Goal: Task Accomplishment & Management: Use online tool/utility

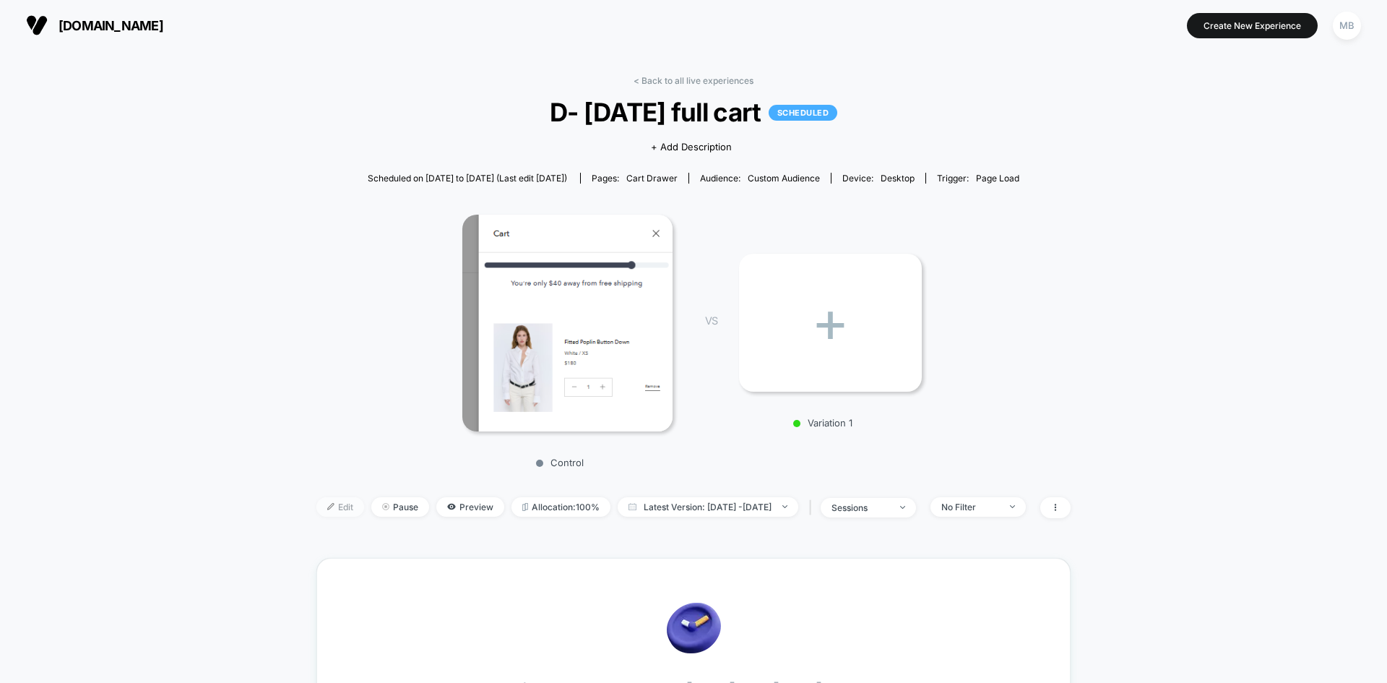
click at [316, 511] on span "Edit" at bounding box center [340, 507] width 48 height 20
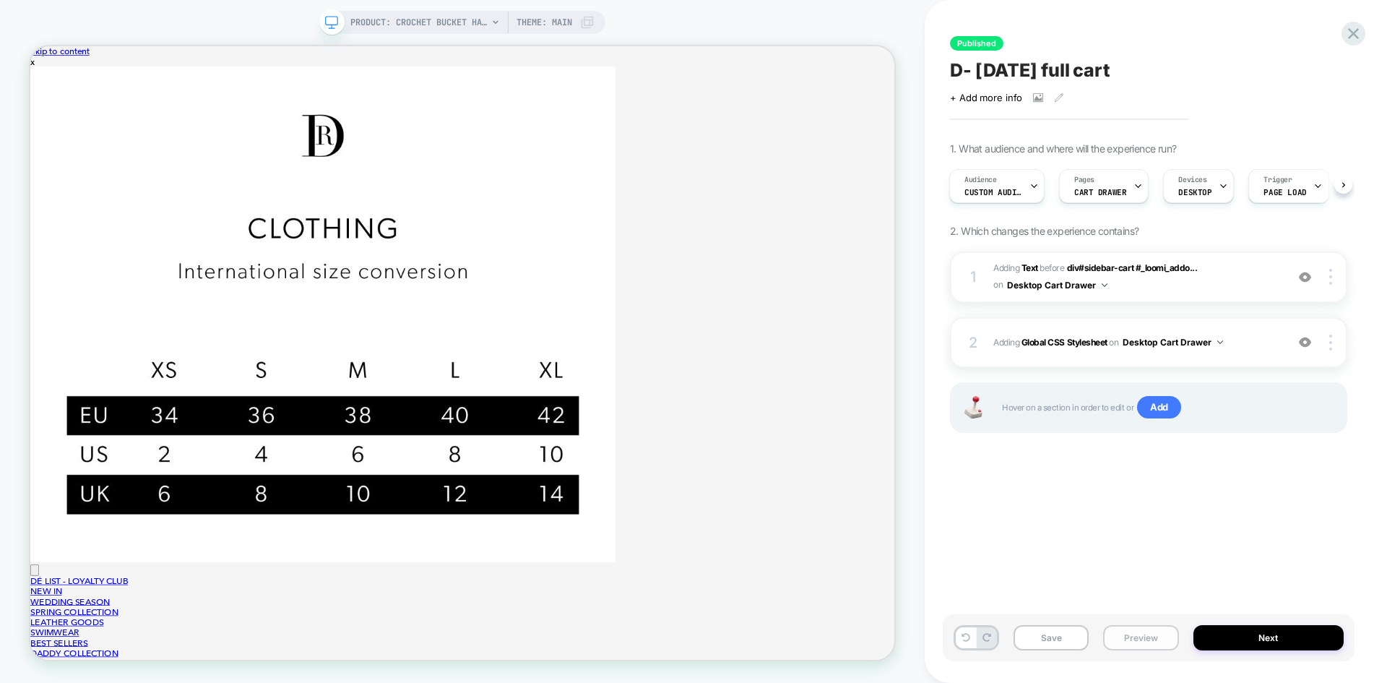
click at [1137, 643] on button "Preview" at bounding box center [1140, 637] width 75 height 25
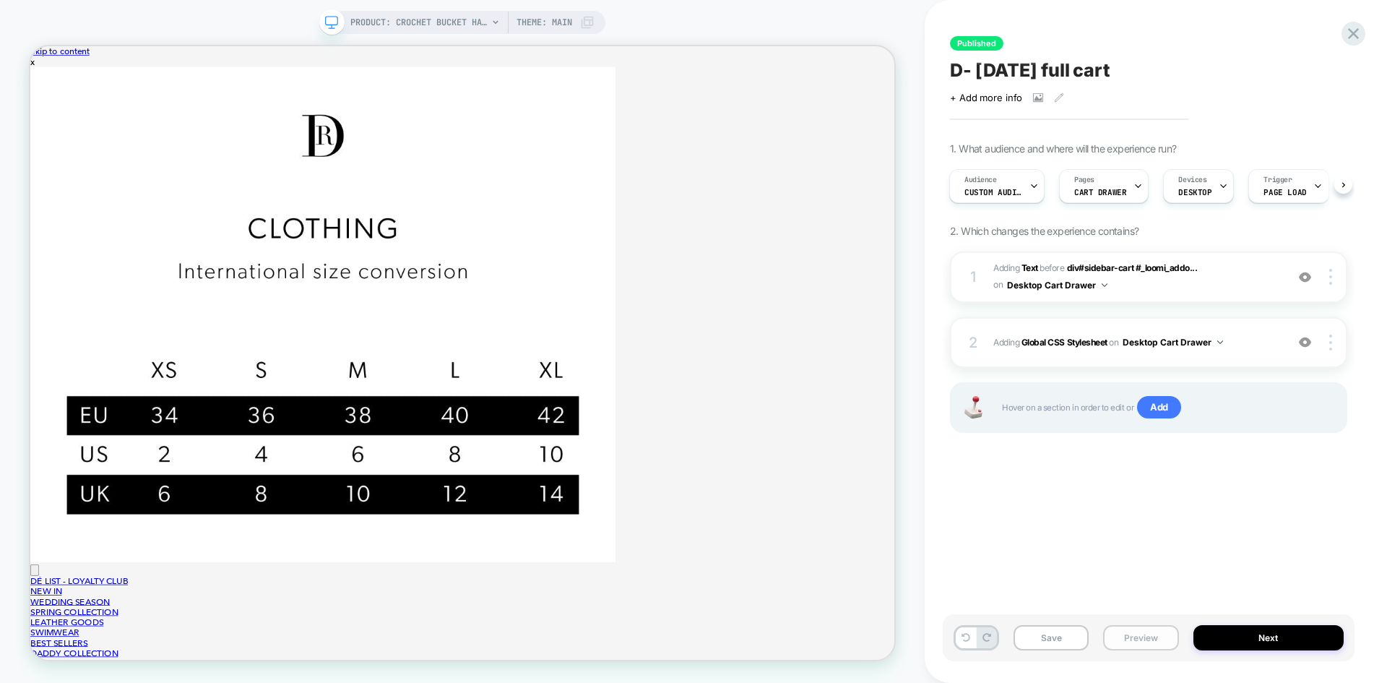
click at [1136, 633] on button "Preview" at bounding box center [1140, 637] width 75 height 25
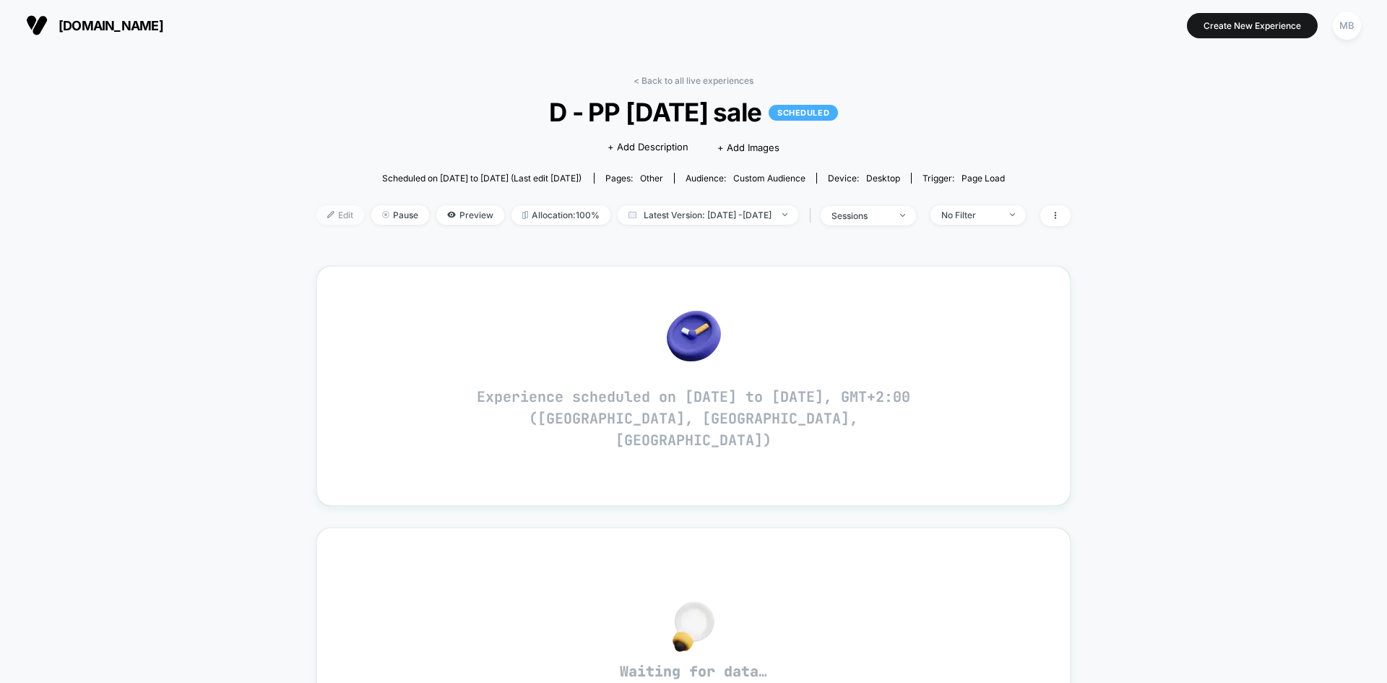
click at [316, 212] on span "Edit" at bounding box center [340, 215] width 48 height 20
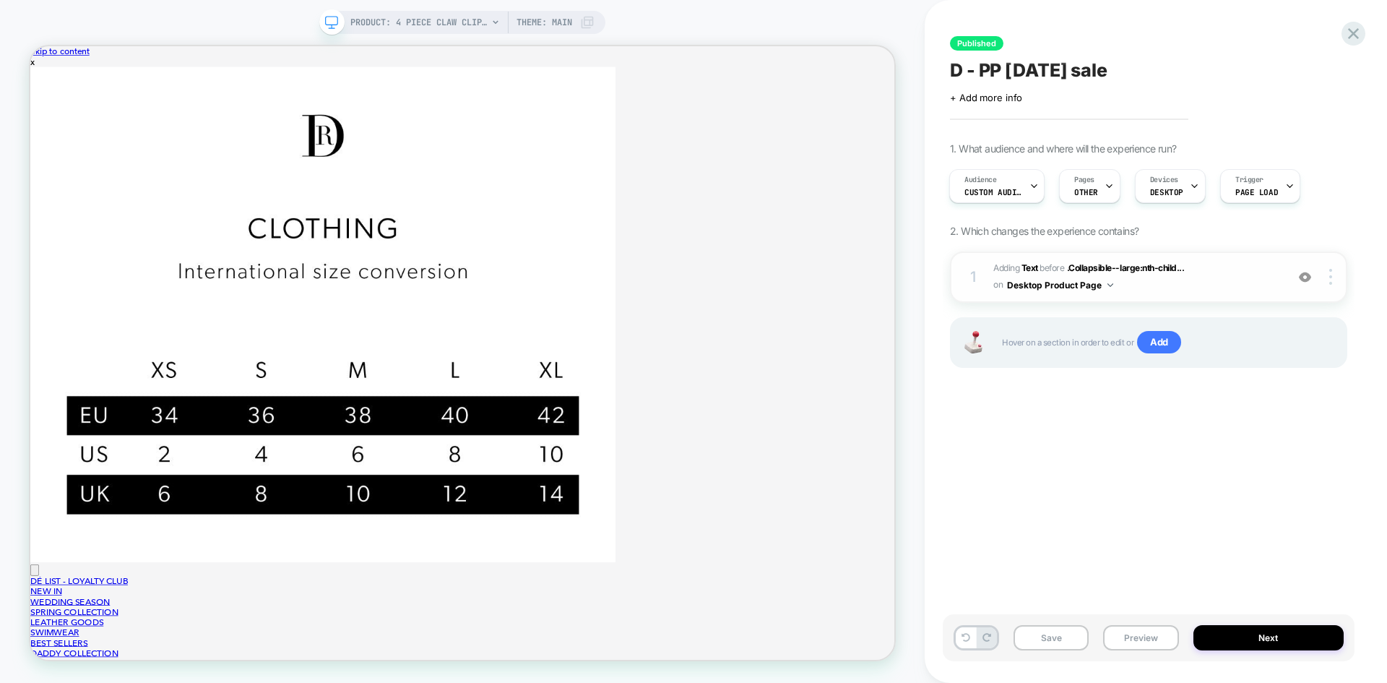
click at [0, 0] on img at bounding box center [0, 0] width 0 height 0
click at [1127, 636] on button "Preview" at bounding box center [1140, 637] width 75 height 25
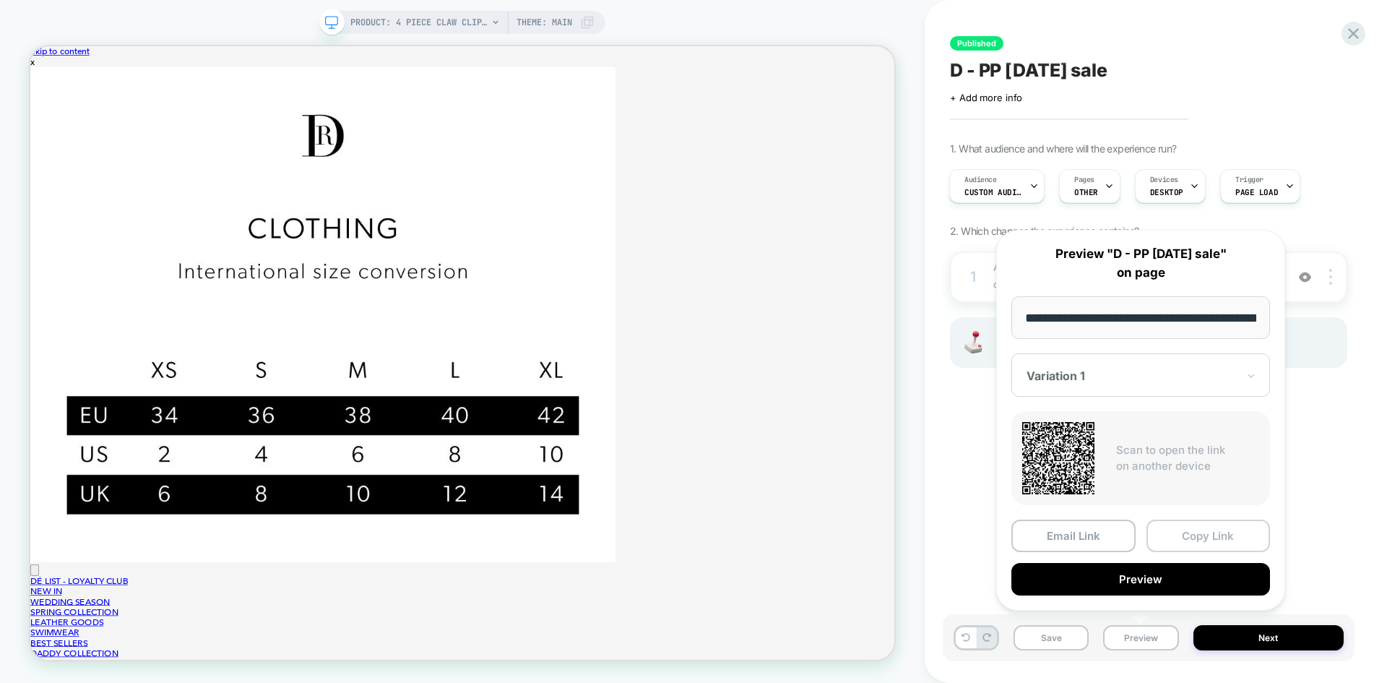
click at [1193, 534] on button "Copy Link" at bounding box center [1208, 535] width 124 height 33
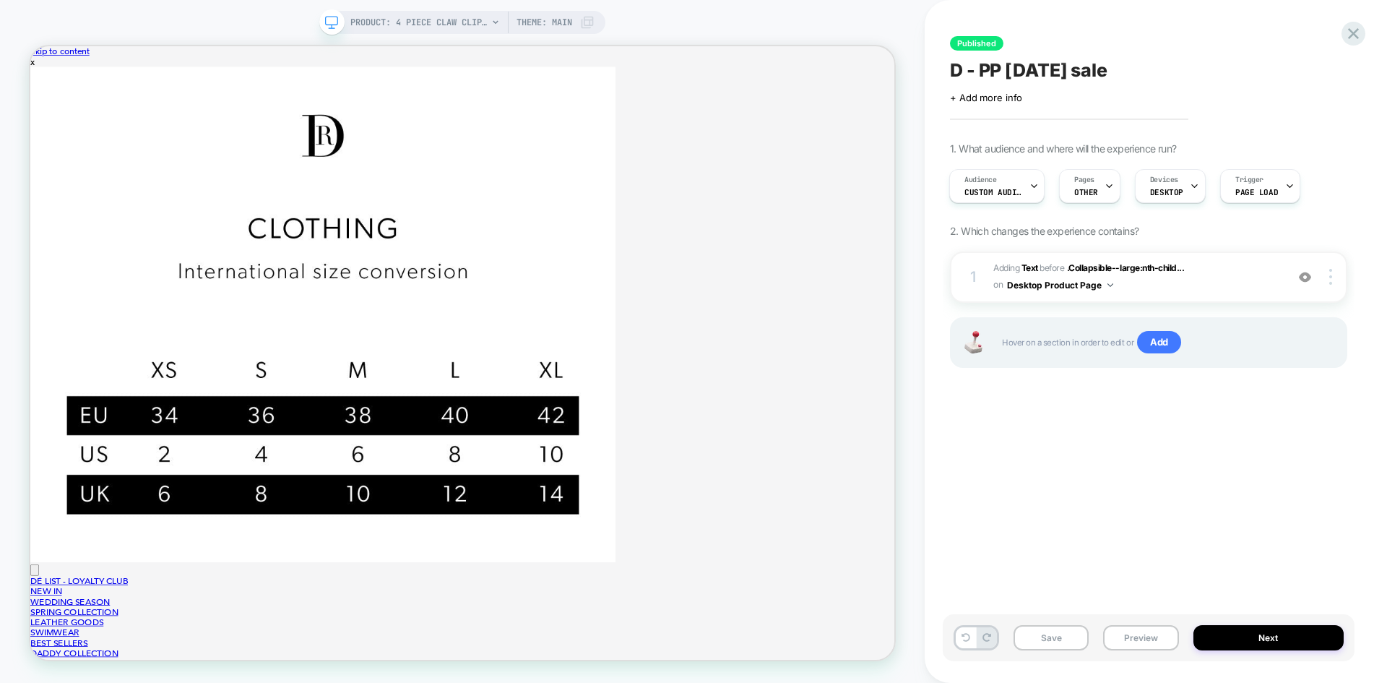
click at [0, 0] on span "D - PP labor day sale" at bounding box center [0, 0] width 0 height 0
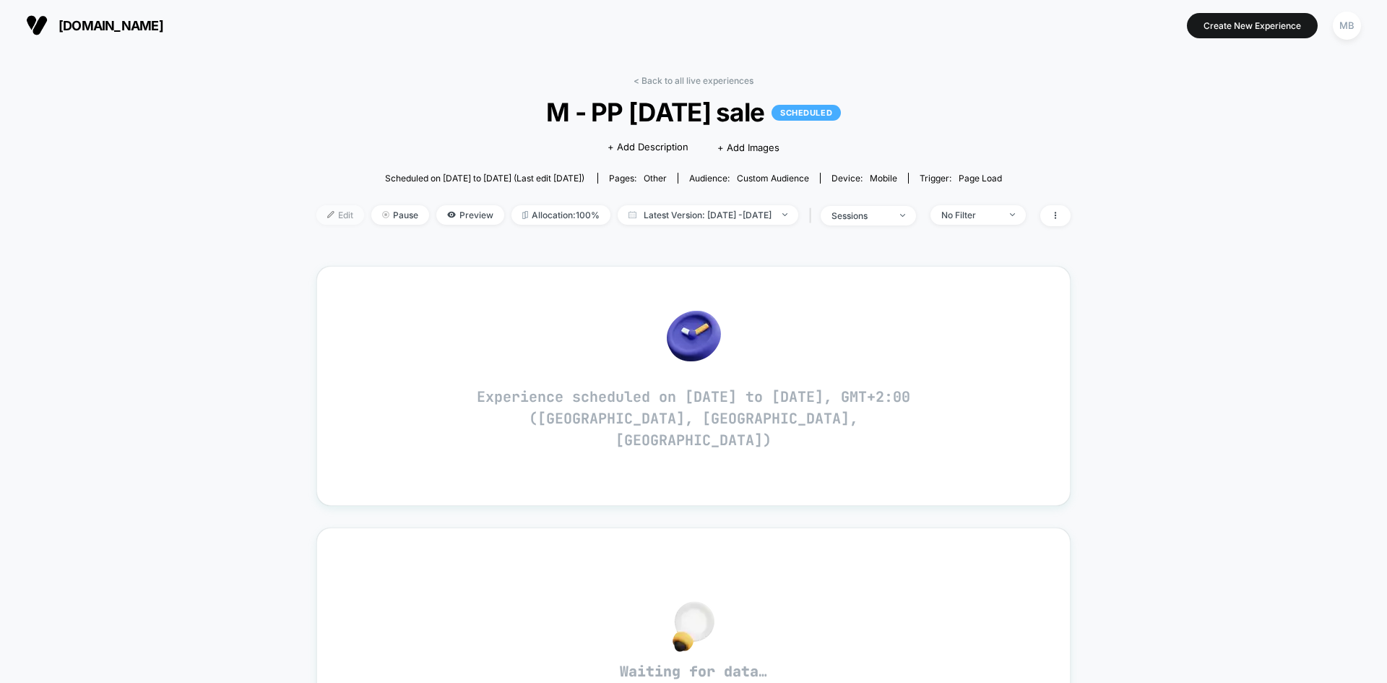
click at [316, 214] on span "Edit" at bounding box center [340, 215] width 48 height 20
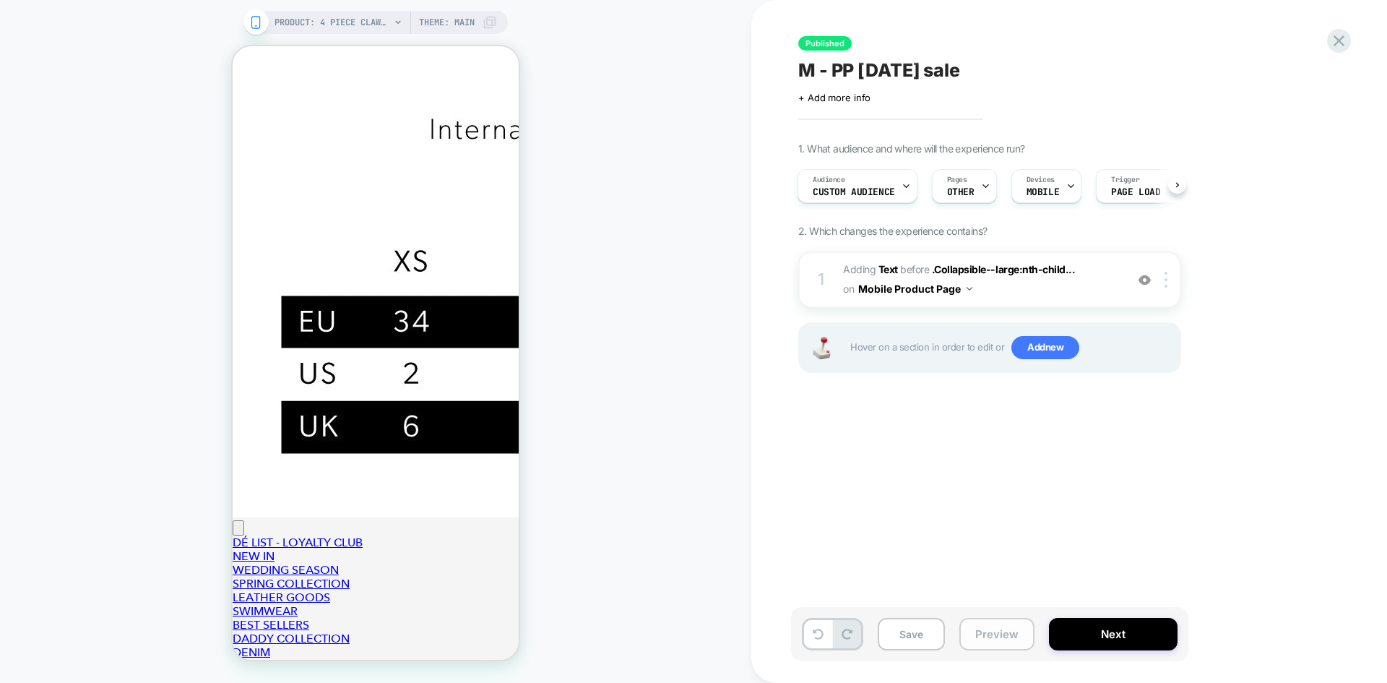
click at [0, 0] on button "Preview" at bounding box center [0, 0] width 0 height 0
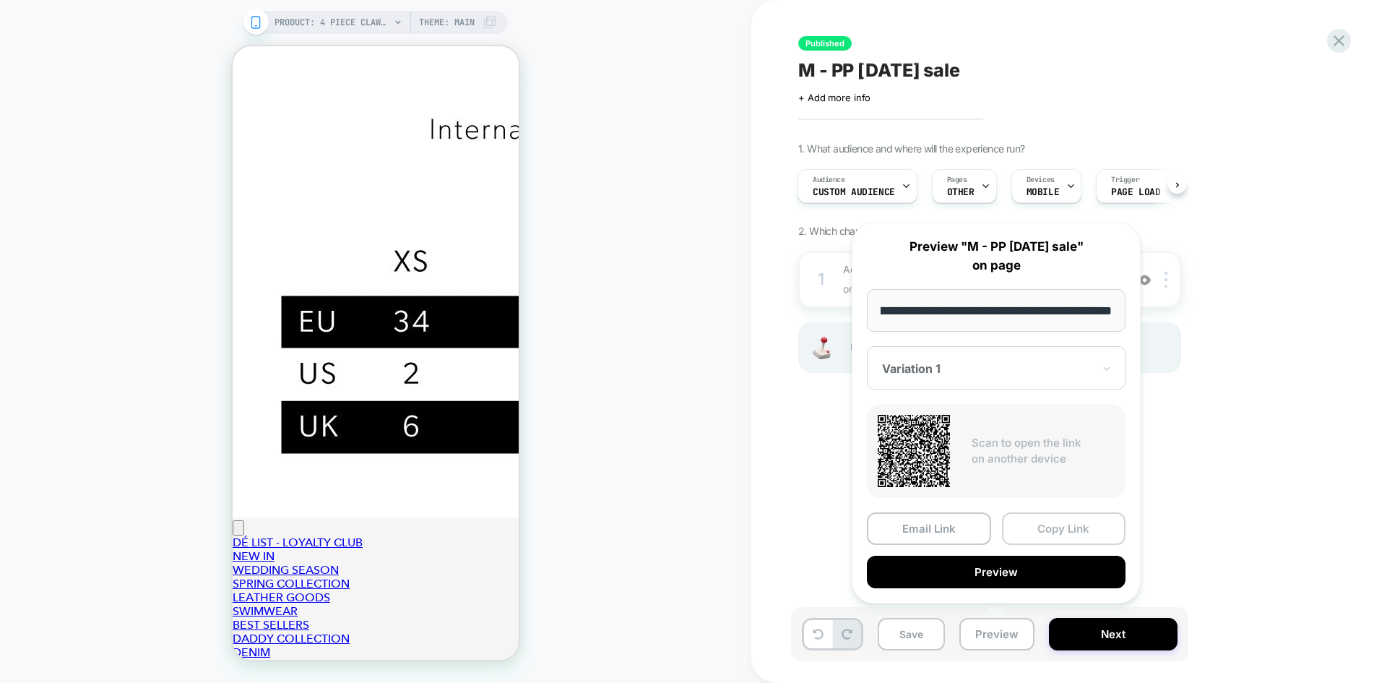
click at [1070, 529] on button "Copy Link" at bounding box center [1064, 528] width 124 height 33
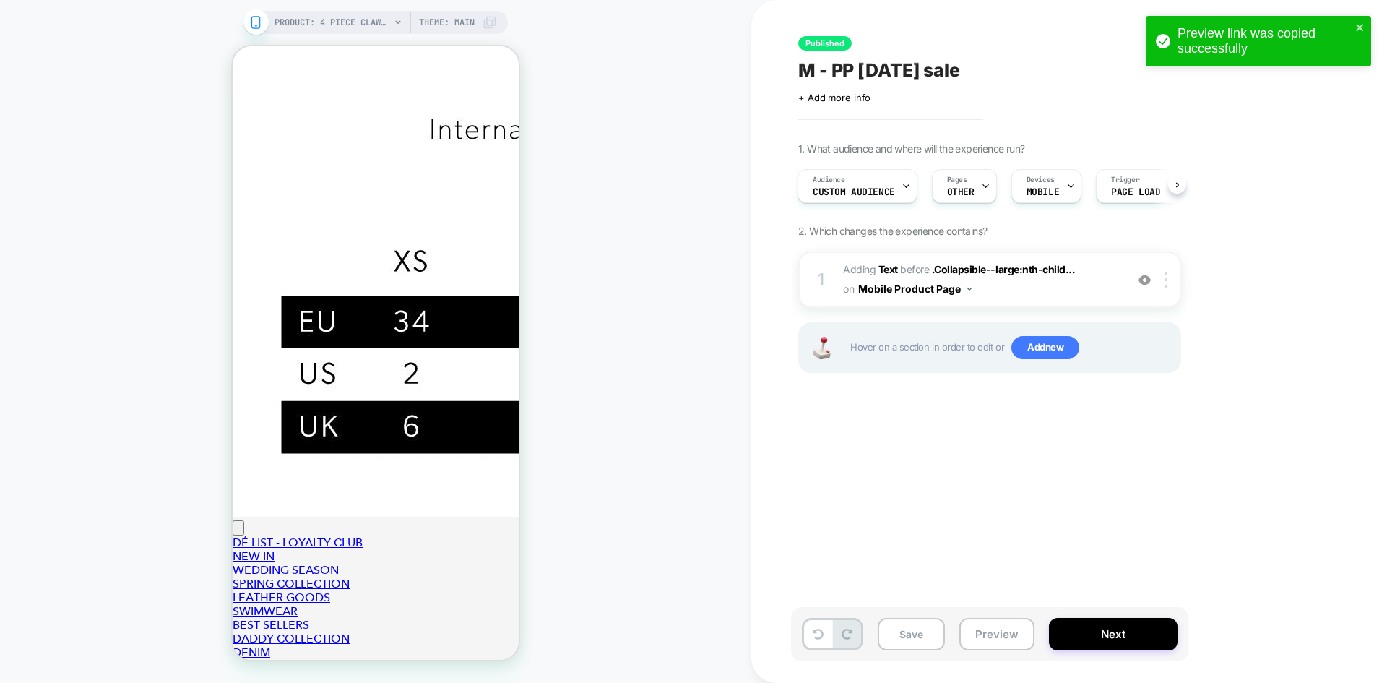
click at [879, 69] on span "M - PP labor day sale" at bounding box center [879, 70] width 162 height 22
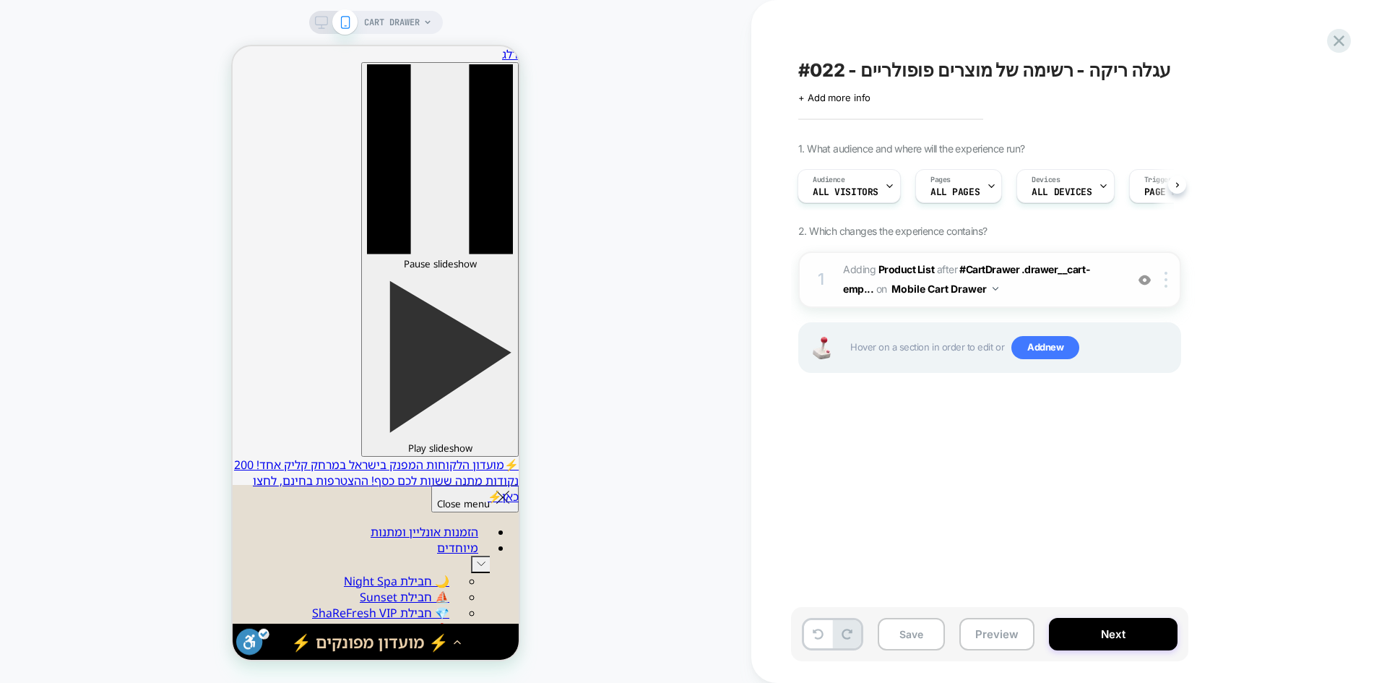
click at [0, 0] on img at bounding box center [0, 0] width 0 height 0
click at [0, 0] on button "Preview" at bounding box center [0, 0] width 0 height 0
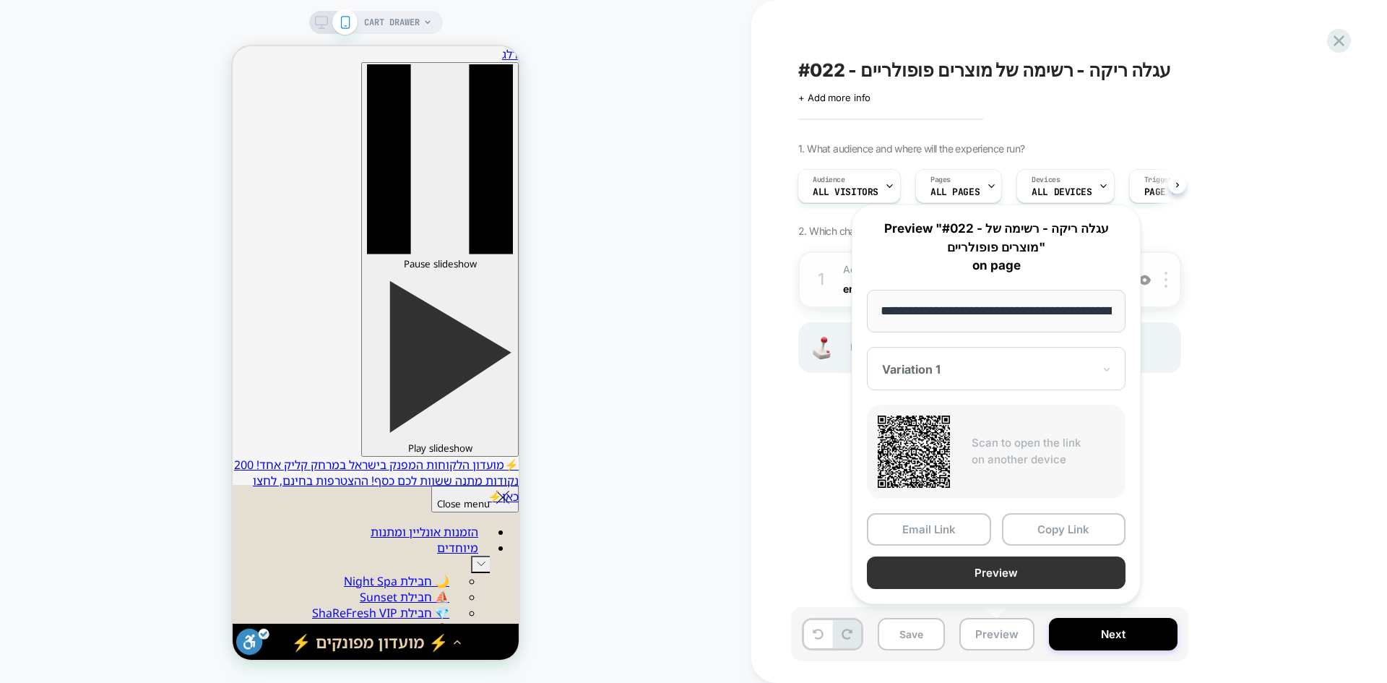
click at [286, 466] on button "Preview" at bounding box center [242, 451] width 87 height 27
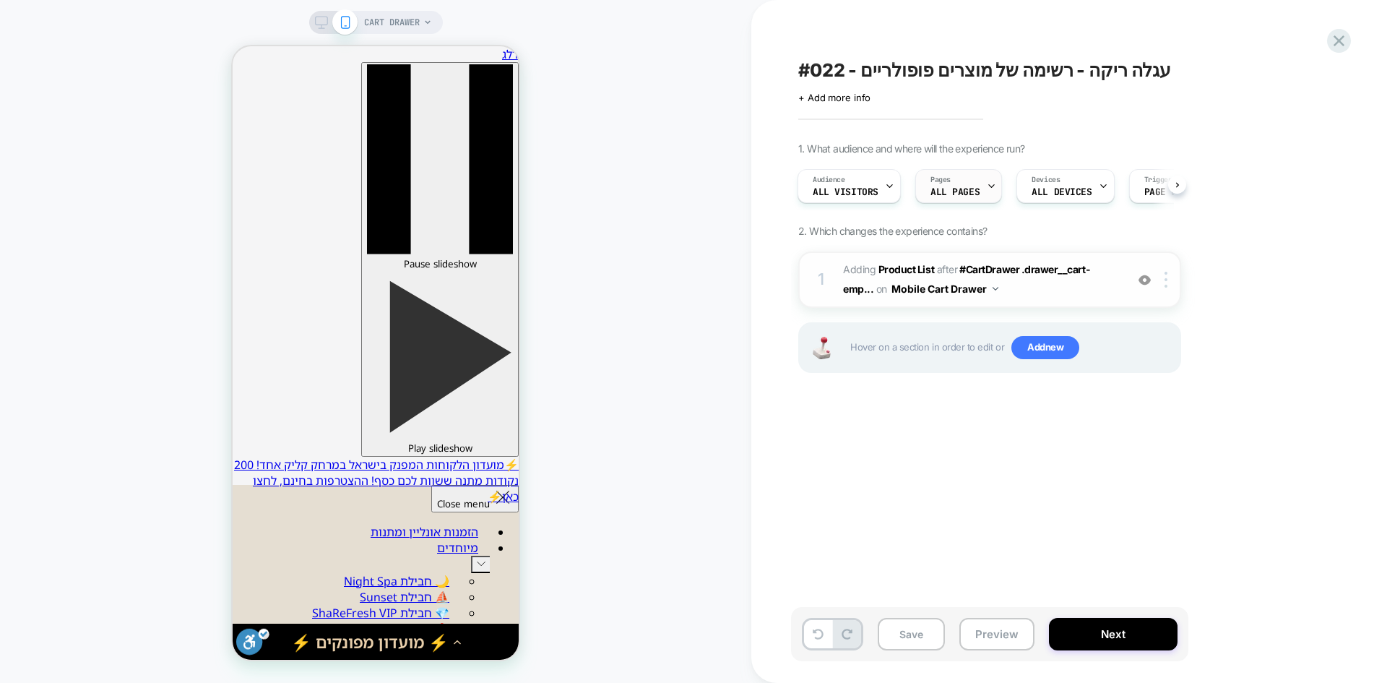
click at [951, 183] on div "Pages ALL PAGES" at bounding box center [955, 186] width 78 height 33
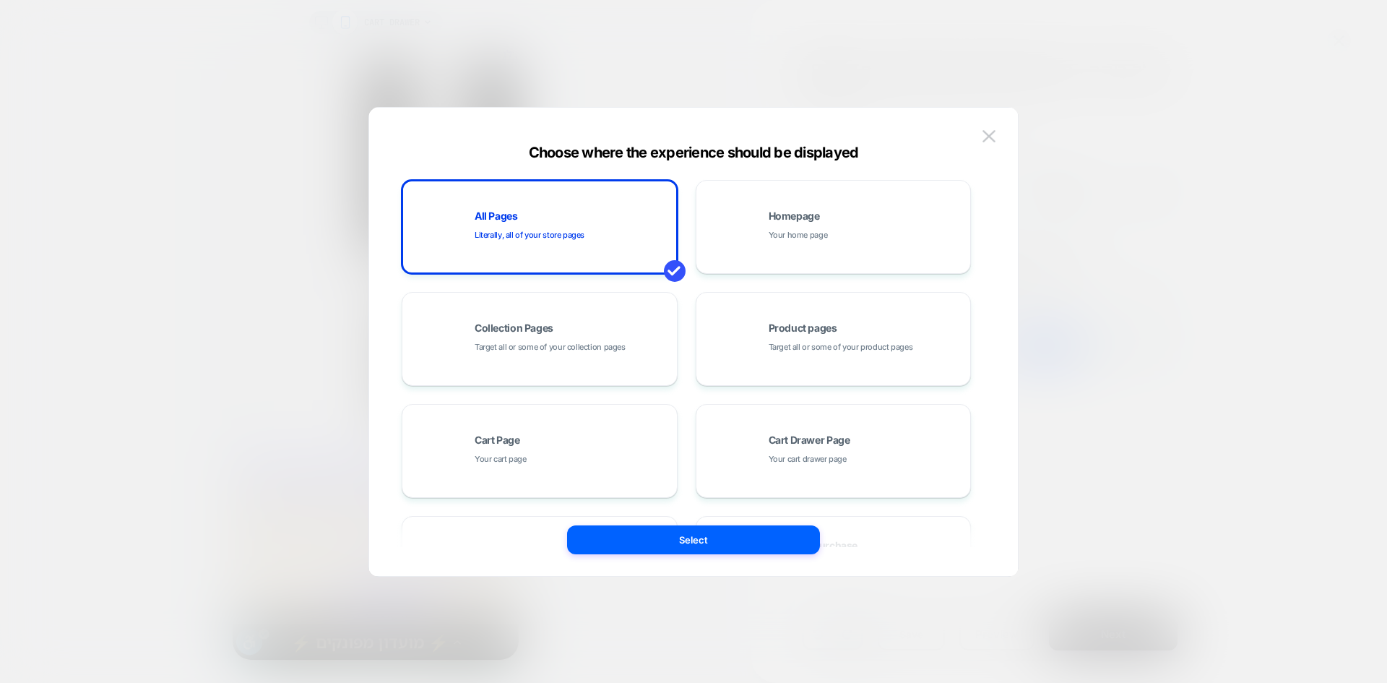
click at [1131, 235] on div at bounding box center [693, 341] width 1387 height 683
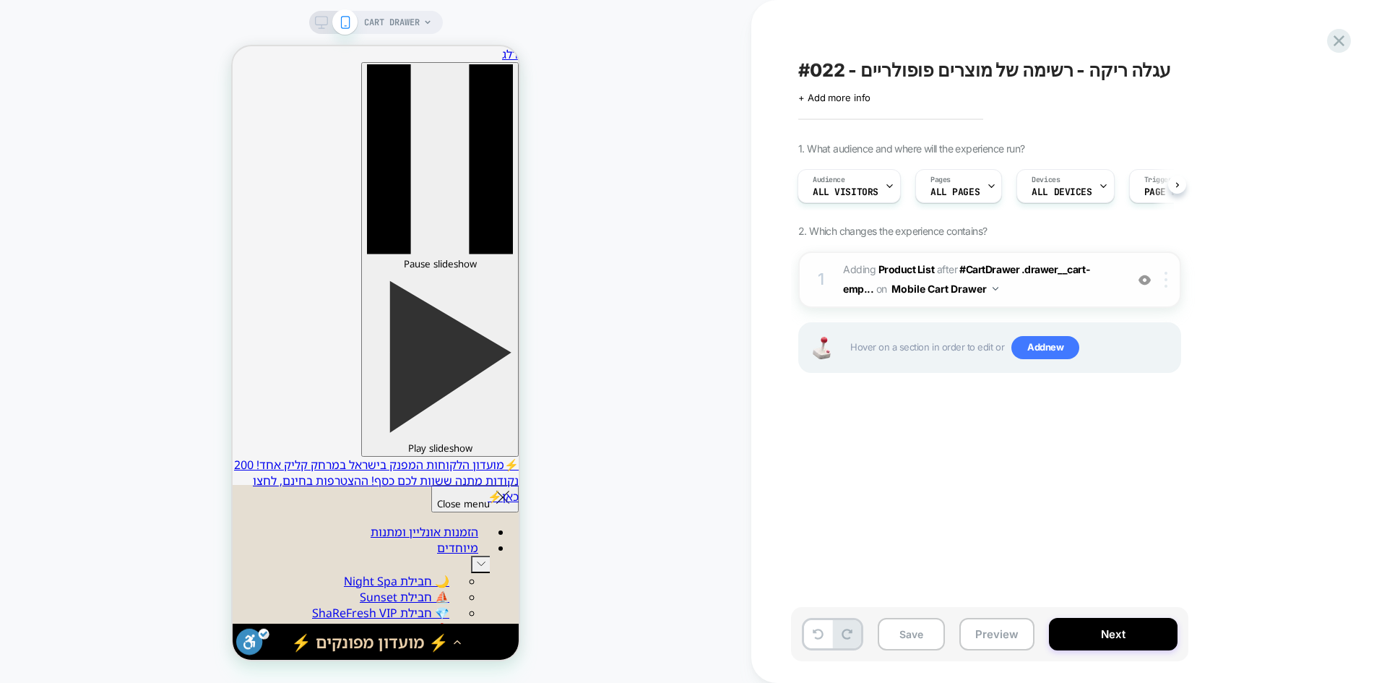
click at [1169, 280] on div at bounding box center [1168, 280] width 24 height 16
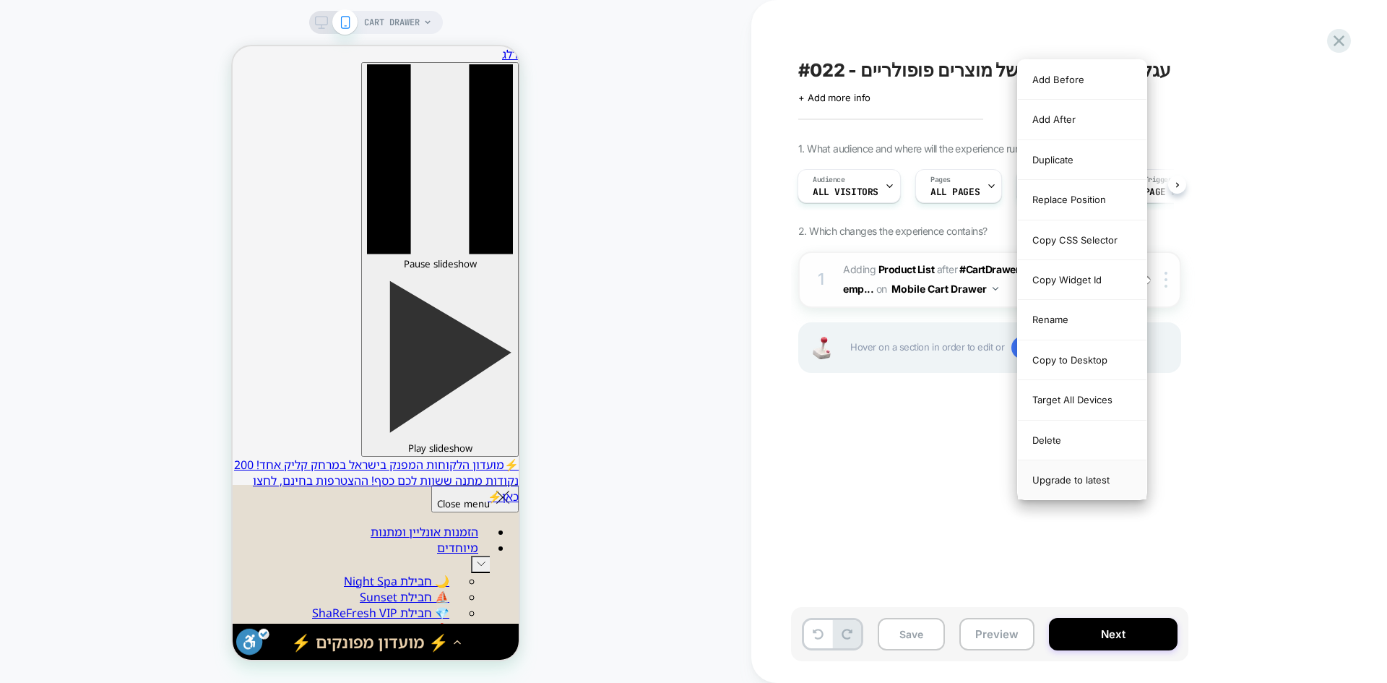
click at [1088, 477] on div "Upgrade to latest" at bounding box center [1082, 479] width 129 height 39
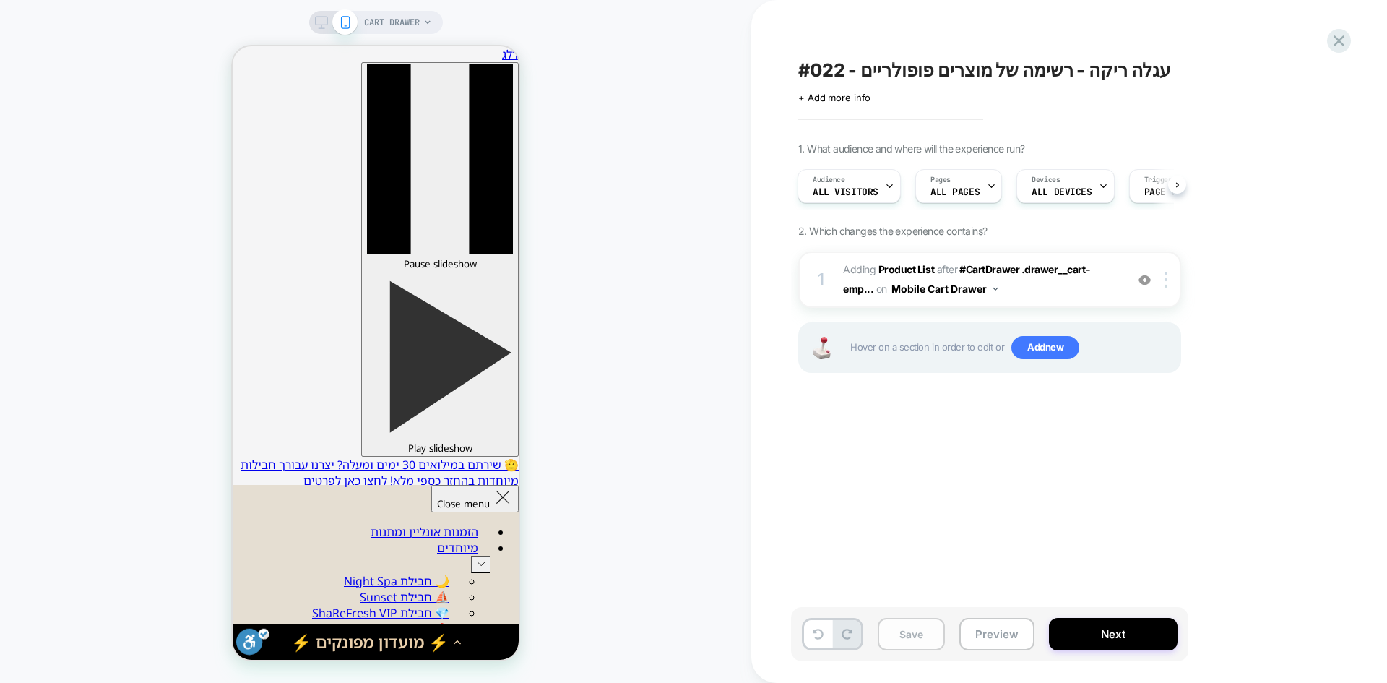
click at [0, 0] on button "Save" at bounding box center [0, 0] width 0 height 0
click at [1169, 284] on div at bounding box center [1168, 280] width 24 height 16
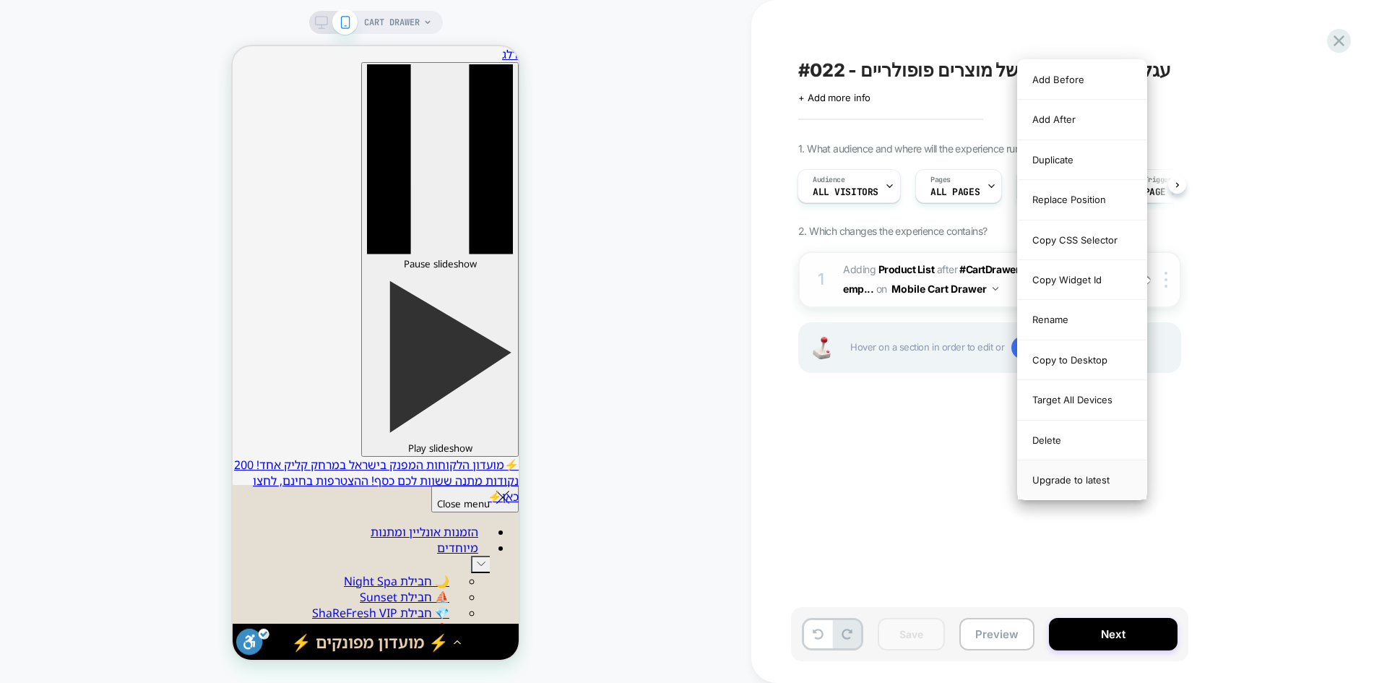
click at [1080, 467] on div "Upgrade to latest" at bounding box center [1082, 479] width 129 height 39
click at [1079, 475] on div "Upgrade to latest" at bounding box center [1082, 479] width 129 height 39
click at [1064, 486] on div "Upgrade to latest" at bounding box center [1082, 479] width 129 height 39
click at [1051, 483] on div "Upgrade to latest" at bounding box center [1082, 479] width 129 height 39
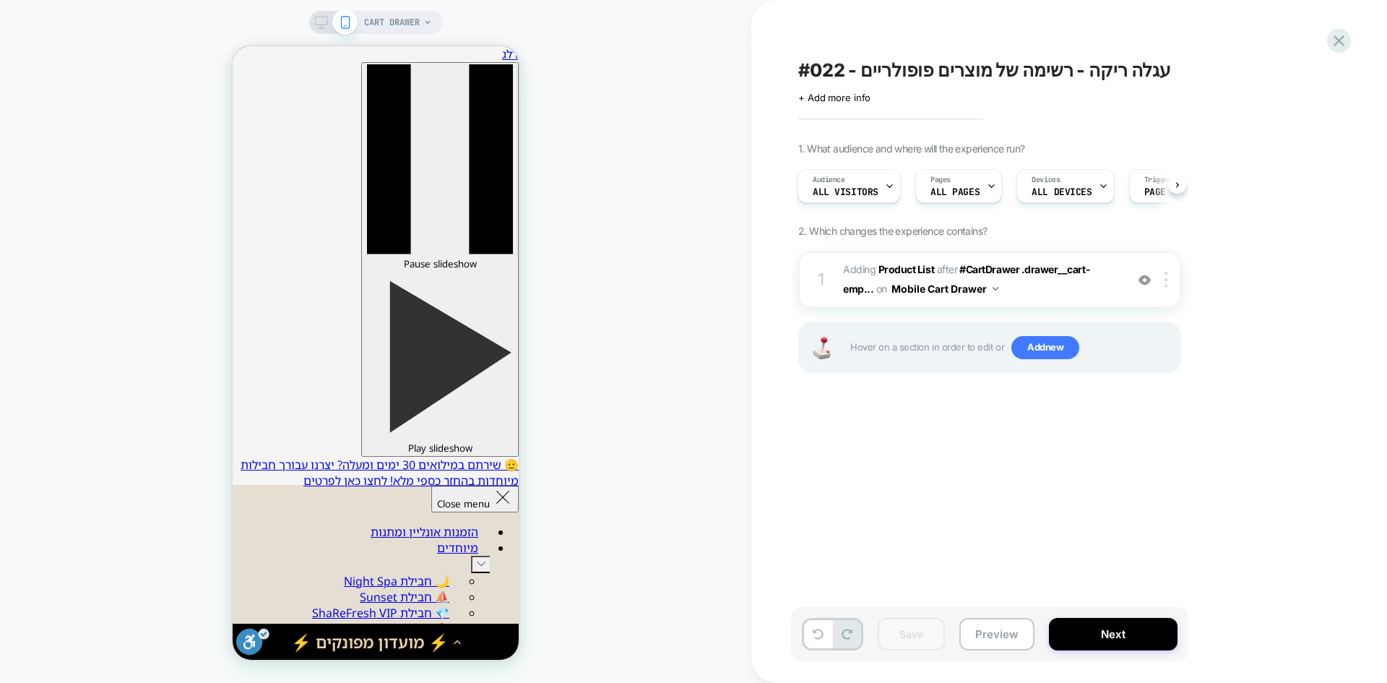
click at [971, 481] on div "#022 - עגלה ריקה - רשימה של מוצרים פופולריים Click to edit experience details +…" at bounding box center [1062, 341] width 542 height 654
click at [0, 0] on button "Preview" at bounding box center [0, 0] width 0 height 0
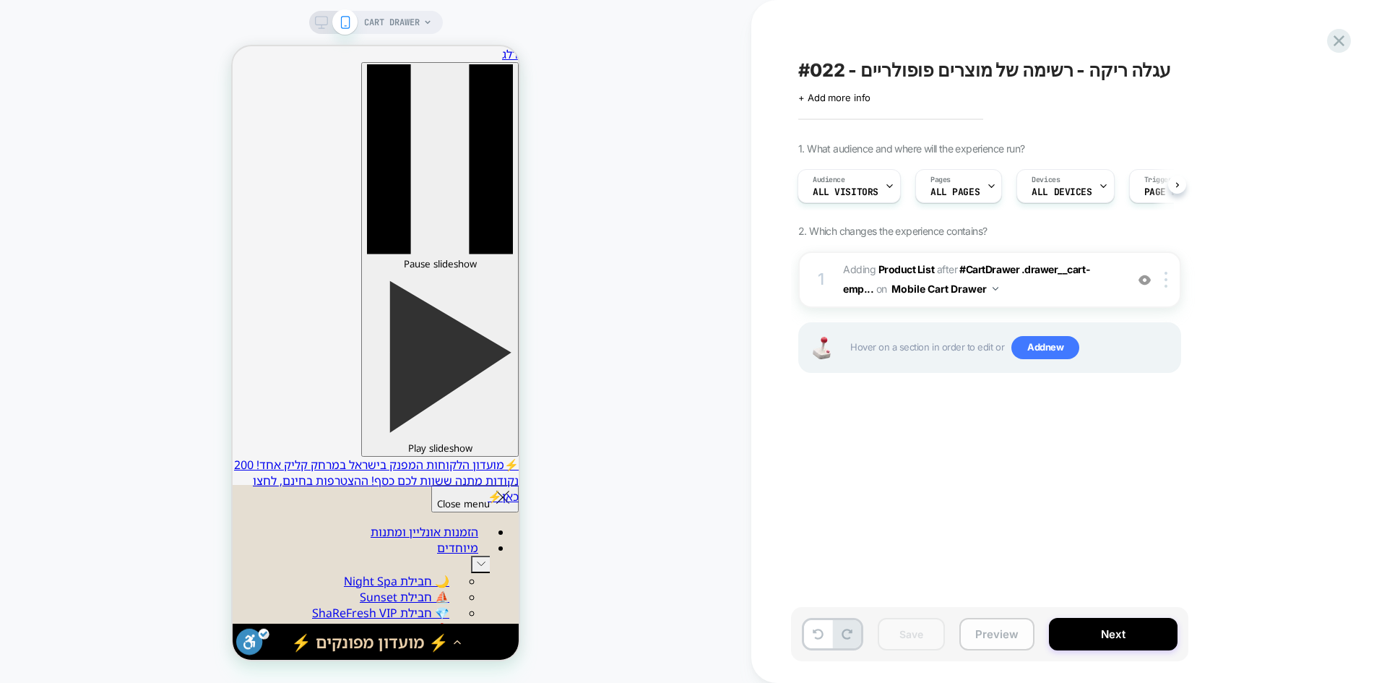
click at [0, 0] on button "Preview" at bounding box center [0, 0] width 0 height 0
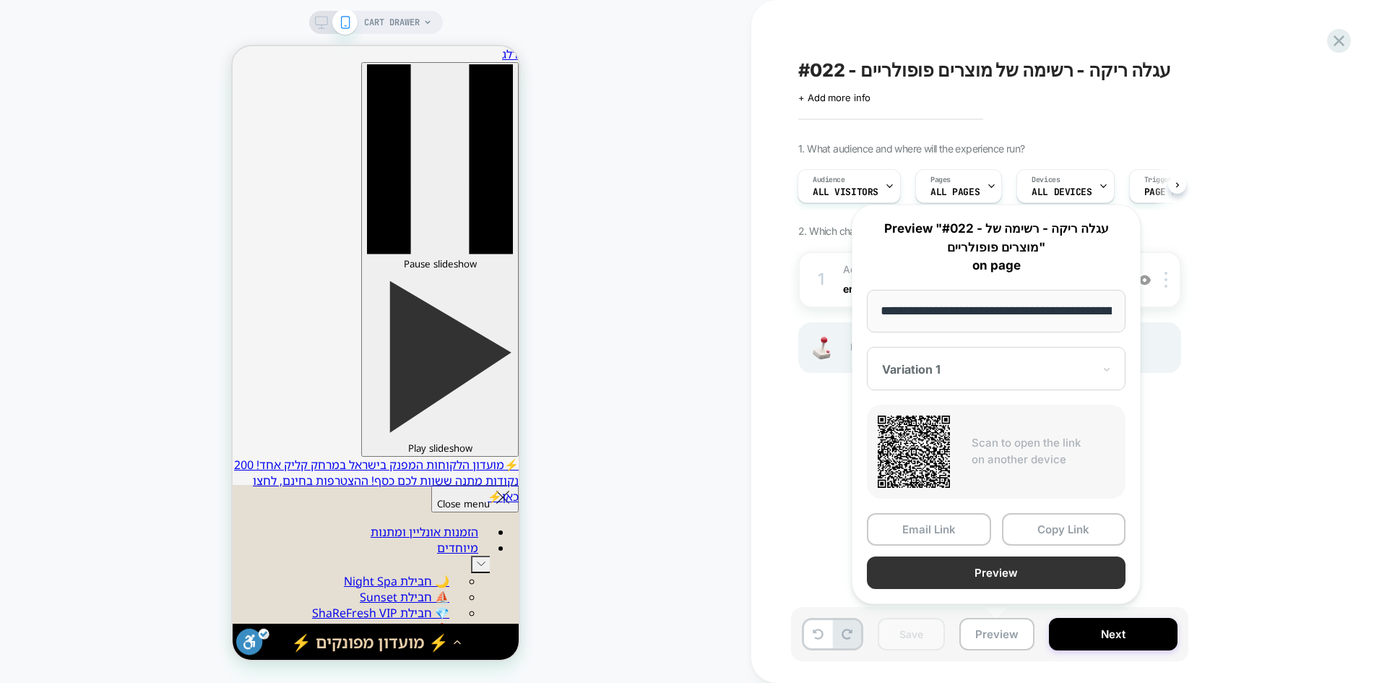
click at [1010, 571] on button "Preview" at bounding box center [996, 572] width 259 height 33
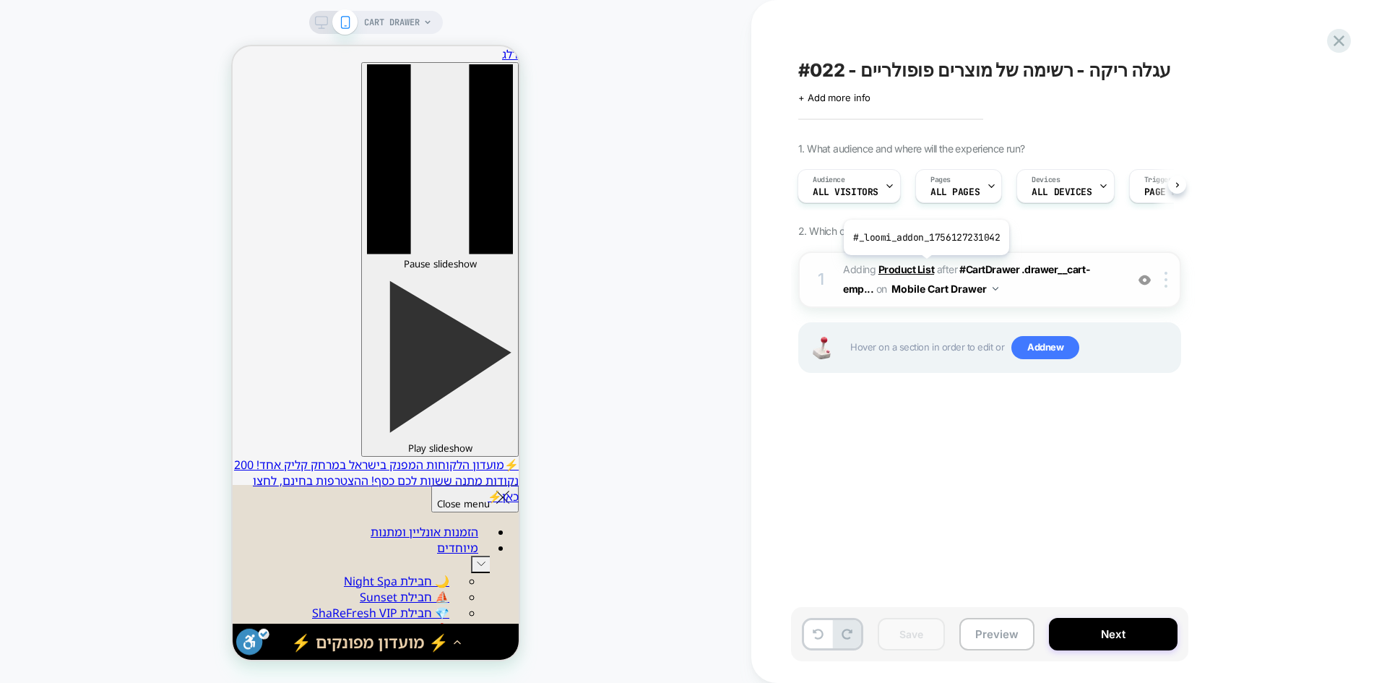
click at [924, 266] on b "Product List" at bounding box center [906, 269] width 56 height 12
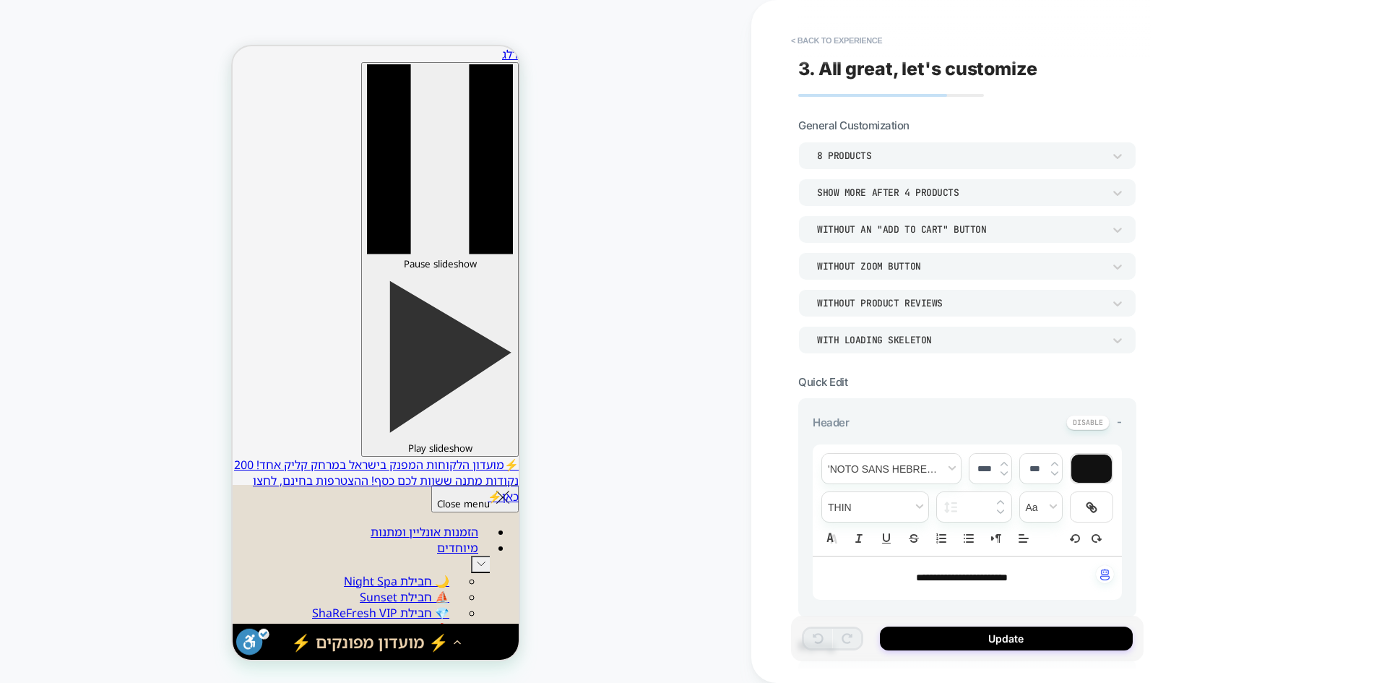
scroll to position [433, 0]
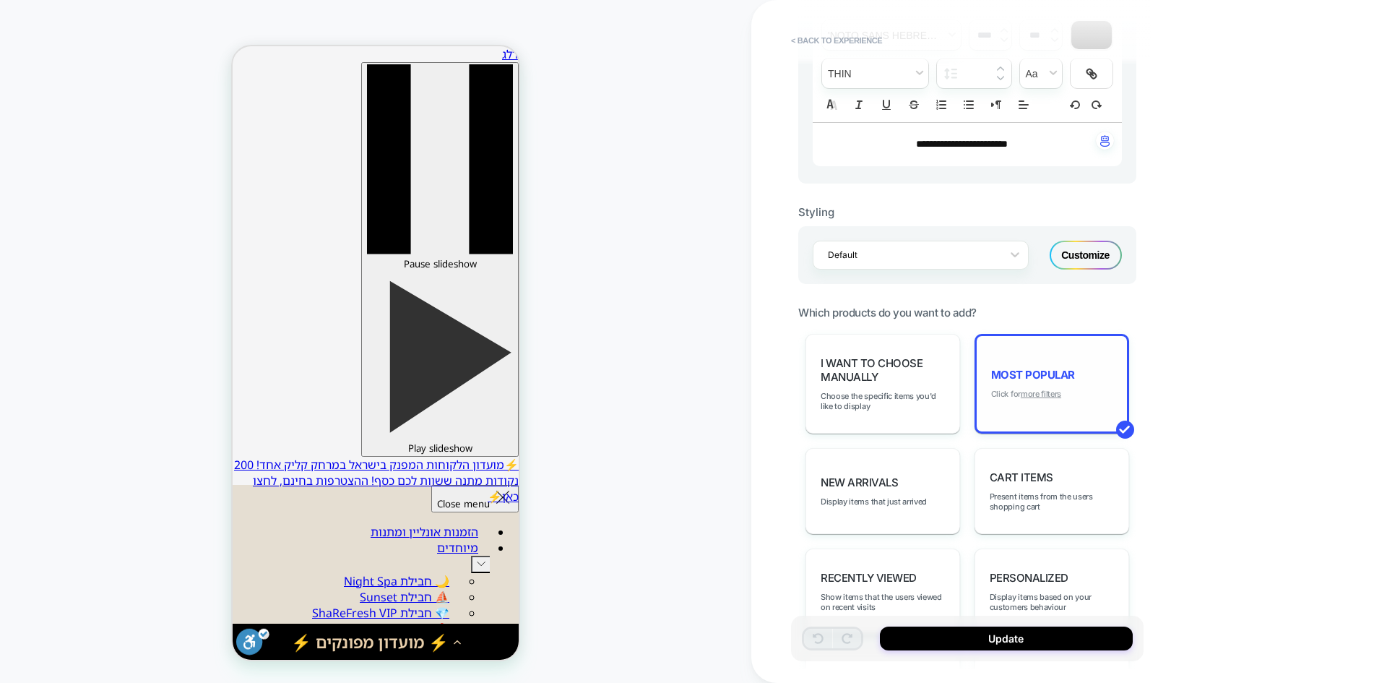
click at [1052, 393] on u "more filters" at bounding box center [1041, 394] width 40 height 10
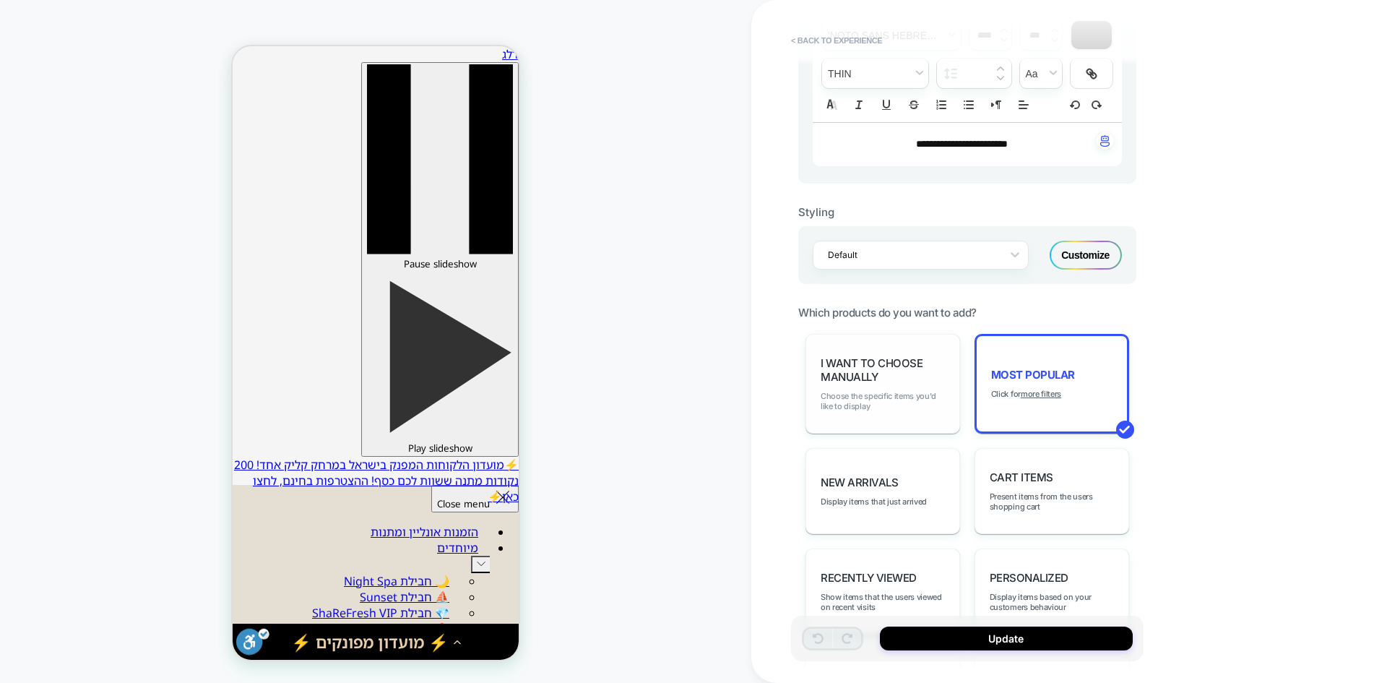
click at [0, 0] on span "Choose the specific items you'd like to display" at bounding box center [0, 0] width 0 height 0
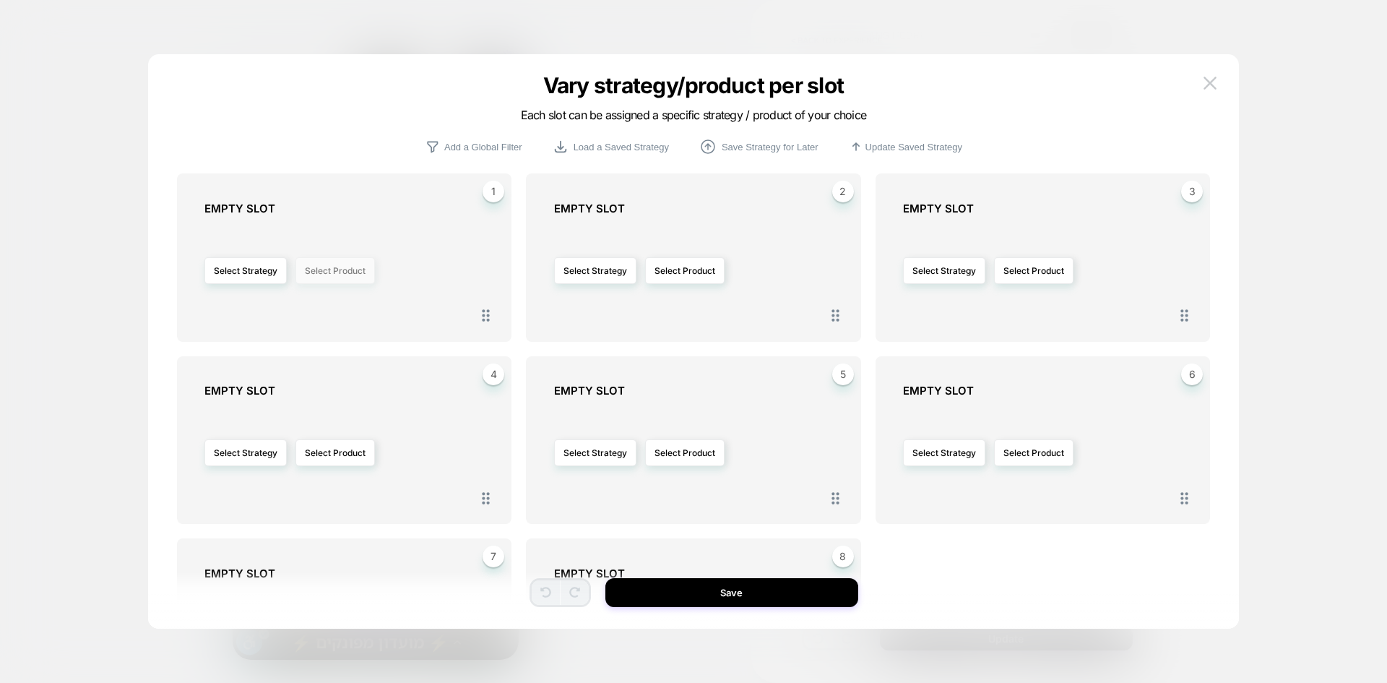
click at [330, 272] on button "Select Product" at bounding box center [334, 270] width 79 height 27
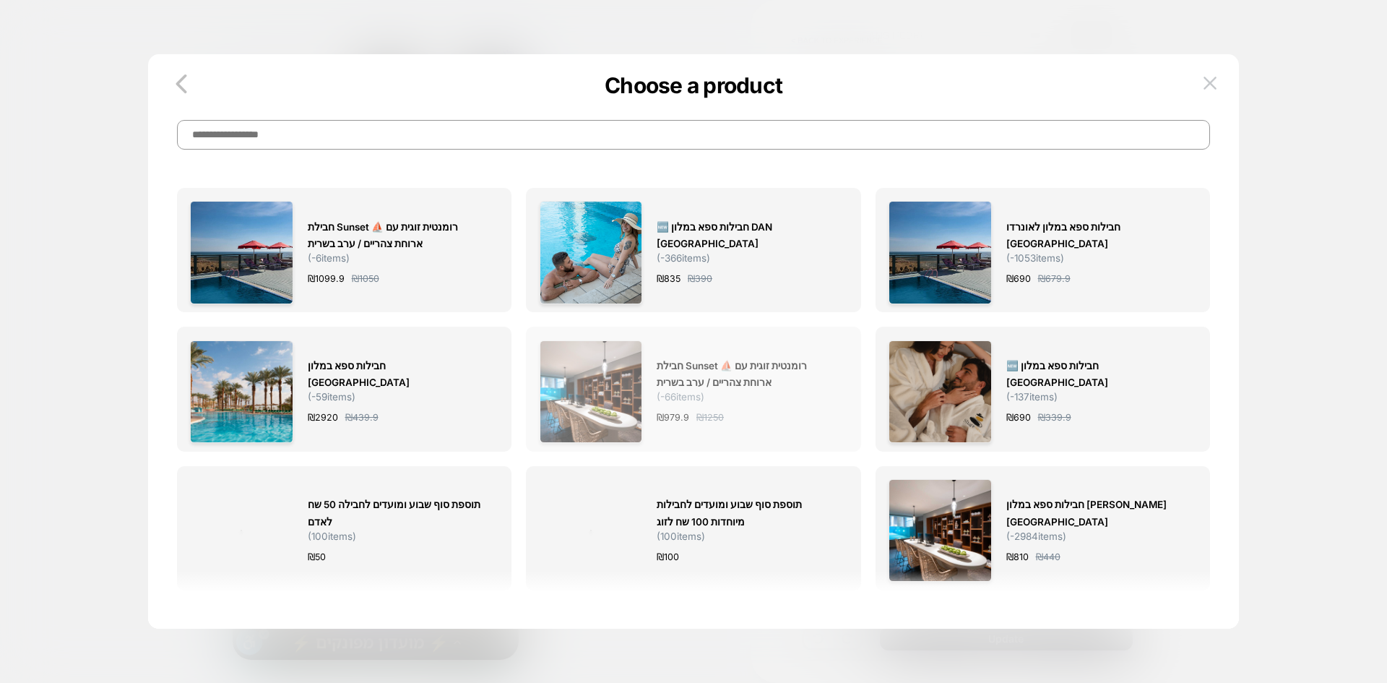
click at [600, 423] on img at bounding box center [591, 391] width 103 height 103
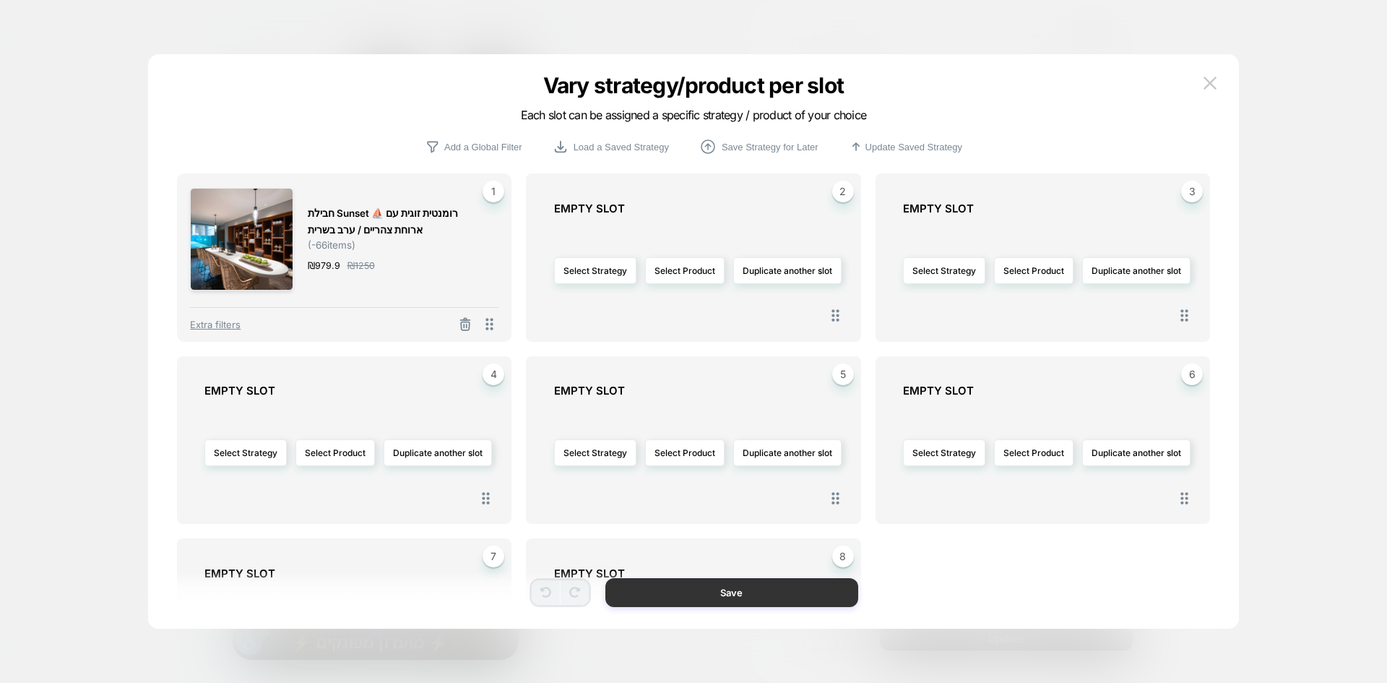
click at [730, 596] on button "Save" at bounding box center [731, 592] width 253 height 29
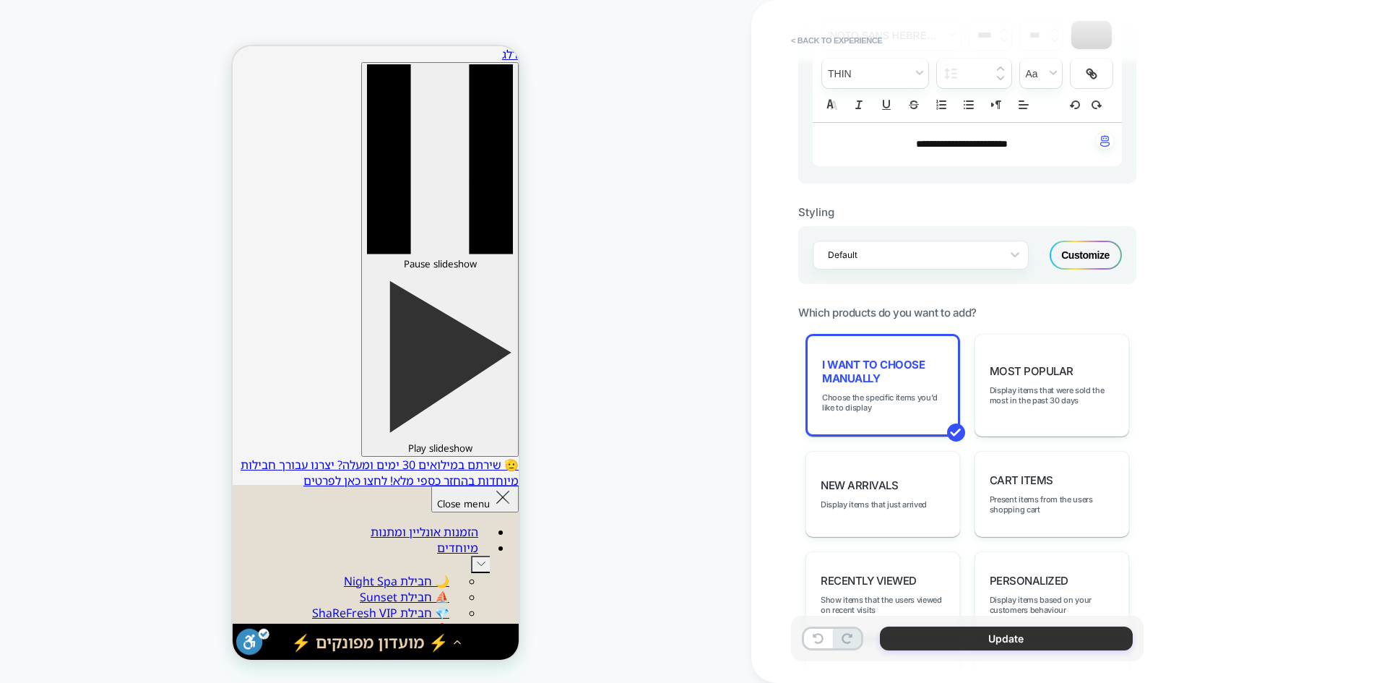
click at [940, 635] on button "Update" at bounding box center [1006, 638] width 253 height 24
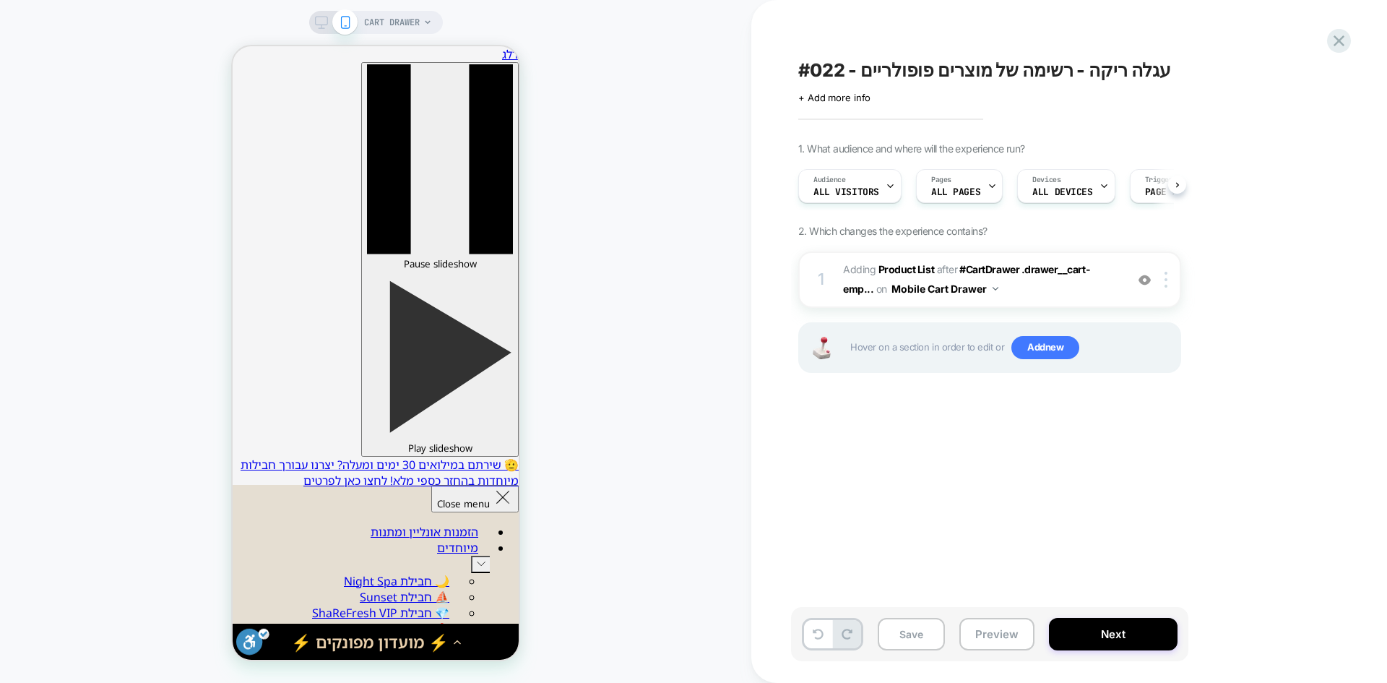
scroll to position [0, 1]
click at [1018, 638] on button "Preview" at bounding box center [996, 634] width 75 height 33
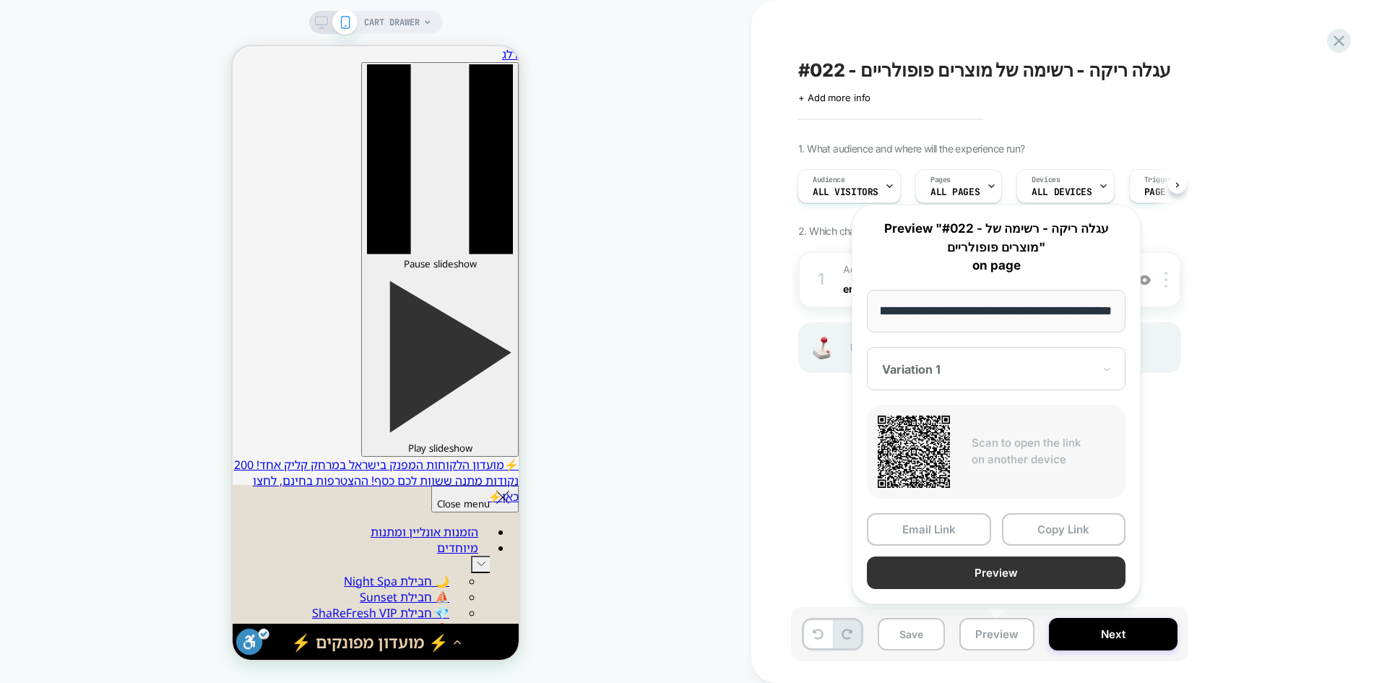
scroll to position [0, 0]
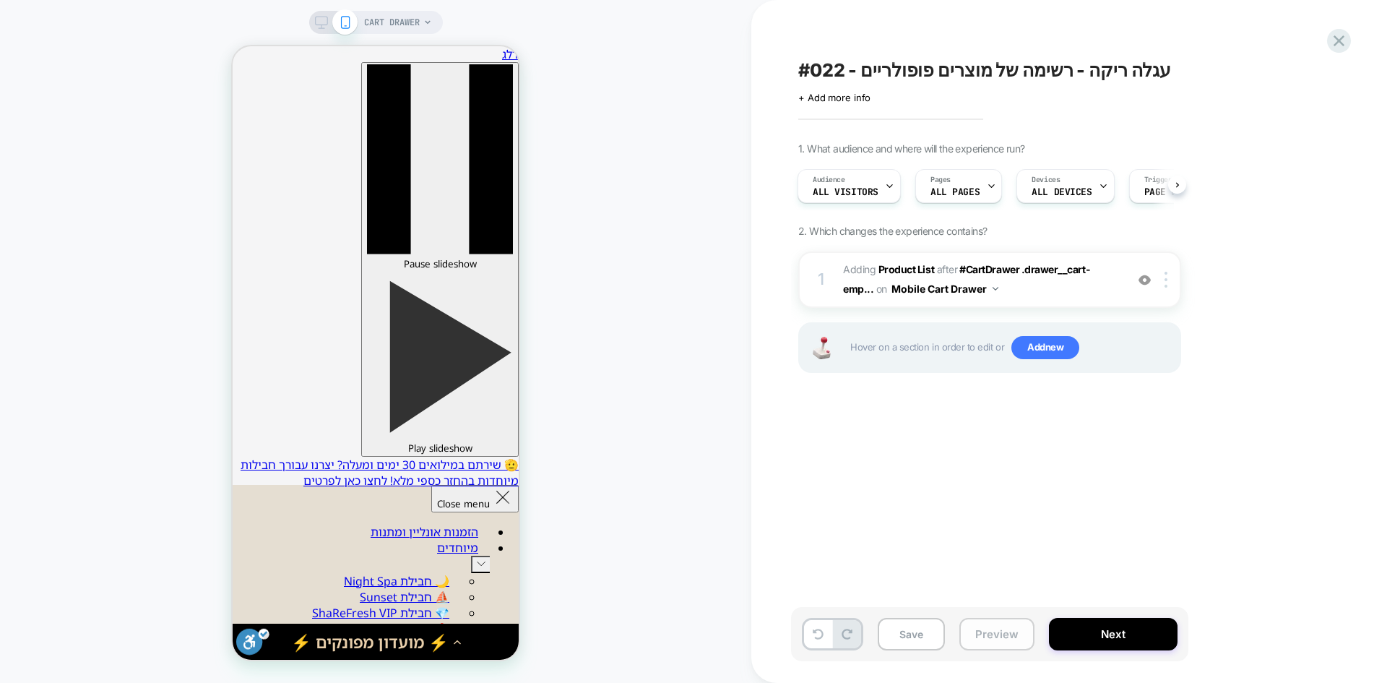
drag, startPoint x: 989, startPoint y: 633, endPoint x: 971, endPoint y: 620, distance: 21.7
click at [989, 633] on button "Preview" at bounding box center [996, 634] width 75 height 33
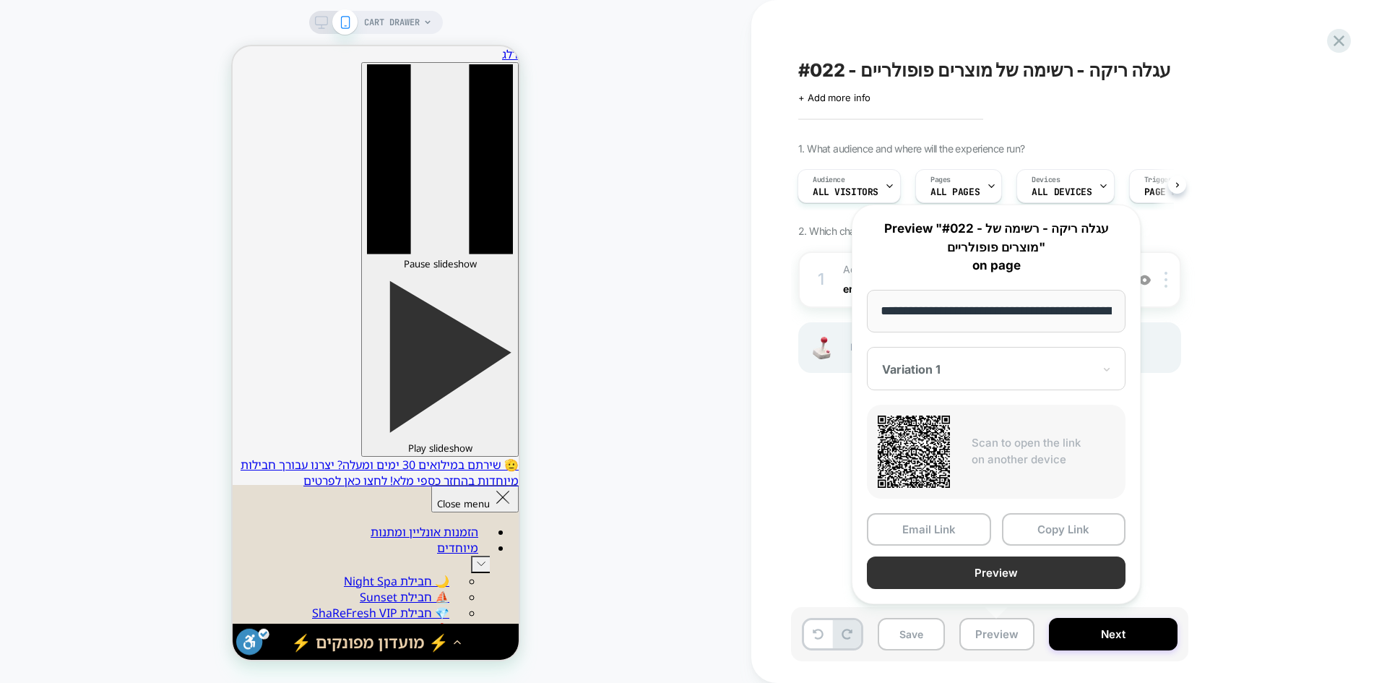
click at [986, 581] on button "Preview" at bounding box center [996, 572] width 259 height 33
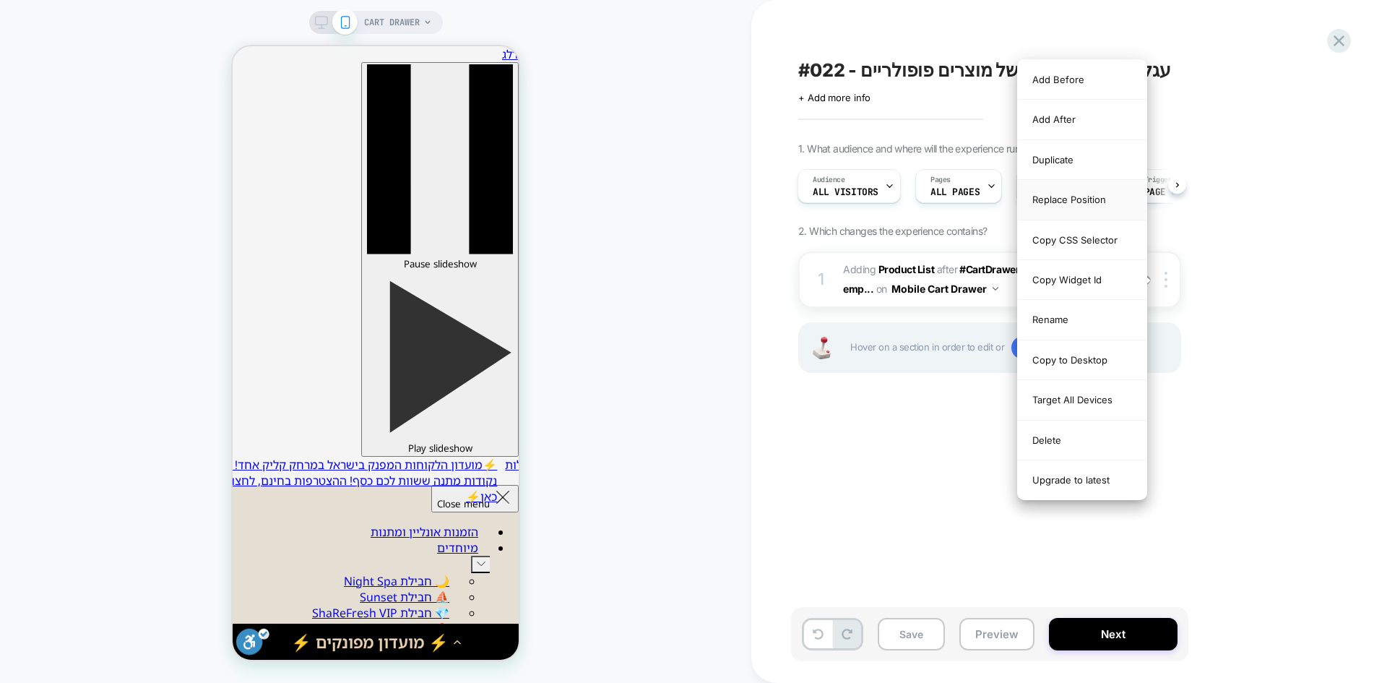
click at [1070, 203] on div "Replace Position" at bounding box center [1082, 200] width 129 height 40
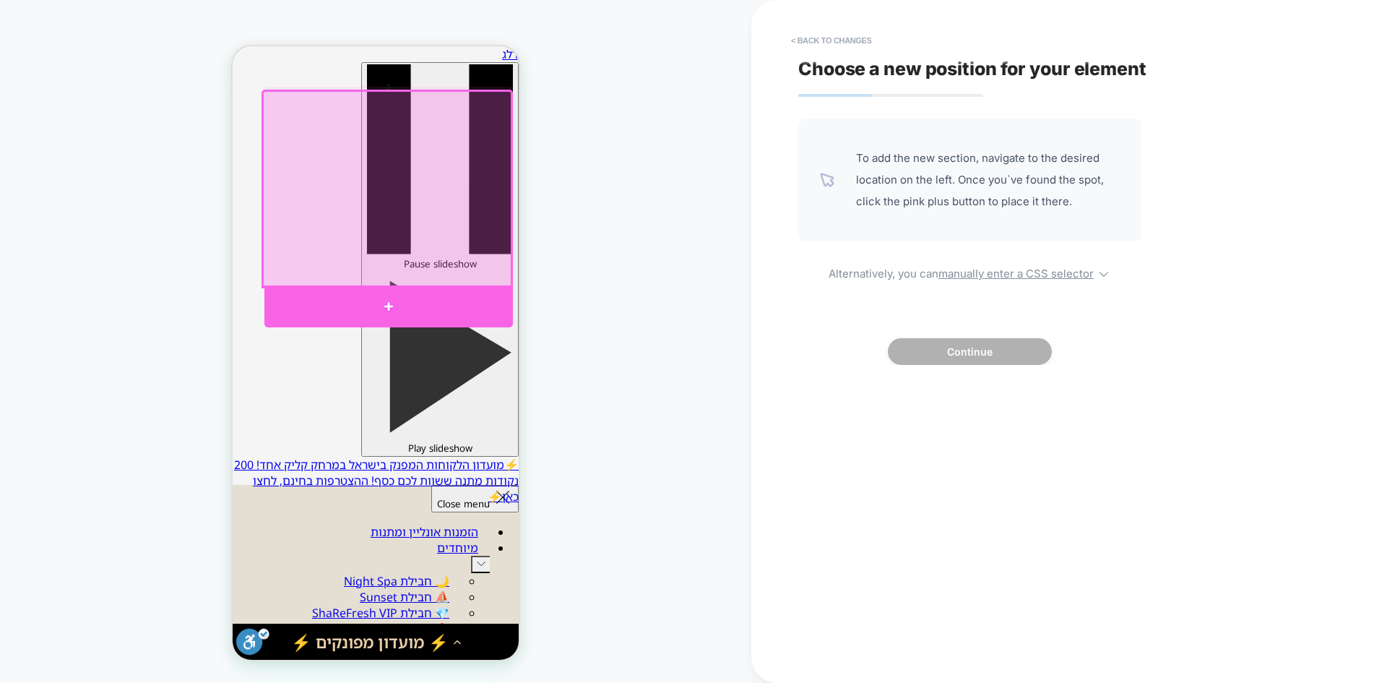
click at [375, 303] on div at bounding box center [388, 306] width 248 height 42
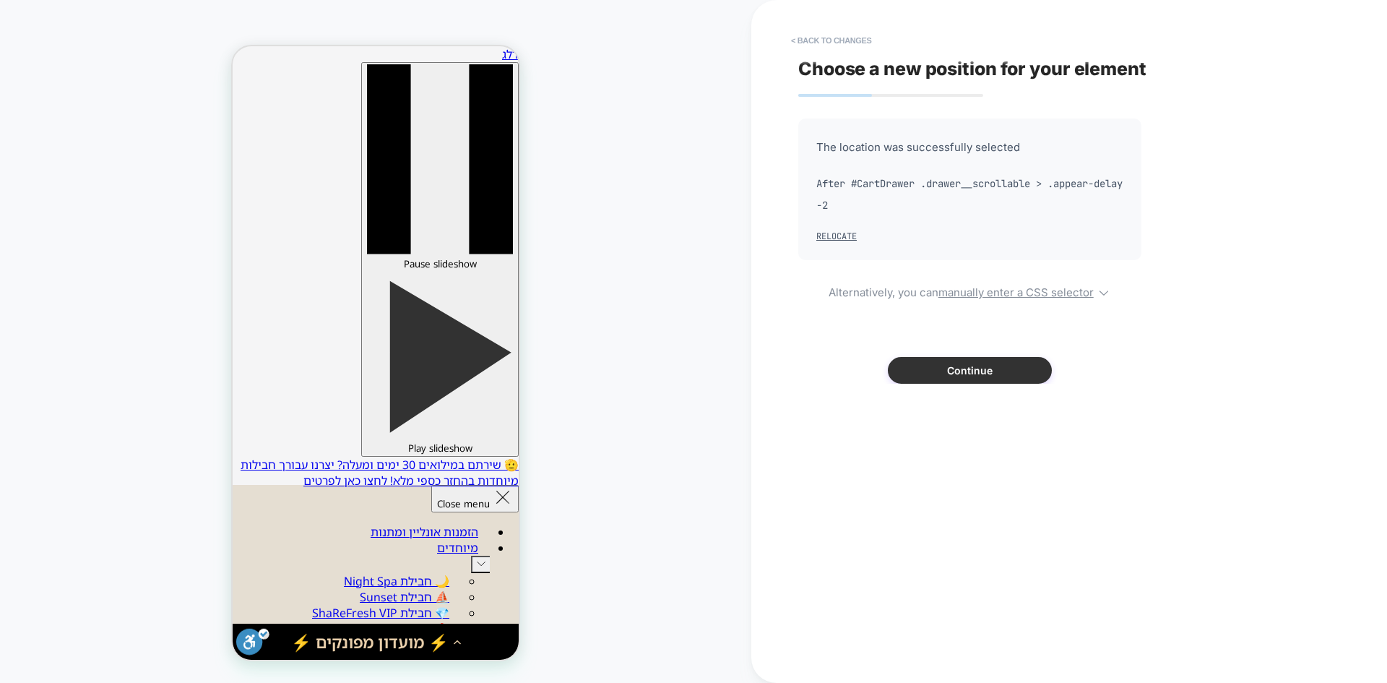
click at [948, 365] on button "Continue" at bounding box center [970, 370] width 164 height 27
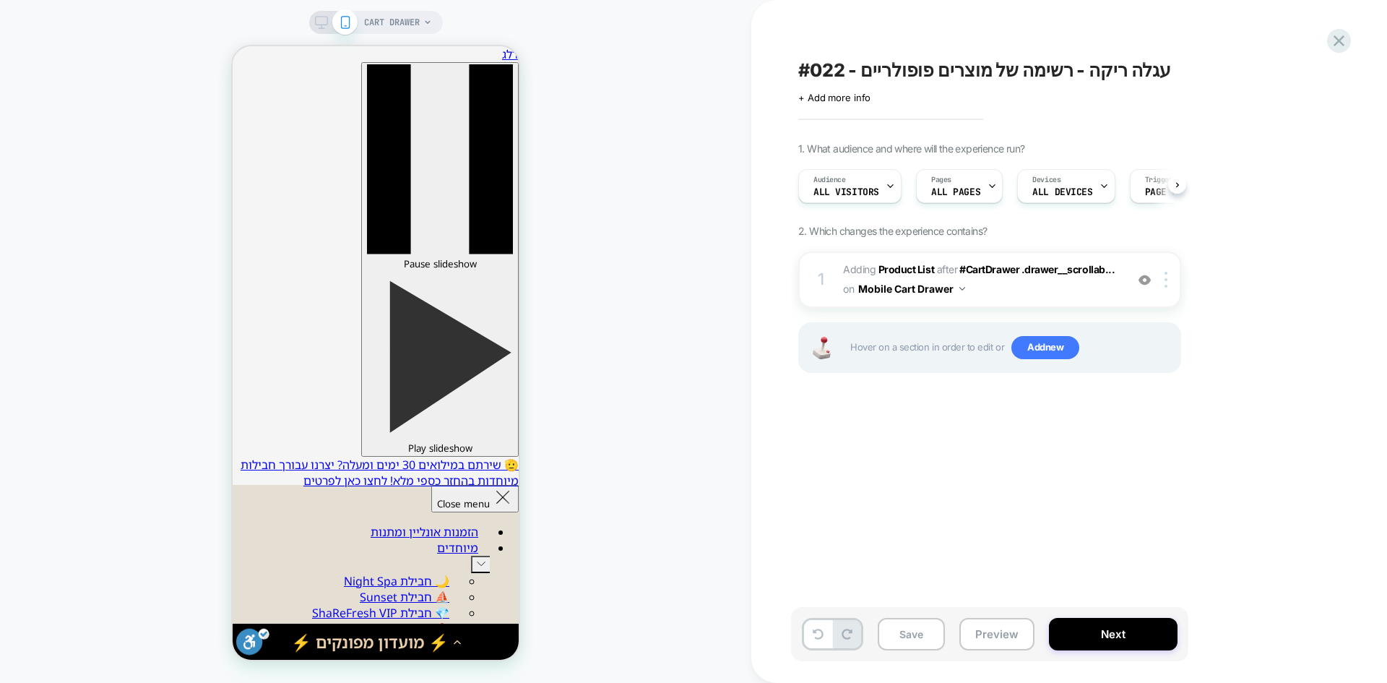
scroll to position [0, 1]
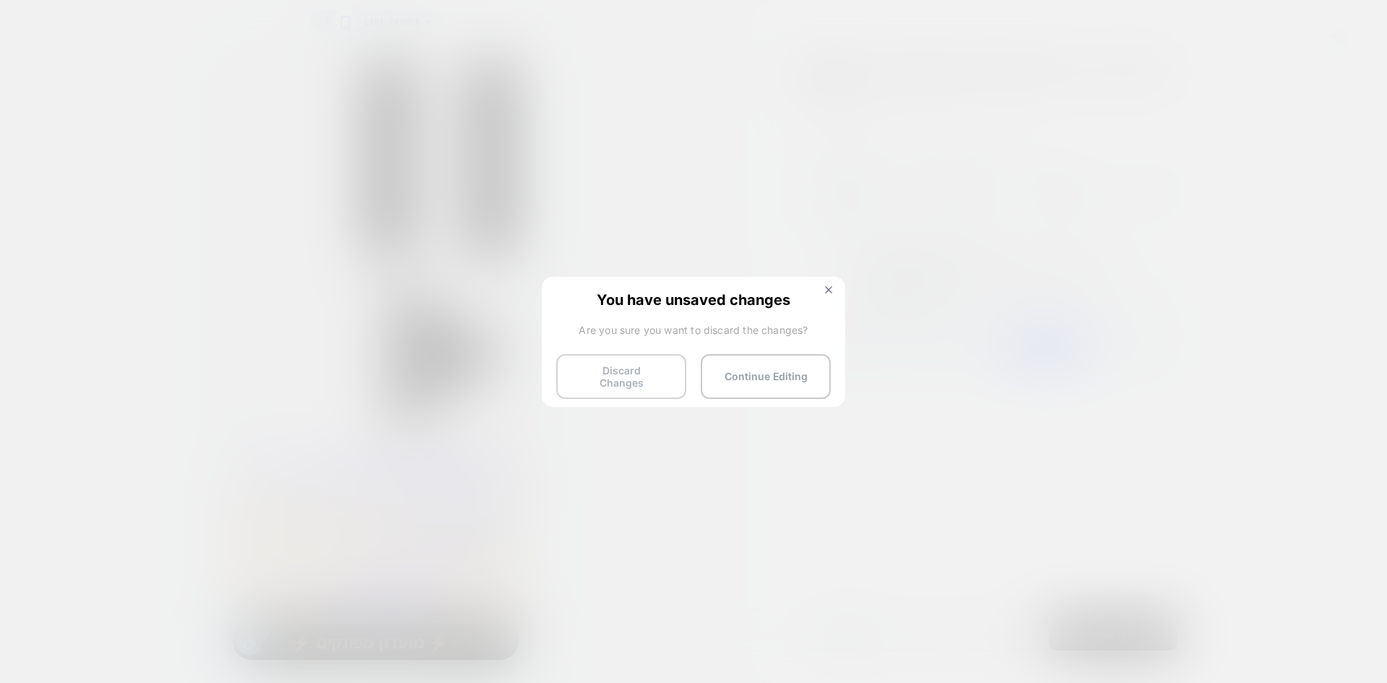
click at [0, 0] on button "Discard Changes" at bounding box center [0, 0] width 0 height 0
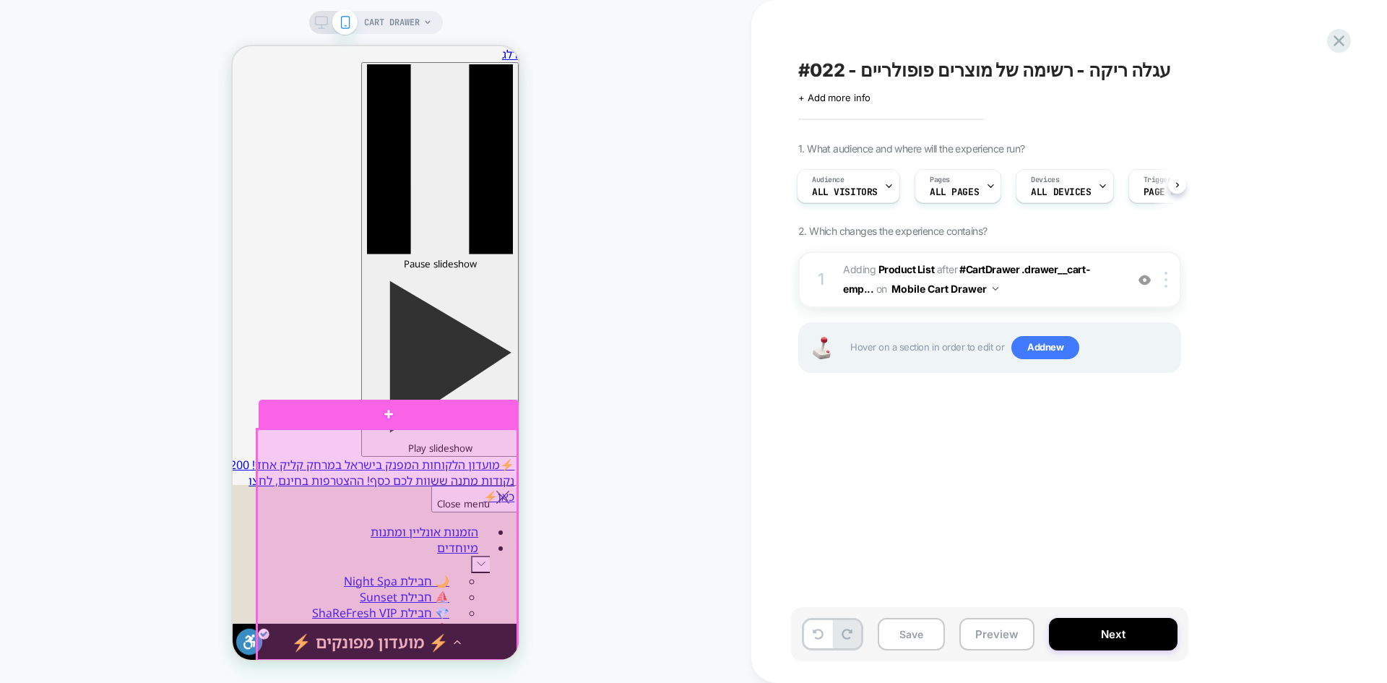
click at [452, 509] on div at bounding box center [387, 545] width 260 height 232
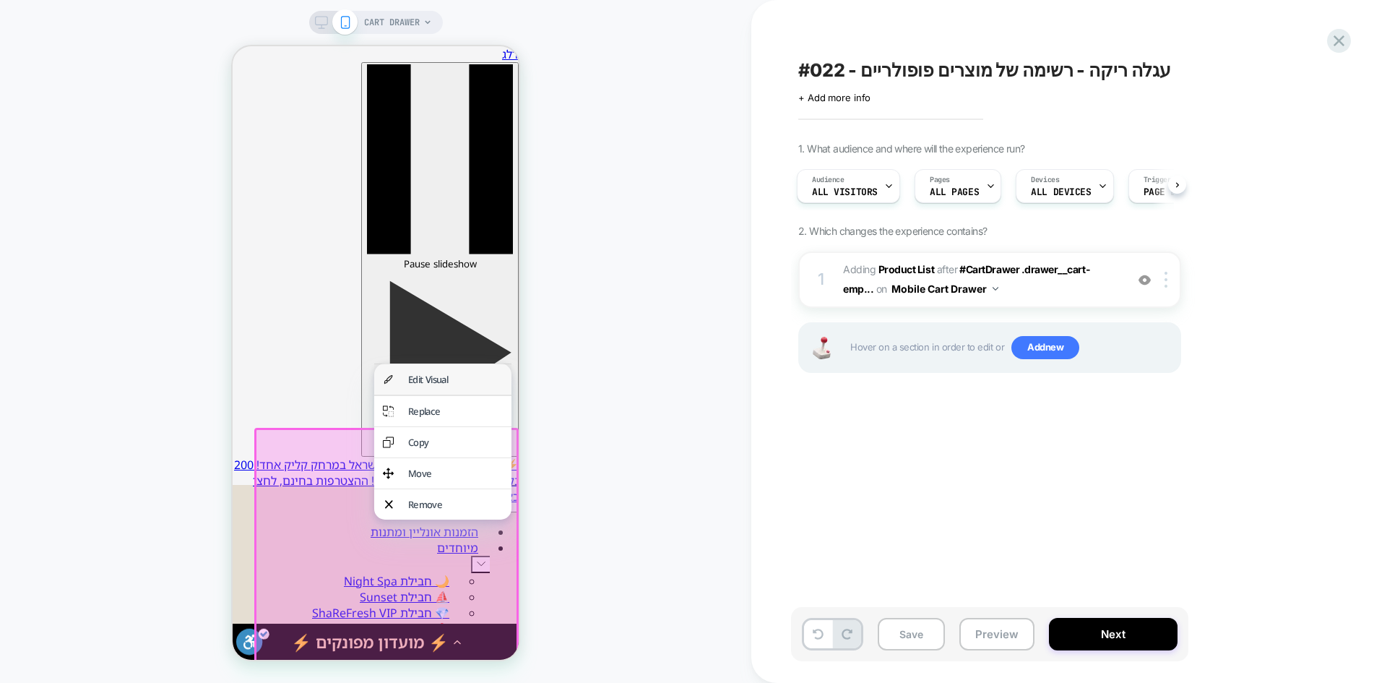
click at [444, 378] on div "Edit Visual" at bounding box center [455, 379] width 95 height 13
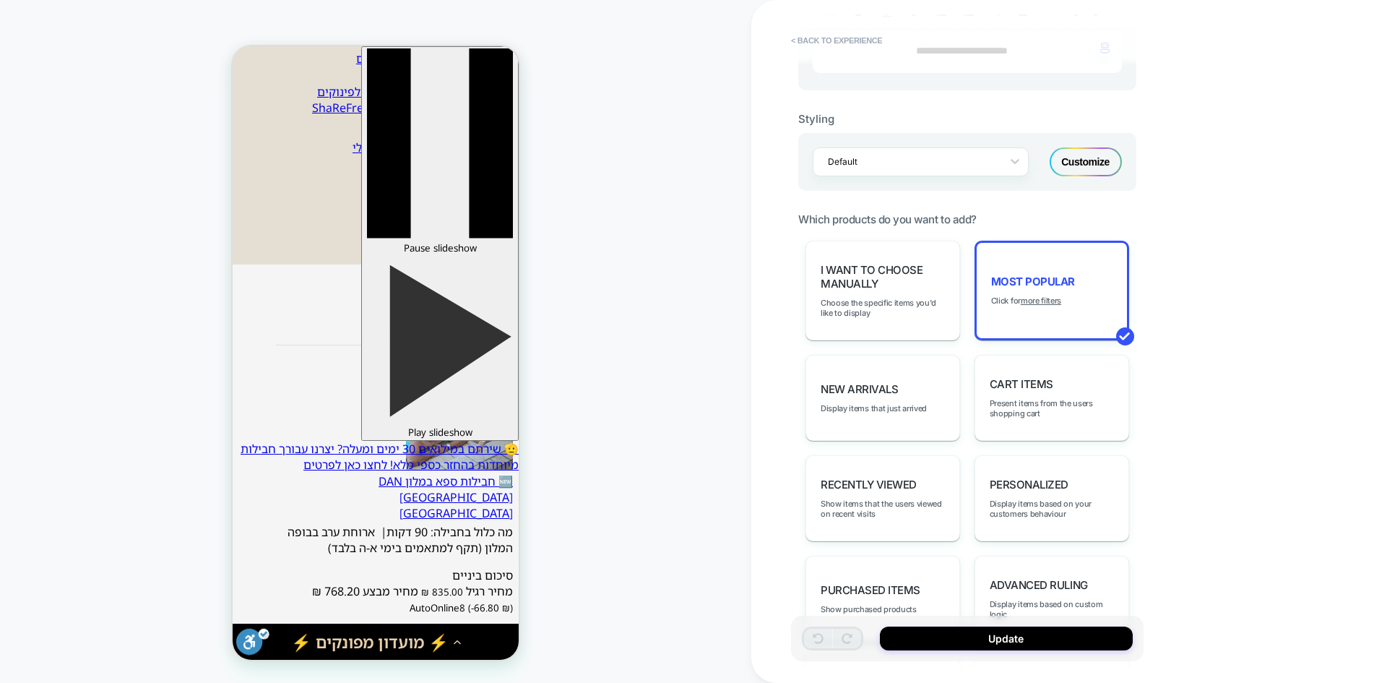
scroll to position [342, 0]
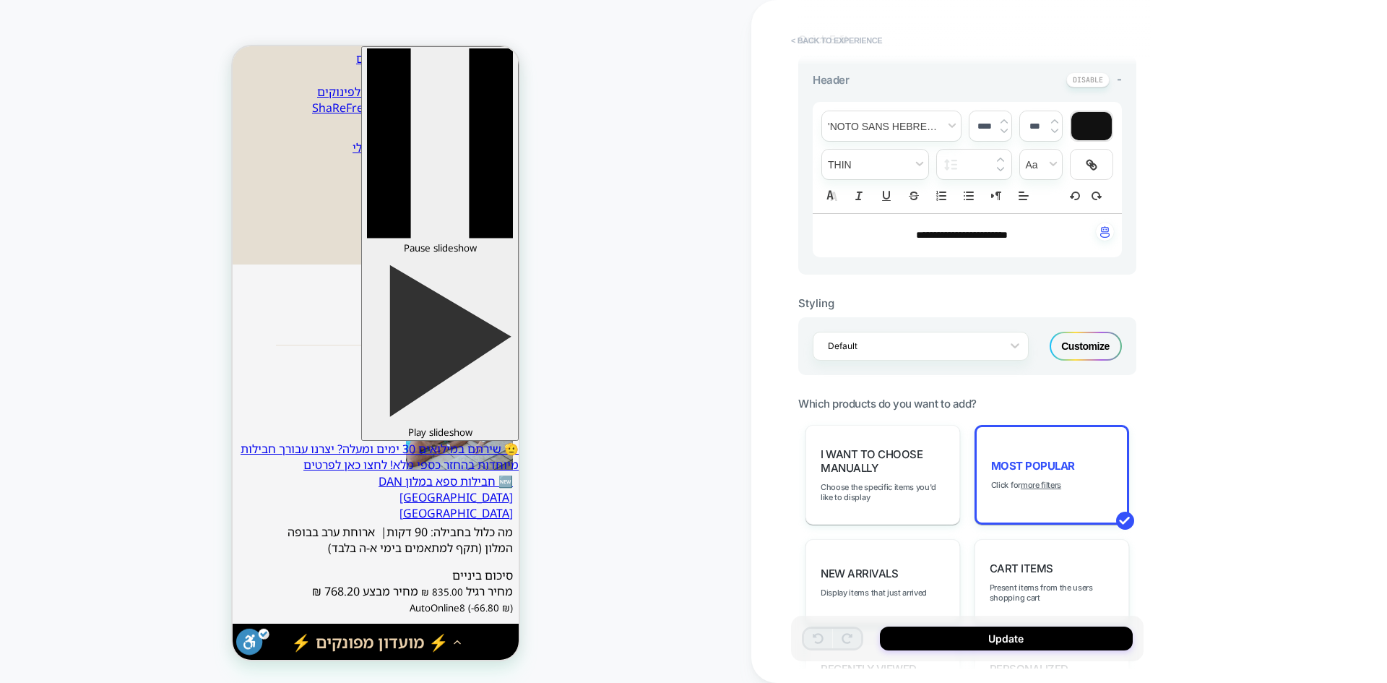
click at [840, 394] on button "< Back to experience" at bounding box center [715, 394] width 286 height 0
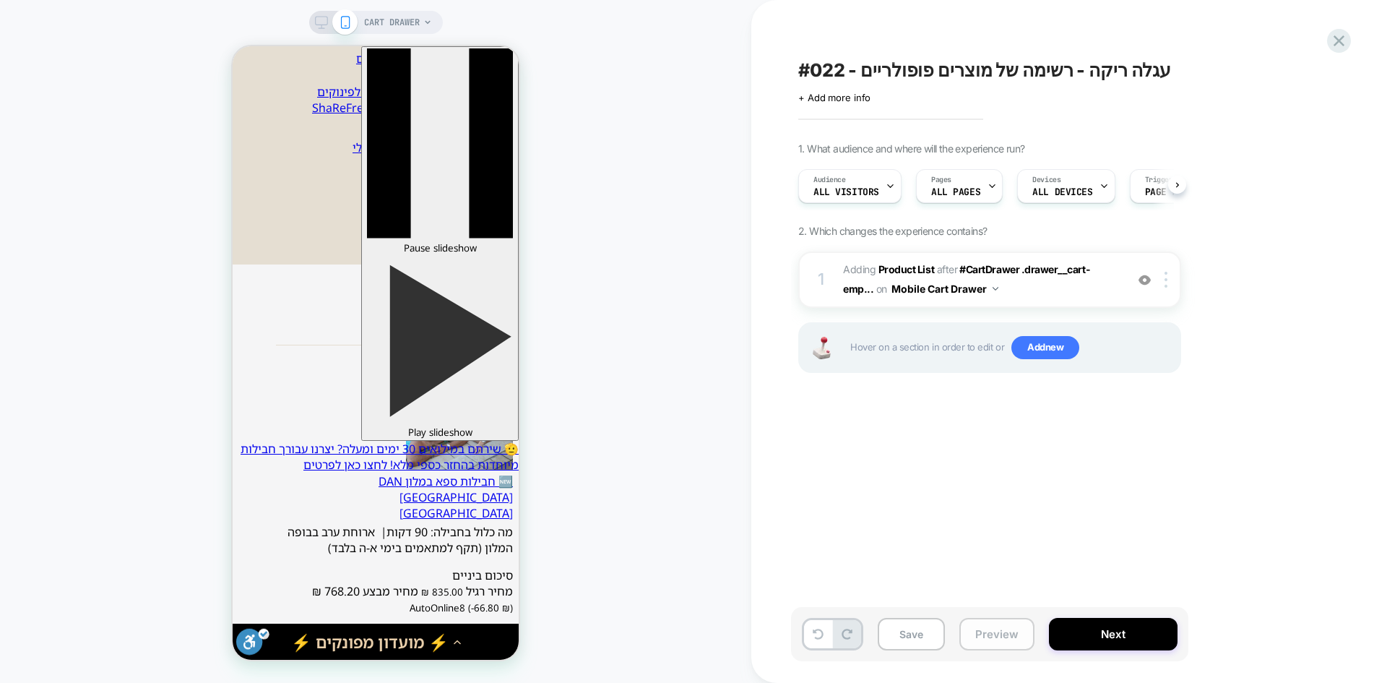
scroll to position [0, 1]
click at [987, 622] on button "Preview" at bounding box center [996, 634] width 75 height 33
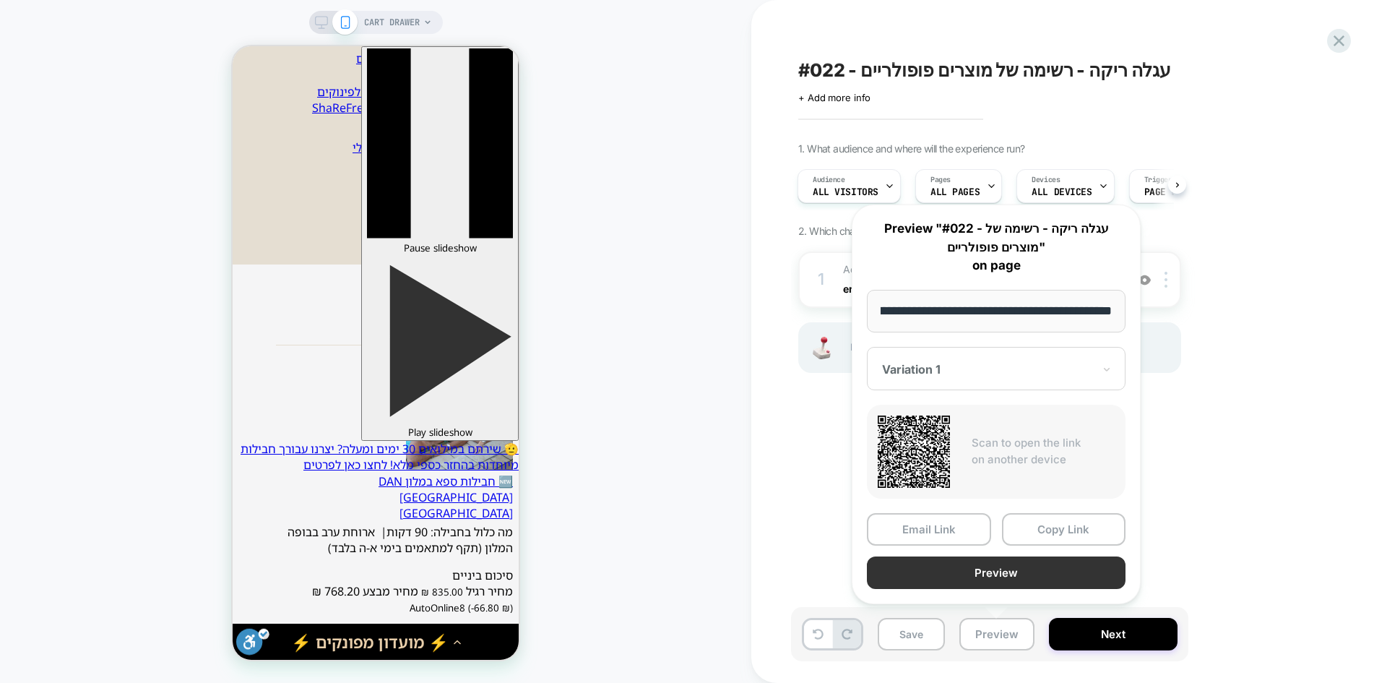
scroll to position [0, 0]
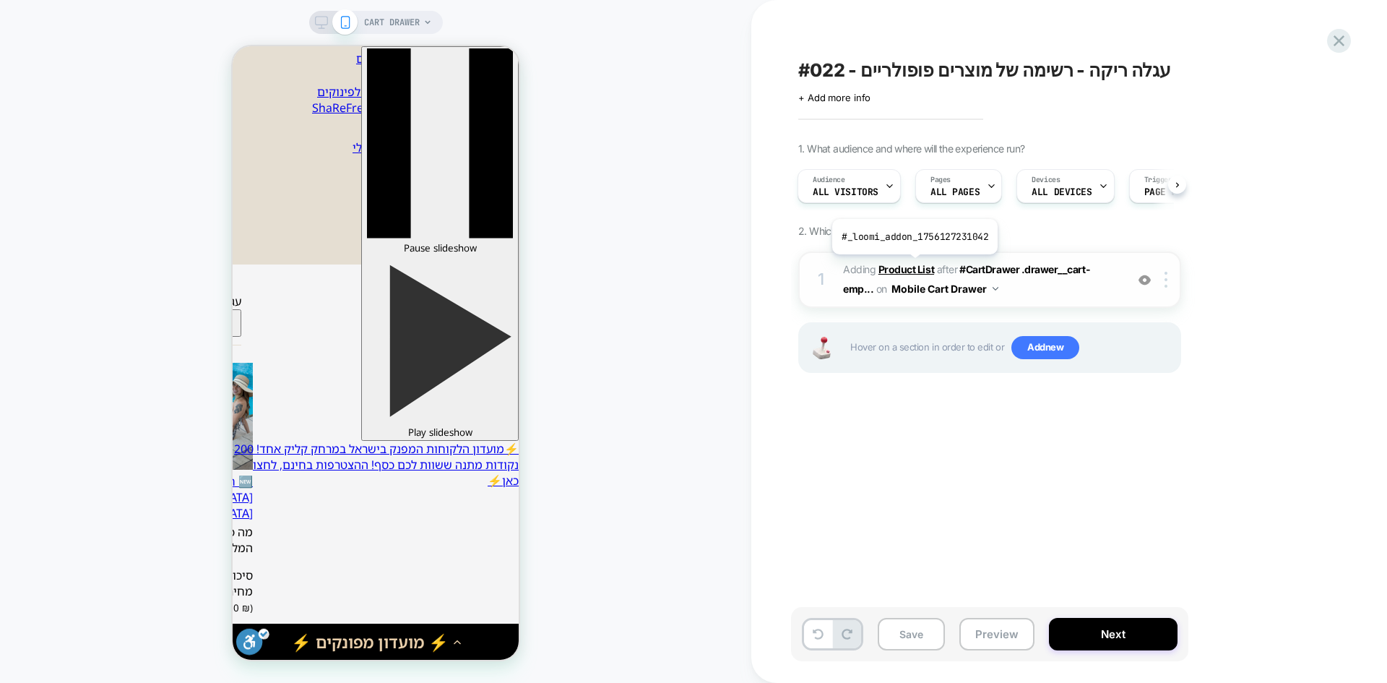
click at [913, 265] on b "Product List" at bounding box center [906, 269] width 56 height 12
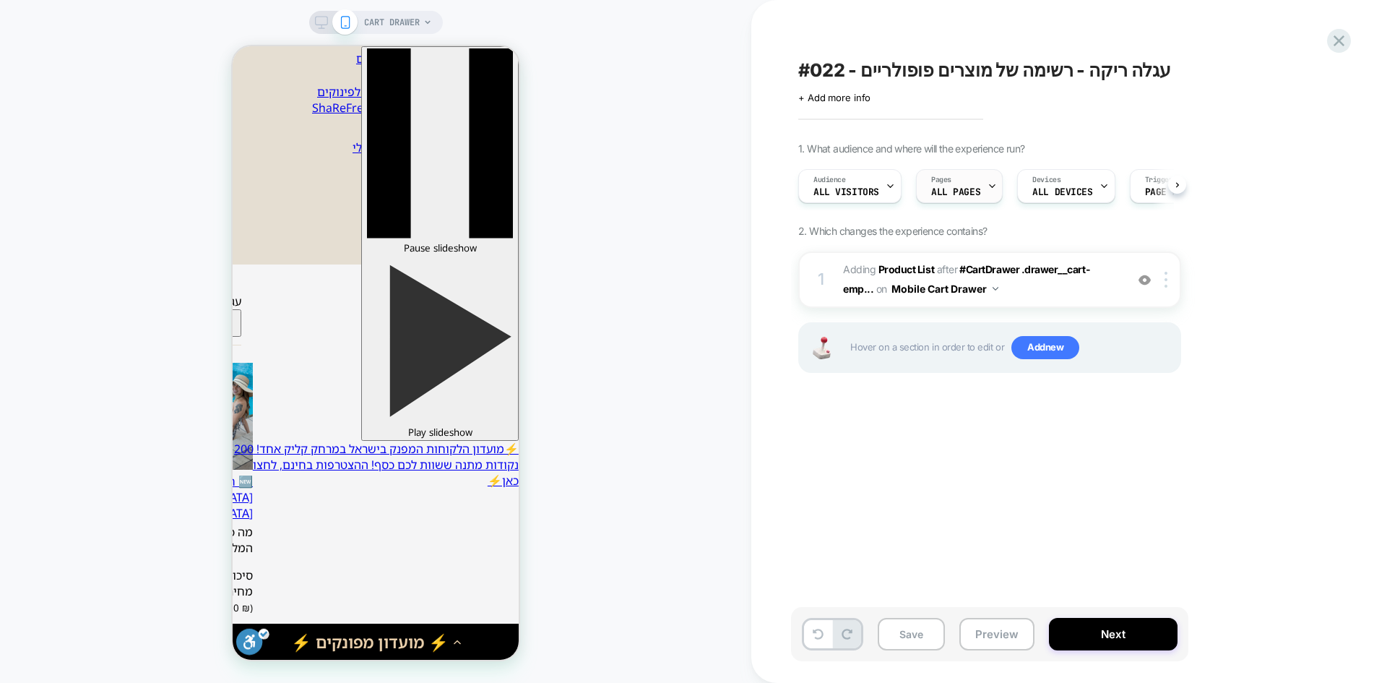
scroll to position [0, 1]
click at [868, 184] on div "Audience All Visitors" at bounding box center [845, 186] width 95 height 33
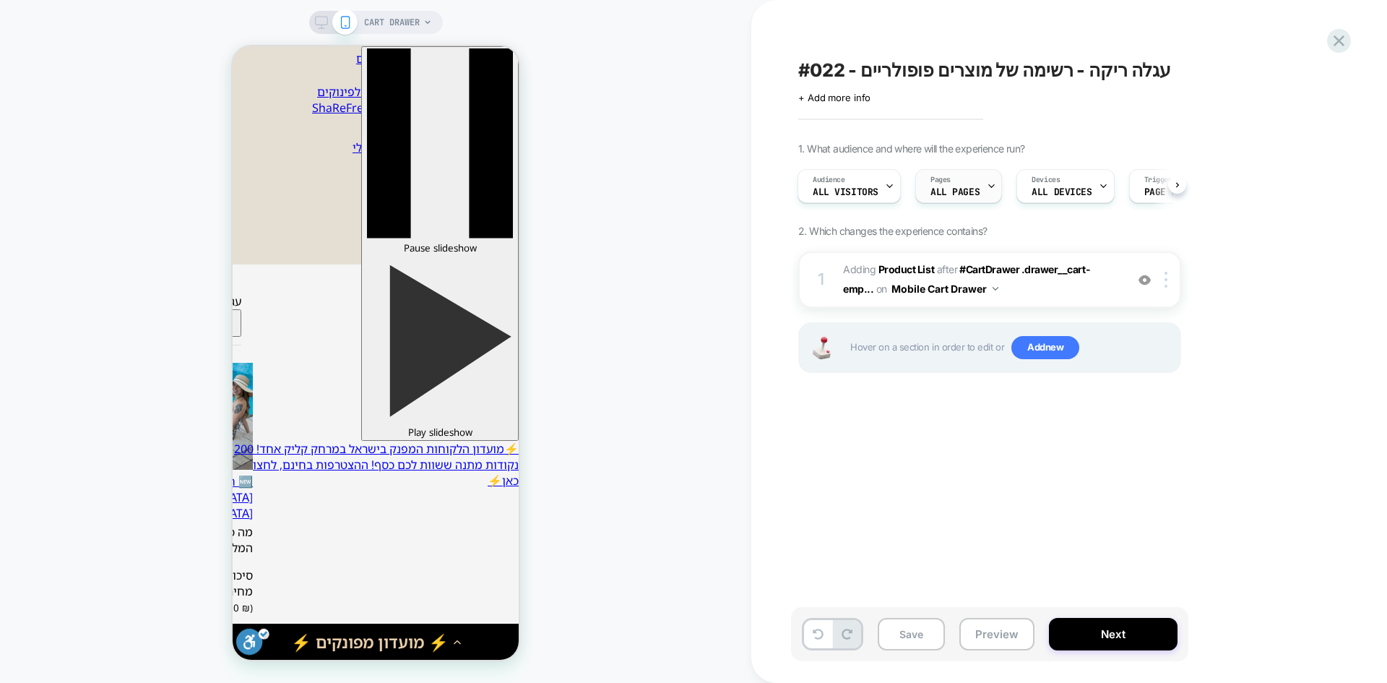
click at [987, 184] on icon at bounding box center [991, 185] width 9 height 9
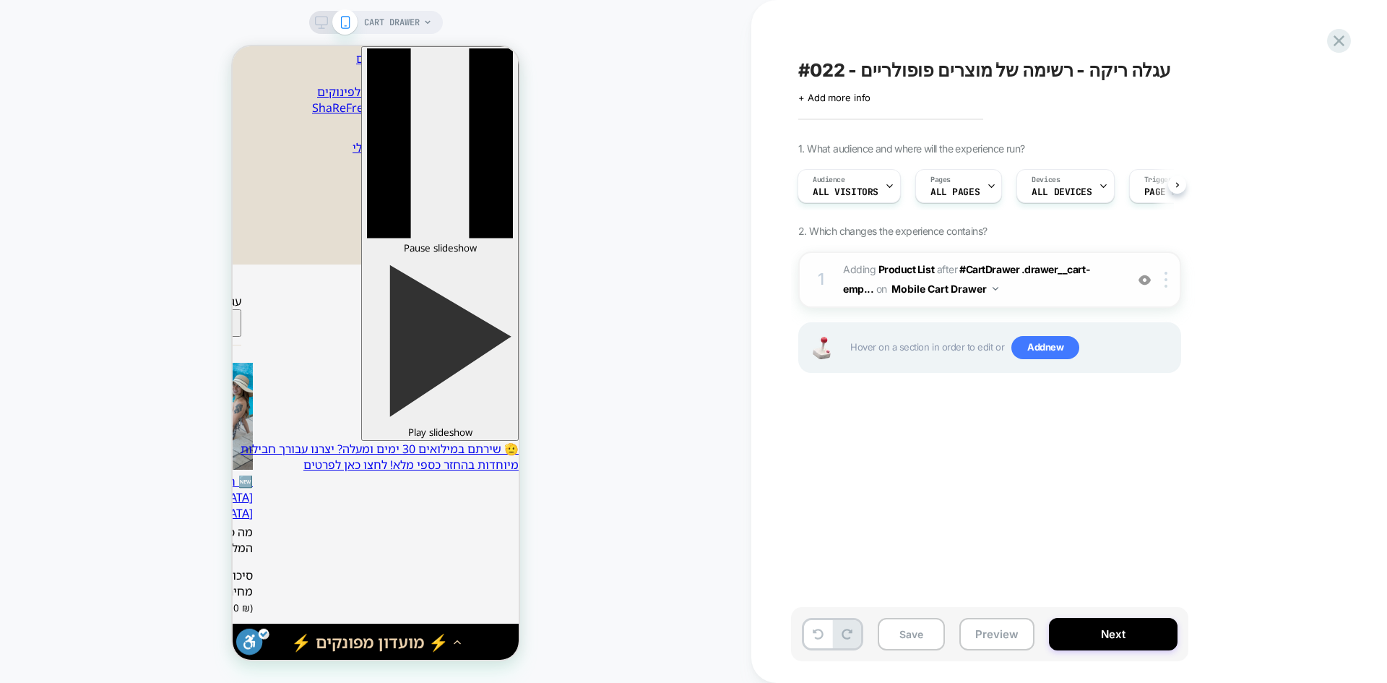
click at [922, 289] on button "Mobile Cart Drawer" at bounding box center [944, 288] width 107 height 21
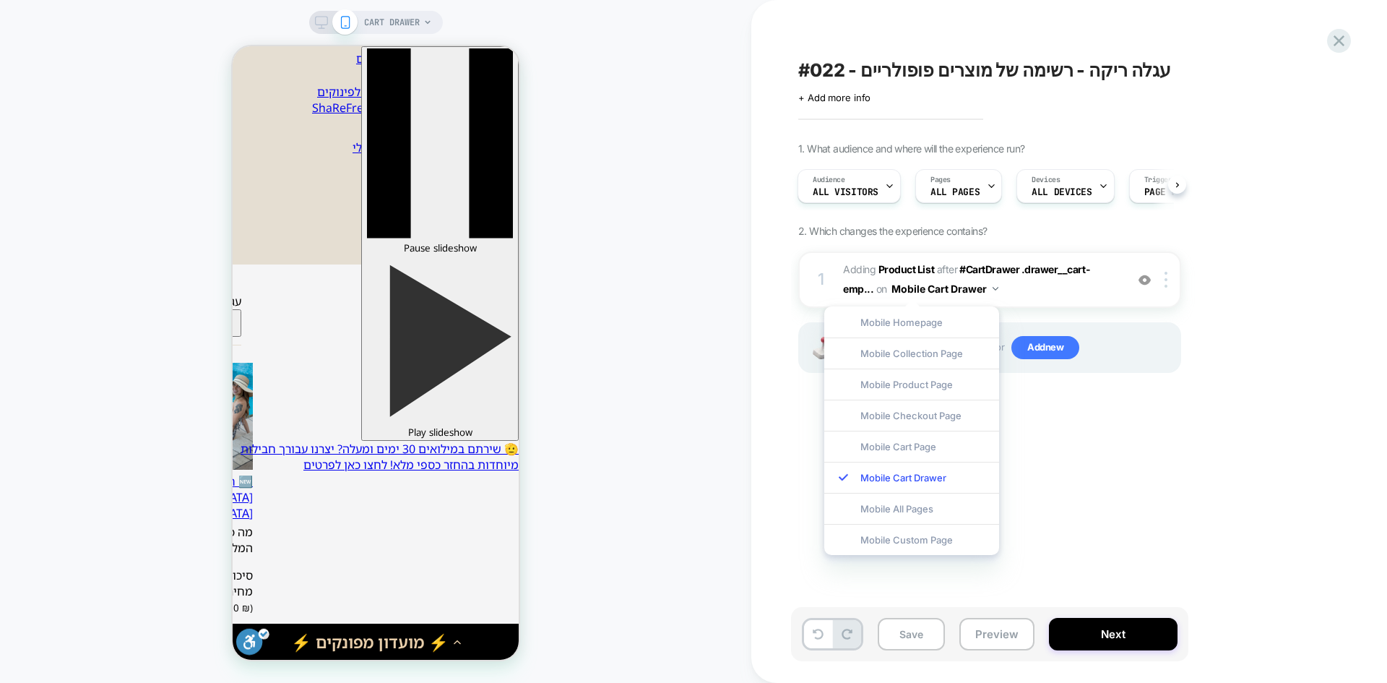
click at [1089, 486] on div "#022 - עגלה ריקה - רשימה של מוצרים פופולריים Click to edit experience details +…" at bounding box center [1062, 341] width 542 height 654
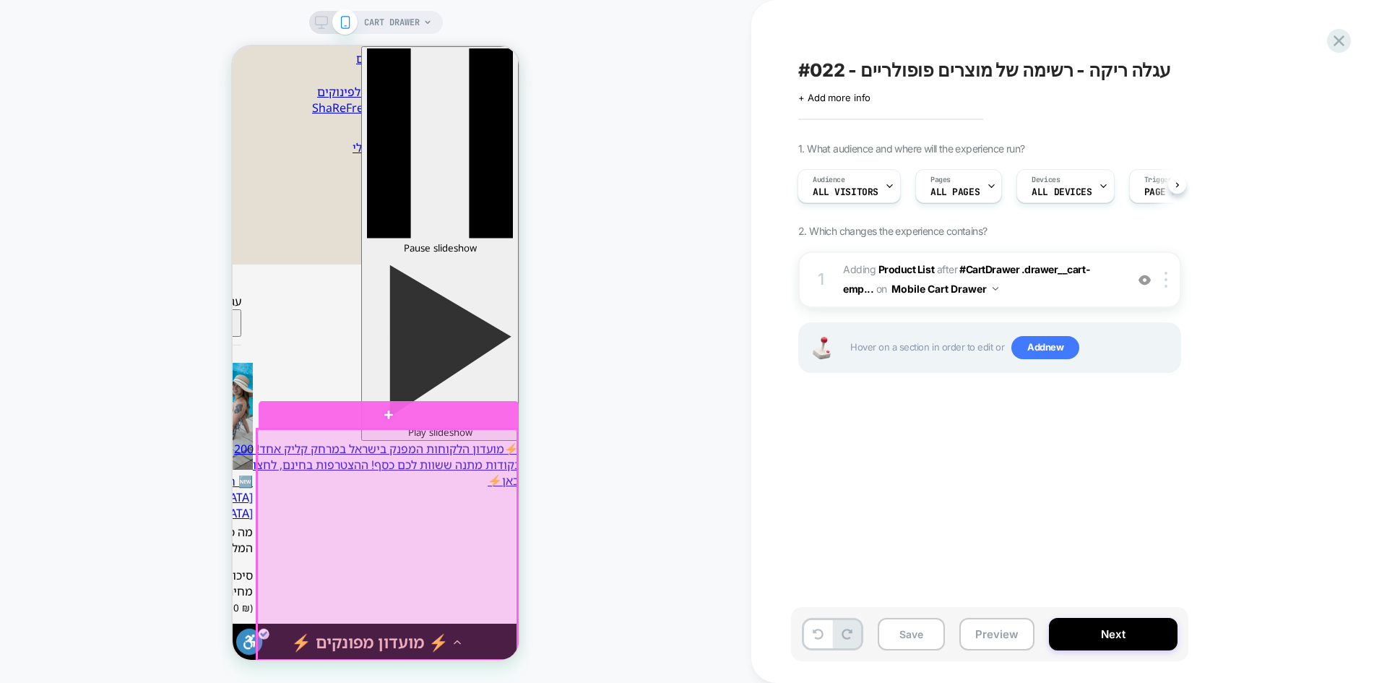
click at [466, 448] on div at bounding box center [387, 545] width 260 height 232
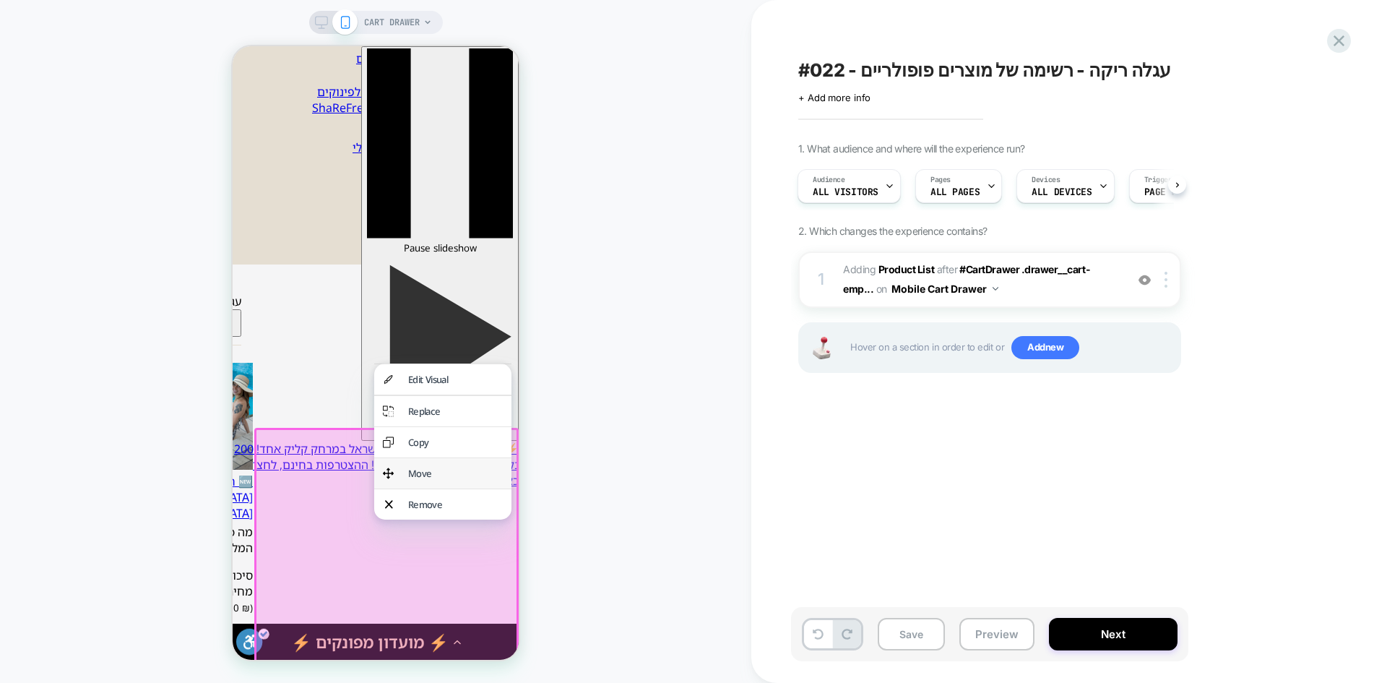
click at [438, 480] on div "Move" at bounding box center [455, 473] width 95 height 13
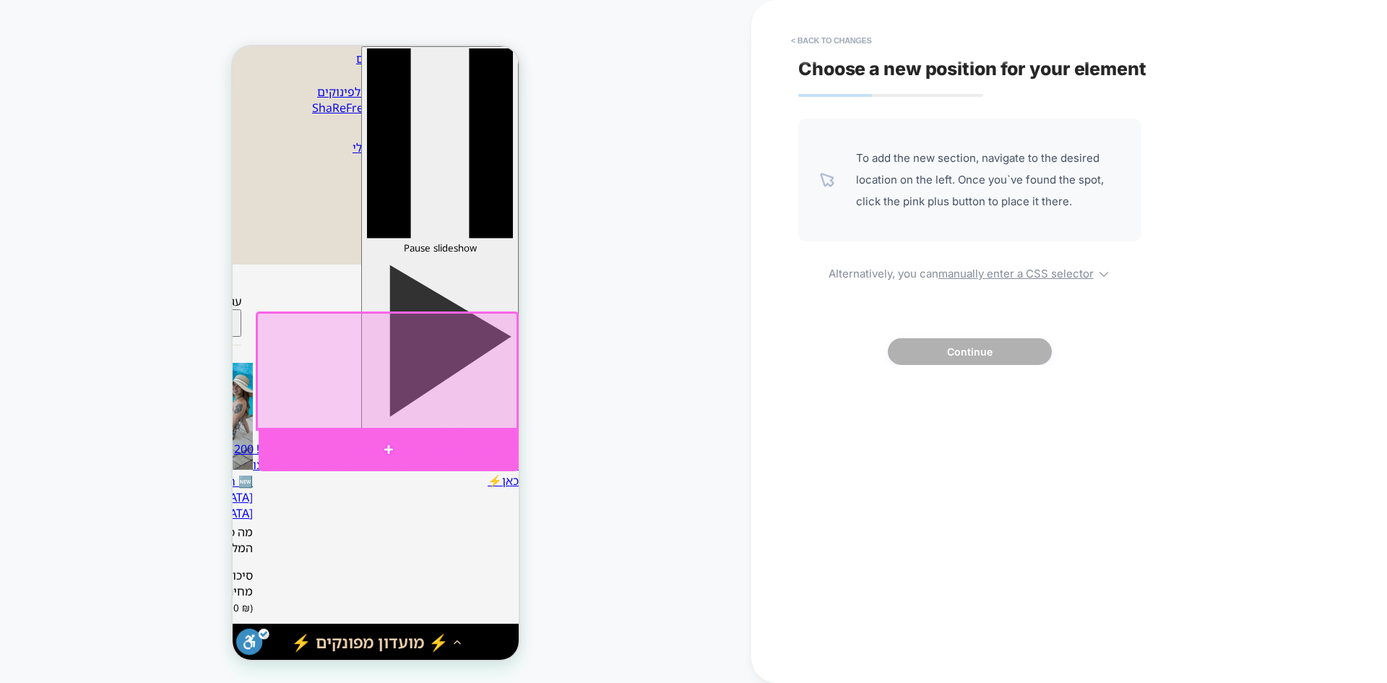
click at [402, 445] on div at bounding box center [389, 449] width 260 height 43
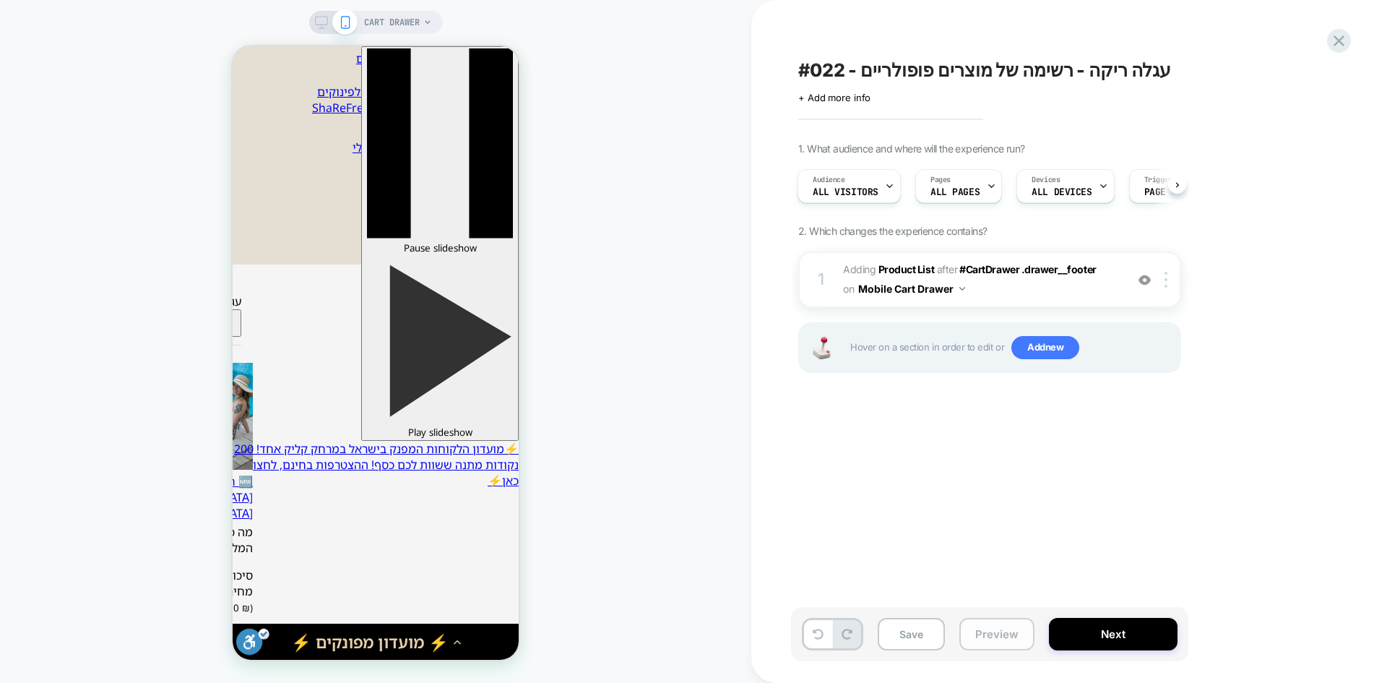
click at [0, 0] on button "Preview" at bounding box center [0, 0] width 0 height 0
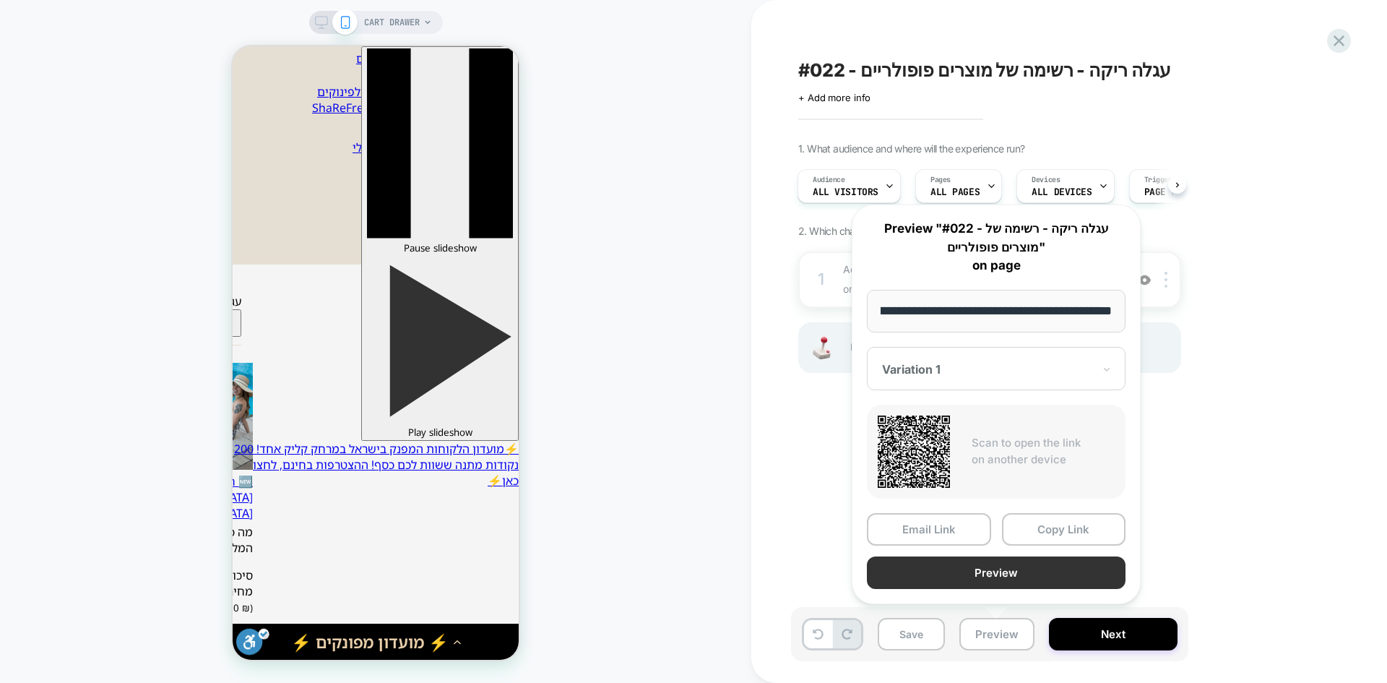
scroll to position [0, 0]
click at [998, 577] on button "Preview" at bounding box center [996, 572] width 259 height 33
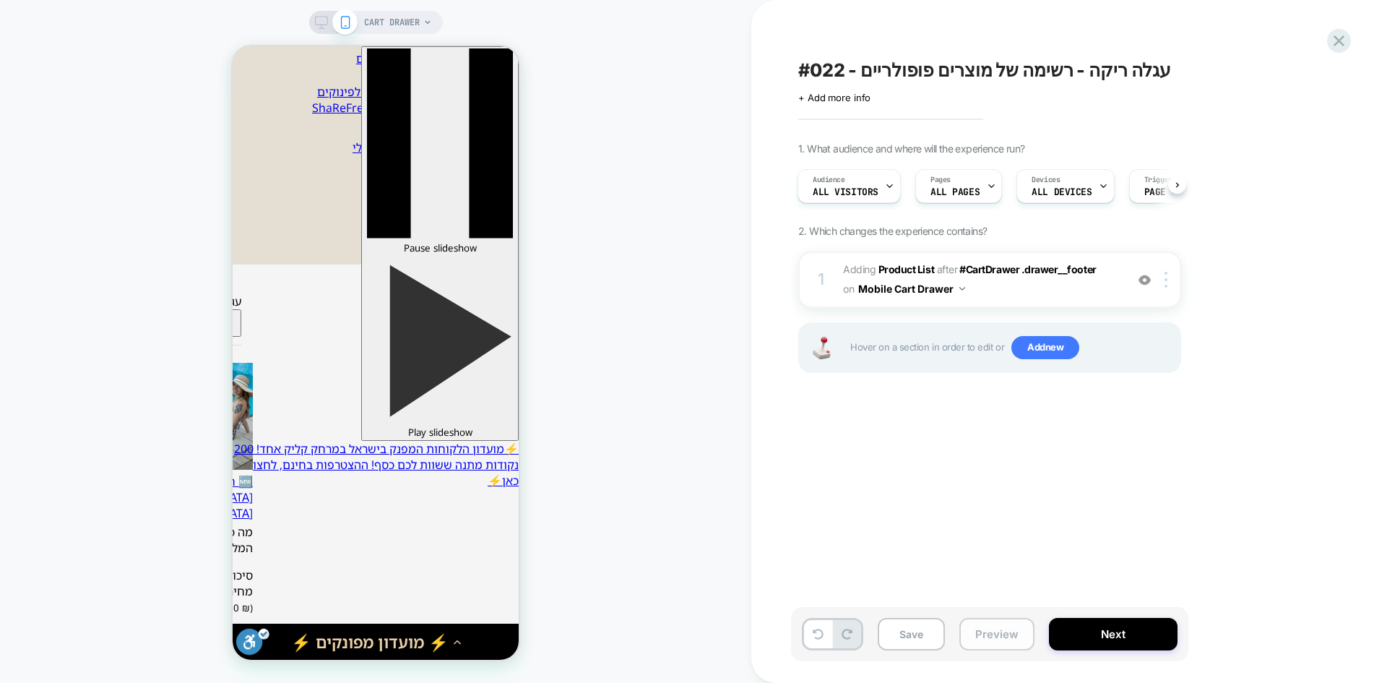
click at [0, 0] on button "Preview" at bounding box center [0, 0] width 0 height 0
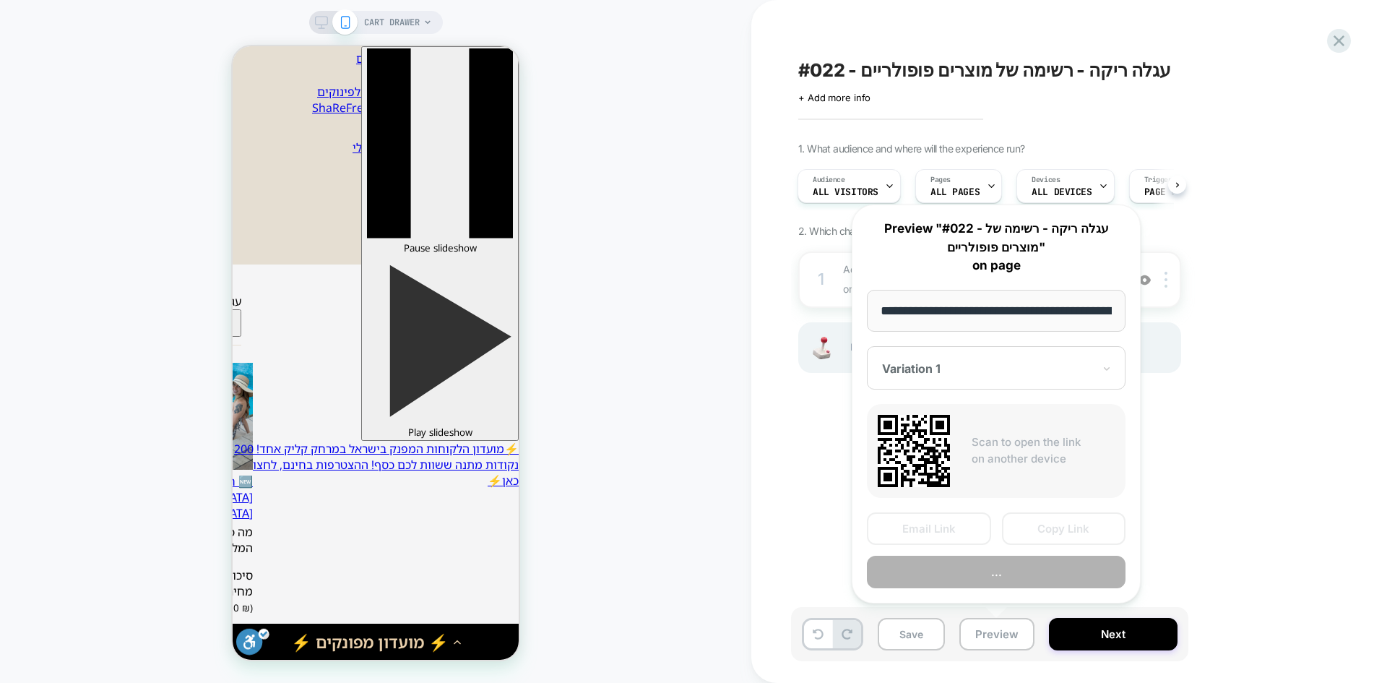
scroll to position [0, 158]
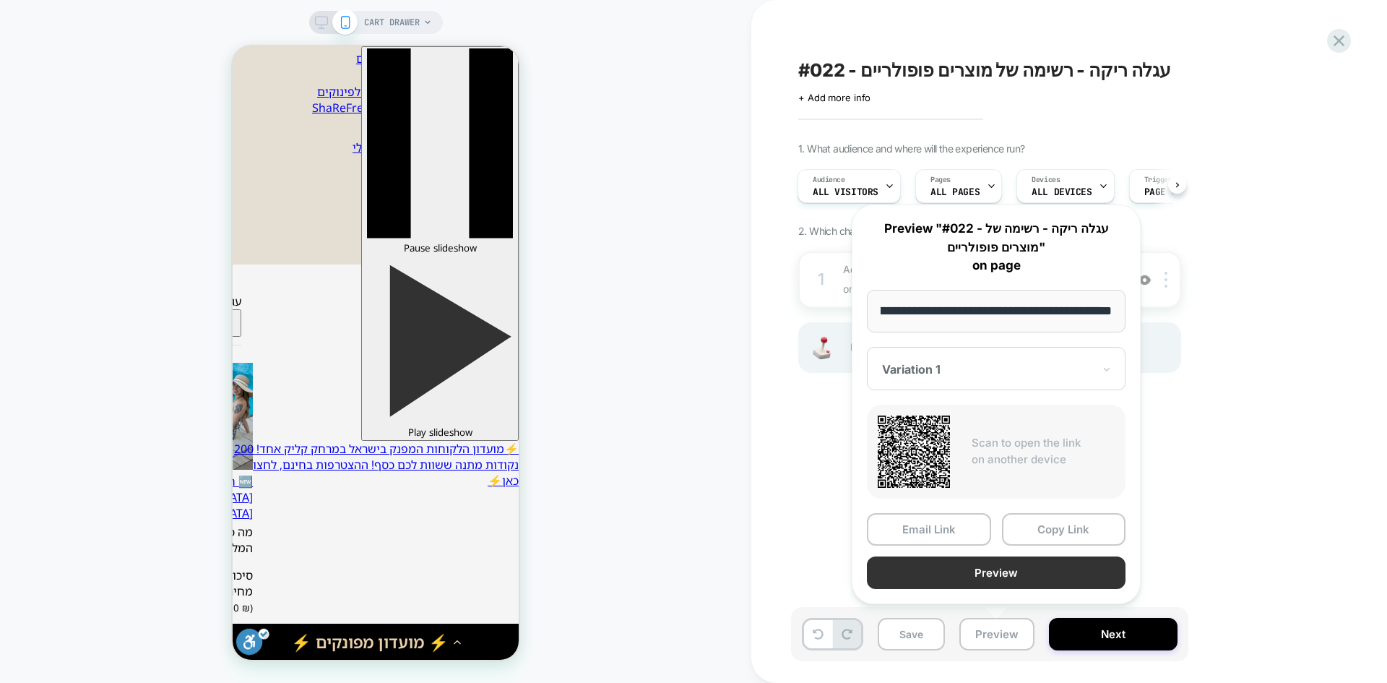
click at [1005, 576] on button "Preview" at bounding box center [996, 572] width 259 height 33
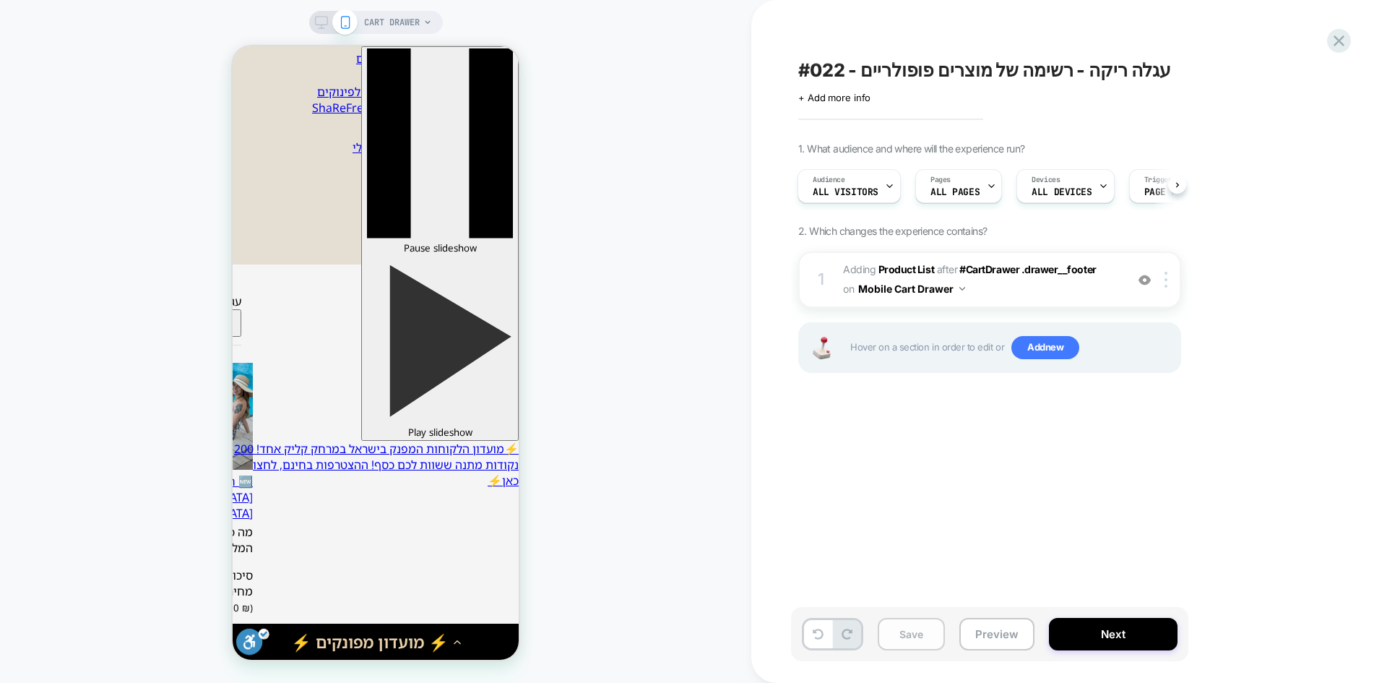
click at [0, 0] on button "Save" at bounding box center [0, 0] width 0 height 0
click at [971, 191] on span "ALL PAGES" at bounding box center [954, 192] width 49 height 10
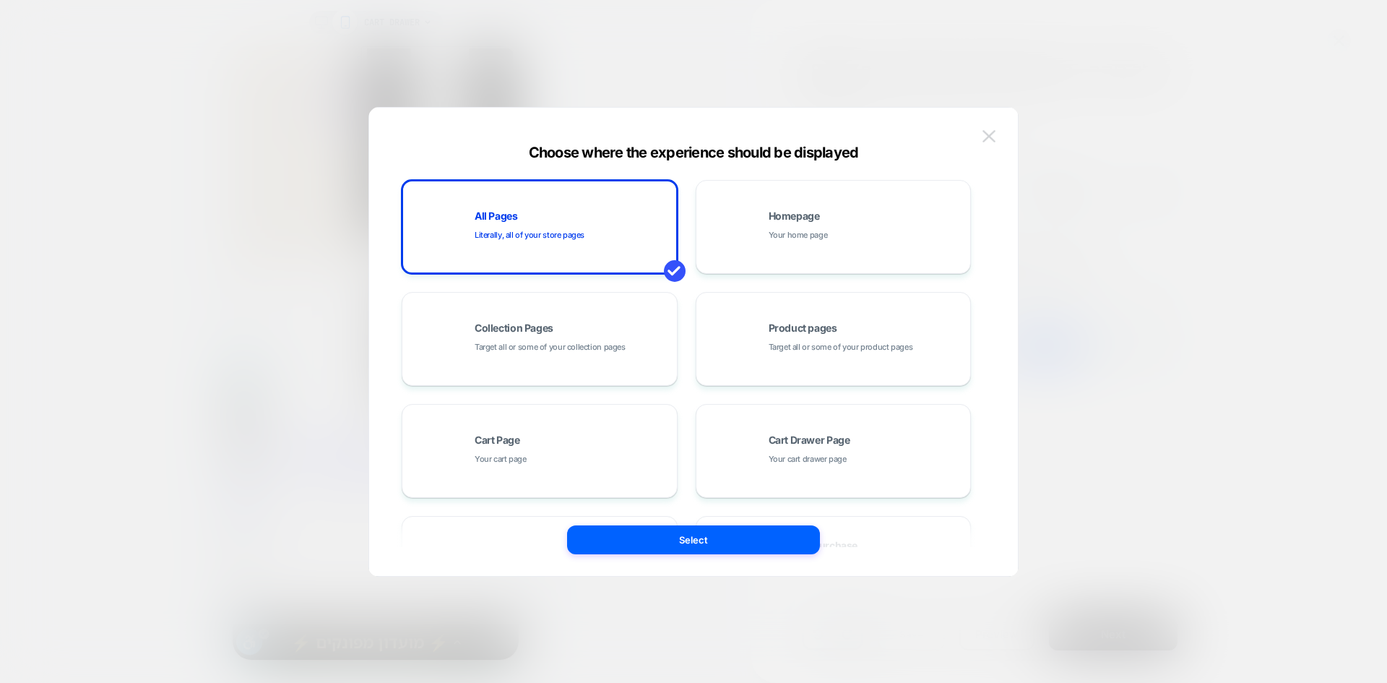
click at [985, 135] on img at bounding box center [988, 136] width 13 height 12
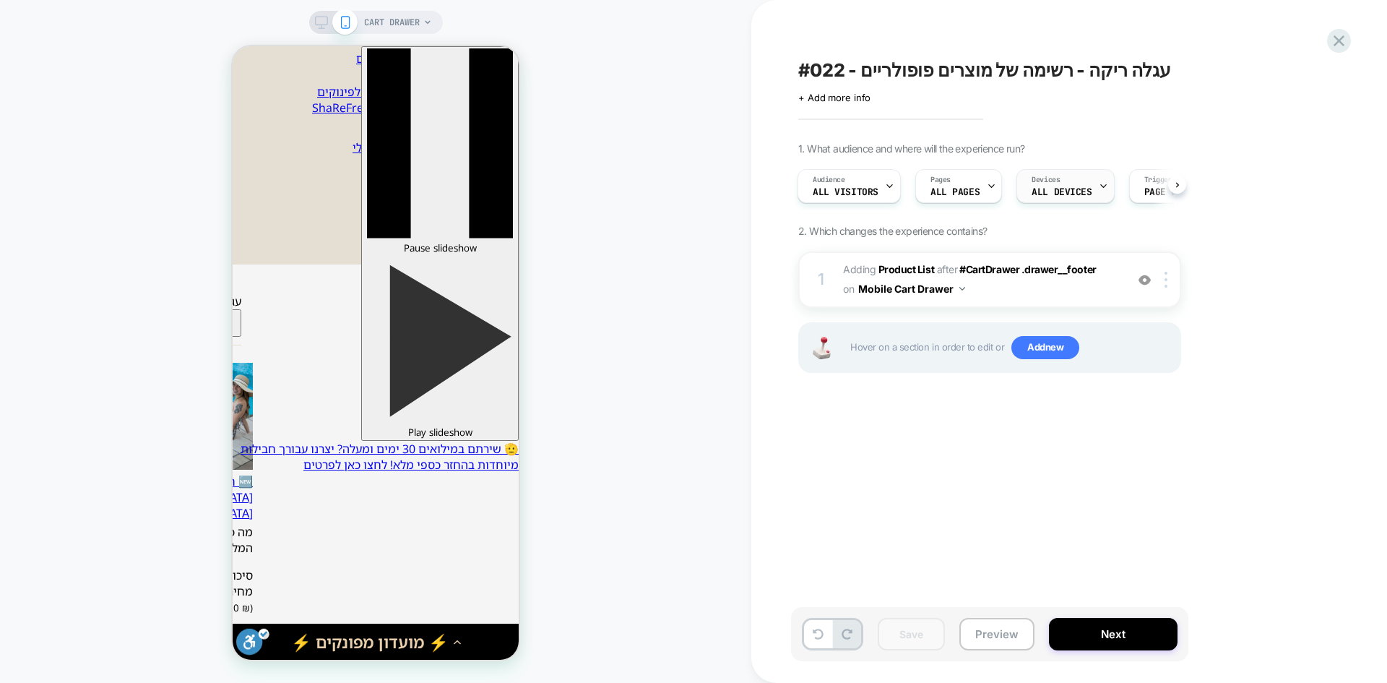
click at [1047, 186] on div "Devices ALL DEVICES" at bounding box center [1061, 186] width 89 height 33
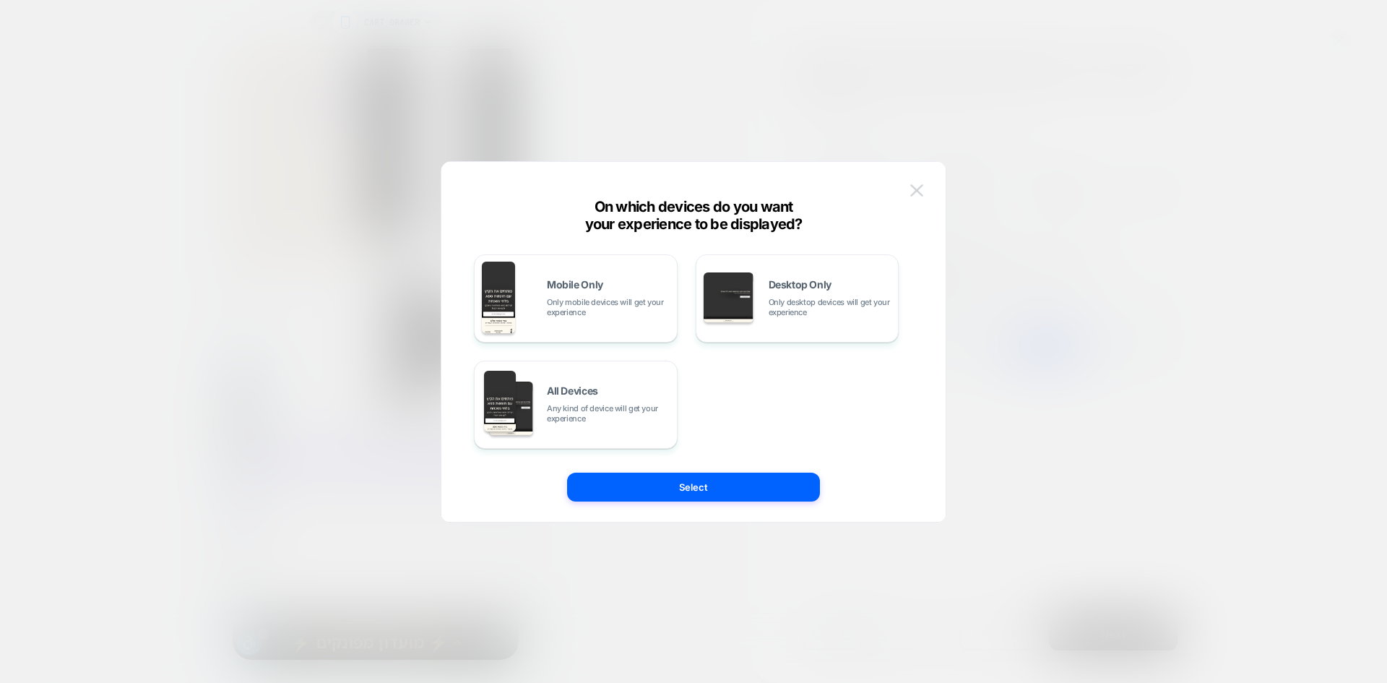
click at [0, 0] on button at bounding box center [0, 0] width 0 height 0
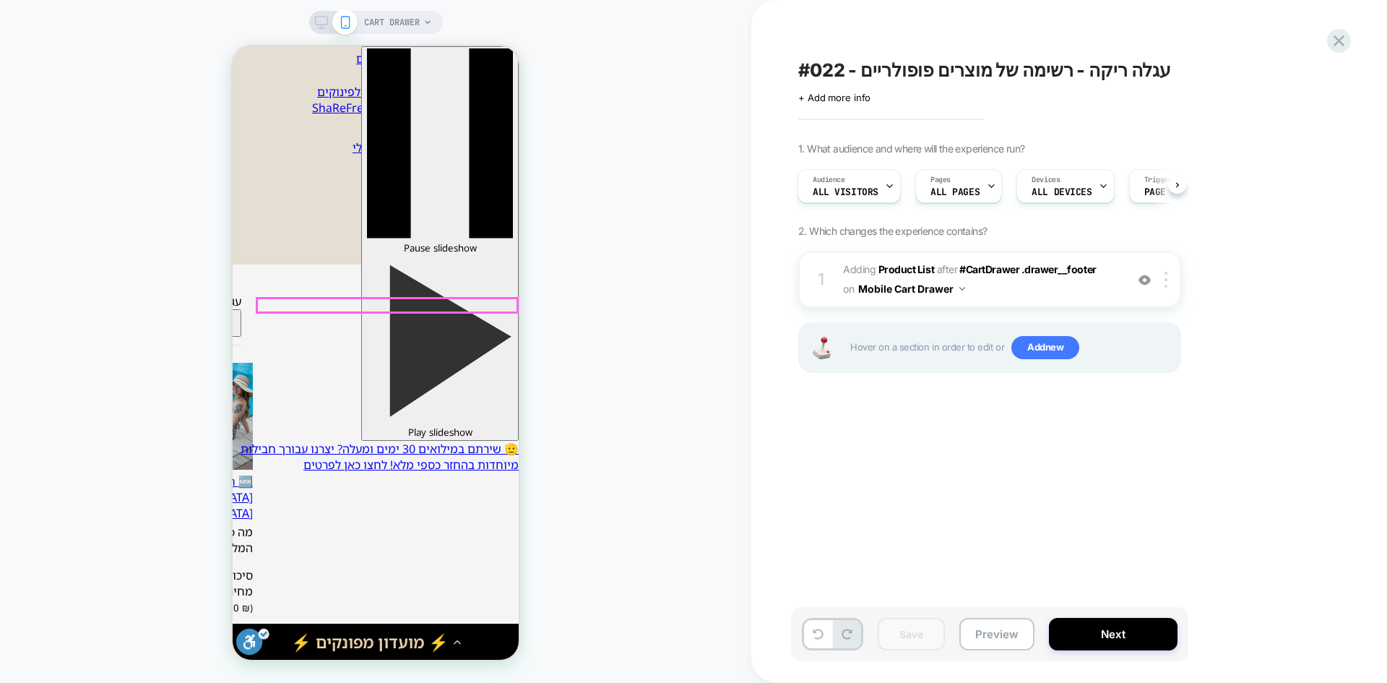
scroll to position [118, 0]
click at [872, 74] on span "#022 - עגלה ריקה - רשימה של מוצרים פופולריים" at bounding box center [984, 70] width 373 height 22
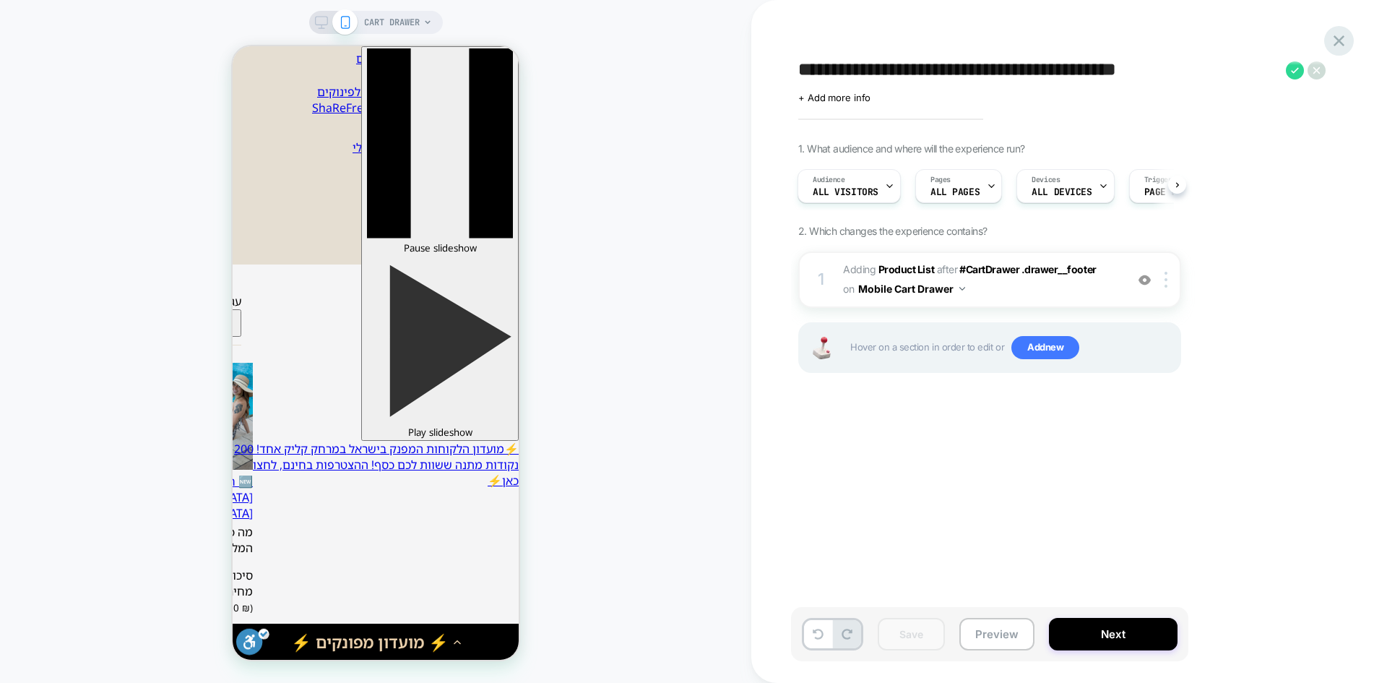
click at [1337, 35] on icon at bounding box center [1339, 41] width 20 height 20
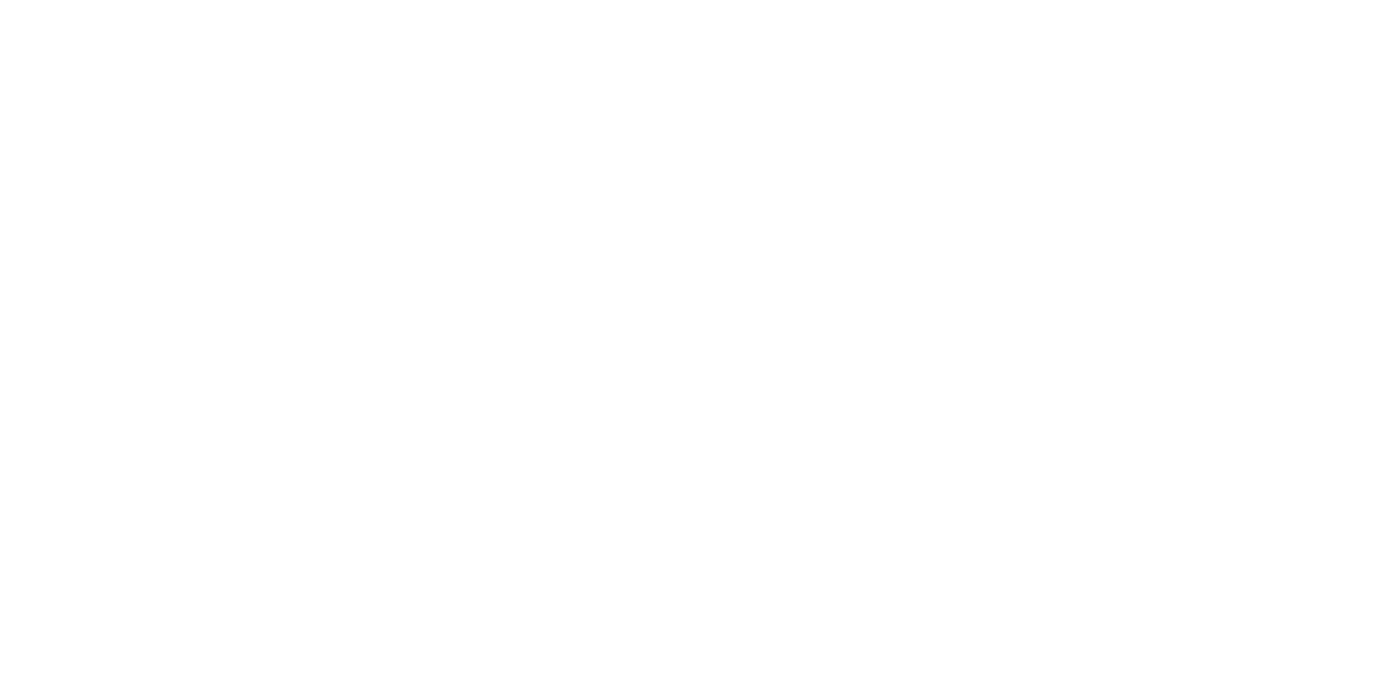
click at [1338, 6] on html "Navigated to Visually.io | No-code CRO for Shopify *" at bounding box center [693, 3] width 1387 height 6
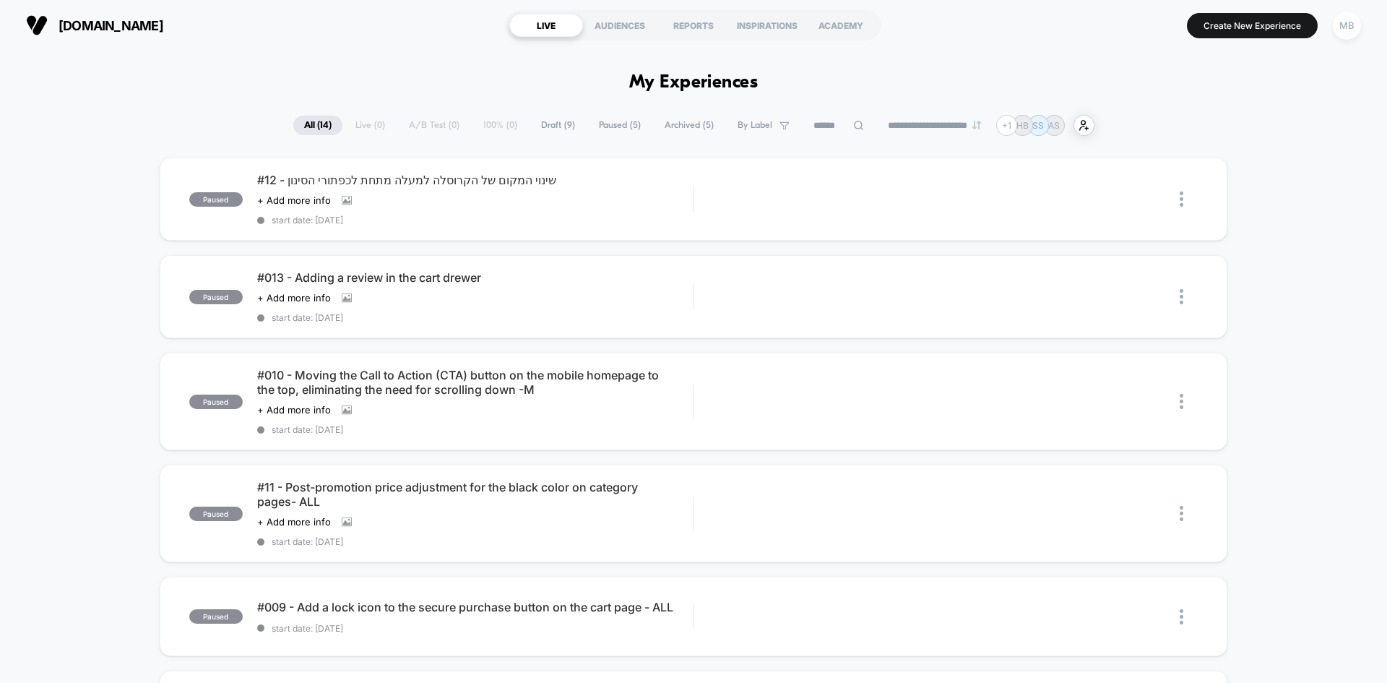
click at [1351, 24] on div "MB" at bounding box center [1347, 26] width 28 height 28
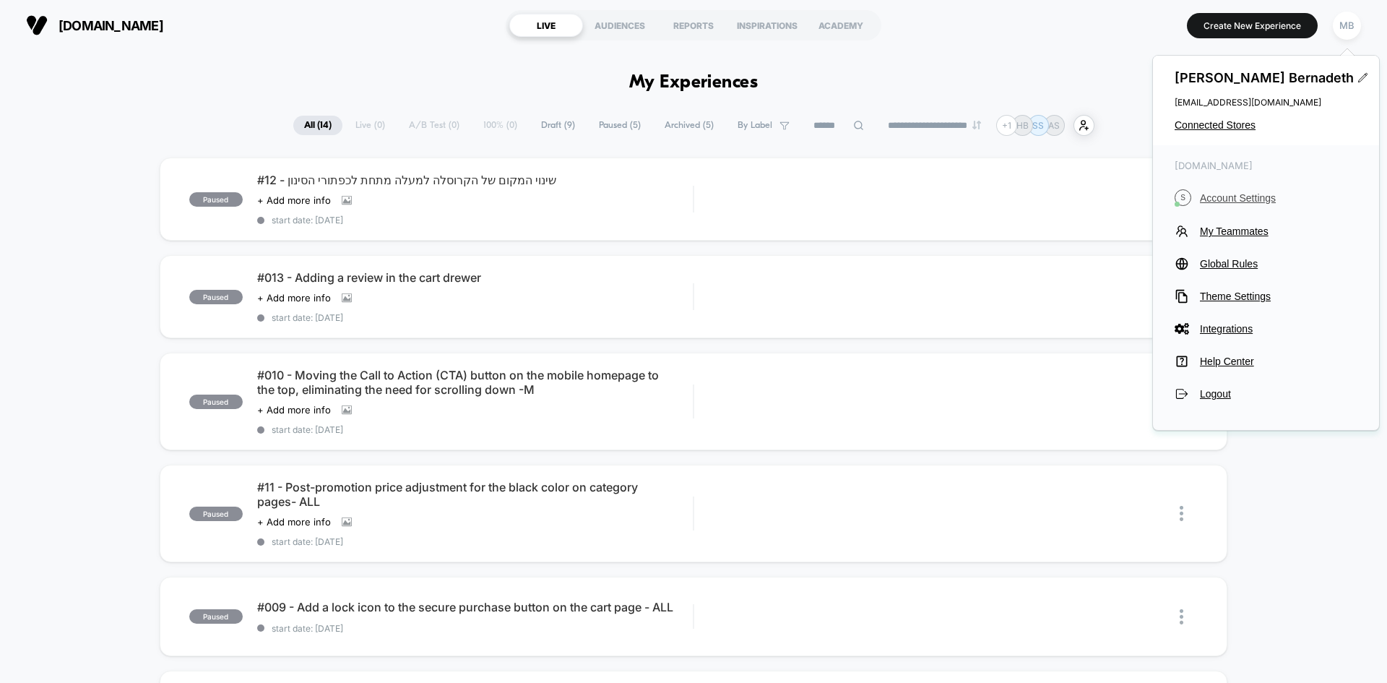
click at [1261, 194] on span "Account Settings" at bounding box center [1278, 198] width 157 height 12
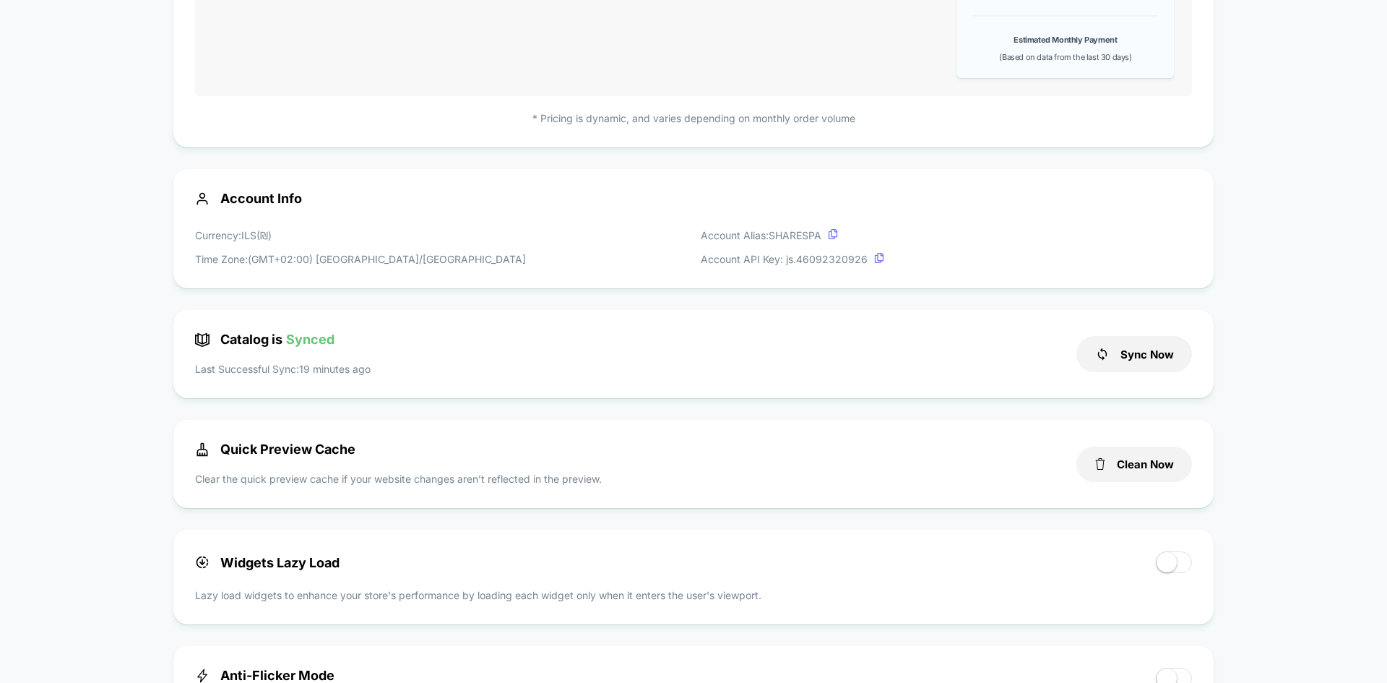
scroll to position [289, 0]
click at [1148, 468] on button "Clean Now" at bounding box center [1134, 466] width 116 height 35
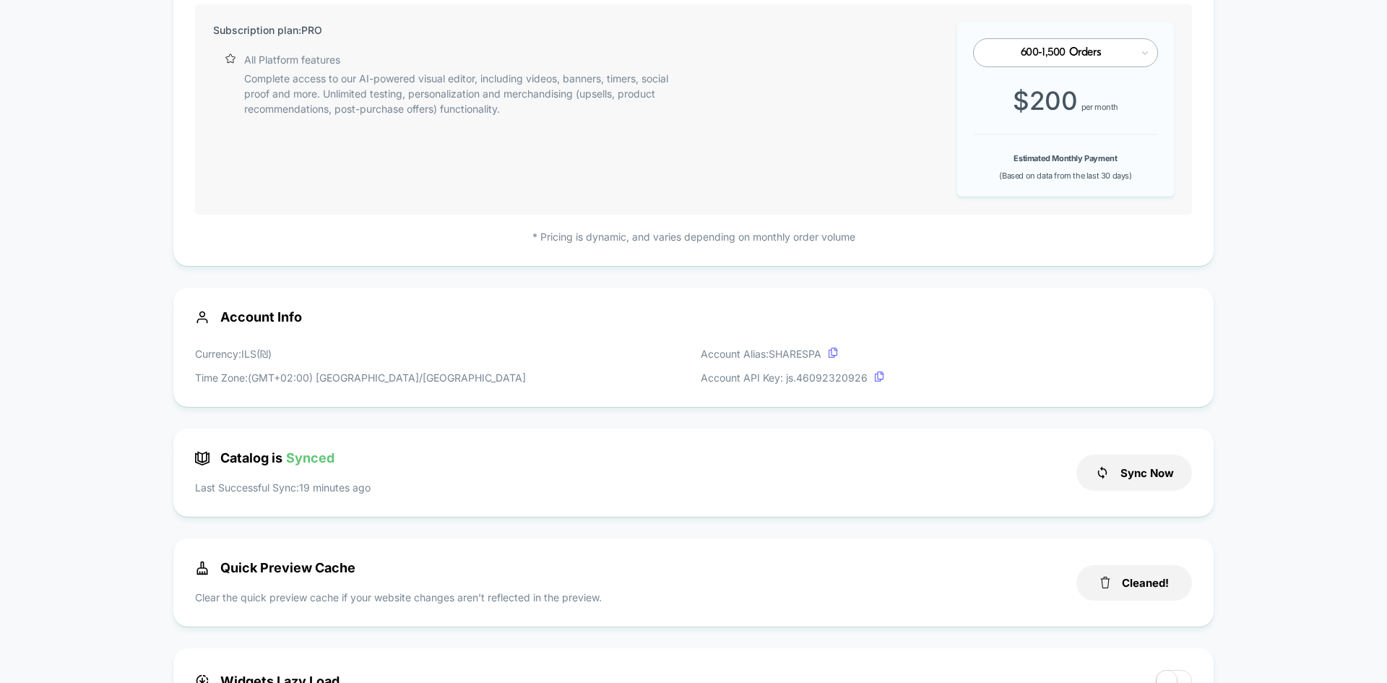
scroll to position [0, 0]
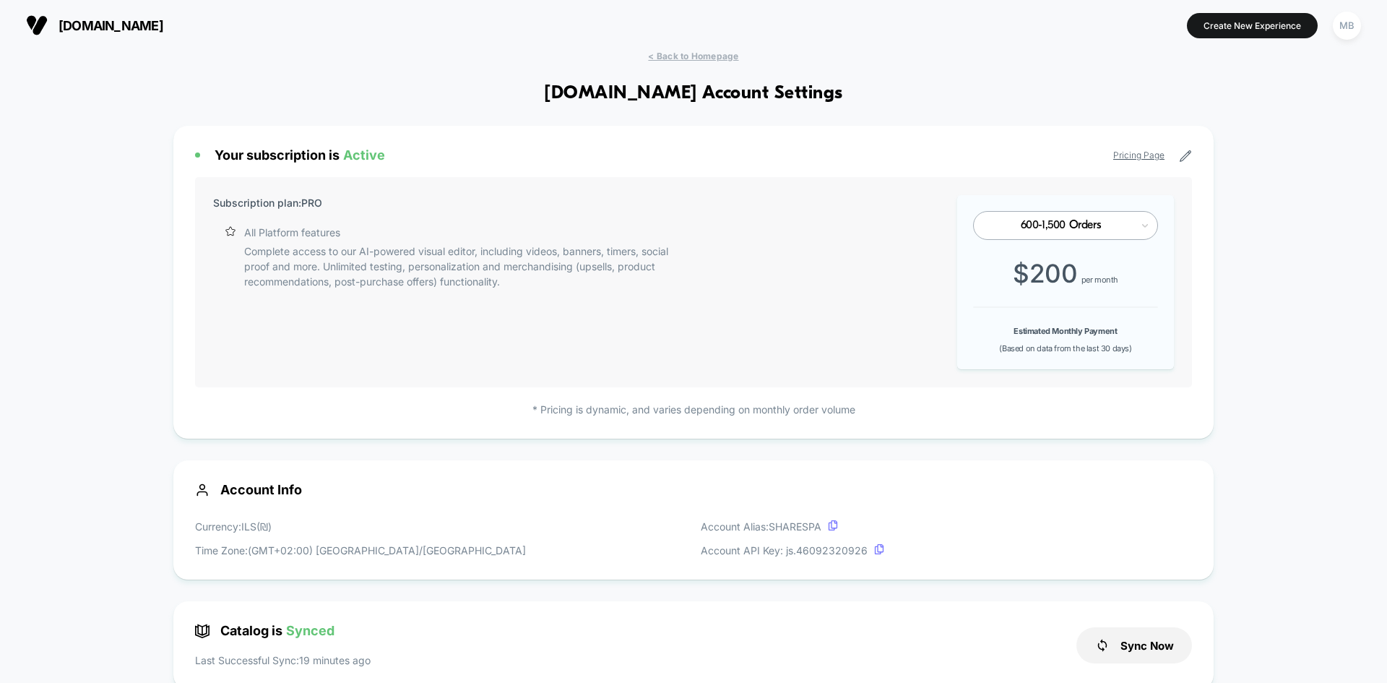
click at [688, 53] on span "< Back to Homepage" at bounding box center [693, 56] width 90 height 11
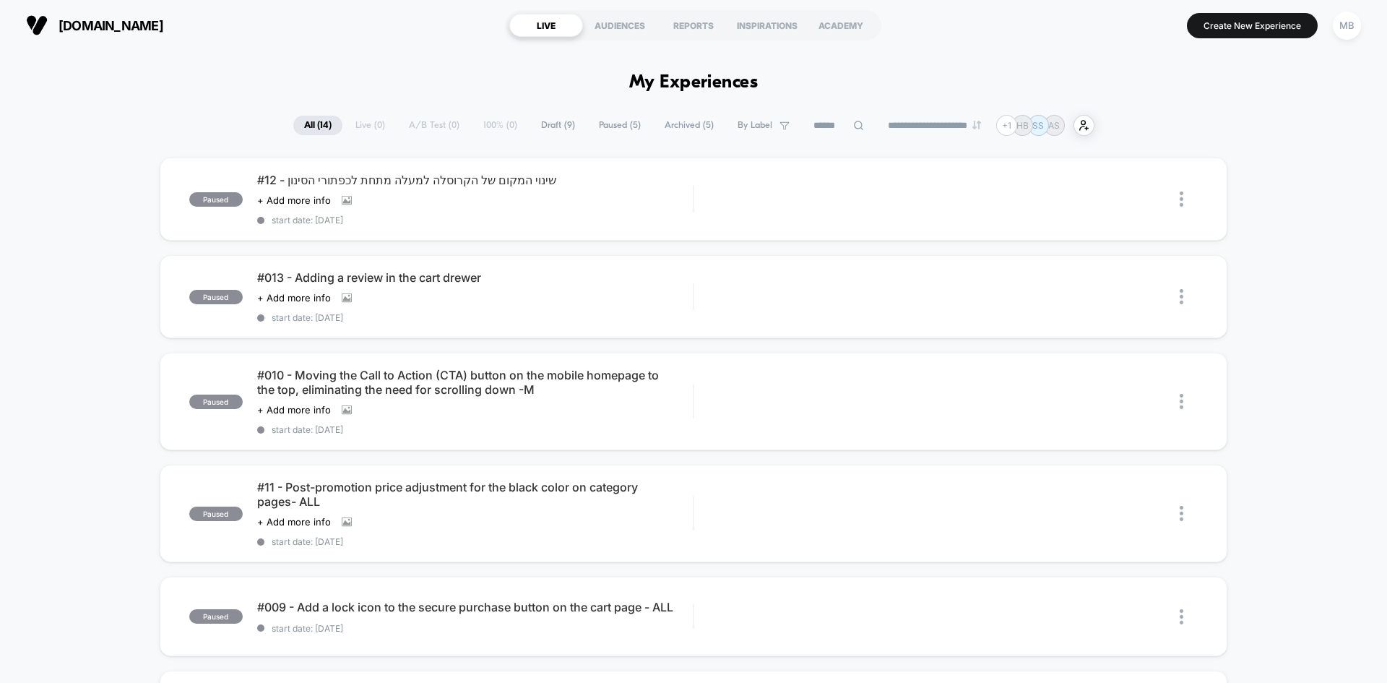
click at [837, 126] on input at bounding box center [838, 125] width 72 height 17
type input "**"
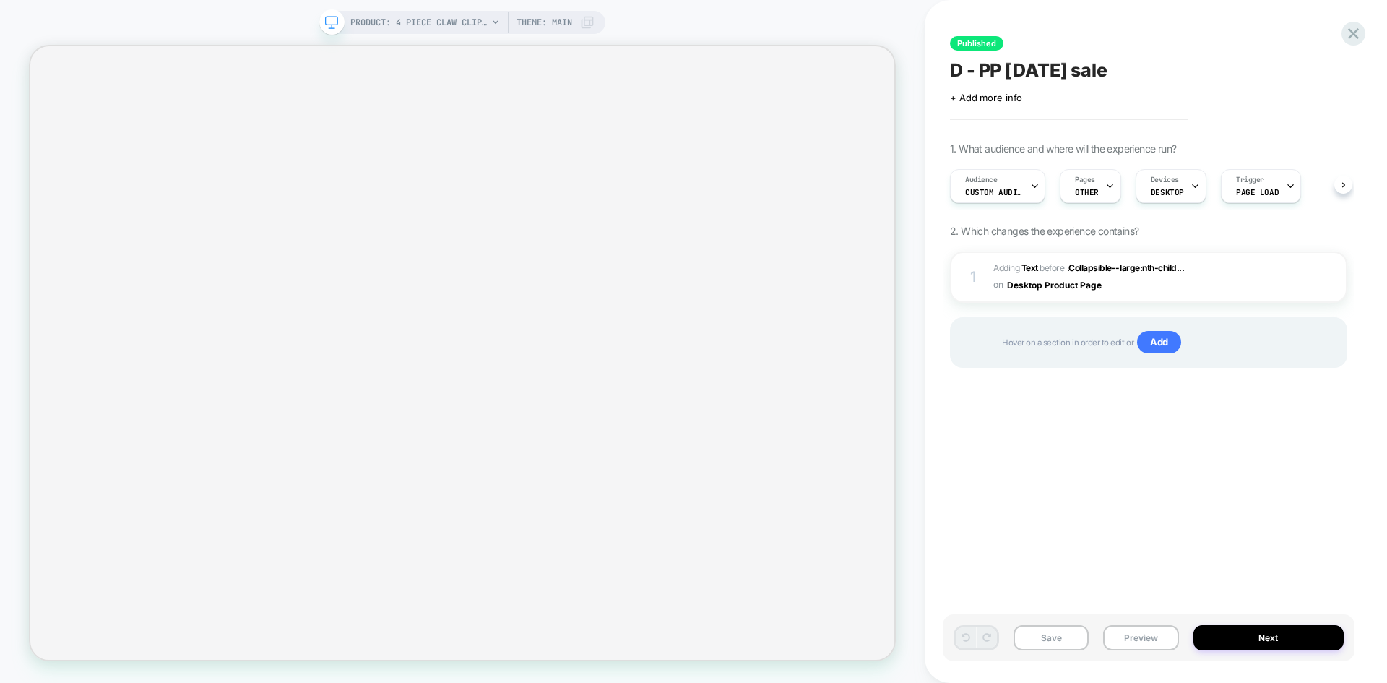
scroll to position [0, 1]
click at [1279, 642] on button "Next" at bounding box center [1268, 637] width 151 height 25
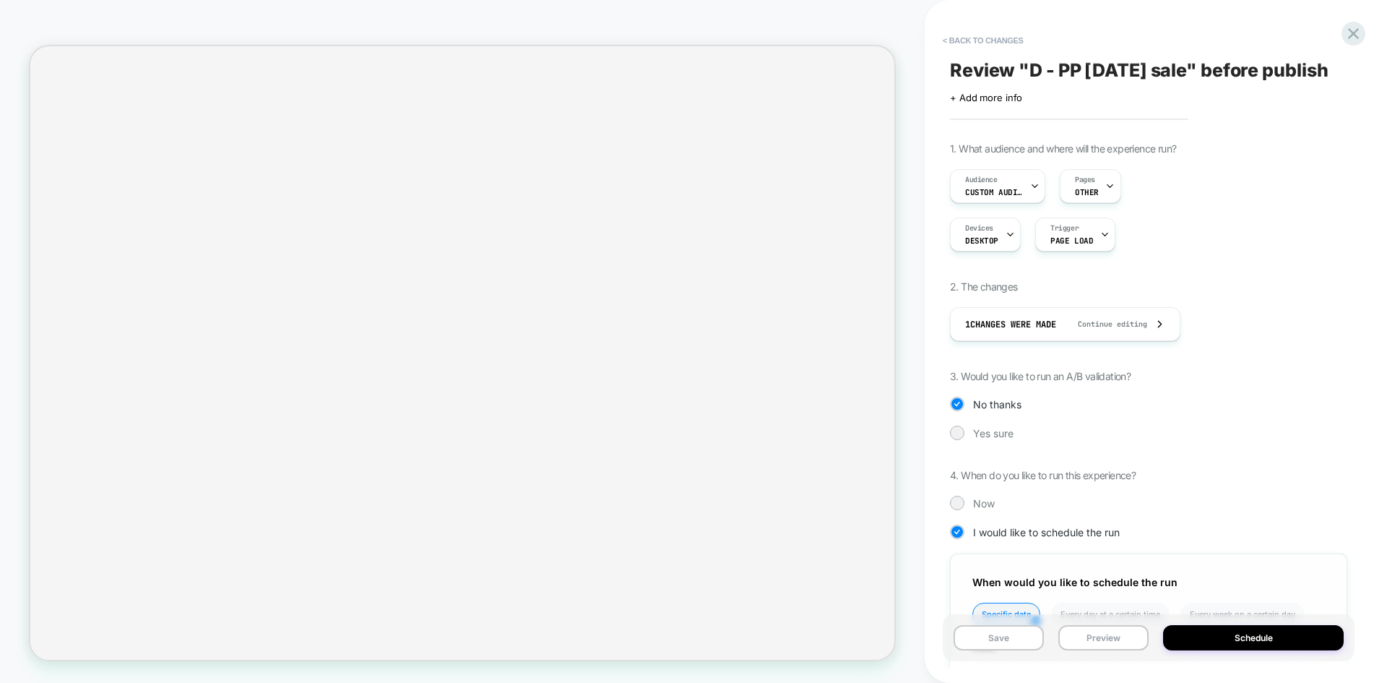
scroll to position [255, 0]
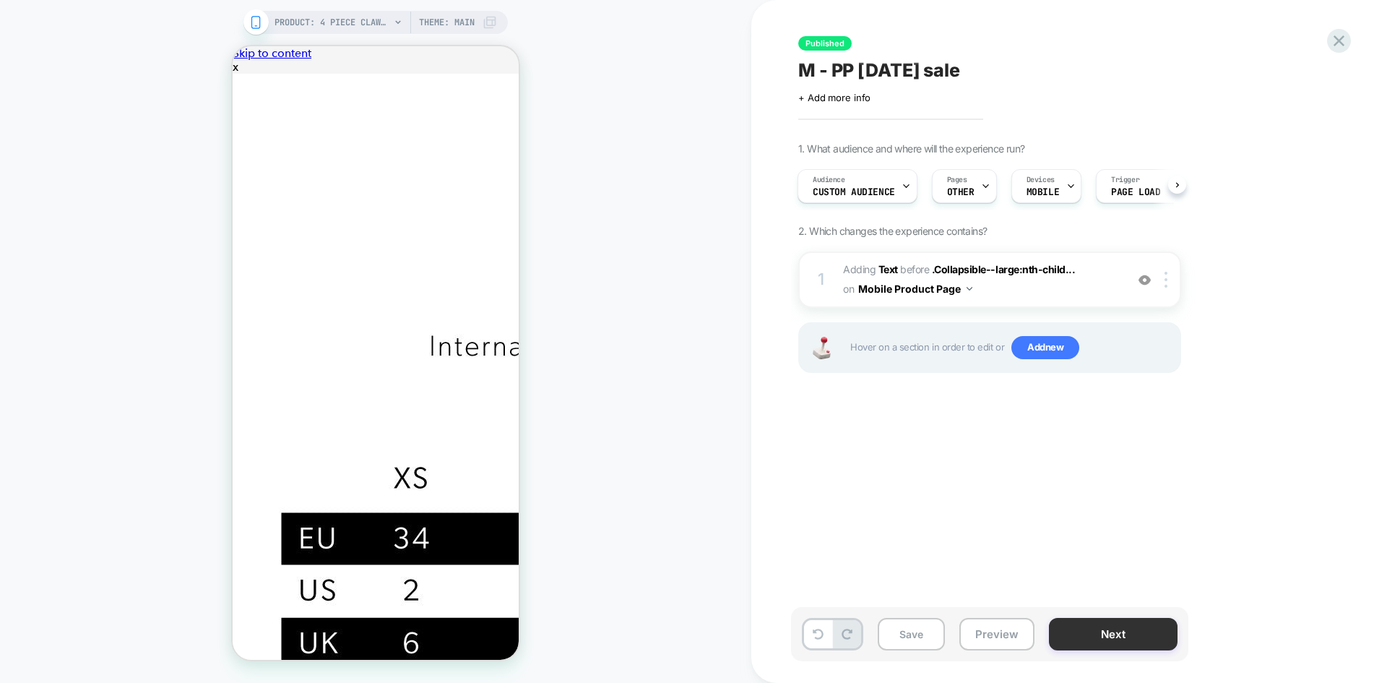
click at [1121, 638] on button "Next" at bounding box center [1113, 634] width 129 height 33
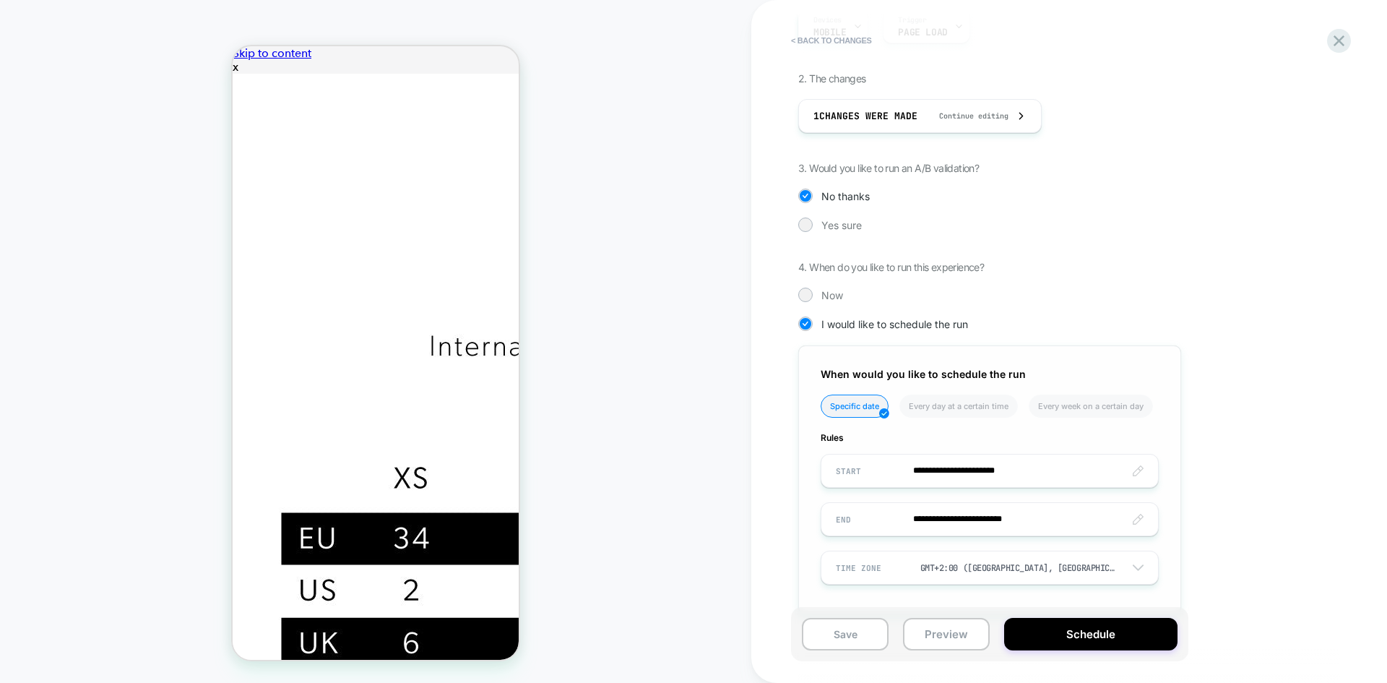
scroll to position [233, 0]
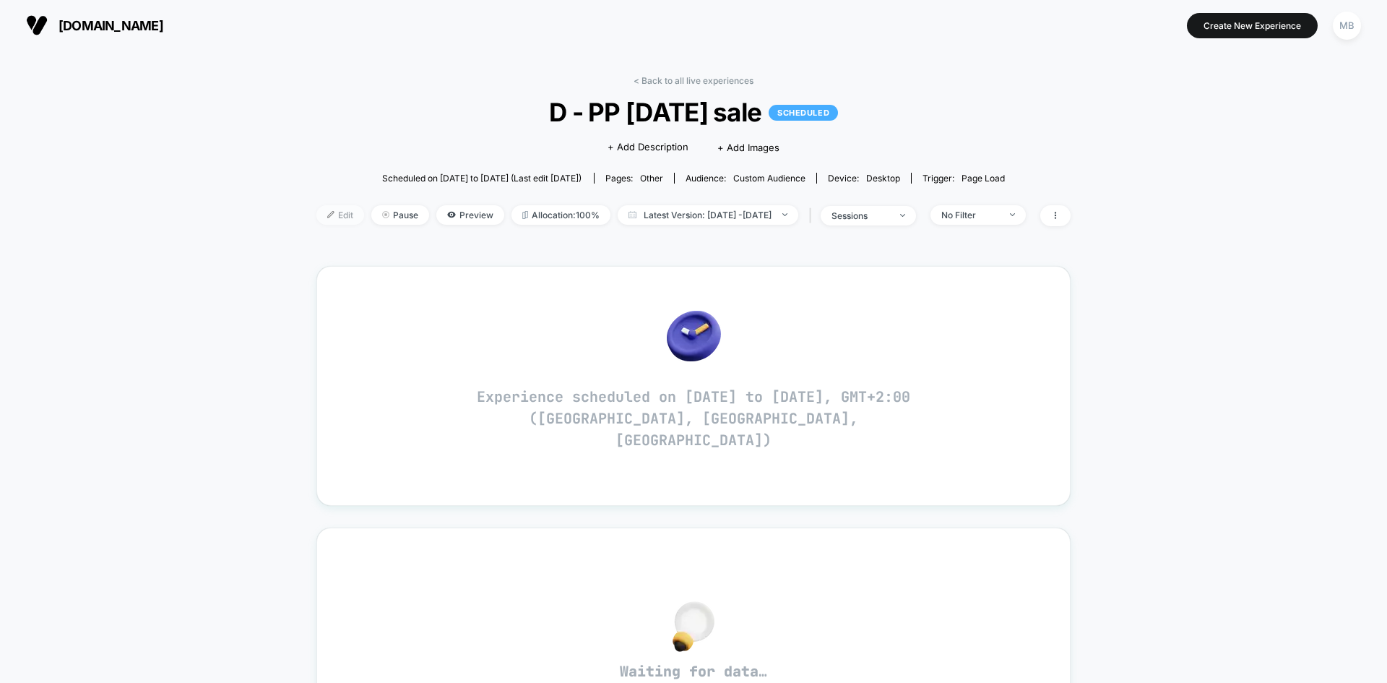
click at [316, 217] on span "Edit" at bounding box center [340, 215] width 48 height 20
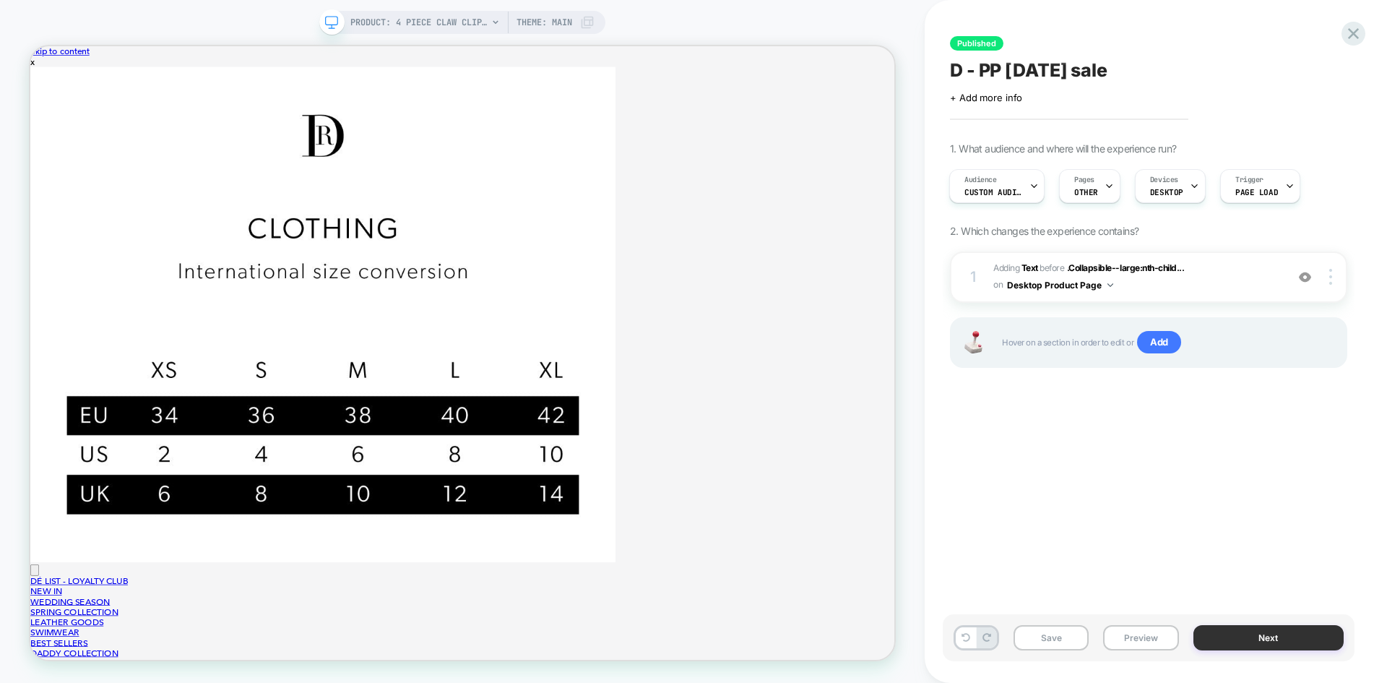
click at [0, 0] on button "Next" at bounding box center [0, 0] width 0 height 0
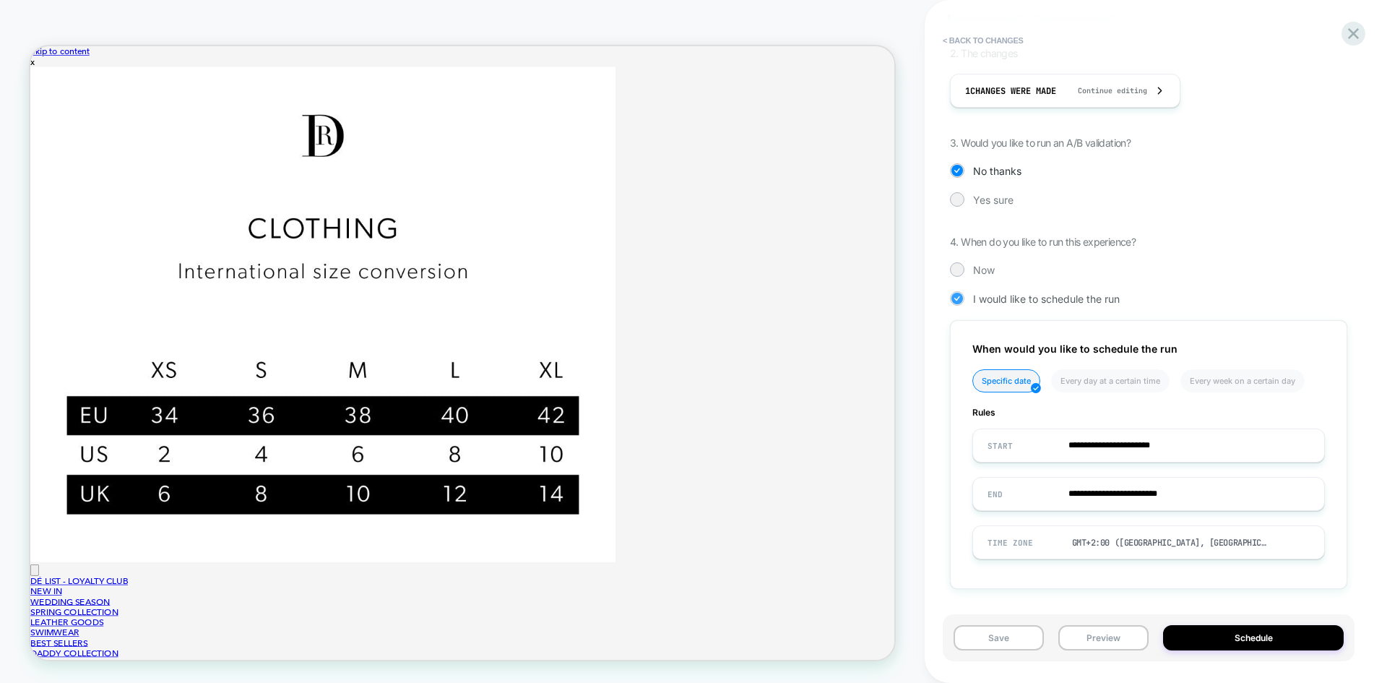
scroll to position [255, 0]
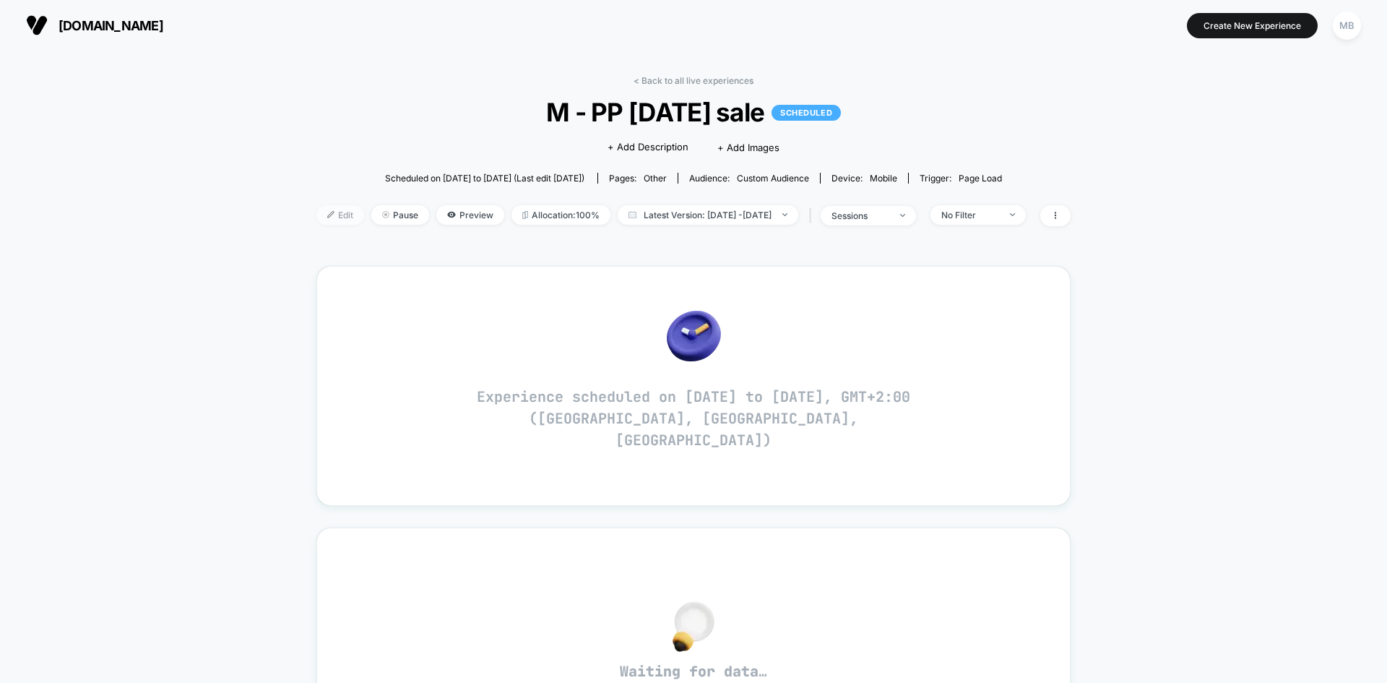
click at [316, 209] on span "Edit" at bounding box center [340, 215] width 48 height 20
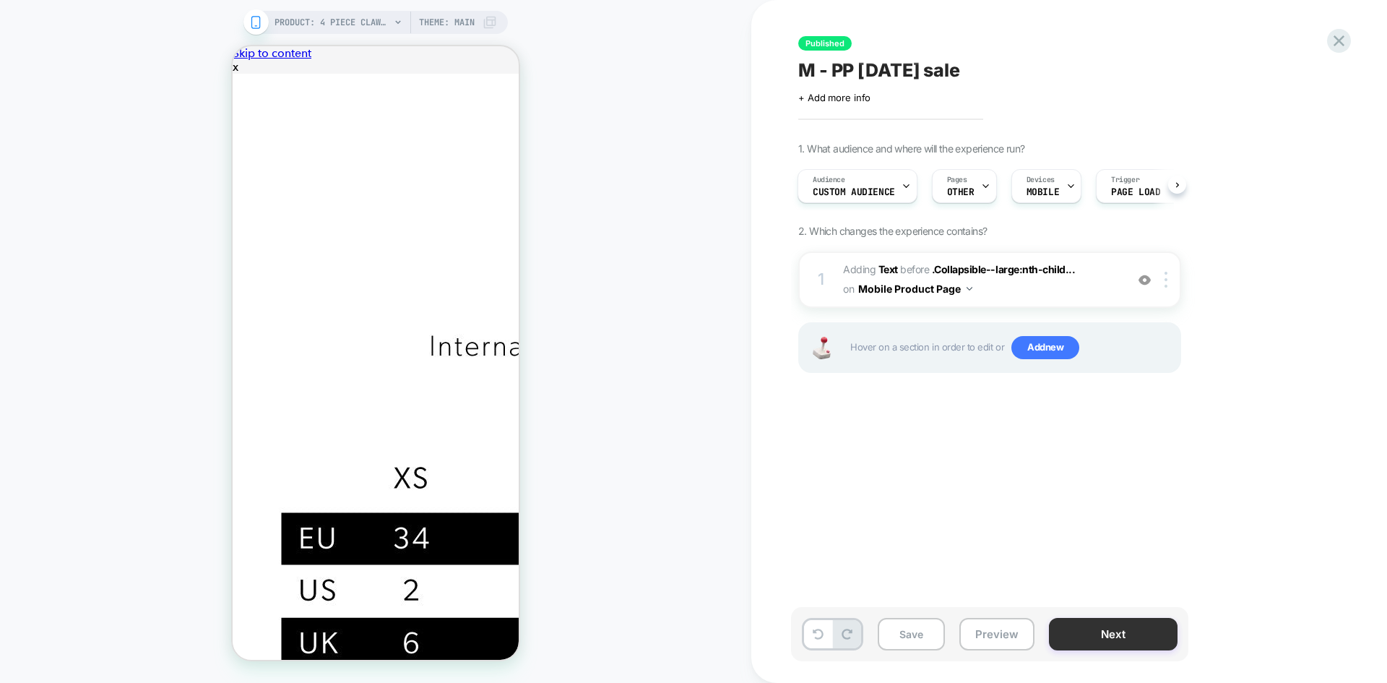
click at [1093, 641] on button "Next" at bounding box center [1113, 634] width 129 height 33
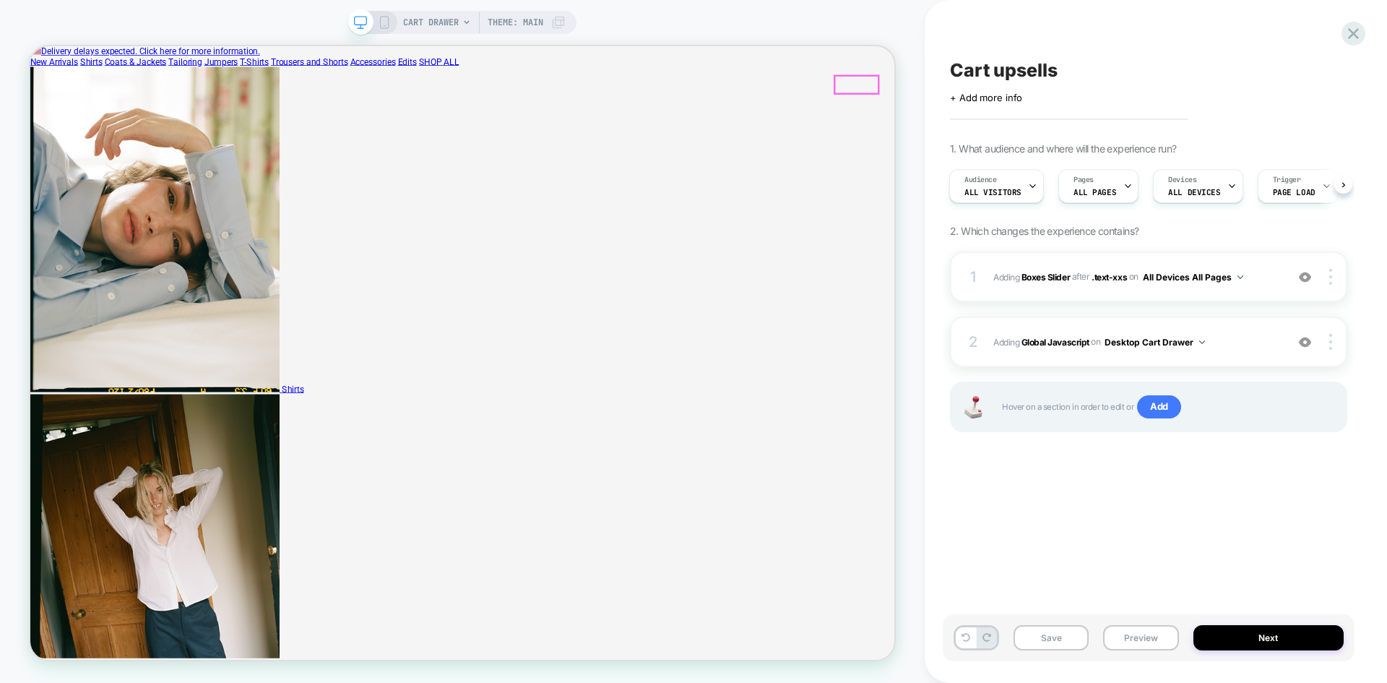
drag, startPoint x: 1146, startPoint y: 97, endPoint x: 1147, endPoint y: 110, distance: 13.0
click at [0, 0] on button "Preview" at bounding box center [0, 0] width 0 height 0
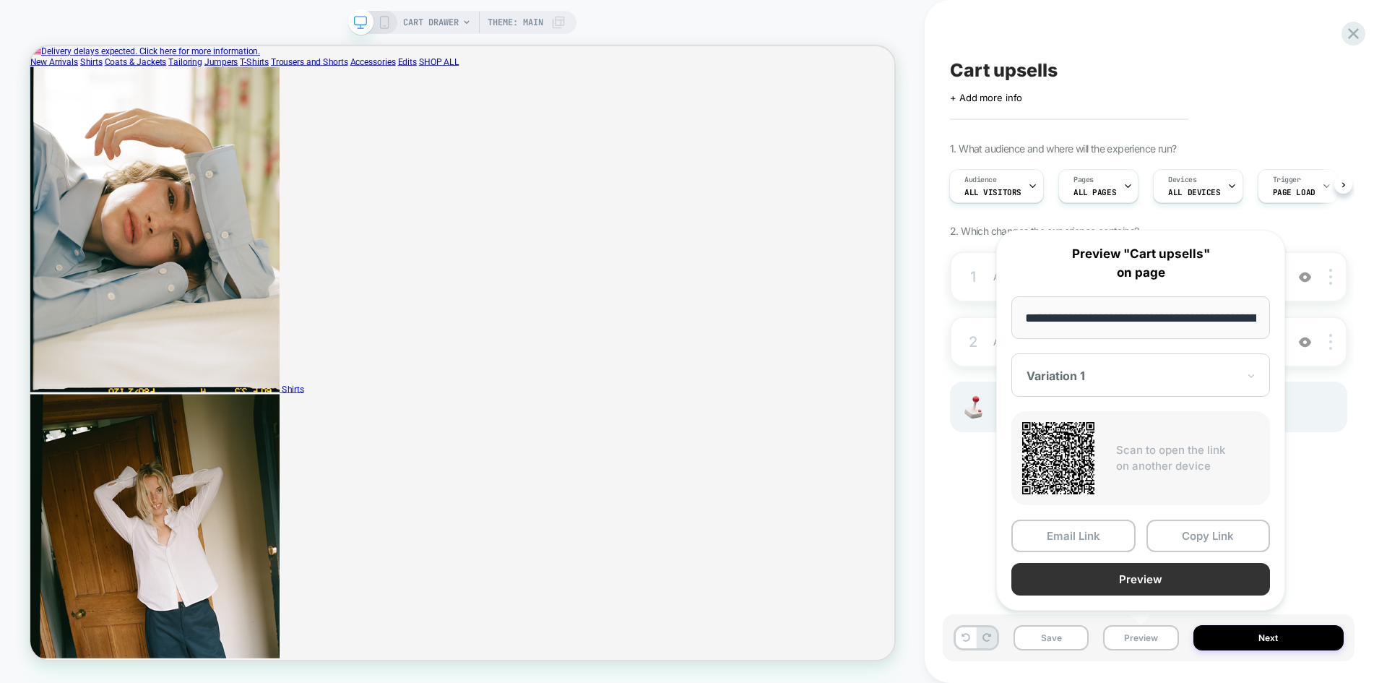
click at [1161, 579] on button "Preview" at bounding box center [1140, 579] width 259 height 33
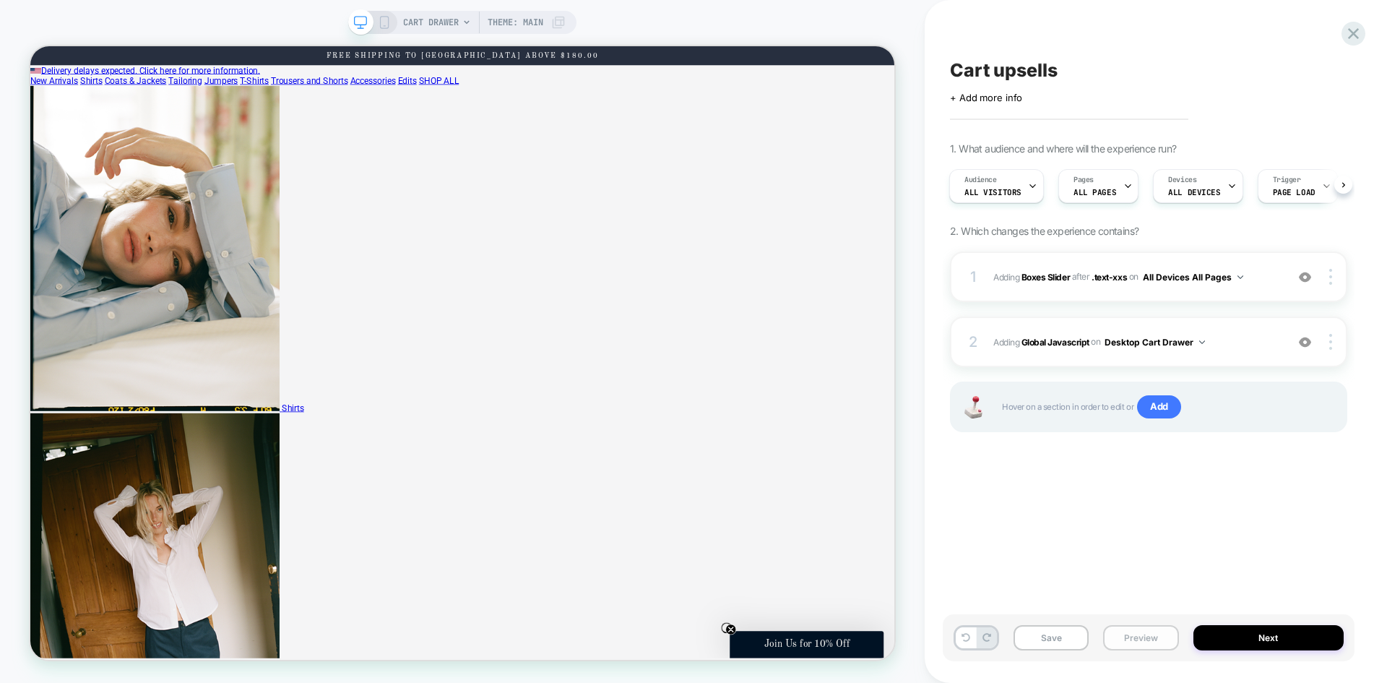
click at [0, 0] on button "Preview" at bounding box center [0, 0] width 0 height 0
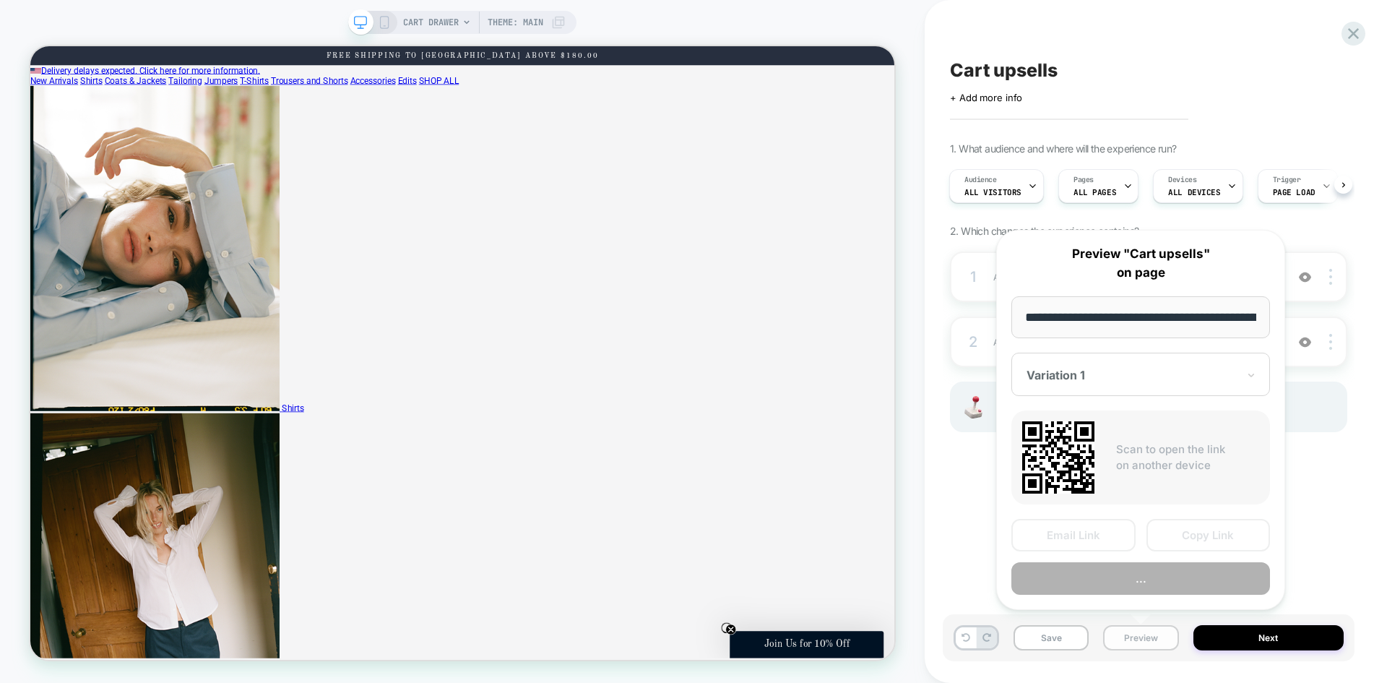
scroll to position [0, 238]
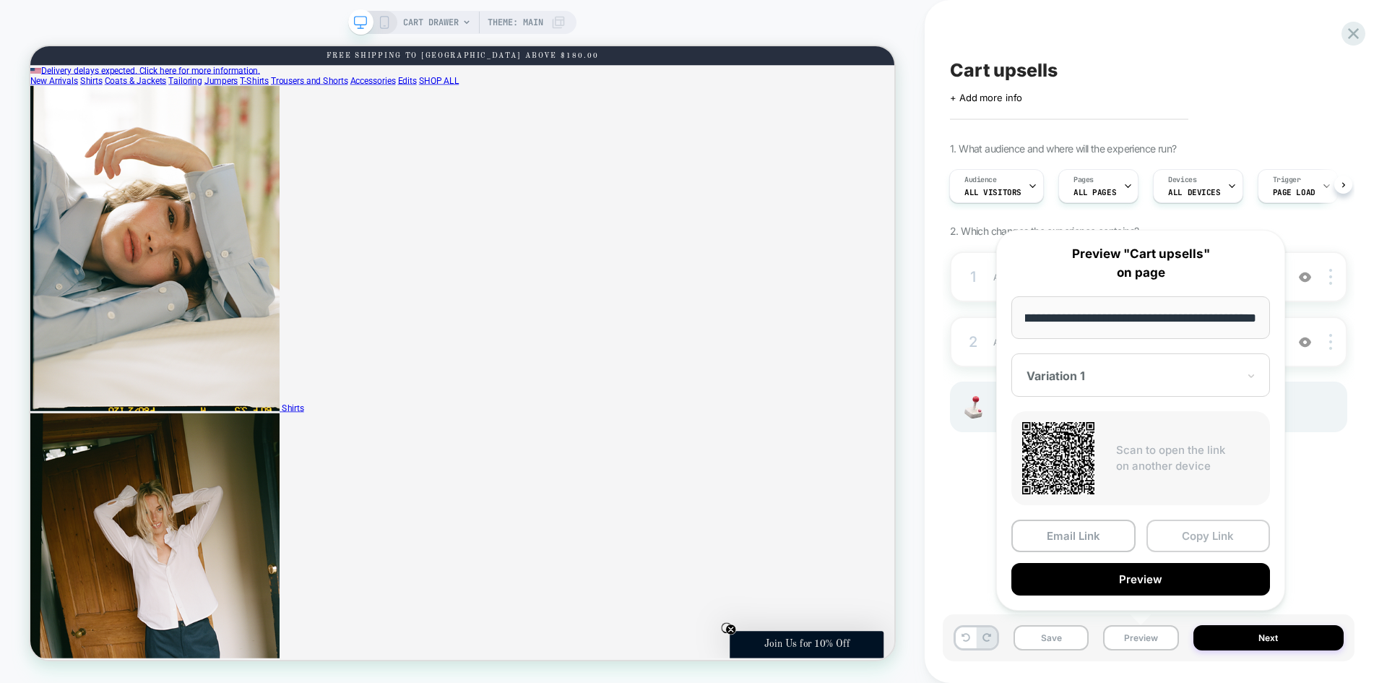
click at [1208, 535] on button "Copy Link" at bounding box center [1208, 535] width 124 height 33
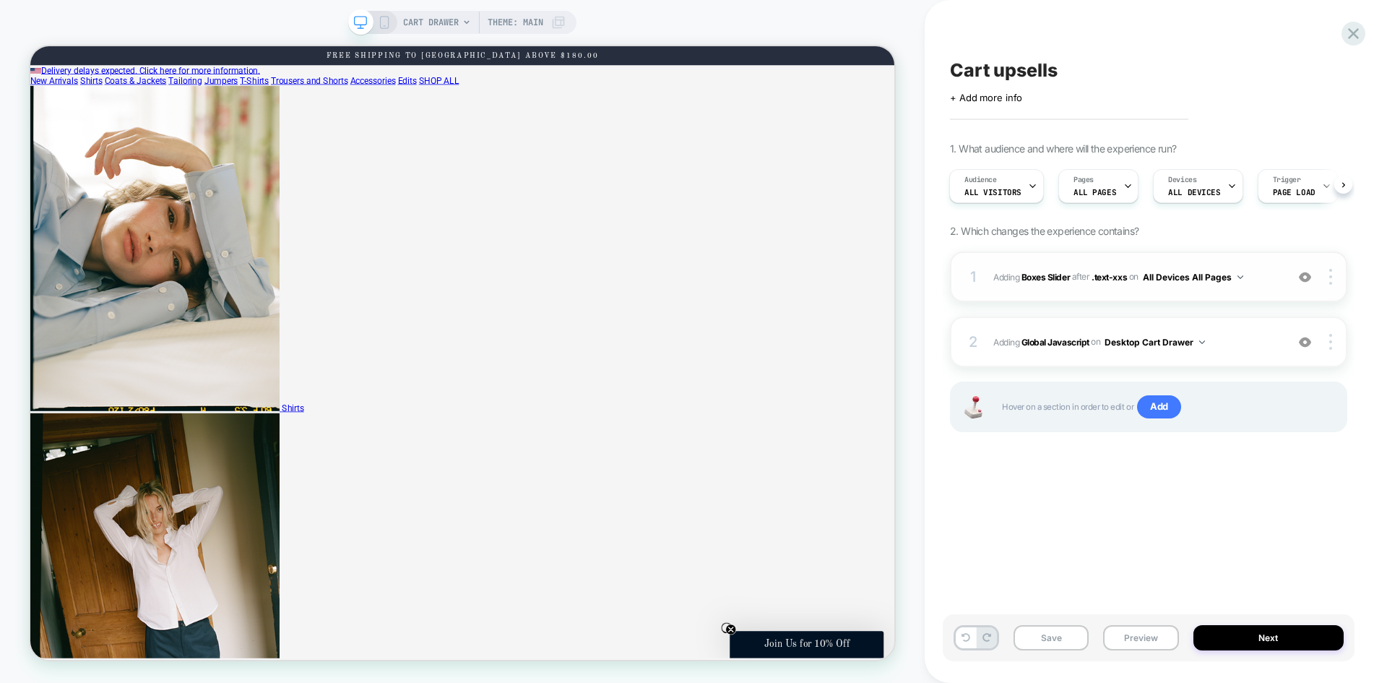
click at [1304, 273] on img at bounding box center [1305, 277] width 12 height 12
click at [1312, 343] on div at bounding box center [1304, 342] width 27 height 16
click at [1311, 341] on img at bounding box center [1305, 342] width 12 height 12
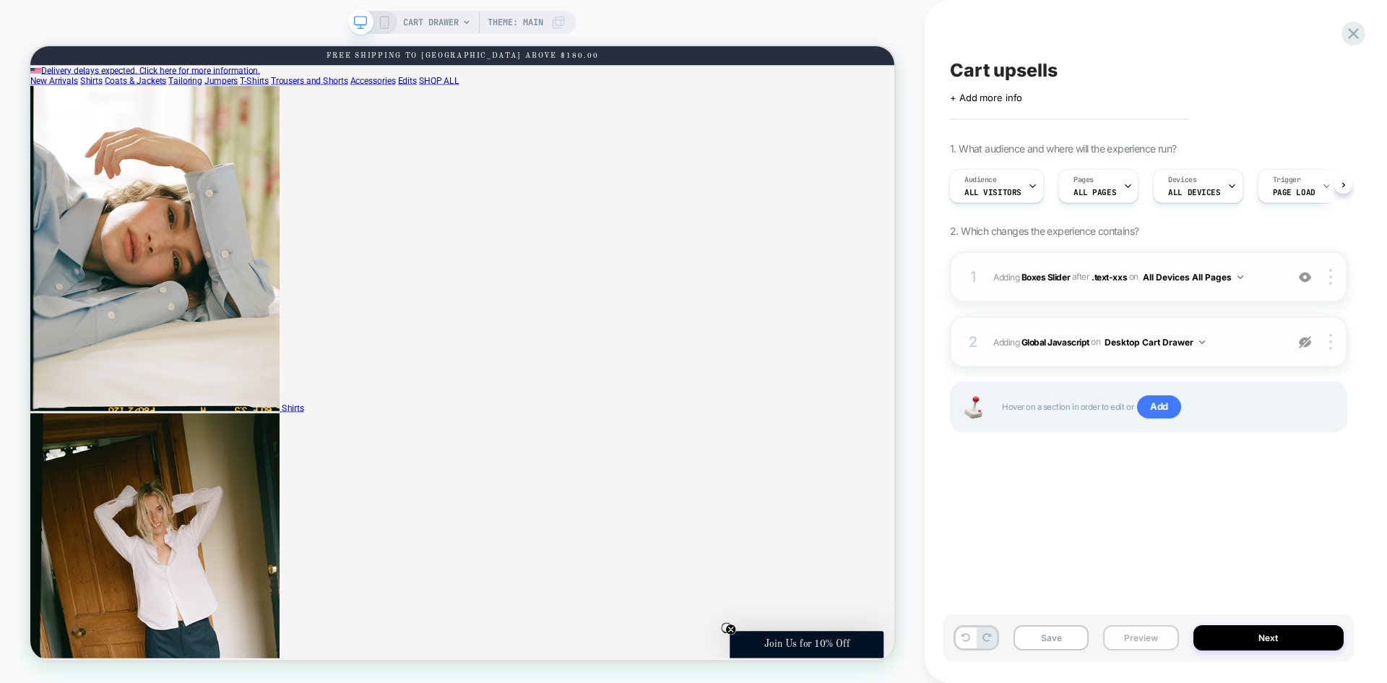
click at [0, 0] on button "Preview" at bounding box center [0, 0] width 0 height 0
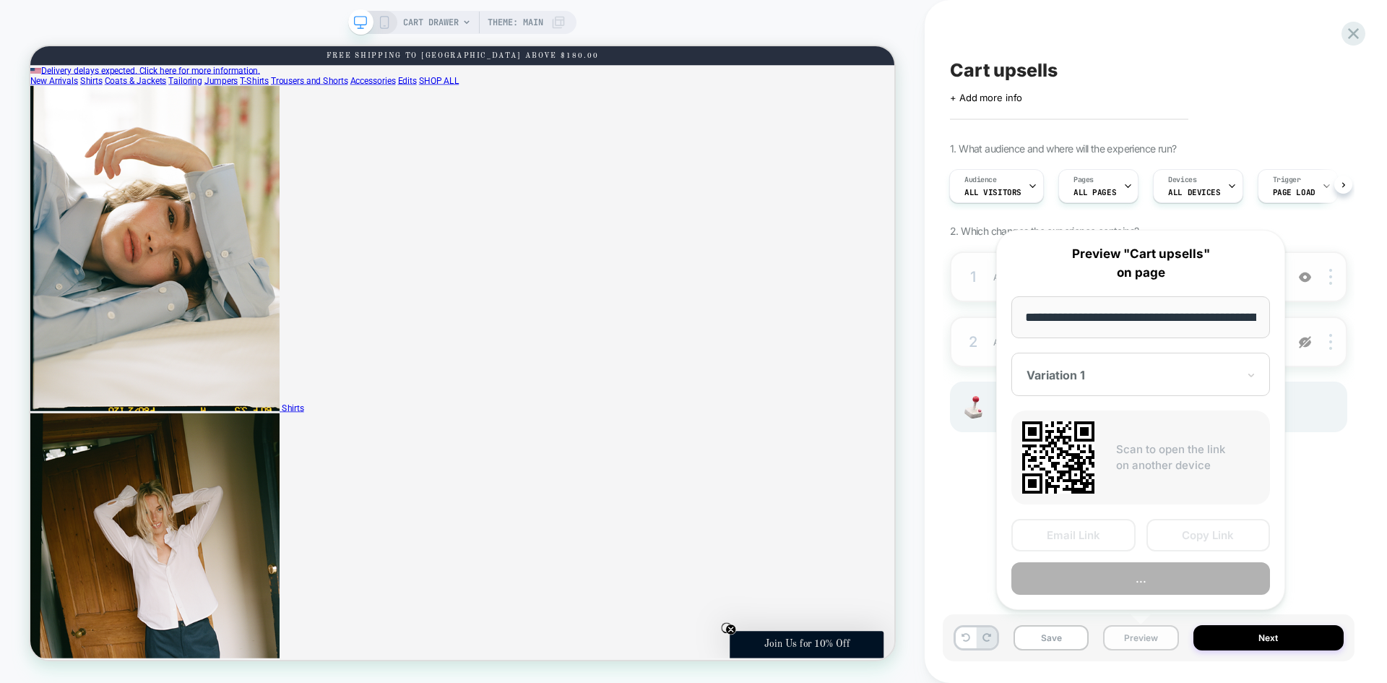
scroll to position [0, 238]
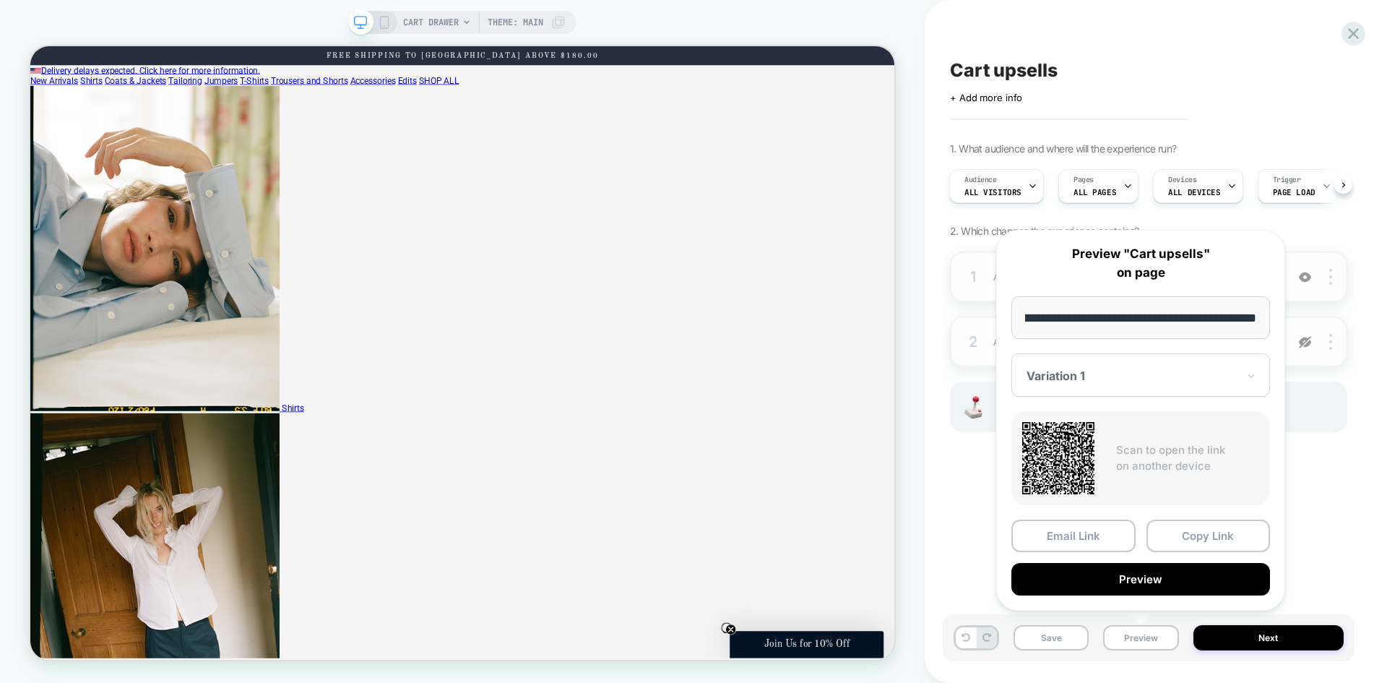
click at [0, 0] on div "Cart upsells Click to edit experience details + Add more info 1. What audience …" at bounding box center [0, 0] width 0 height 0
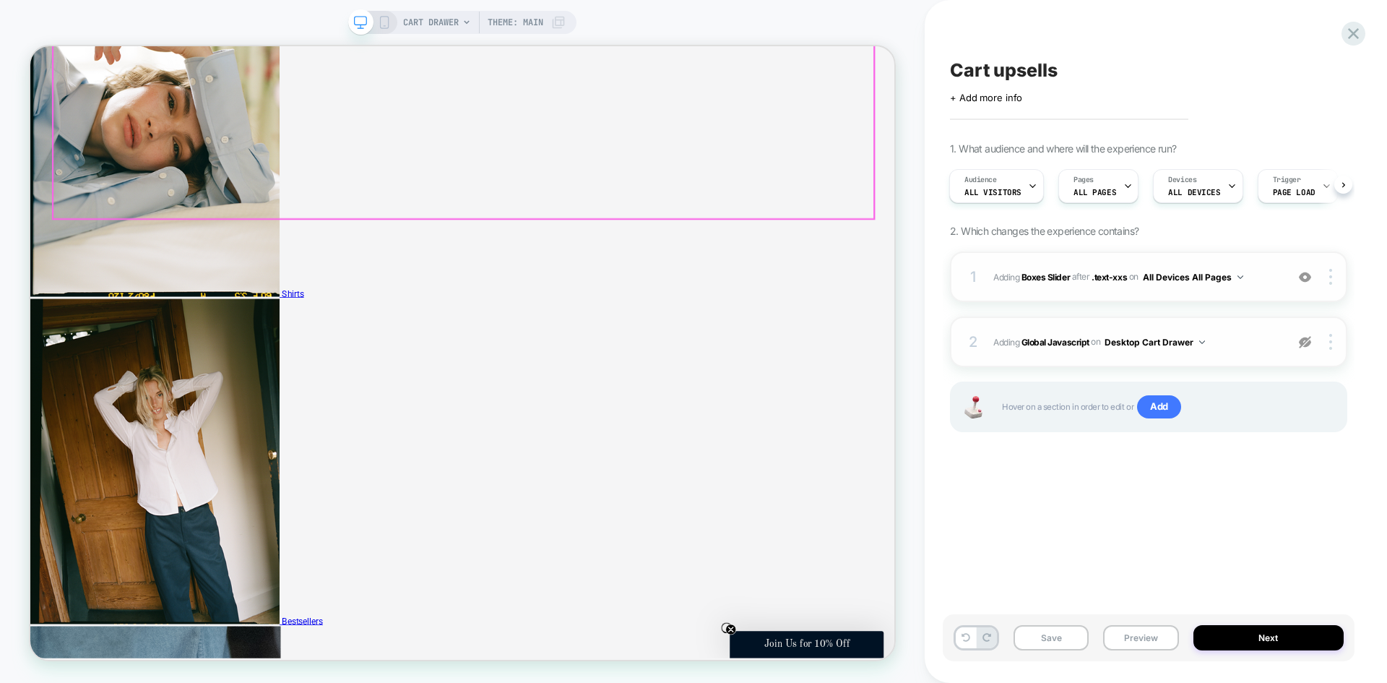
scroll to position [1733, 0]
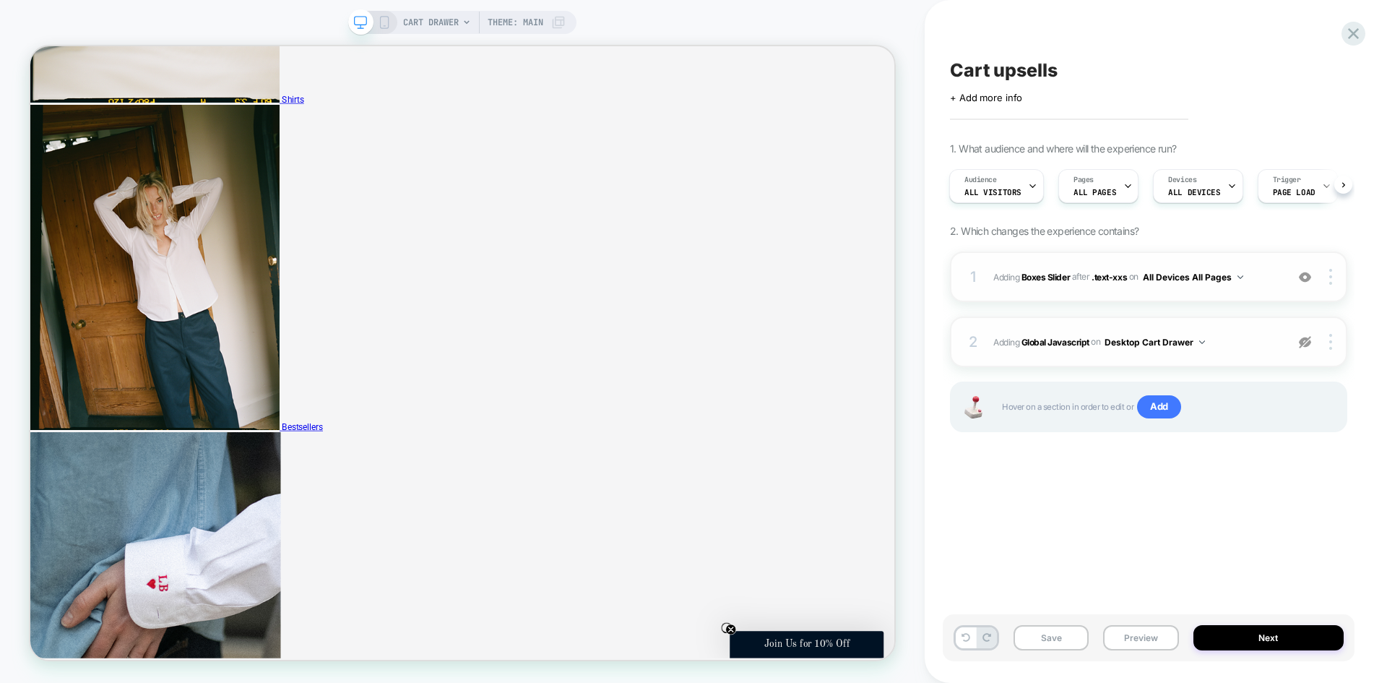
click at [1300, 343] on img at bounding box center [1305, 342] width 12 height 12
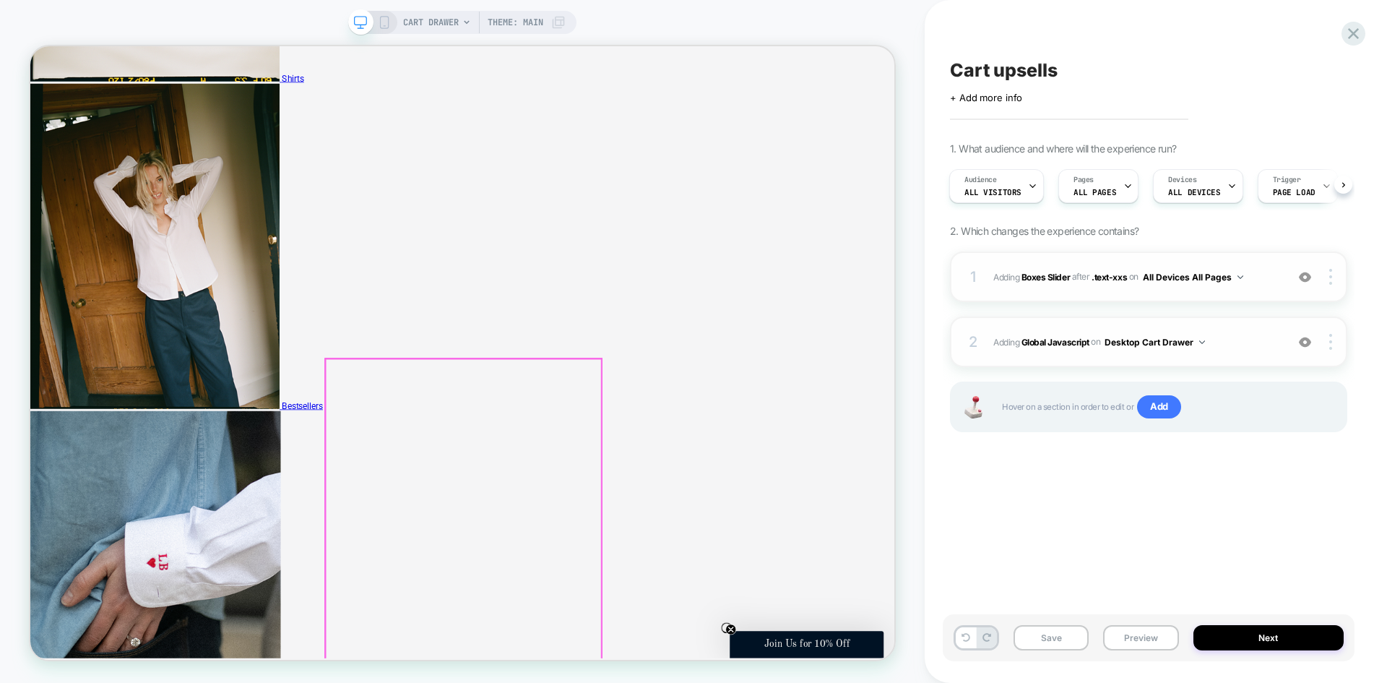
scroll to position [1634, 0]
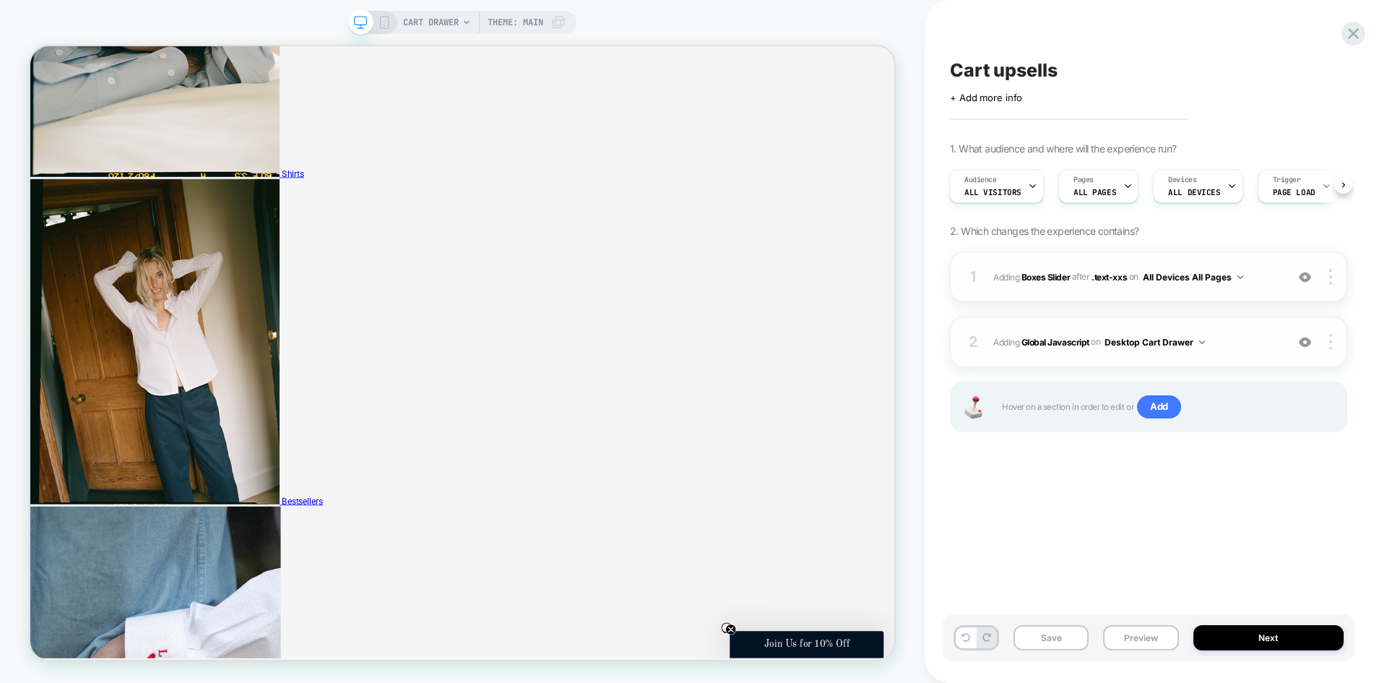
click at [1307, 283] on div at bounding box center [1304, 277] width 27 height 16
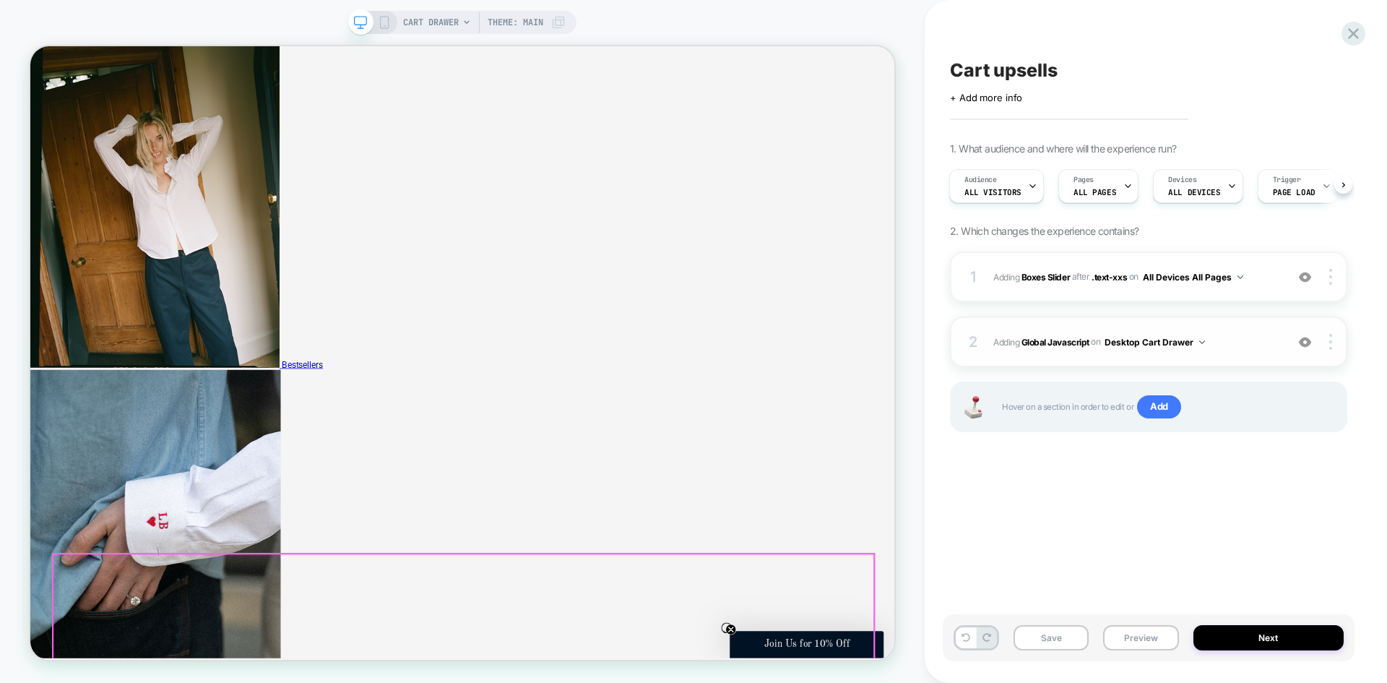
scroll to position [479, 0]
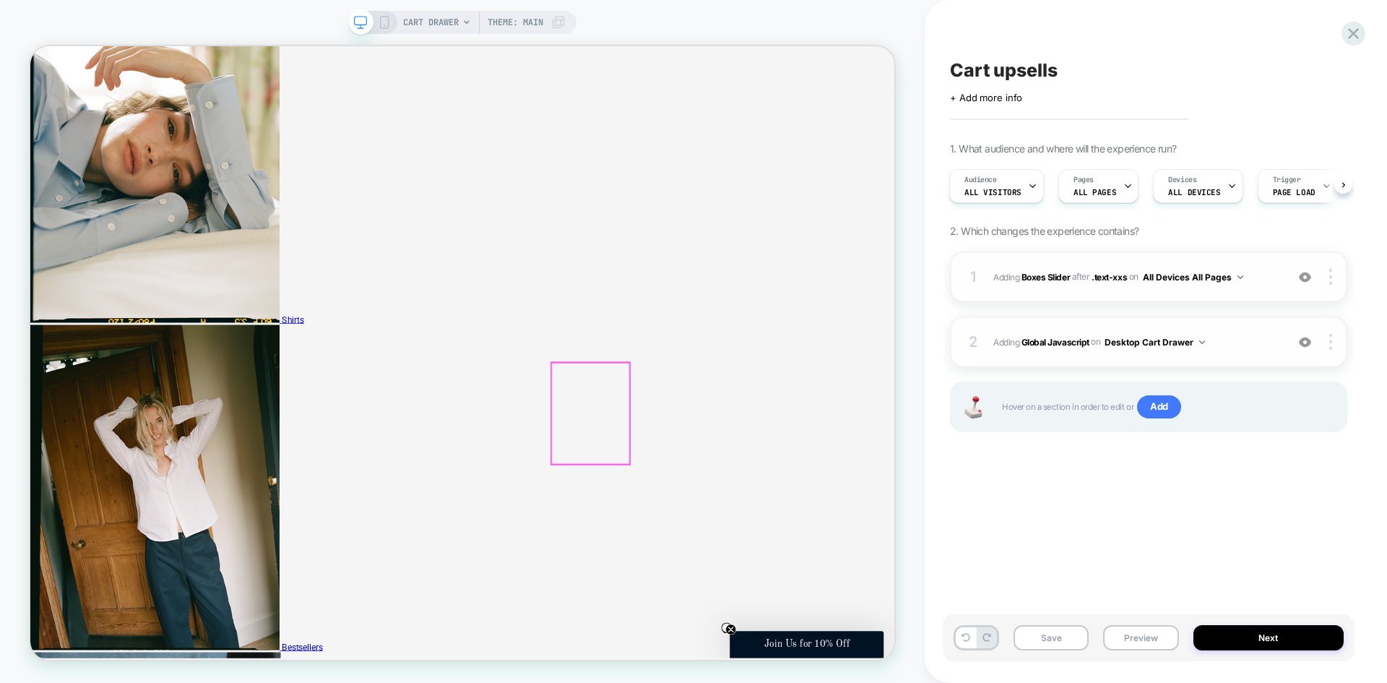
scroll to position [0, 0]
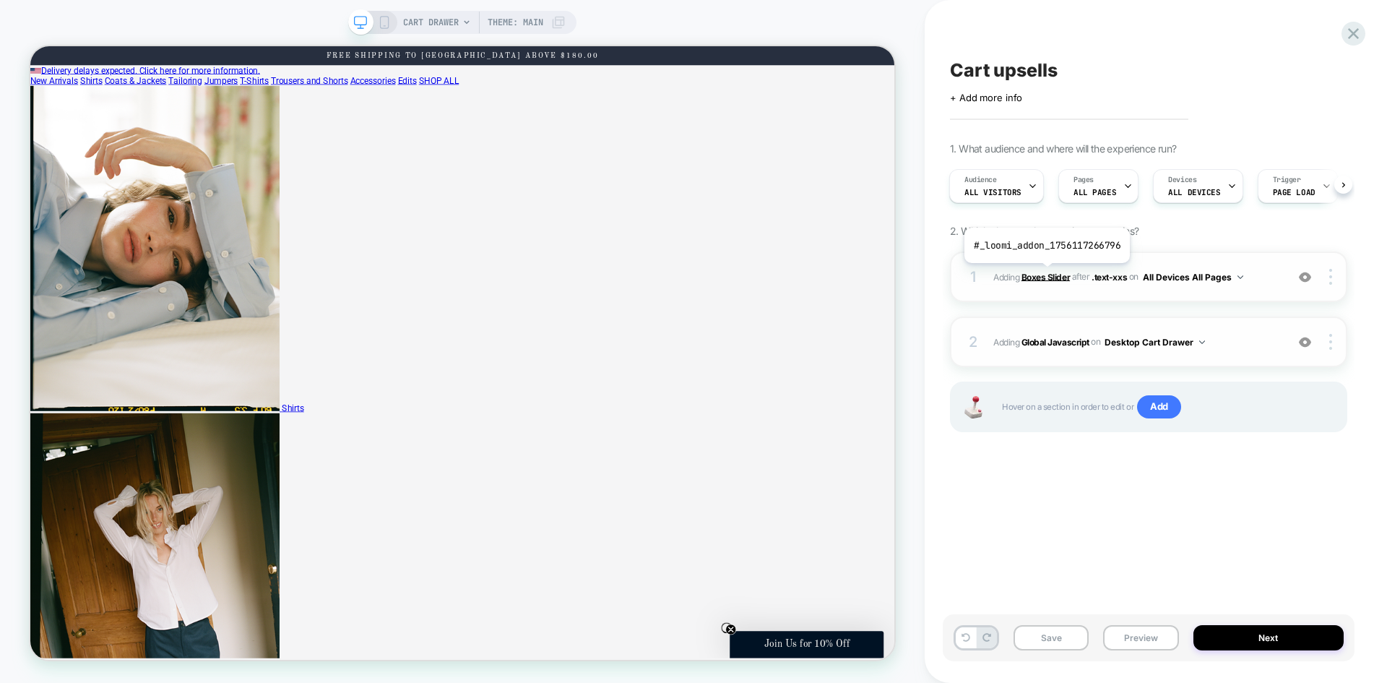
click at [1045, 274] on b "Boxes Slider" at bounding box center [1045, 276] width 48 height 11
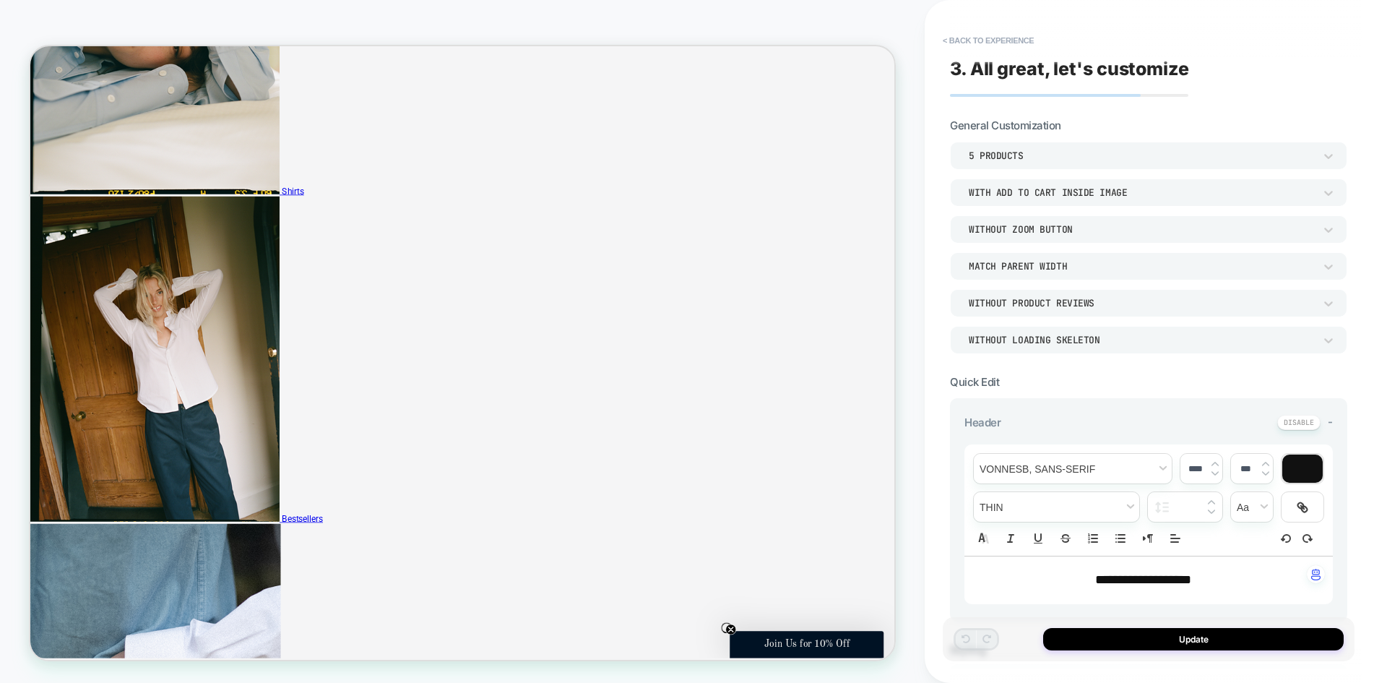
scroll to position [650, 0]
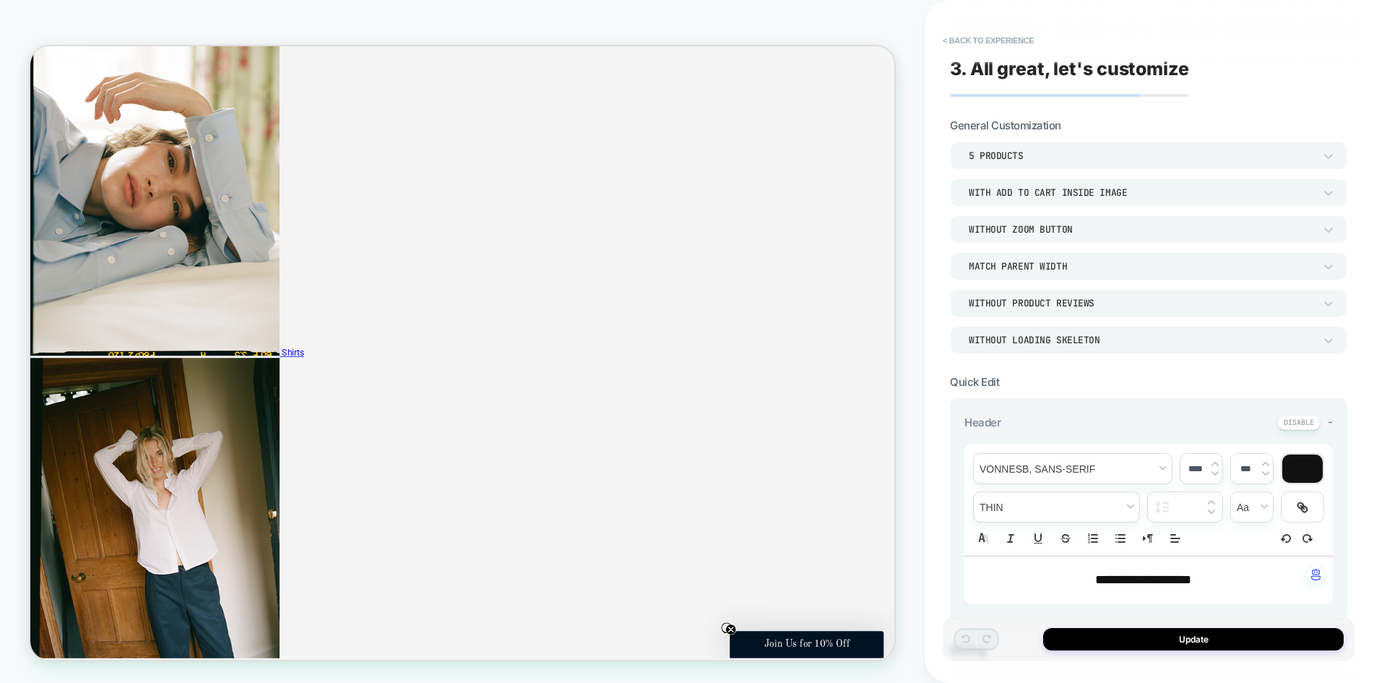
scroll to position [1517, 0]
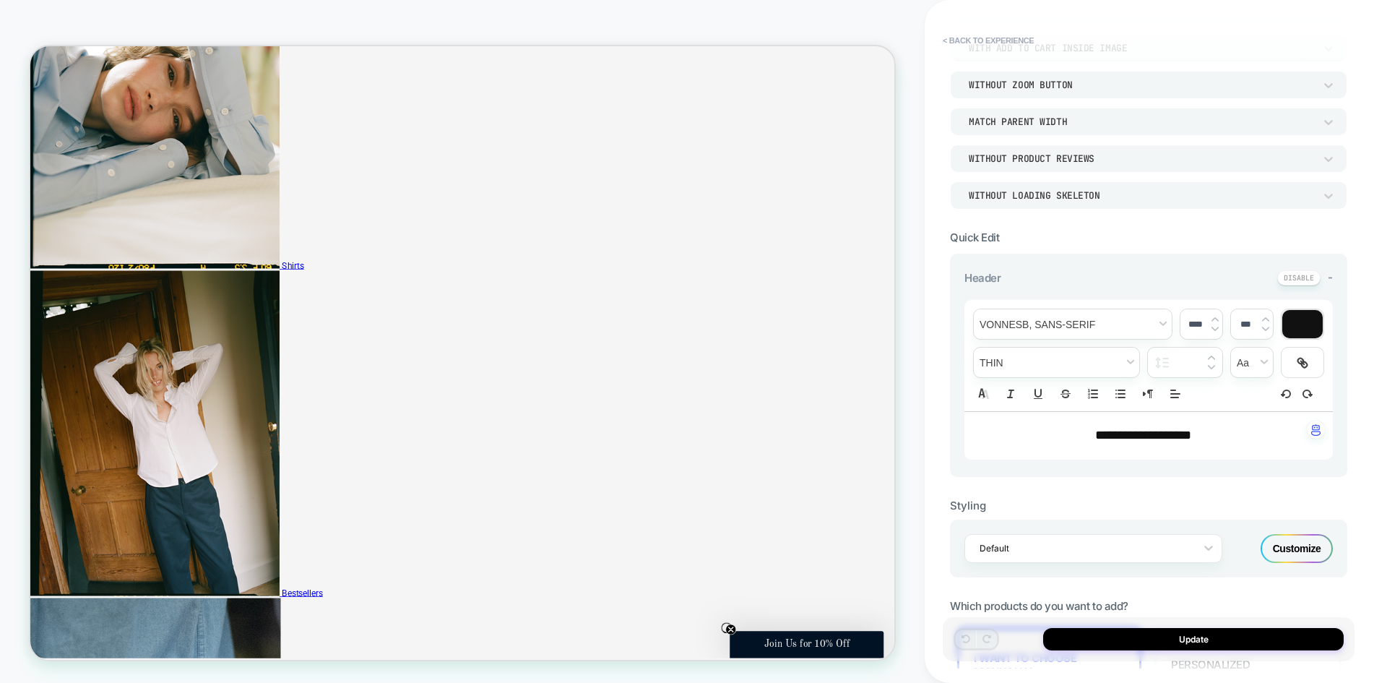
scroll to position [506, 0]
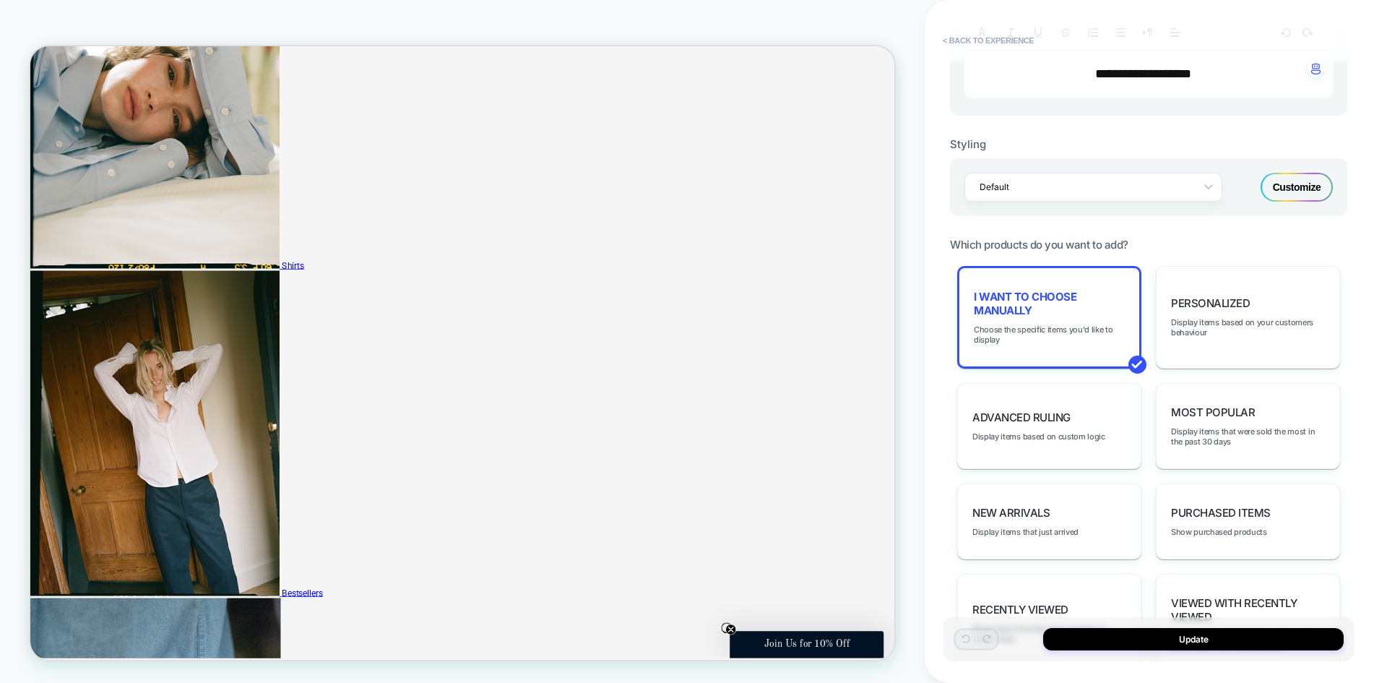
scroll to position [0, 0]
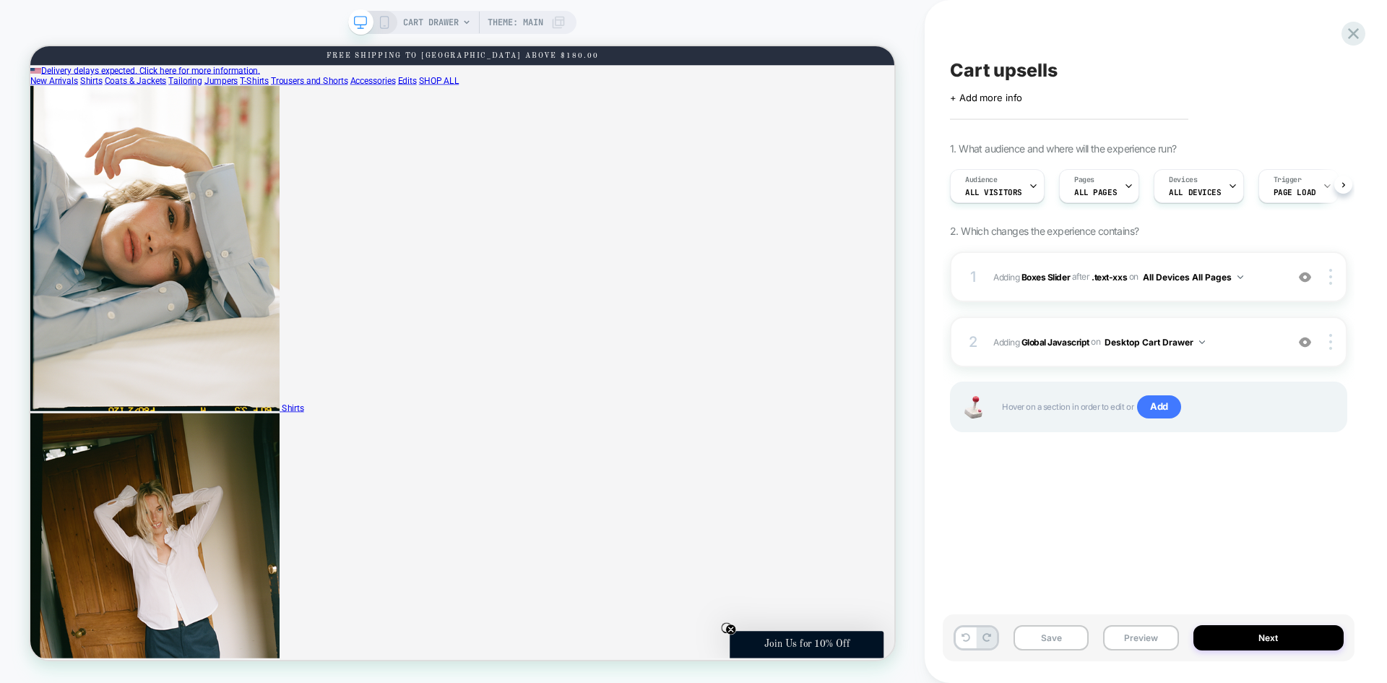
scroll to position [0, 1]
click at [1307, 347] on img at bounding box center [1305, 342] width 12 height 12
click at [1122, 638] on button "Preview" at bounding box center [1140, 637] width 75 height 25
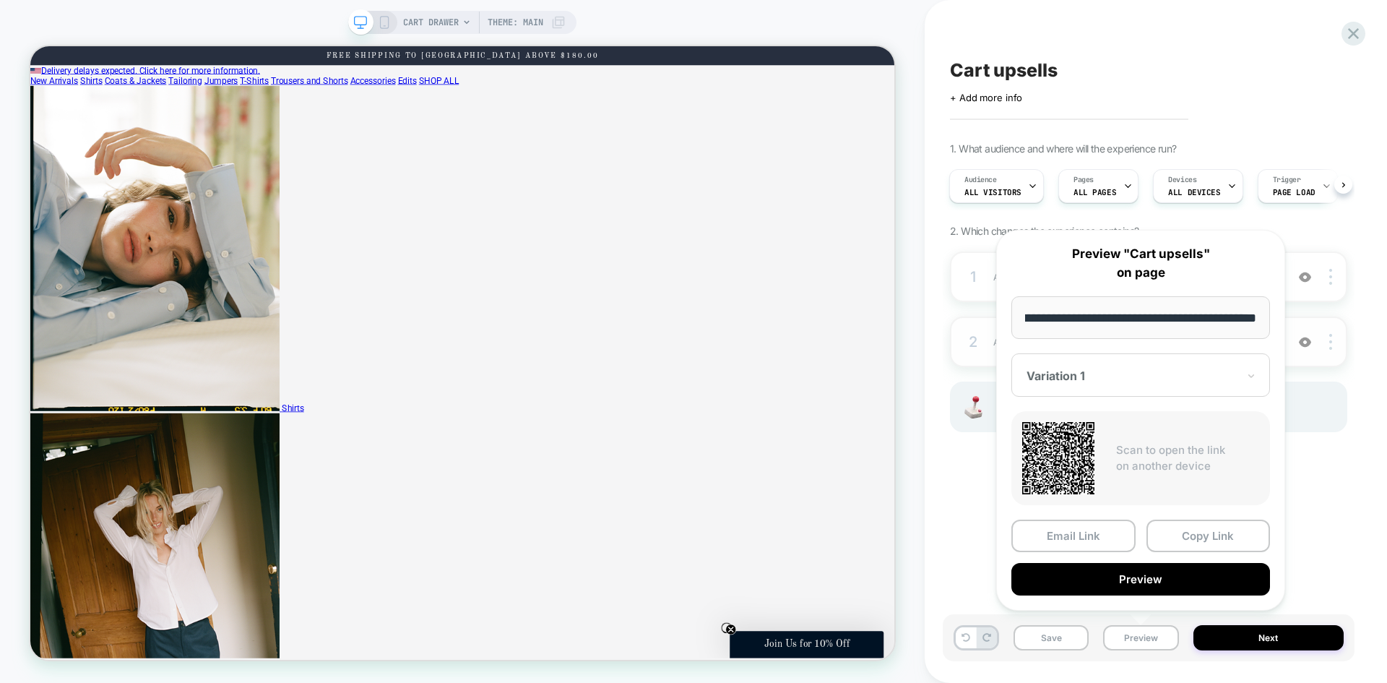
scroll to position [0, 0]
click at [1206, 540] on button "Copy Link" at bounding box center [1208, 535] width 124 height 33
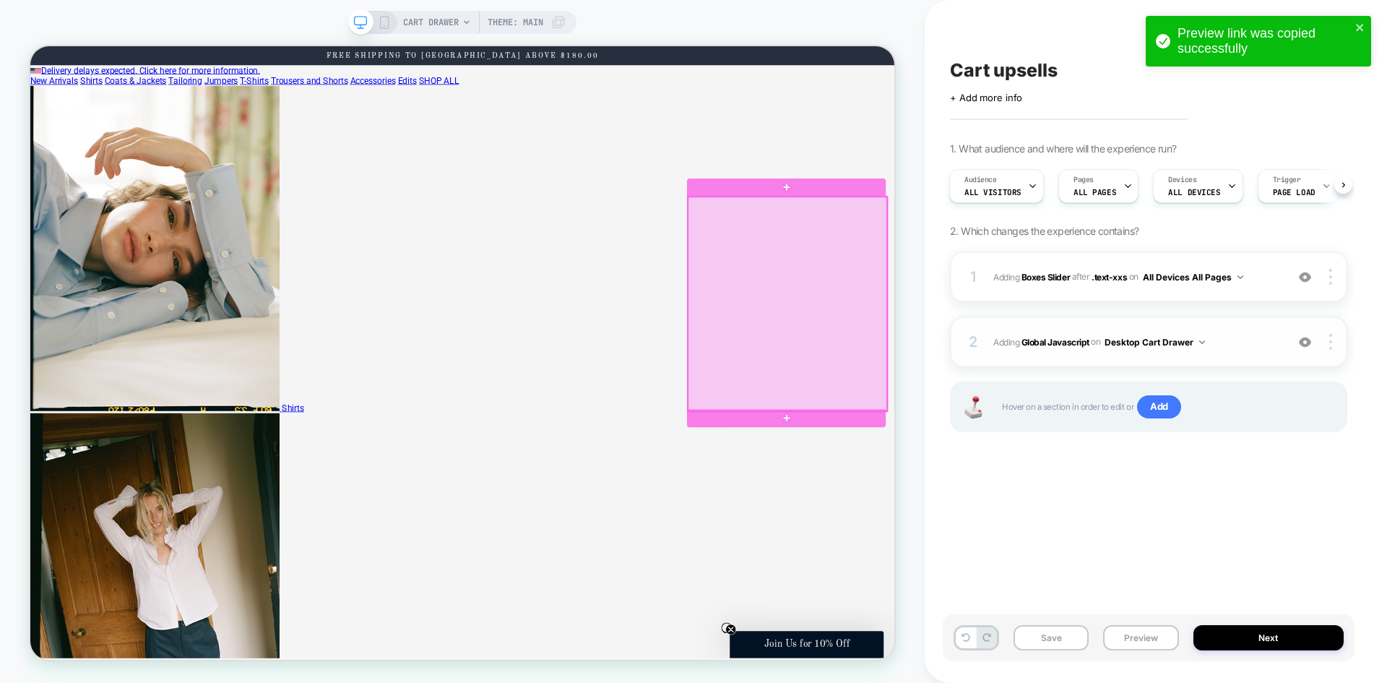
scroll to position [0, 232]
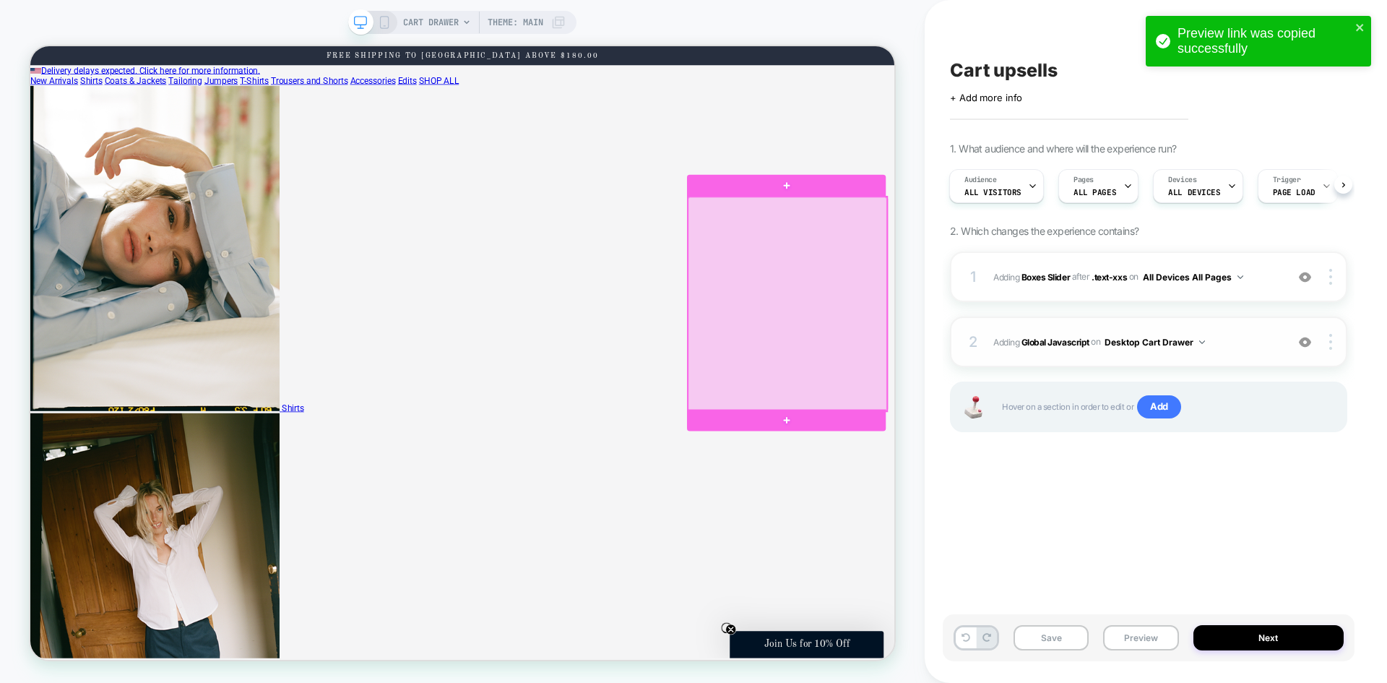
click at [1128, 406] on div at bounding box center [1039, 389] width 265 height 285
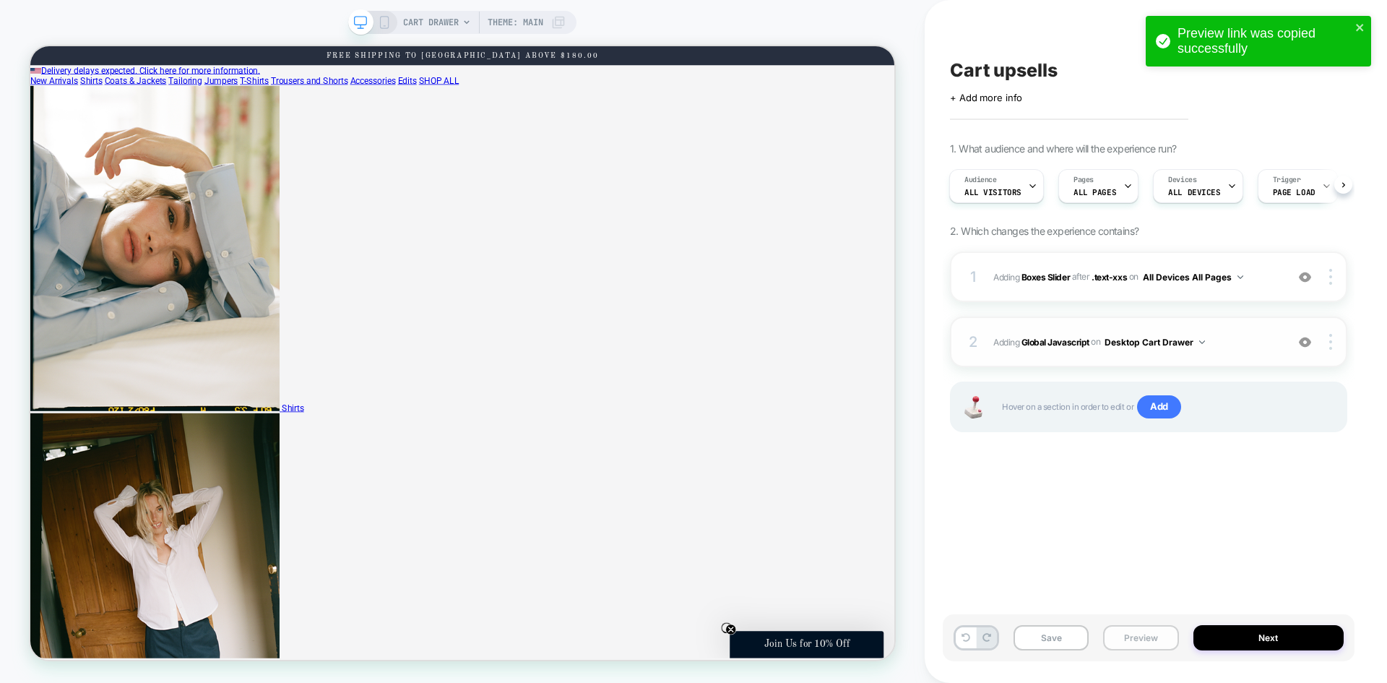
click at [1142, 641] on button "Preview" at bounding box center [1140, 637] width 75 height 25
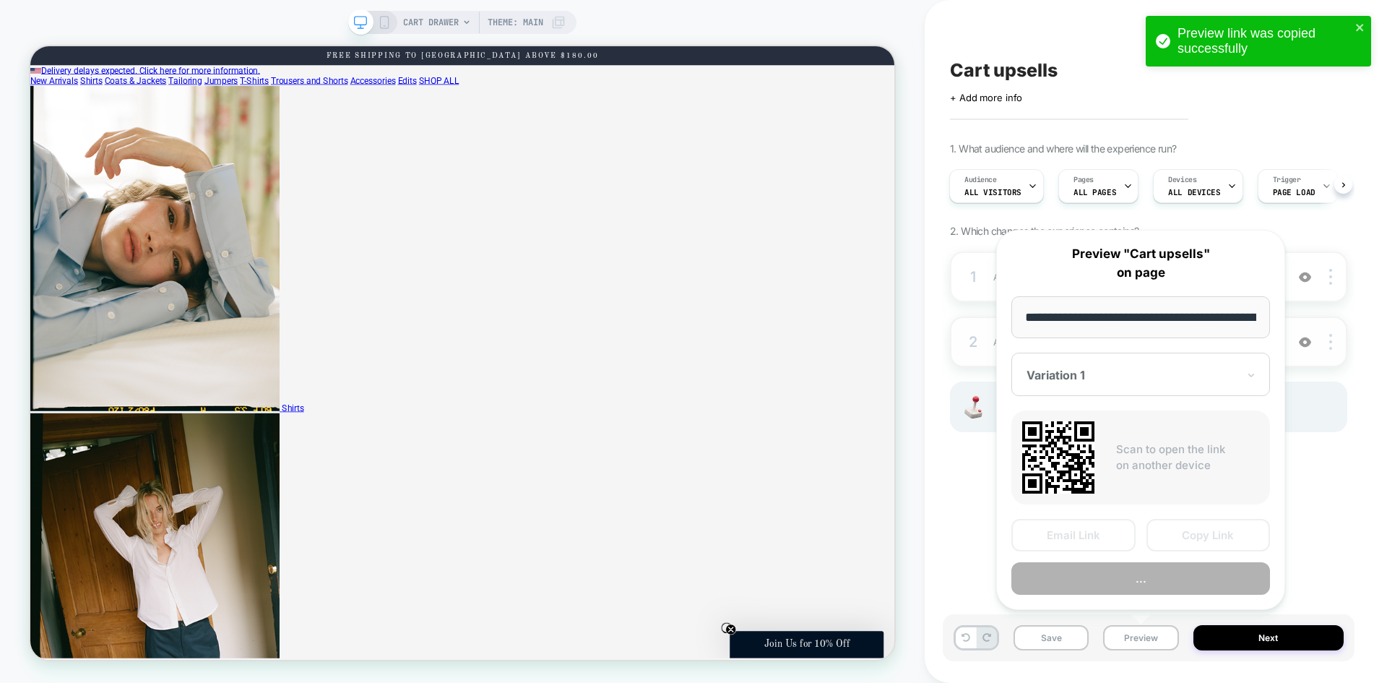
scroll to position [0, 238]
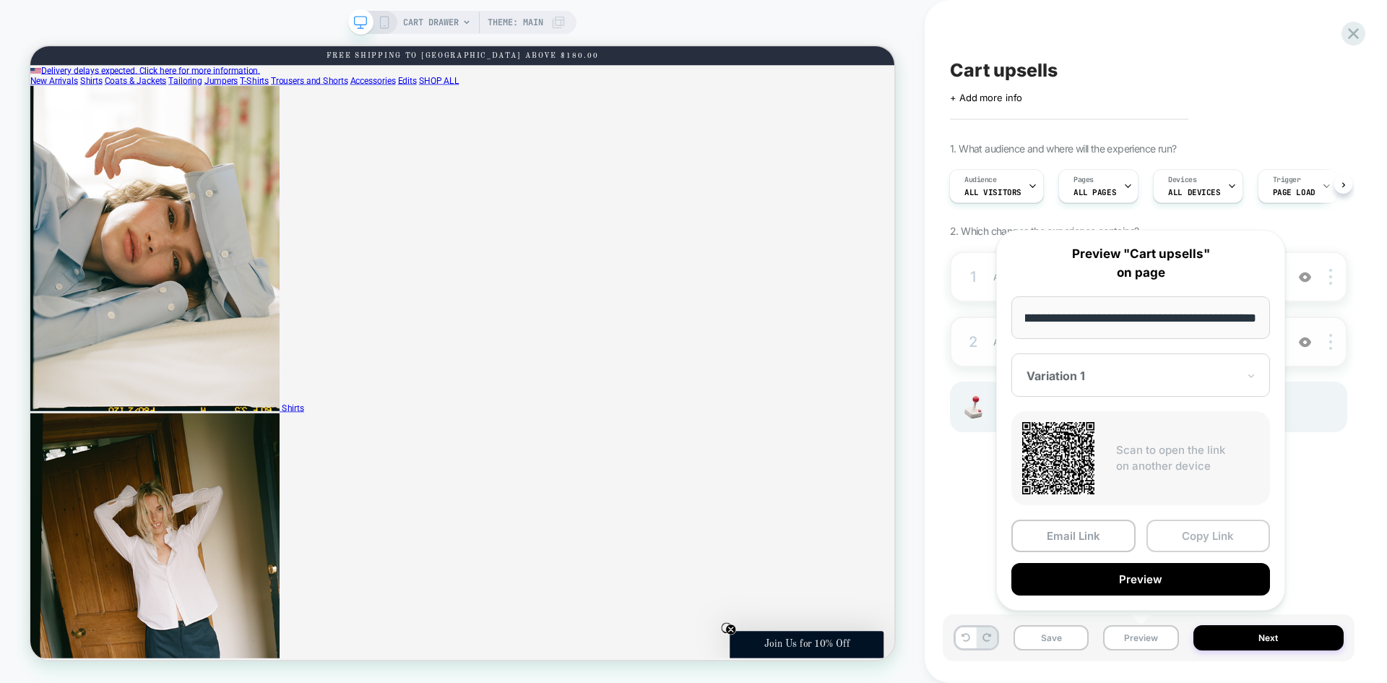
click at [1208, 533] on button "Copy Link" at bounding box center [1208, 535] width 124 height 33
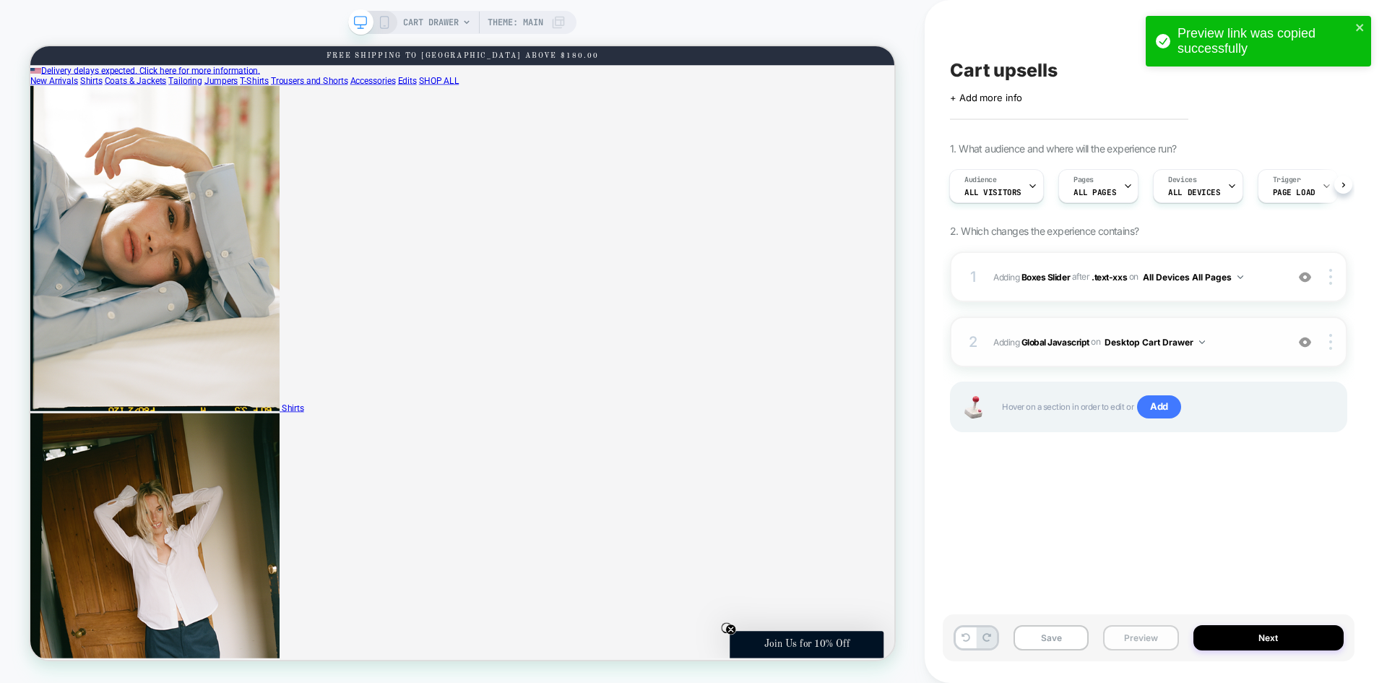
click at [1159, 642] on button "Preview" at bounding box center [1140, 637] width 75 height 25
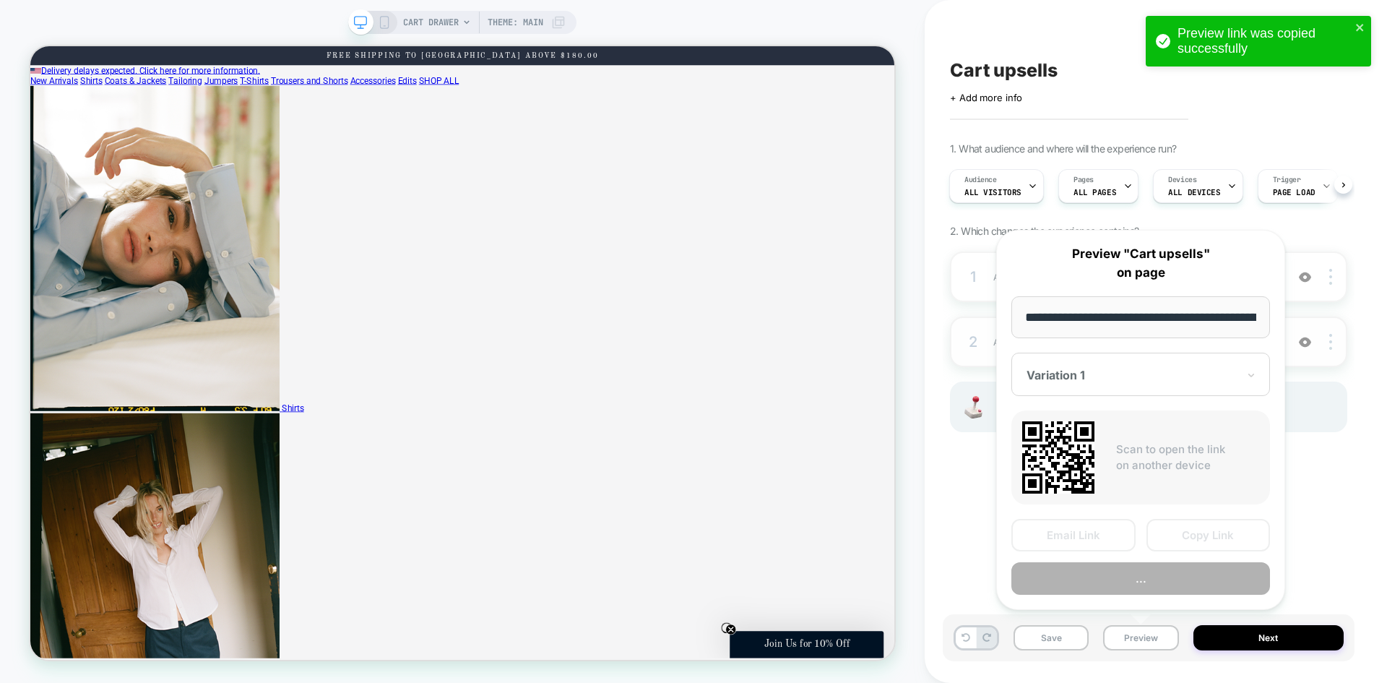
scroll to position [0, 238]
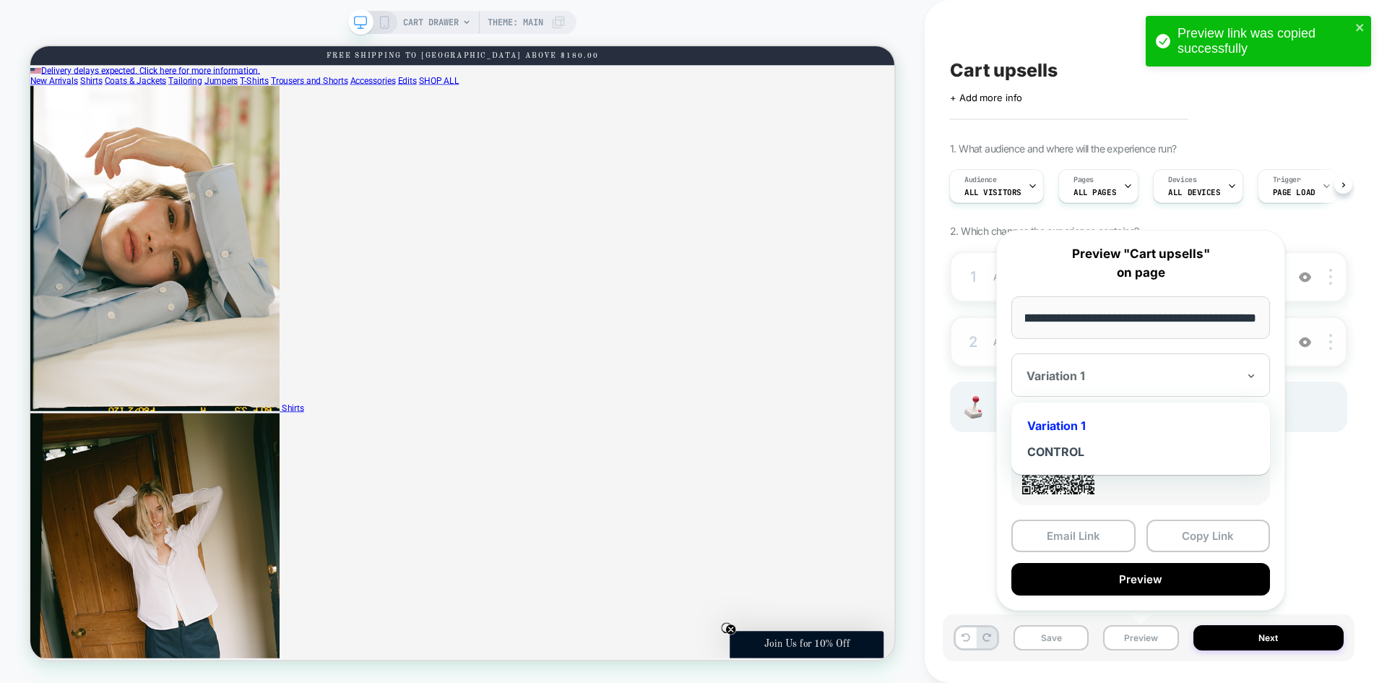
click at [1110, 364] on div "Variation 1" at bounding box center [1140, 374] width 259 height 43
click at [1215, 537] on button "Copy Link" at bounding box center [1208, 535] width 124 height 33
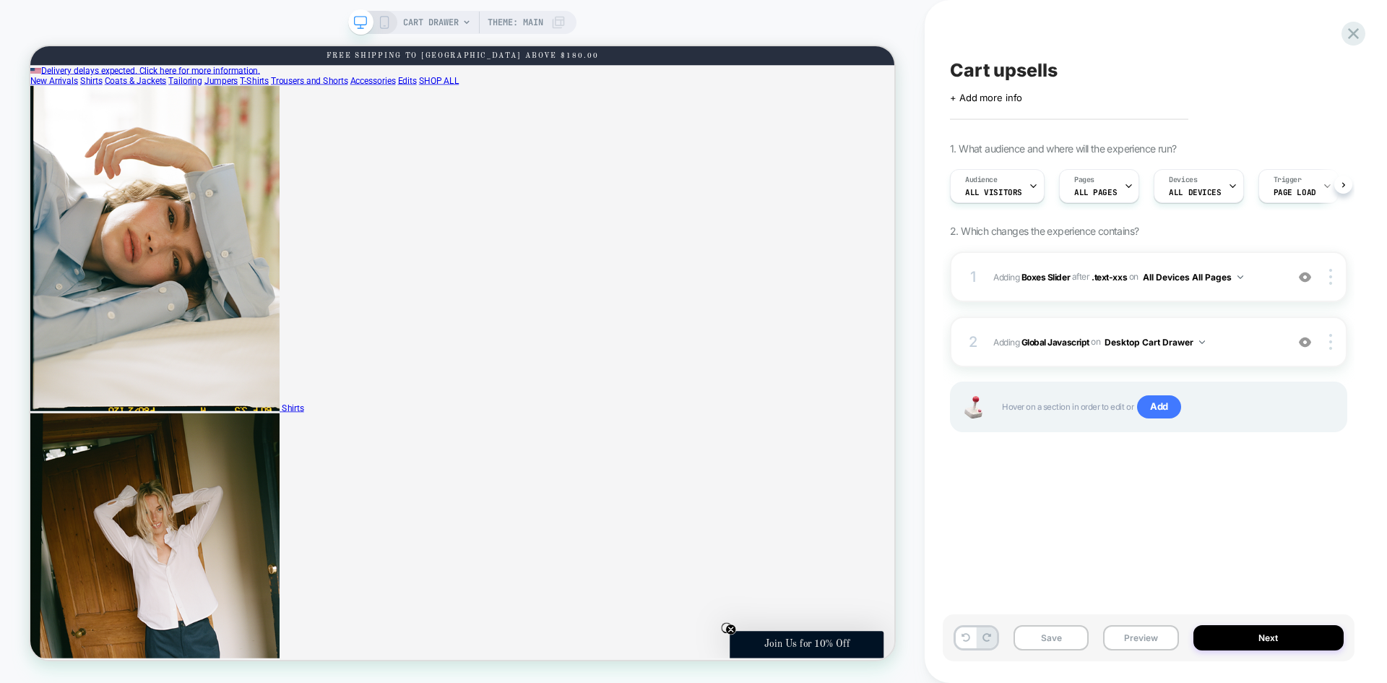
scroll to position [0, 1]
click at [1132, 627] on button "Preview" at bounding box center [1140, 637] width 75 height 25
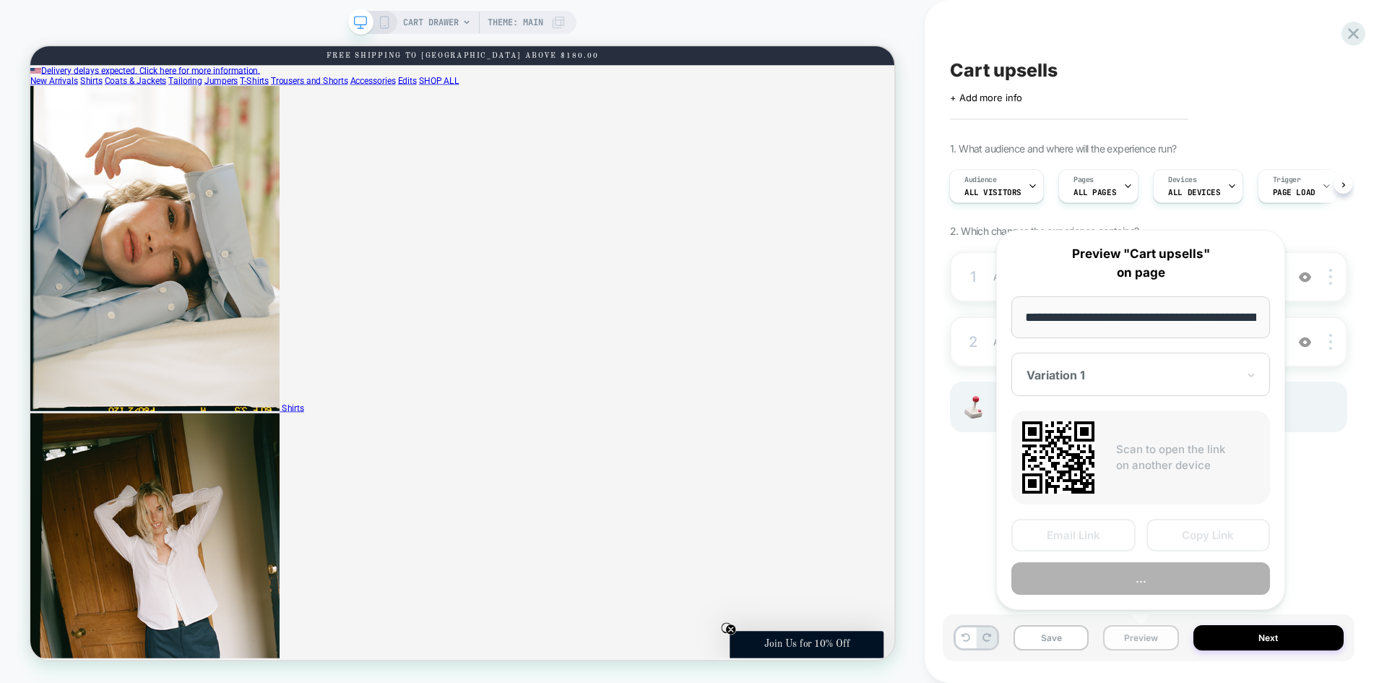
scroll to position [0, 238]
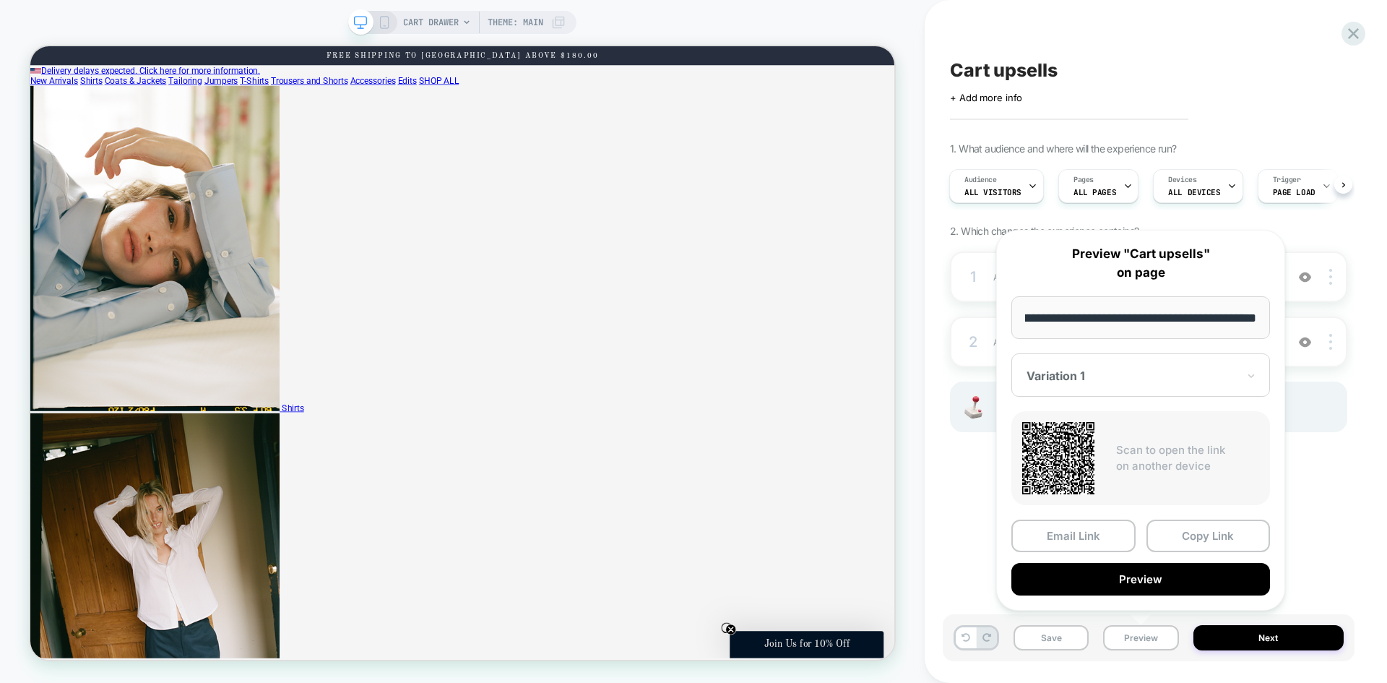
click at [976, 231] on span "2. Which changes the experience contains?" at bounding box center [1044, 231] width 189 height 12
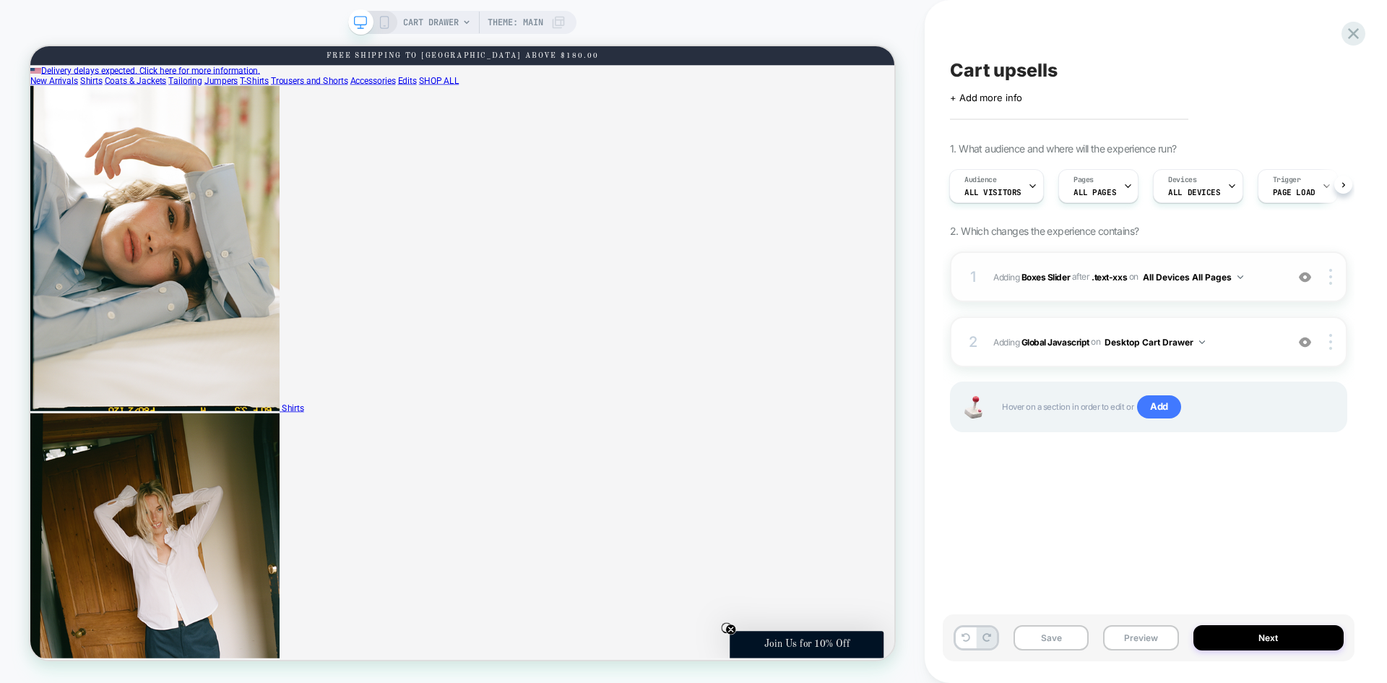
click at [1307, 277] on img at bounding box center [1305, 277] width 12 height 12
click at [1156, 638] on button "Preview" at bounding box center [1140, 637] width 75 height 25
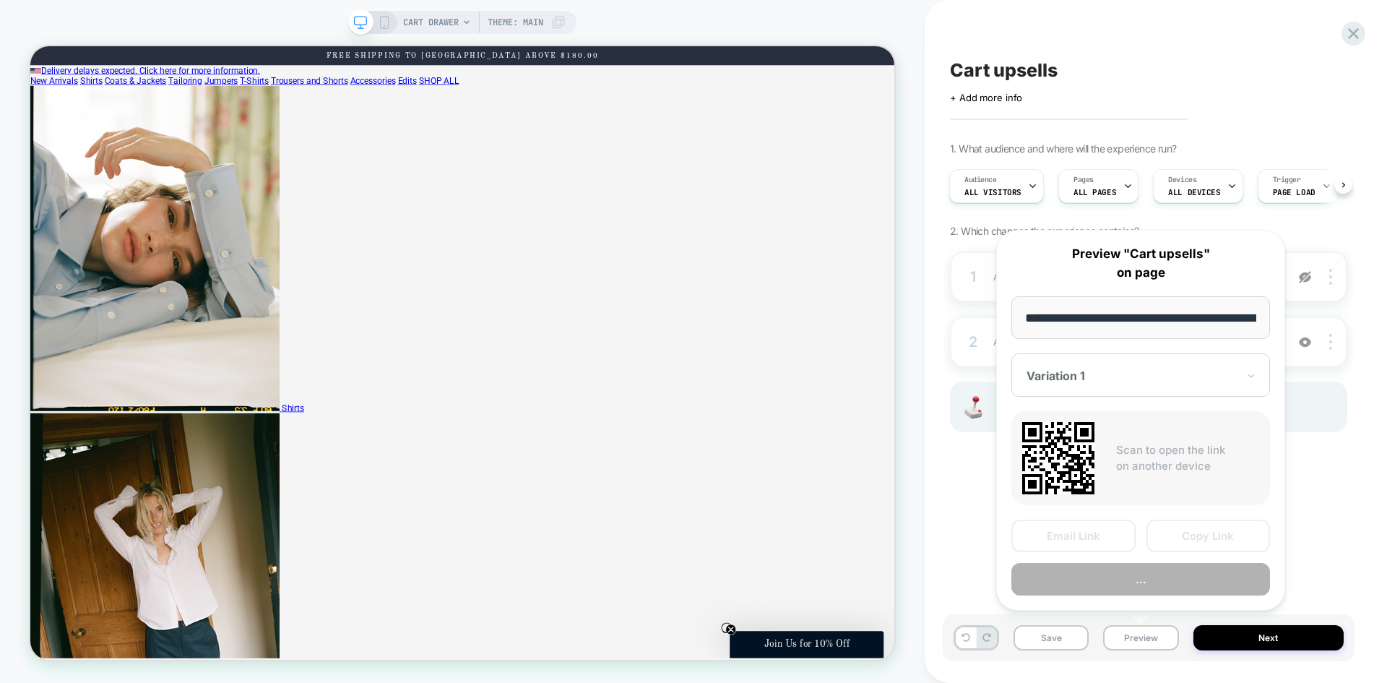
click at [1125, 573] on button "..." at bounding box center [1140, 579] width 259 height 33
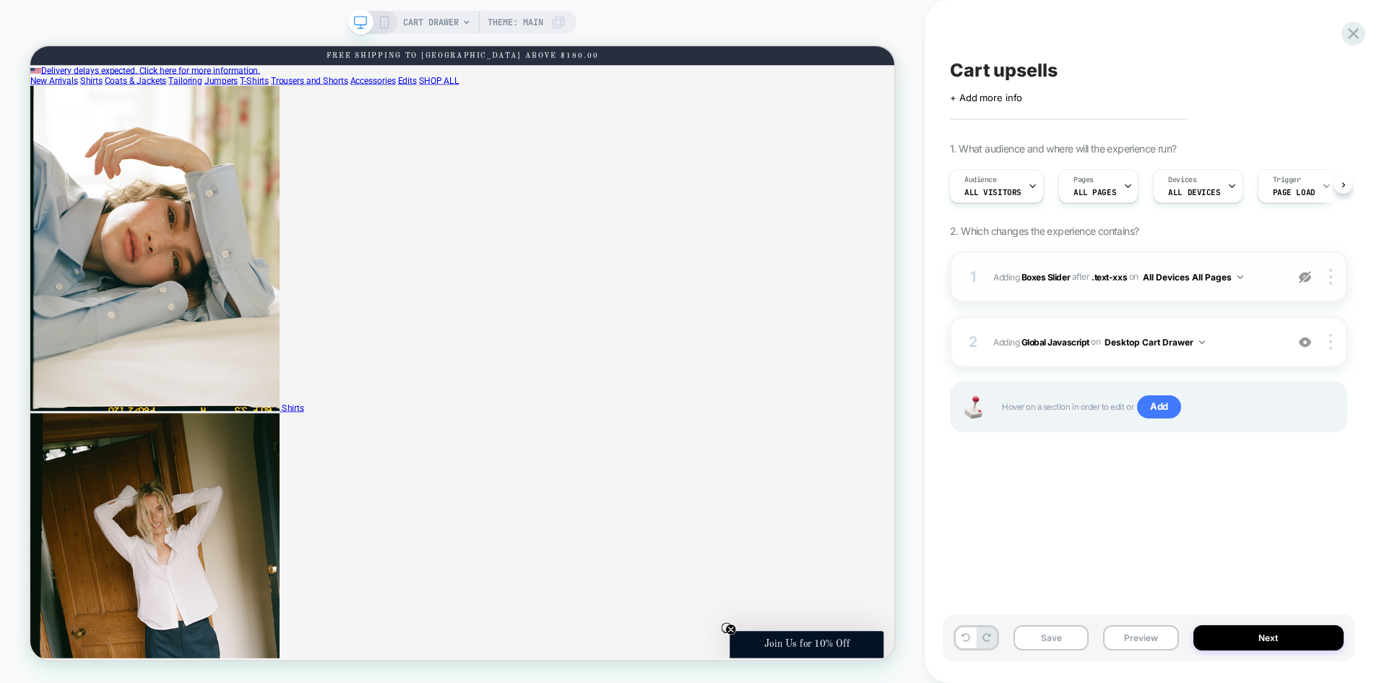
click at [1306, 281] on img at bounding box center [1305, 277] width 12 height 12
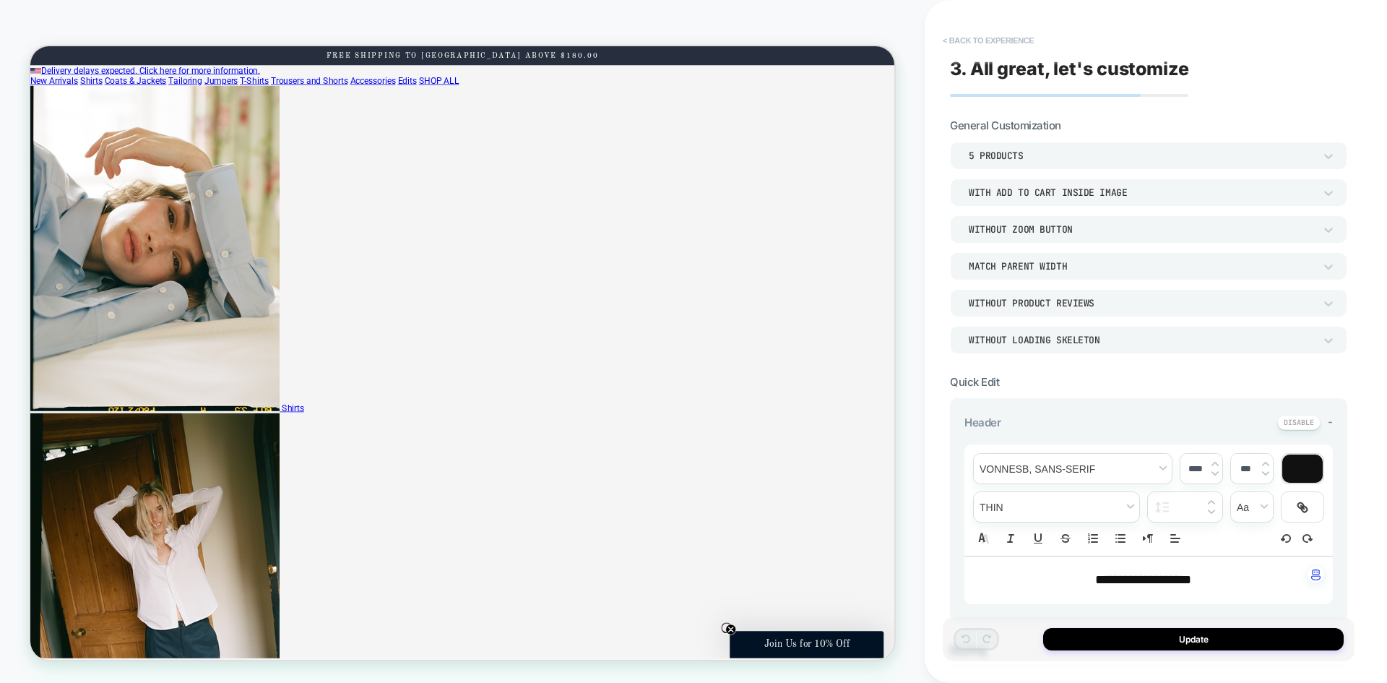
click at [968, 37] on button "< Back to experience" at bounding box center [987, 40] width 105 height 23
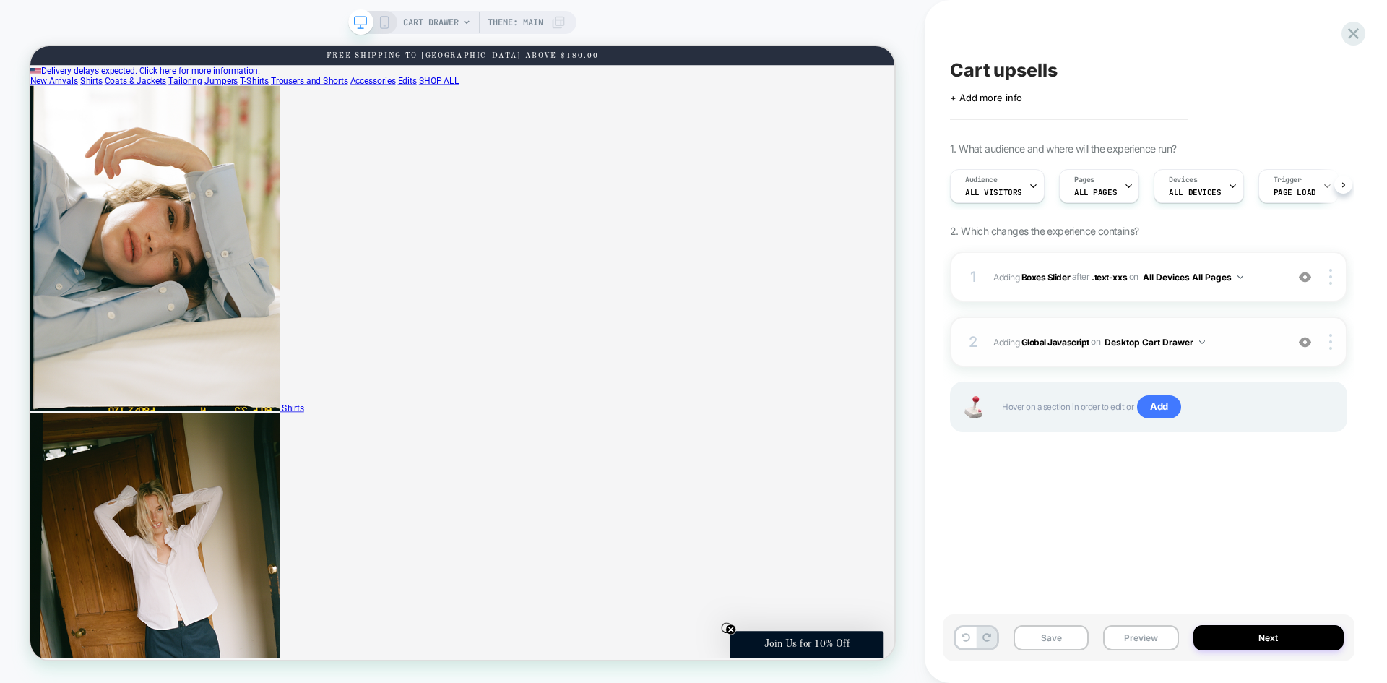
scroll to position [0, 1]
click at [1065, 342] on b "Global Javascript" at bounding box center [1055, 341] width 68 height 11
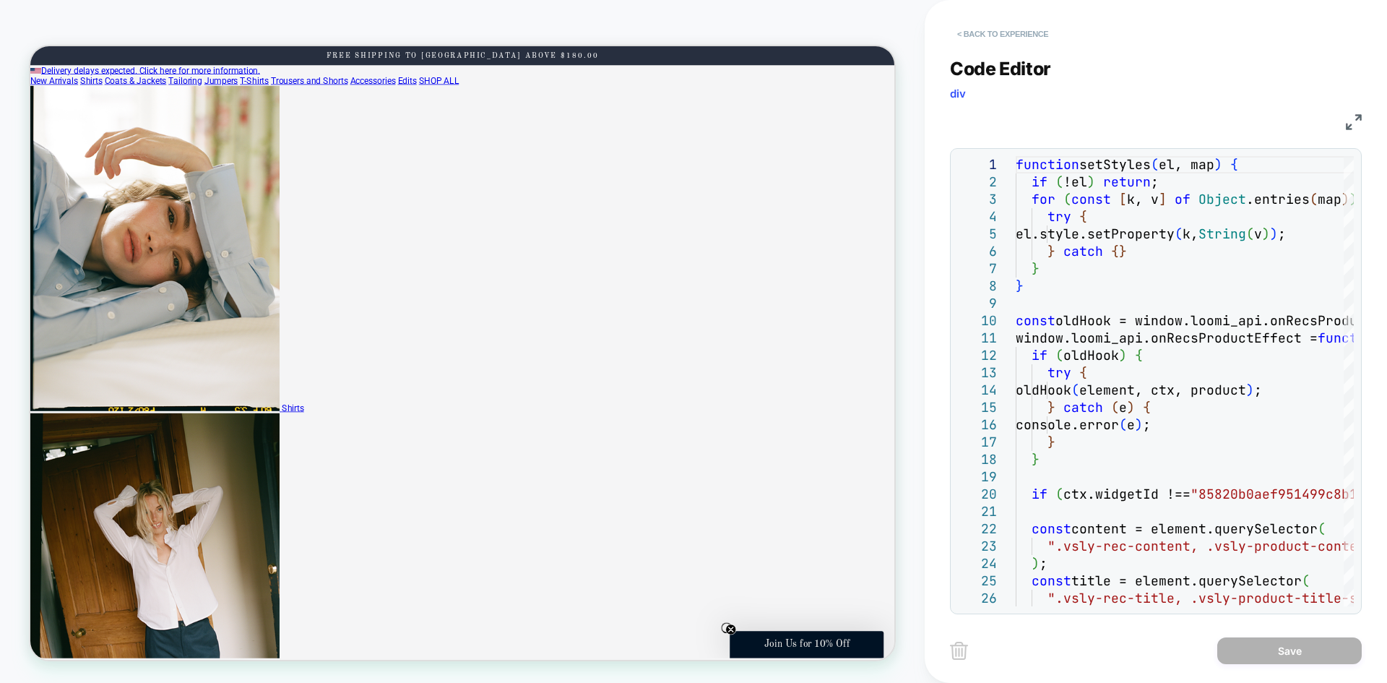
click at [988, 34] on button "< Back to experience" at bounding box center [1002, 33] width 105 height 23
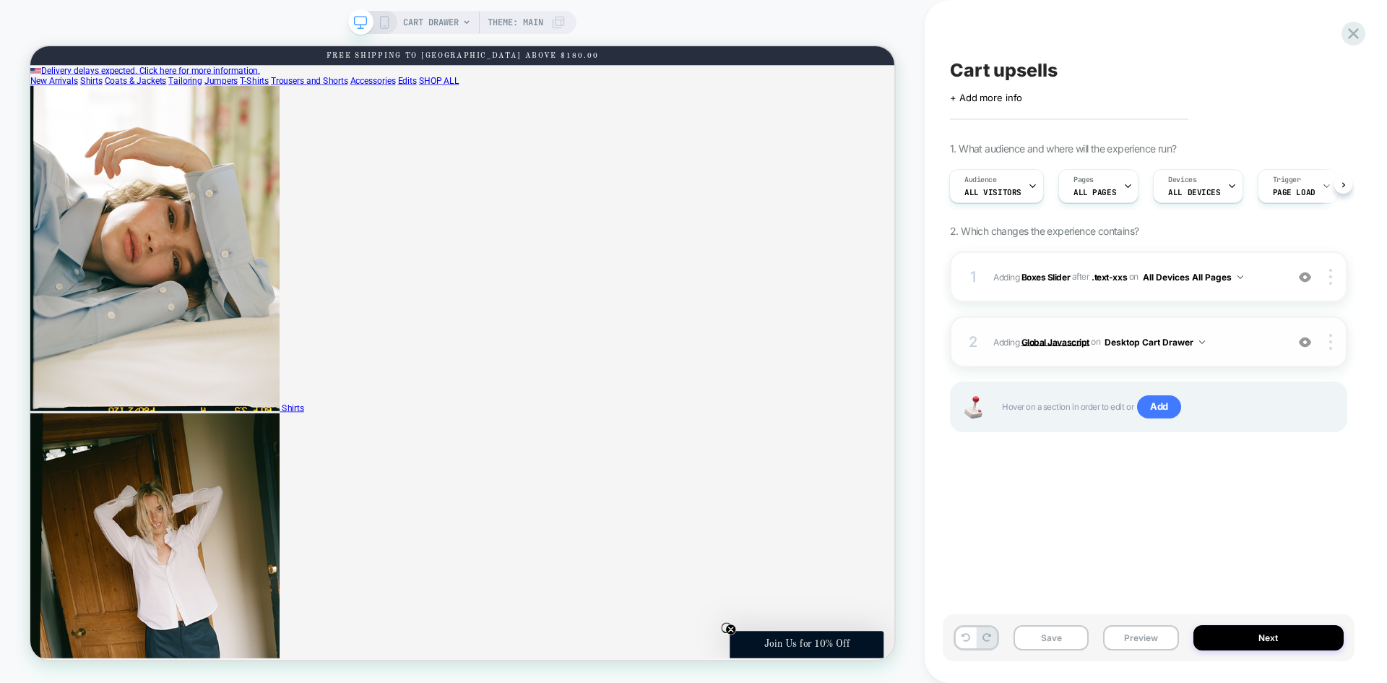
click at [1058, 346] on b "Global Javascript" at bounding box center [1055, 341] width 68 height 11
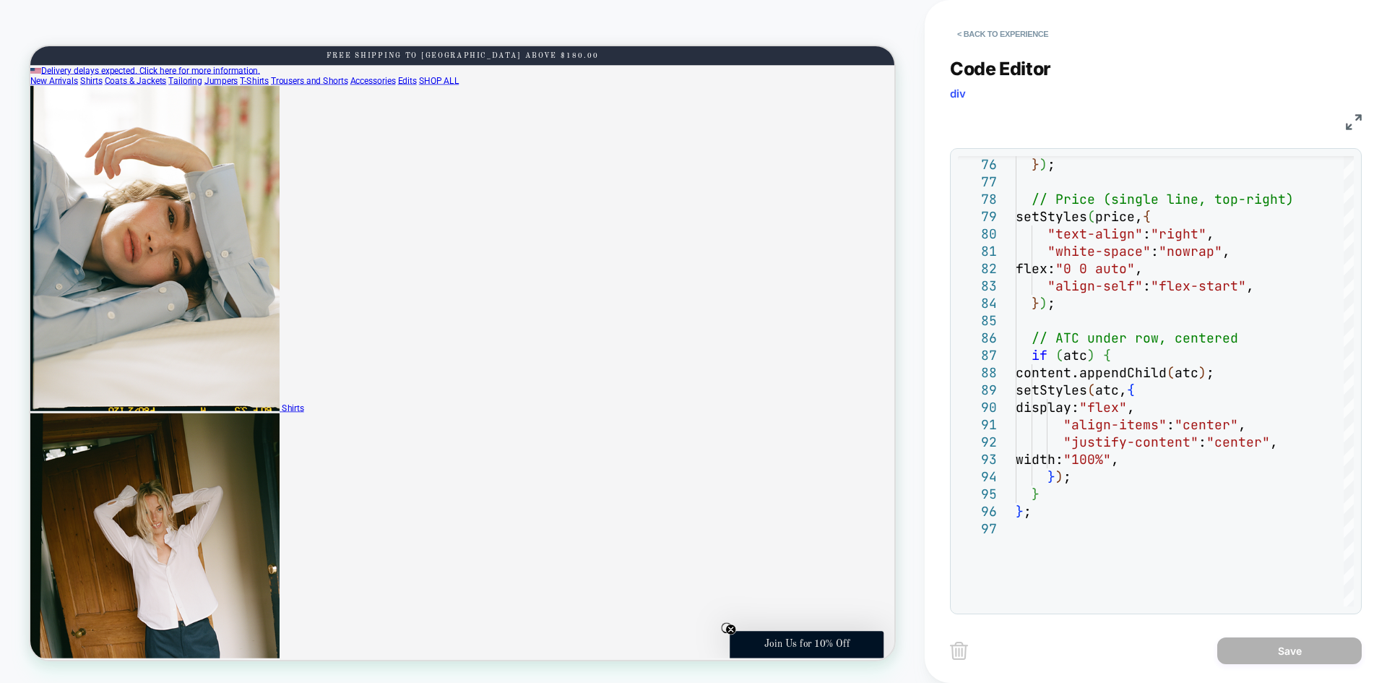
click at [1353, 124] on img at bounding box center [1354, 122] width 16 height 16
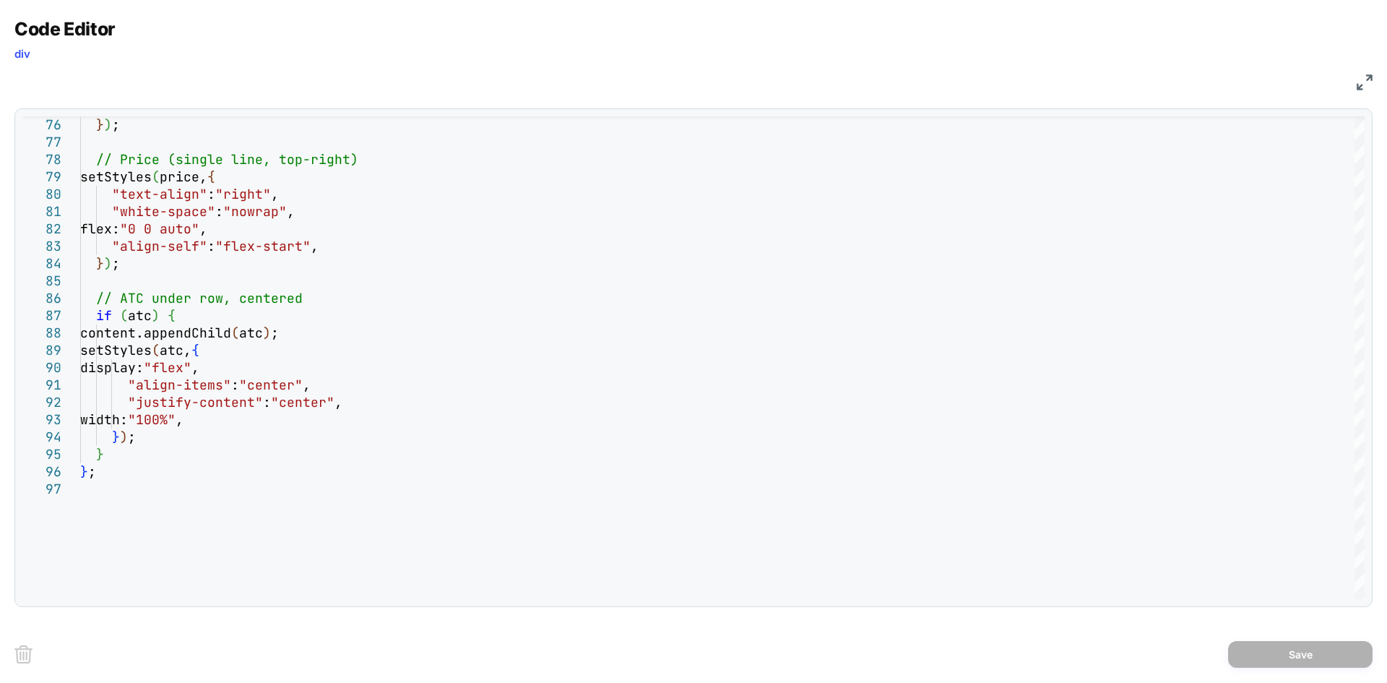
click at [1365, 82] on img at bounding box center [1364, 82] width 16 height 16
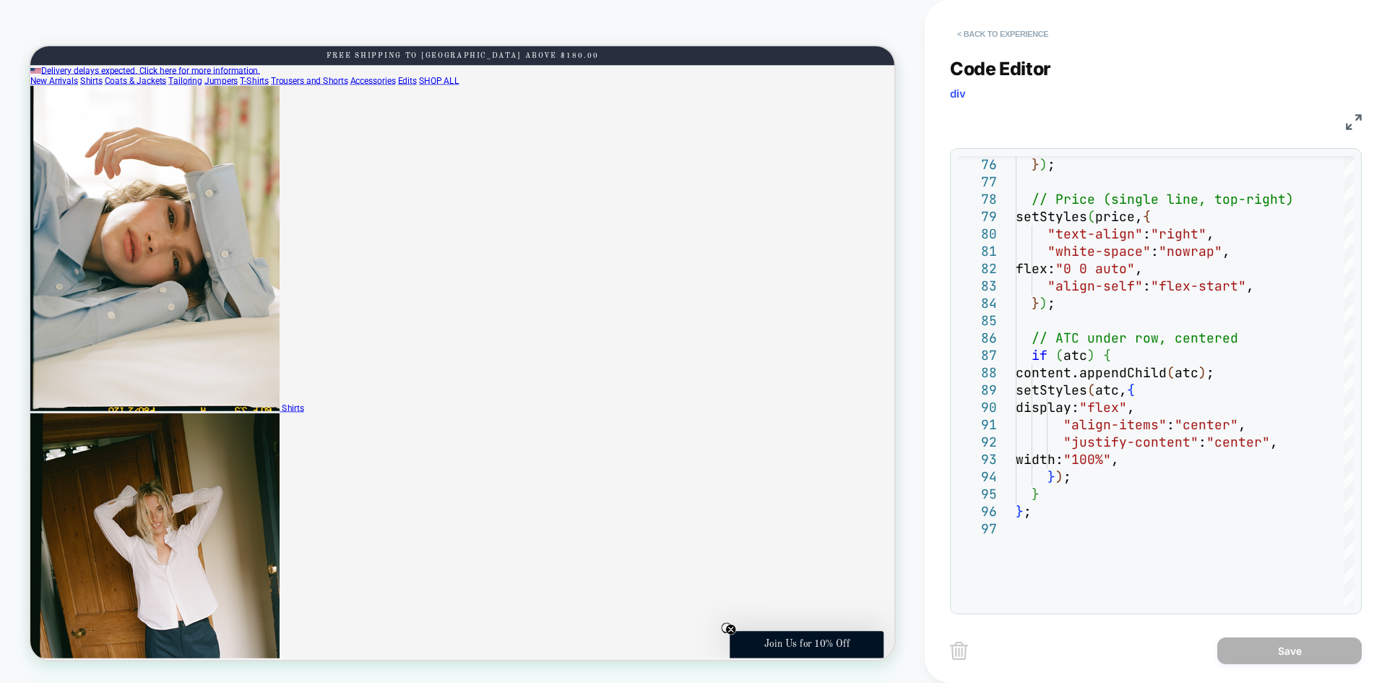
click at [998, 42] on button "< Back to experience" at bounding box center [1002, 33] width 105 height 23
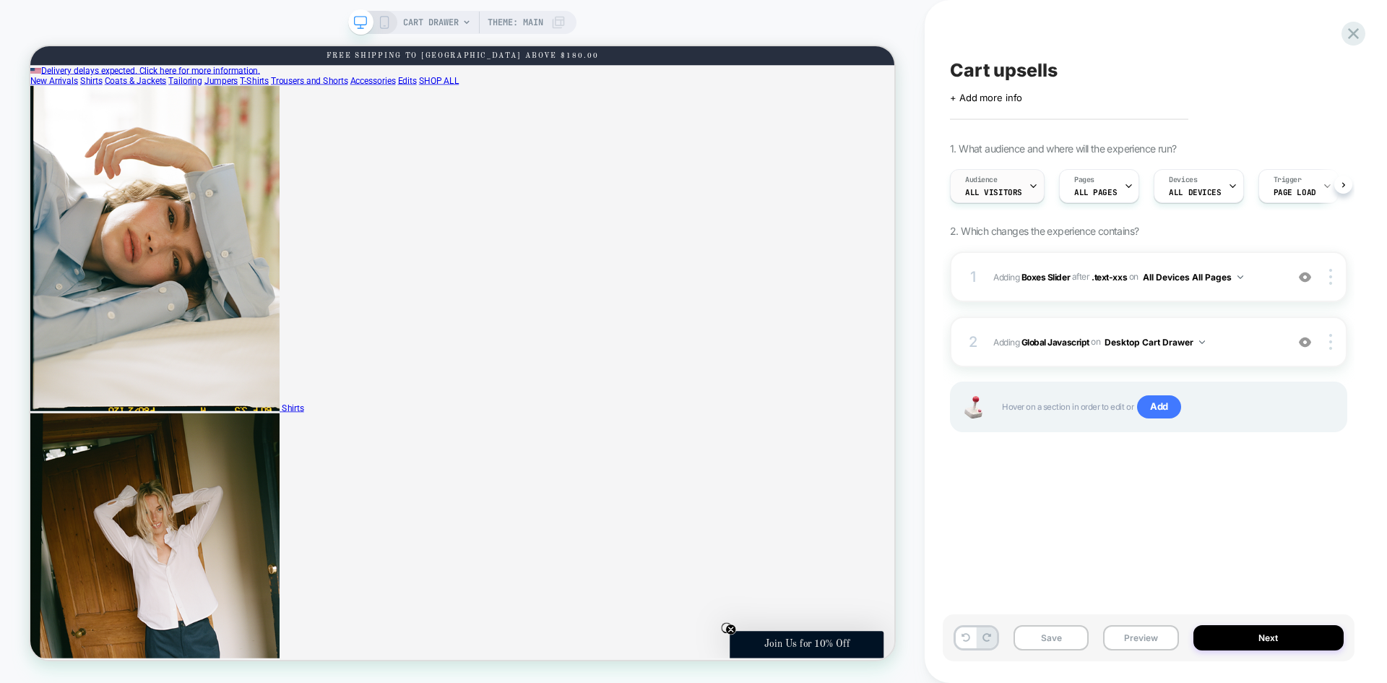
scroll to position [0, 1]
click at [1063, 345] on b "Global Javascript" at bounding box center [1055, 341] width 68 height 11
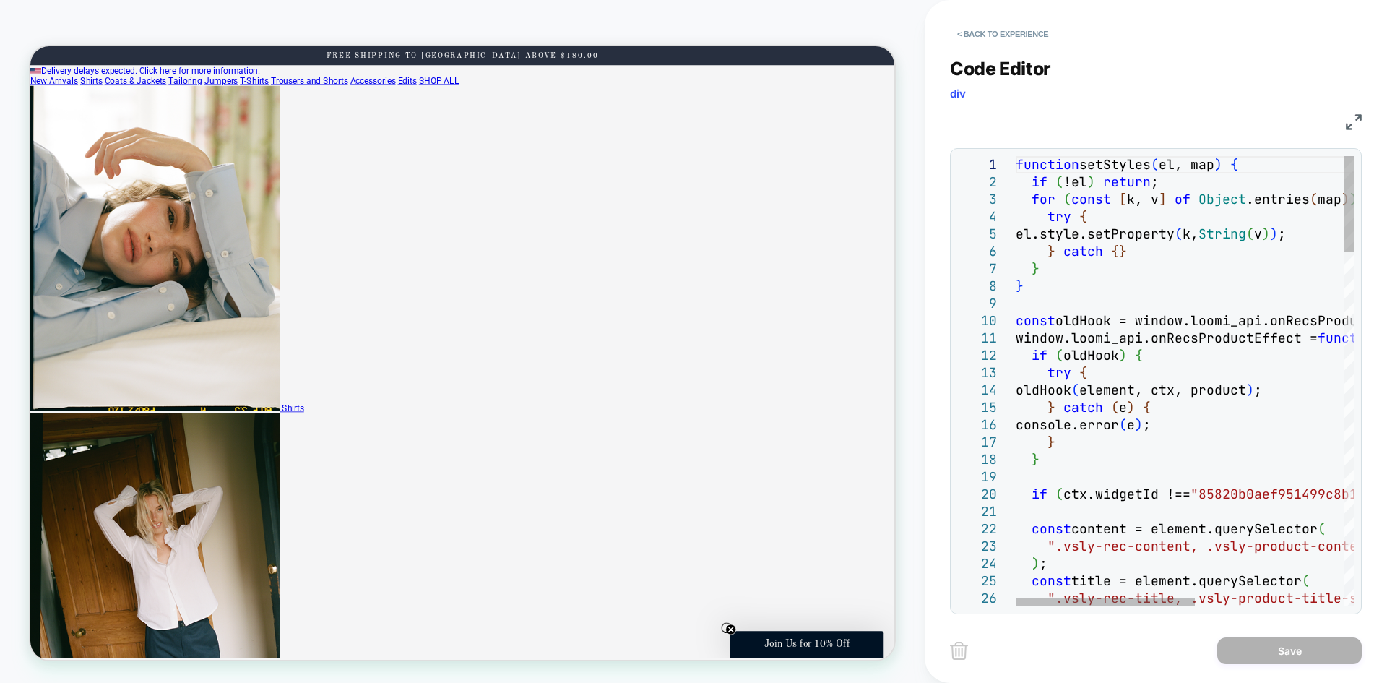
type textarea "**********"
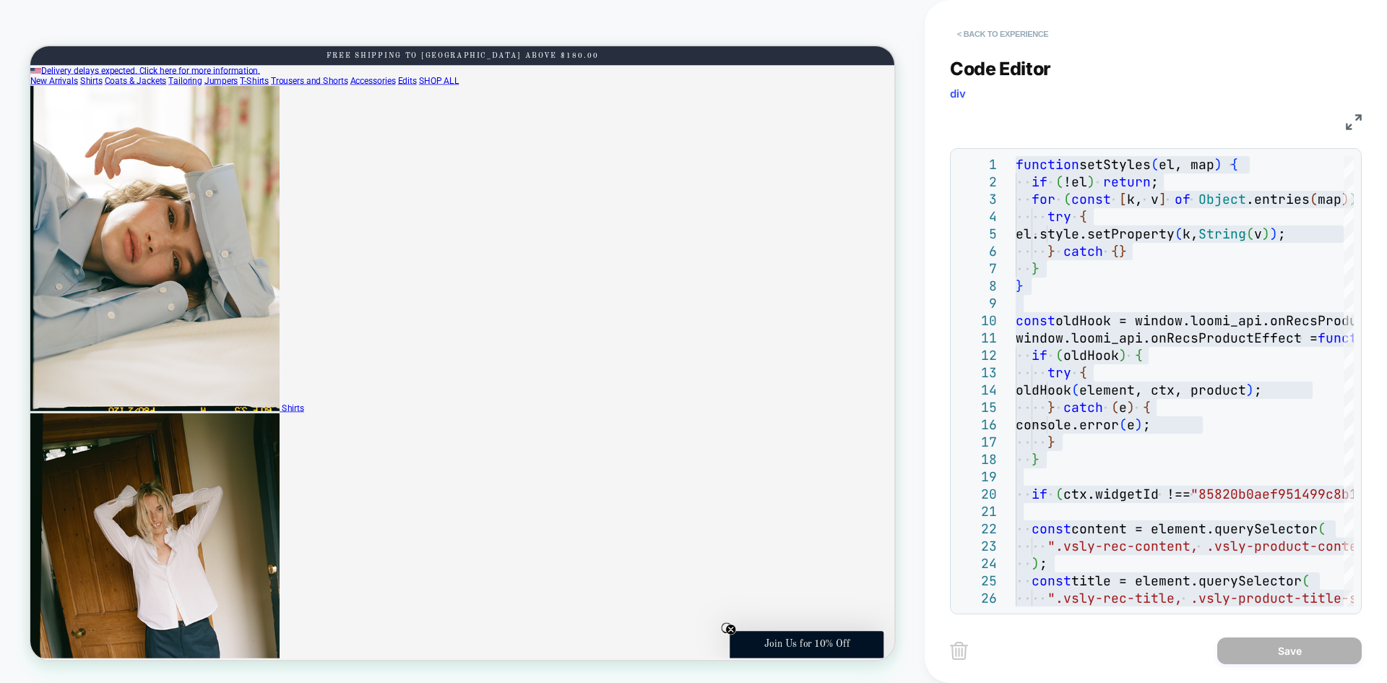
click at [985, 24] on button "< Back to experience" at bounding box center [1002, 33] width 105 height 23
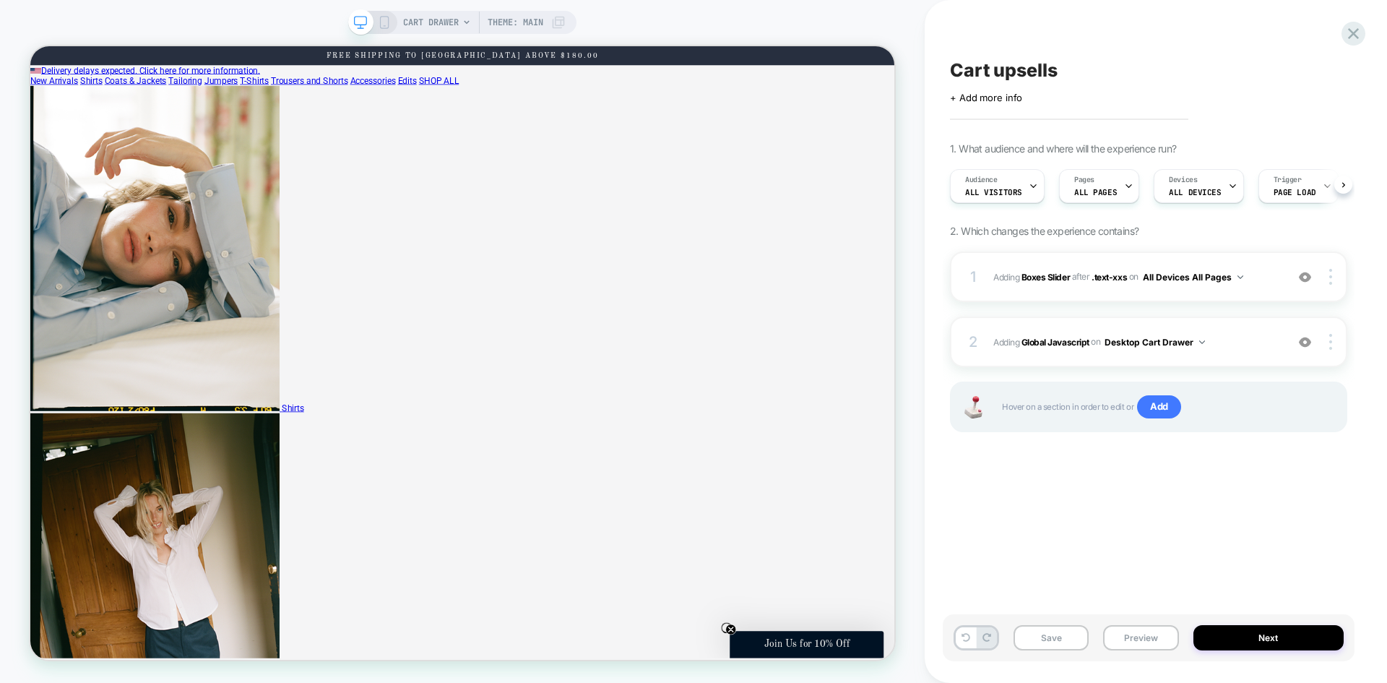
scroll to position [0, 1]
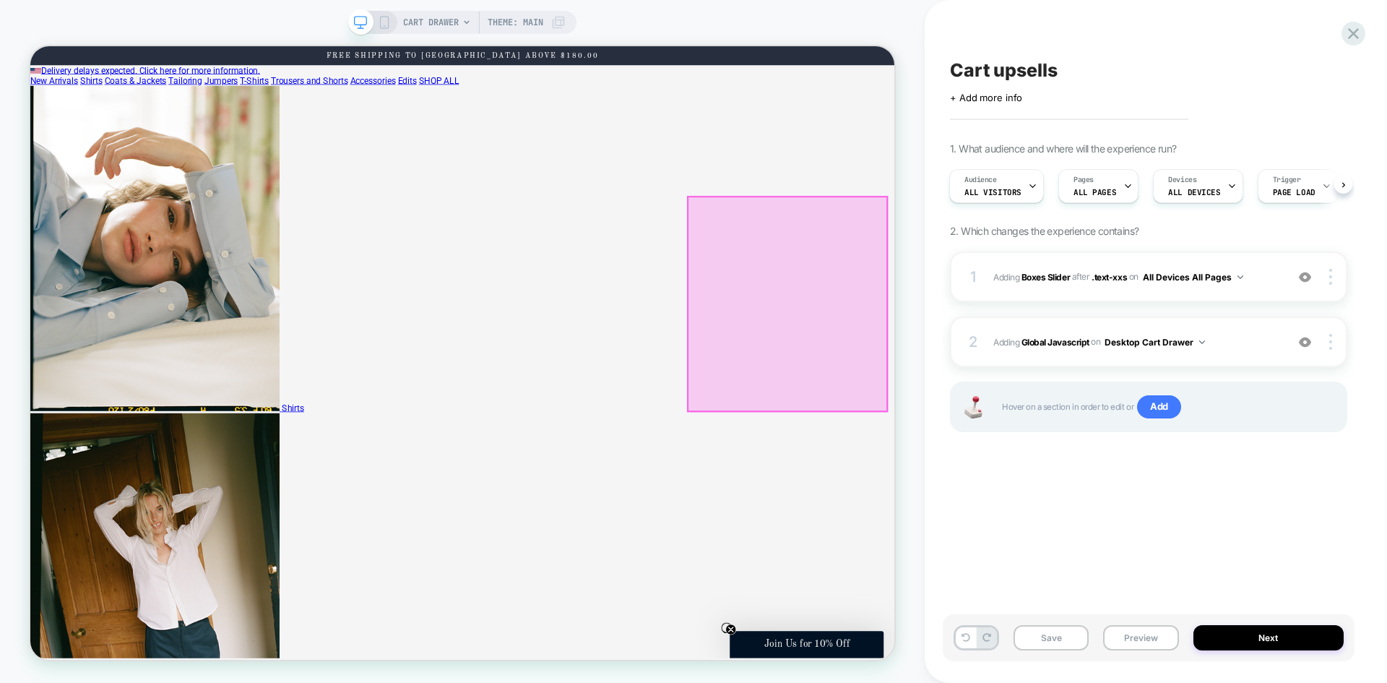
scroll to position [0, 116]
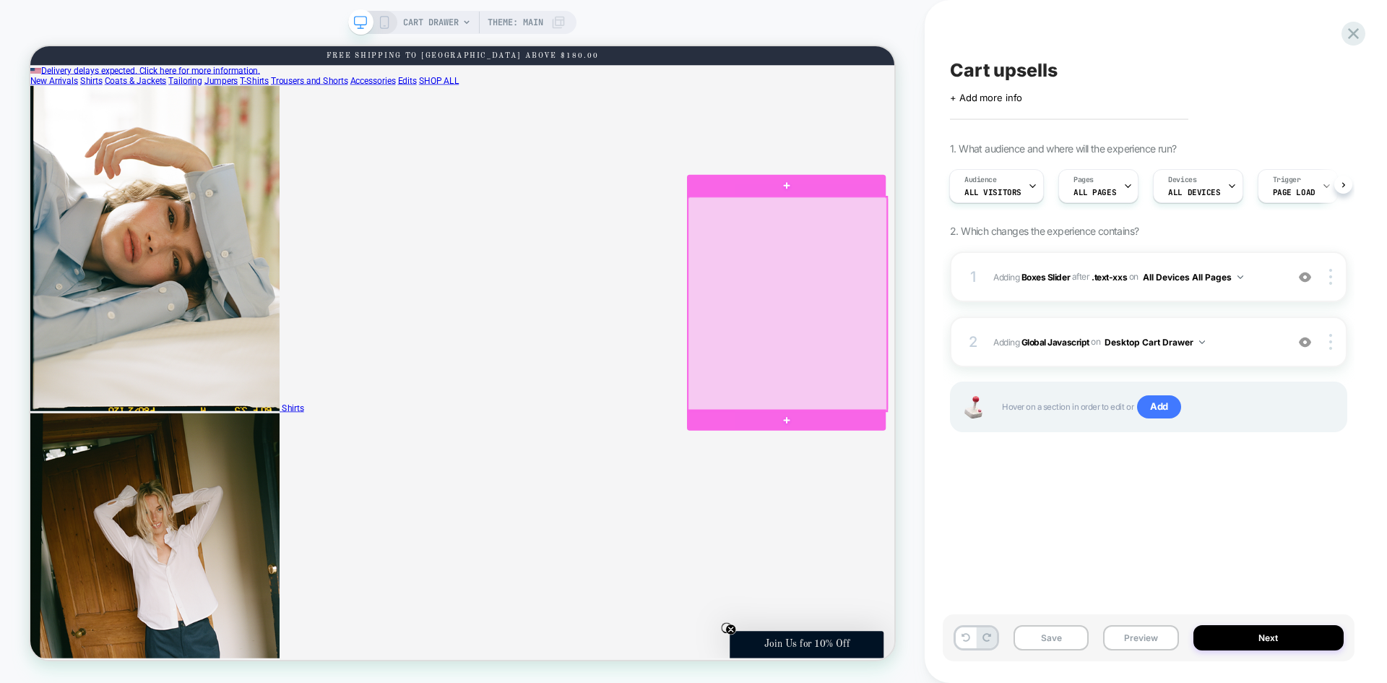
click at [1131, 408] on div at bounding box center [1039, 389] width 265 height 285
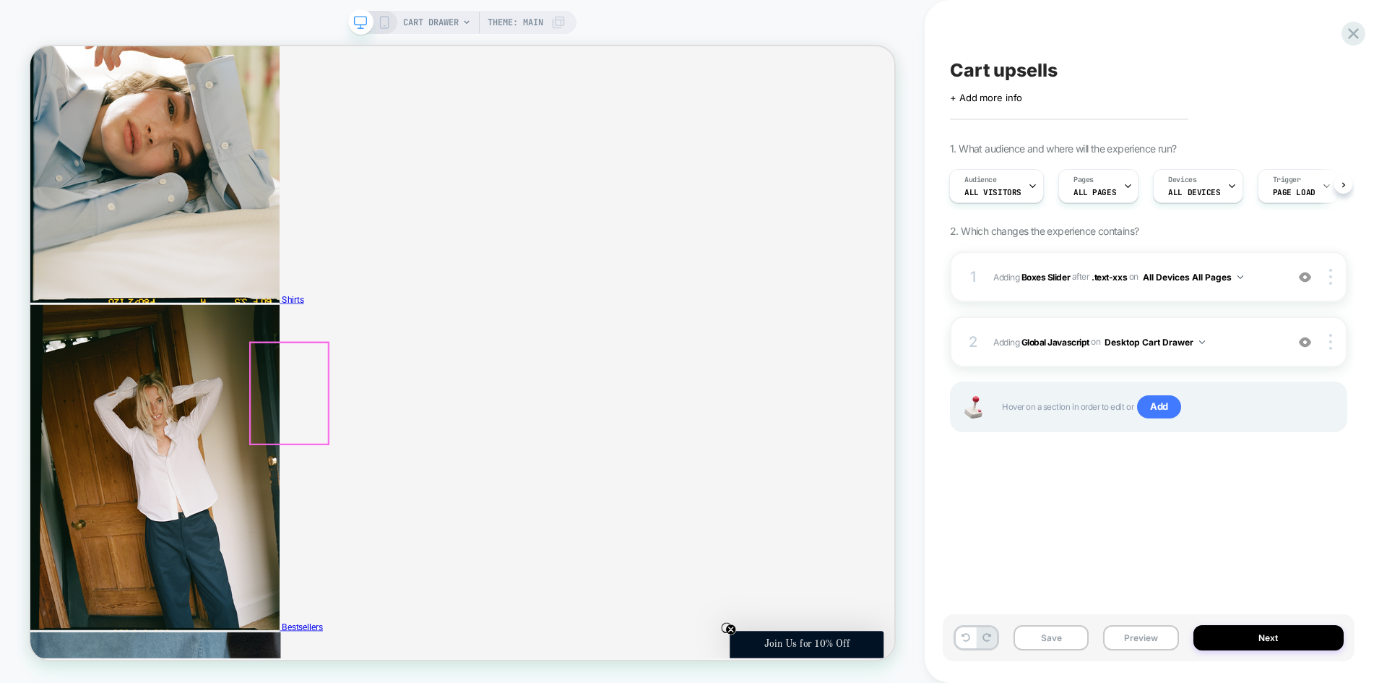
scroll to position [0, 0]
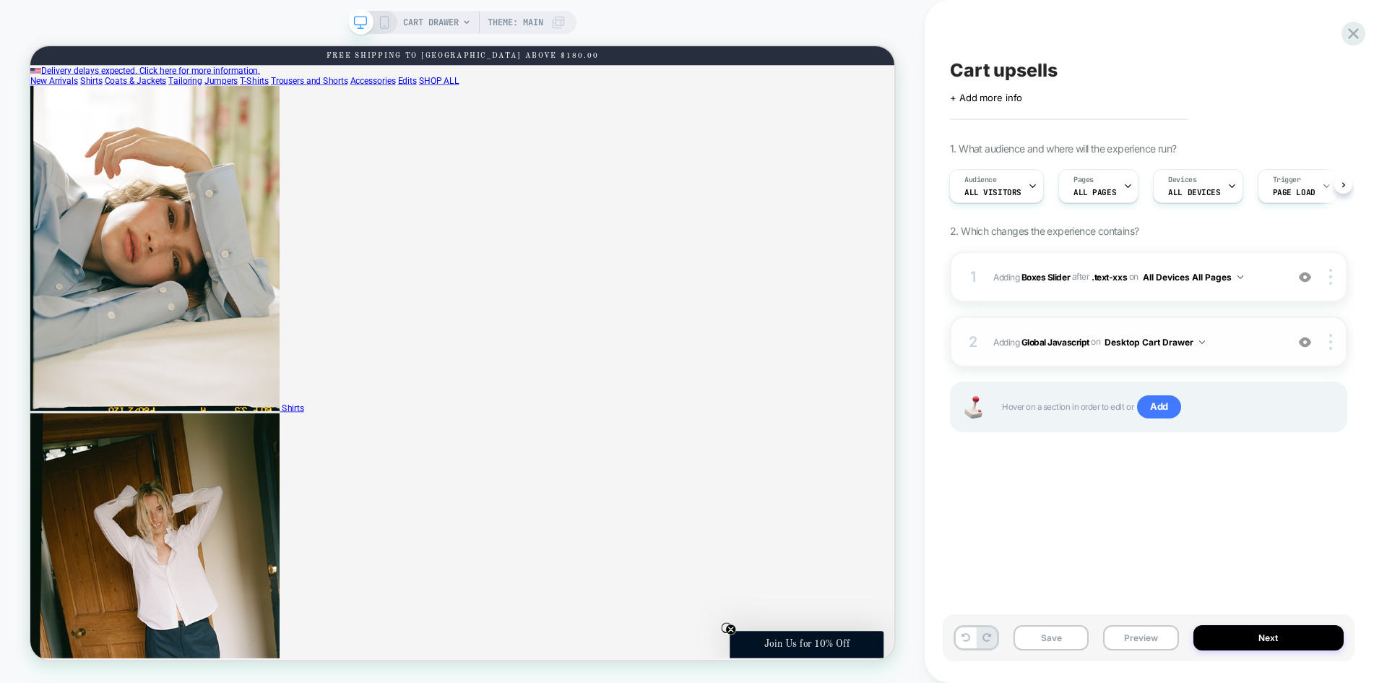
click at [1305, 339] on img at bounding box center [1305, 342] width 12 height 12
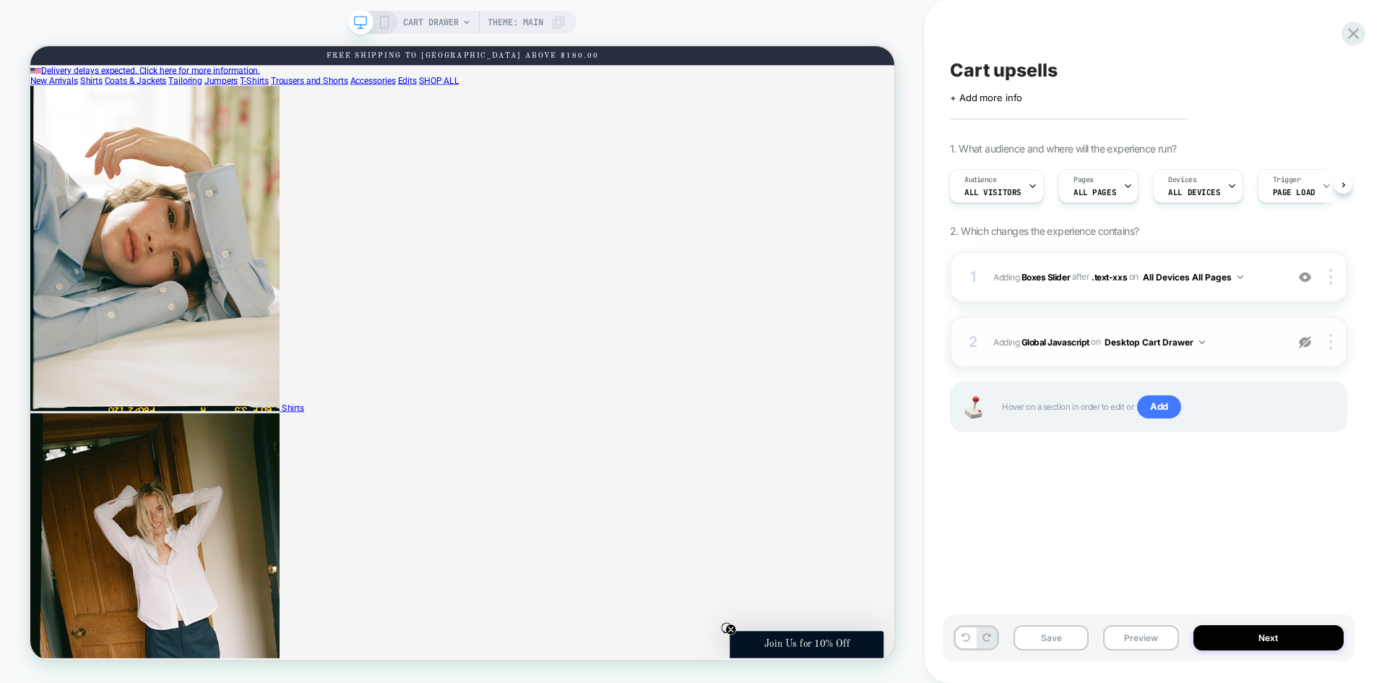
click at [1305, 339] on img at bounding box center [1305, 342] width 12 height 12
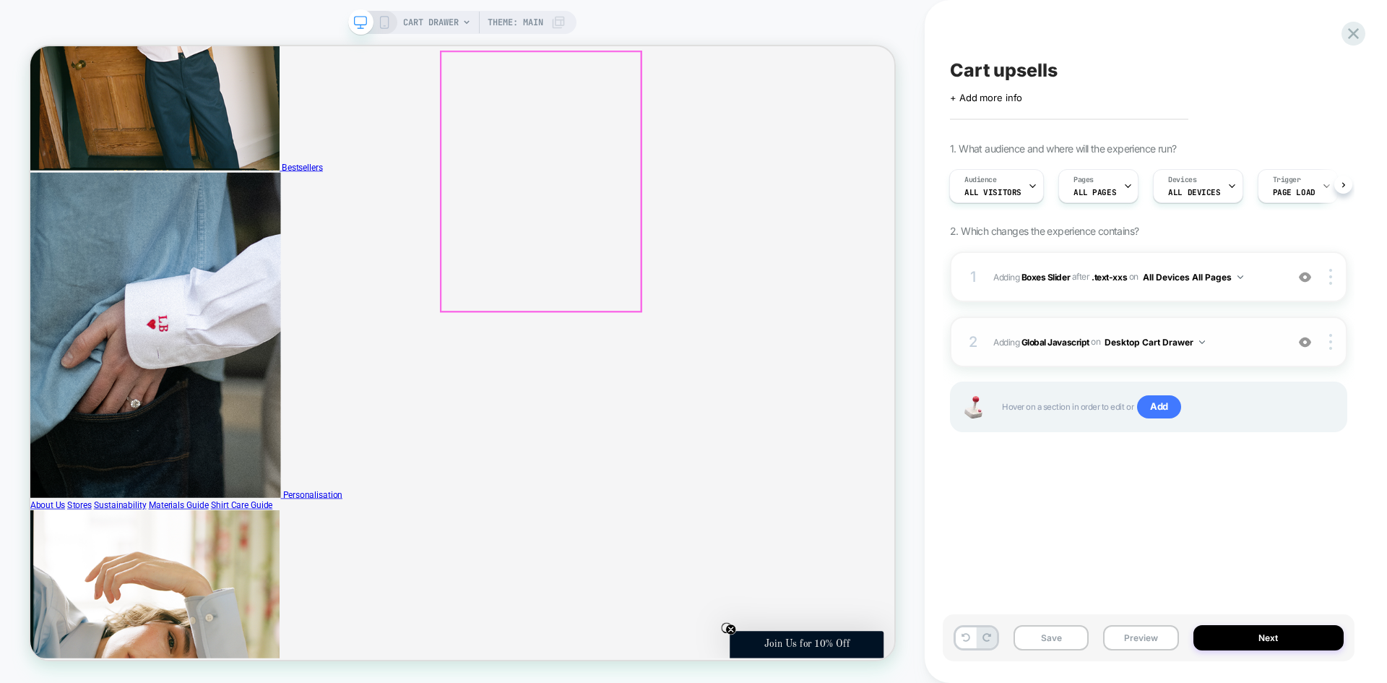
scroll to position [794, 0]
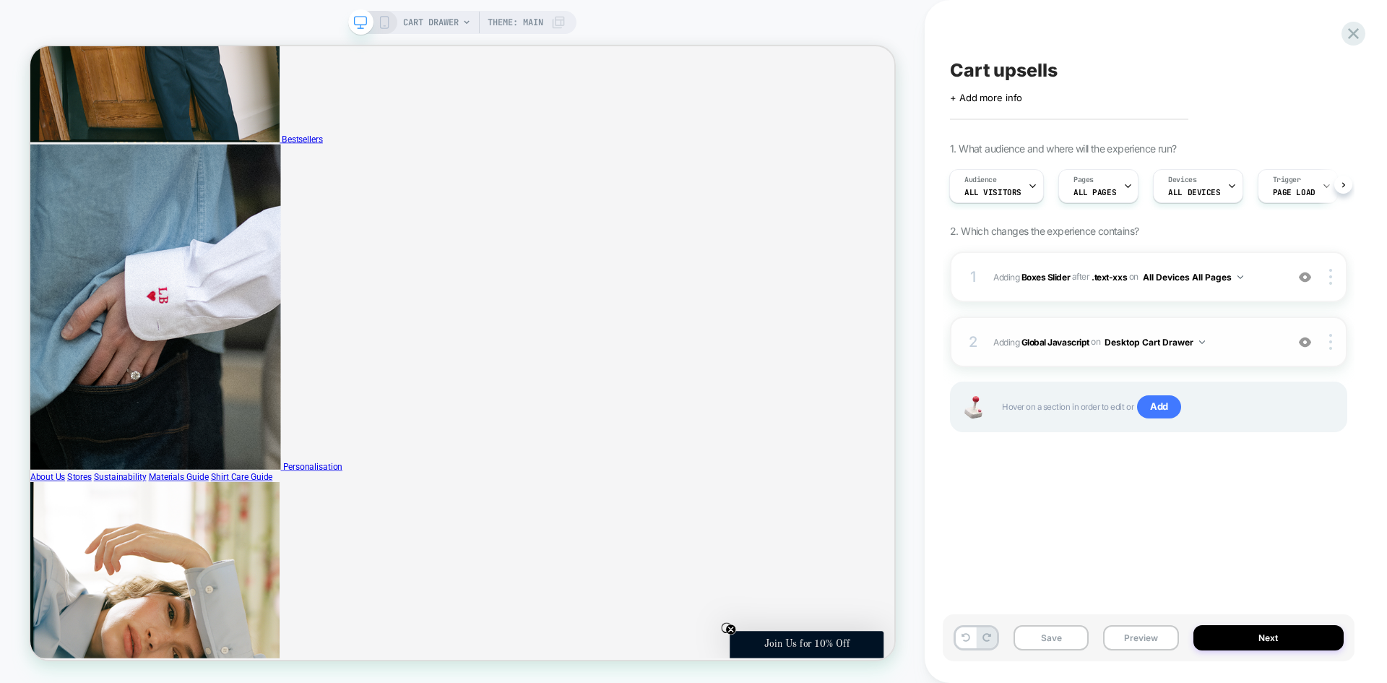
click at [1305, 339] on img at bounding box center [1305, 342] width 12 height 12
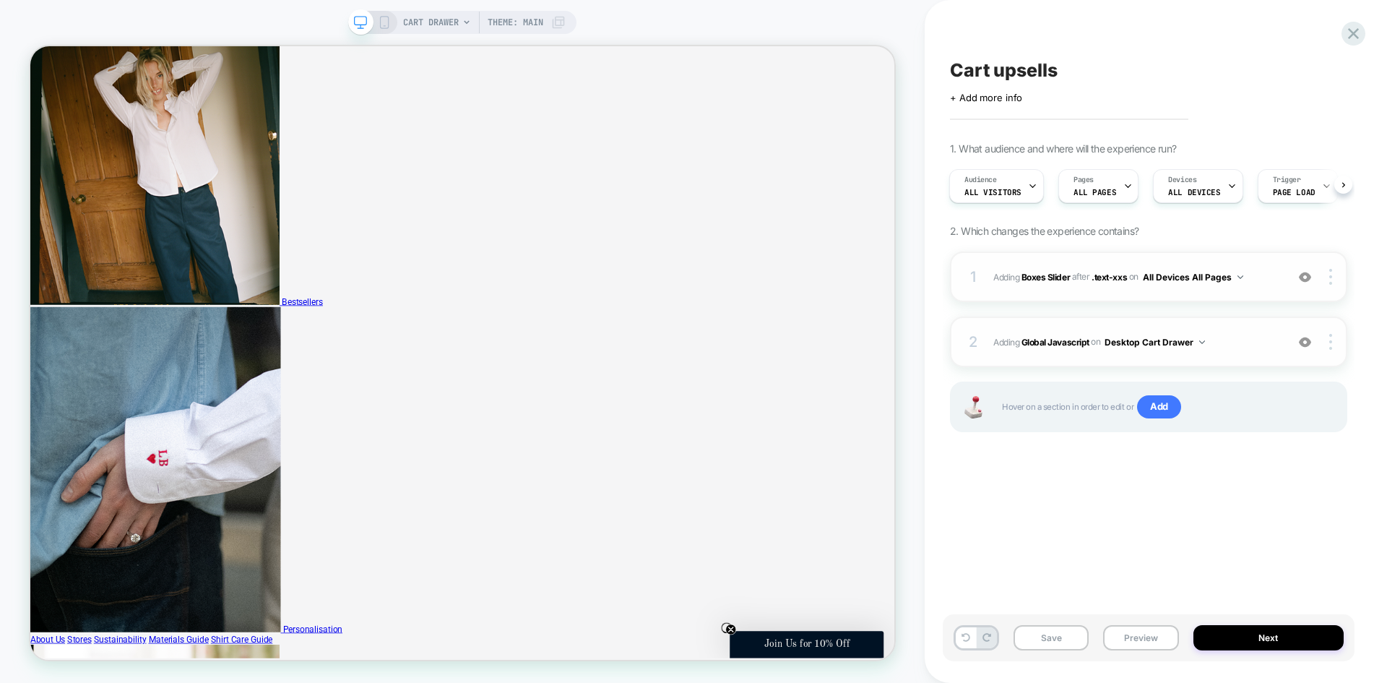
click at [1310, 282] on img at bounding box center [1305, 277] width 12 height 12
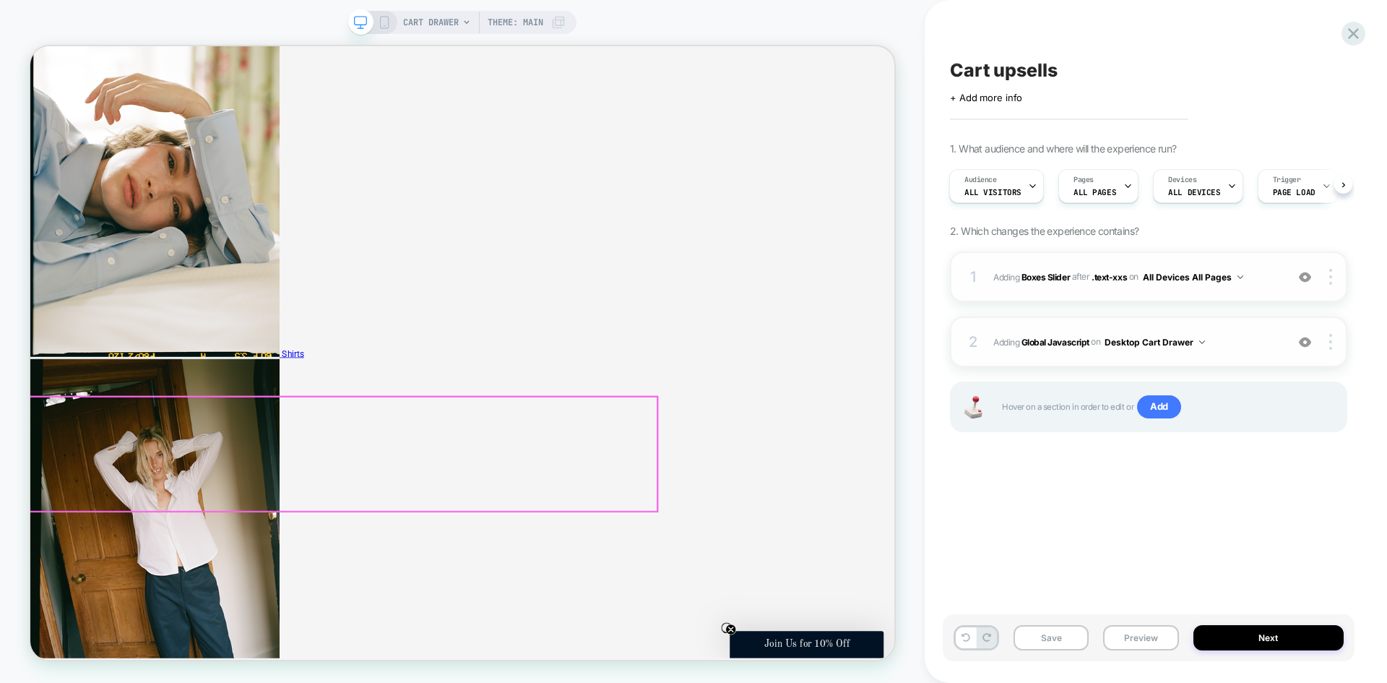
scroll to position [0, 0]
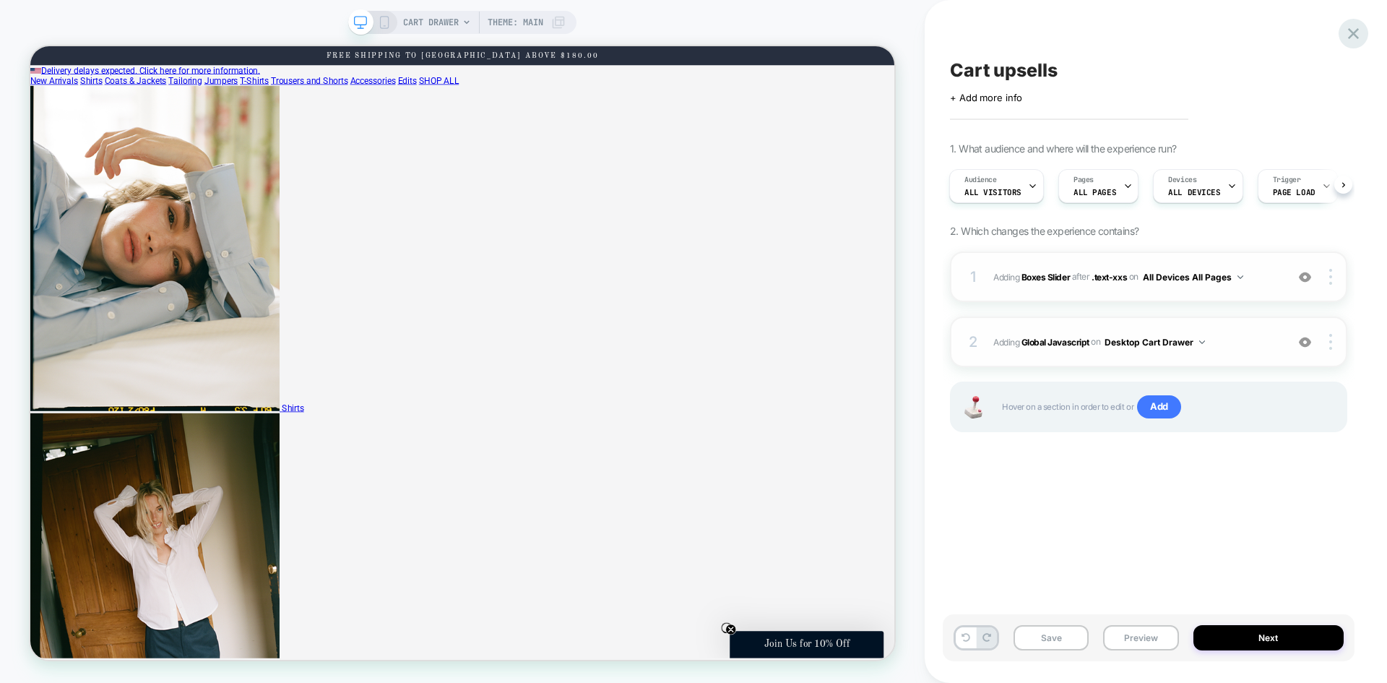
click at [1348, 33] on icon at bounding box center [1353, 34] width 20 height 20
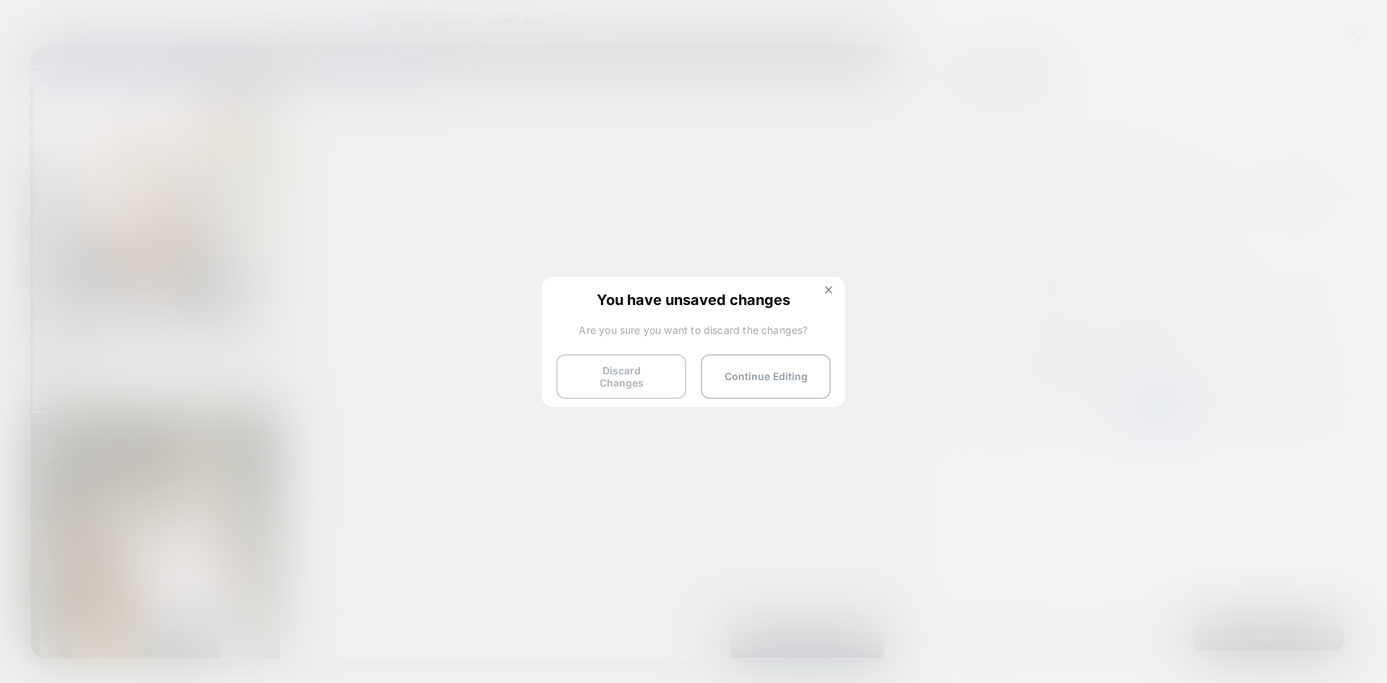
click at [622, 381] on button "Discard Changes" at bounding box center [621, 376] width 130 height 45
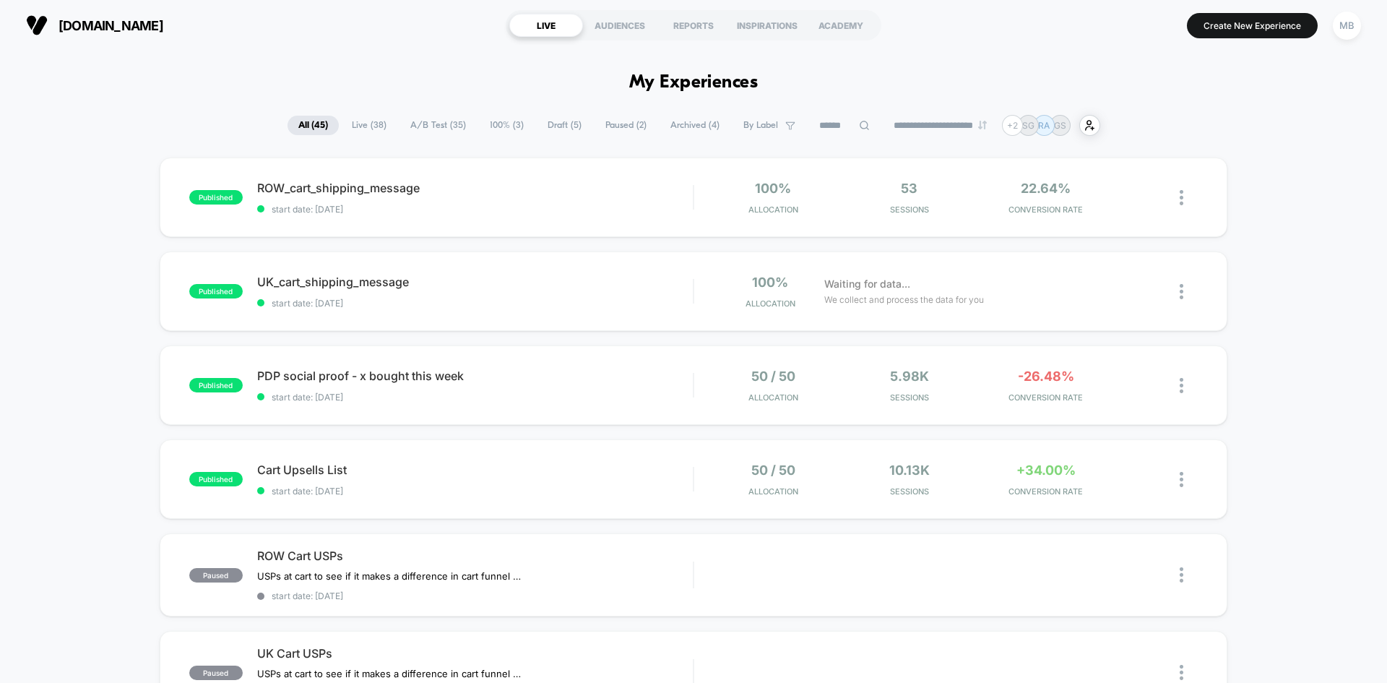
click at [831, 126] on input at bounding box center [844, 125] width 72 height 17
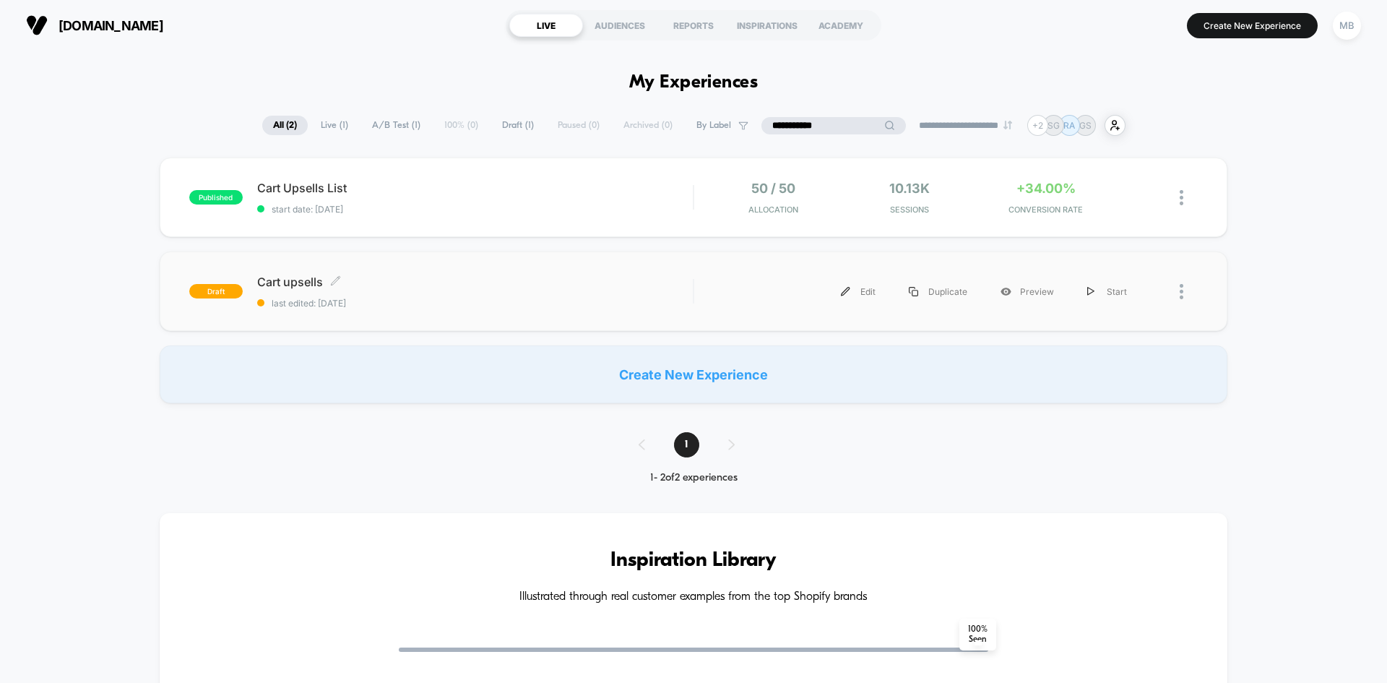
type input "**********"
click at [289, 306] on span "last edited: [DATE]" at bounding box center [475, 303] width 436 height 11
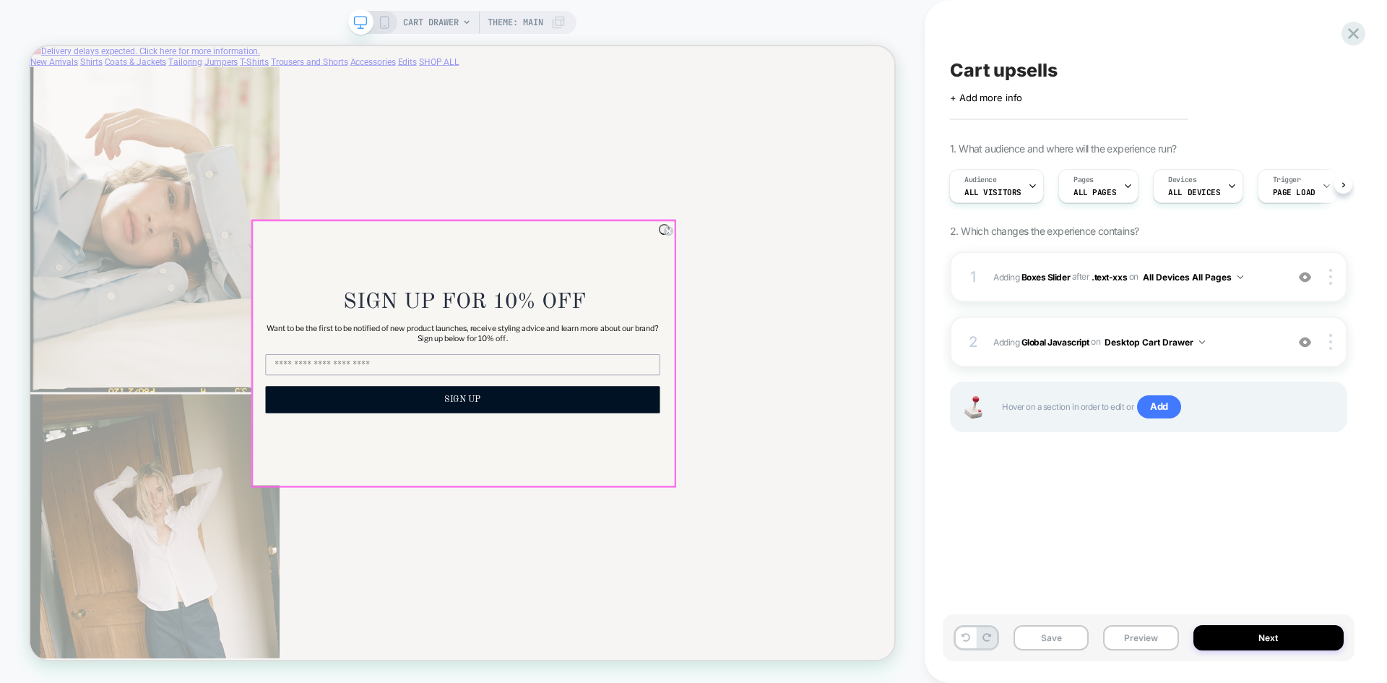
click at [883, 287] on form "SIGN UP FOR 10% OFF Want to be the first to be notified of new product launches…" at bounding box center [606, 454] width 563 height 354
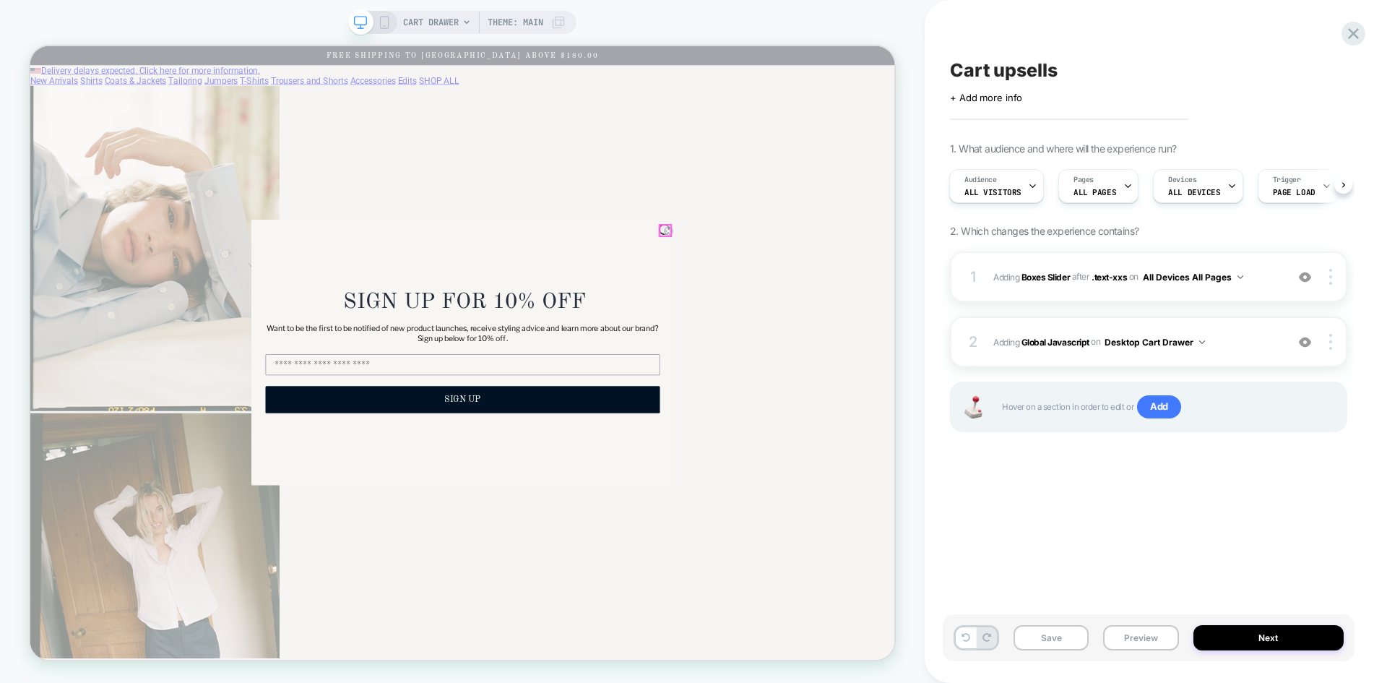
click at [878, 290] on circle "Close dialog" at bounding box center [881, 292] width 14 height 14
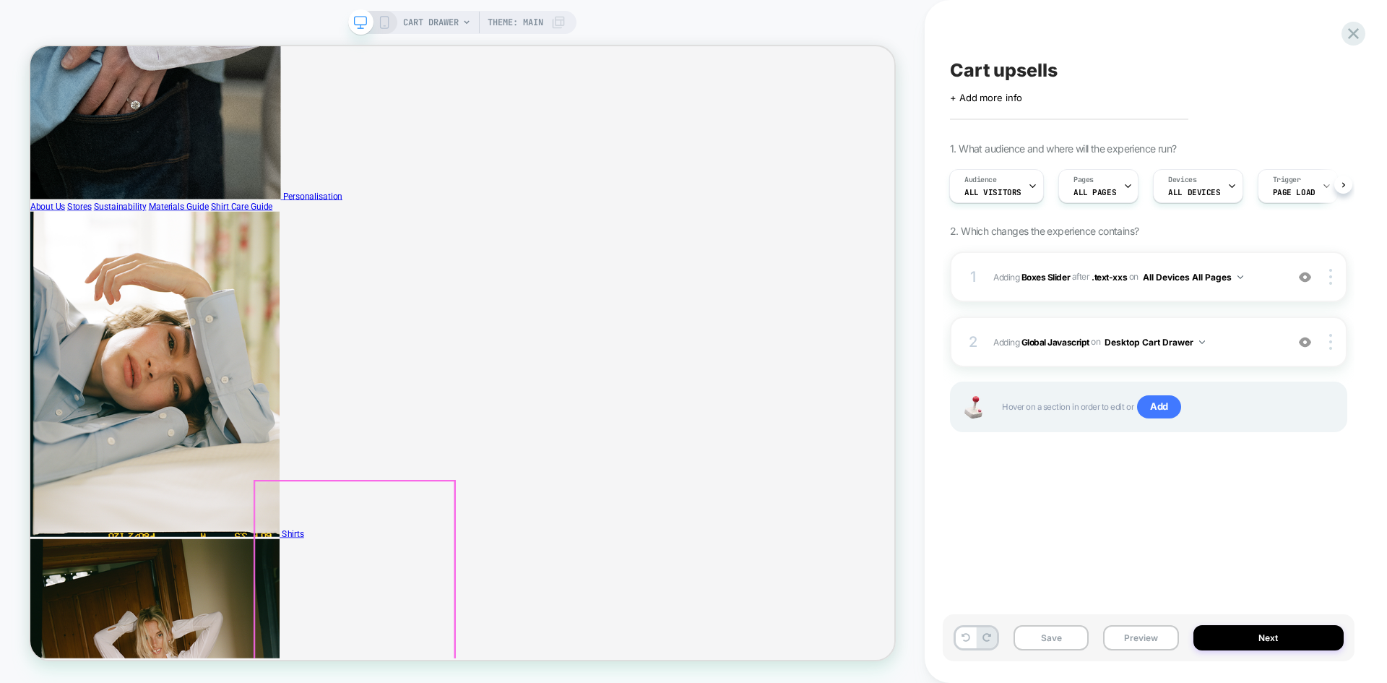
scroll to position [1517, 0]
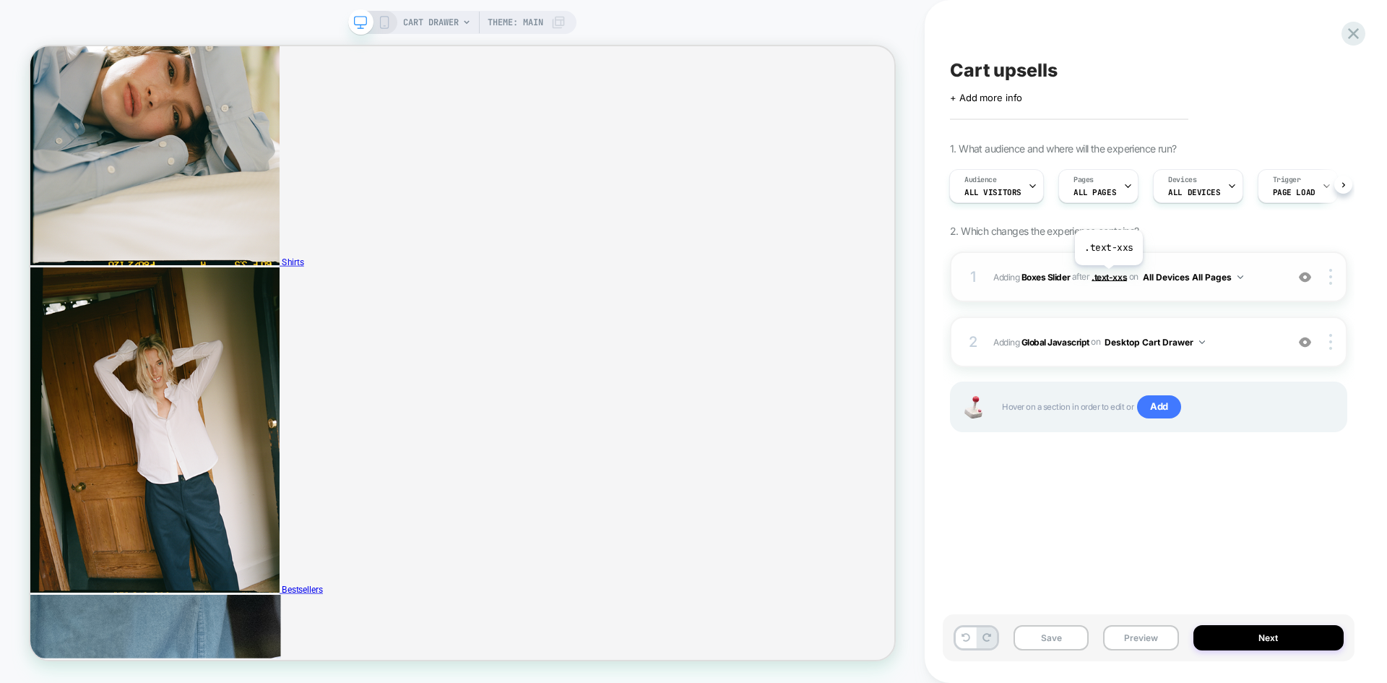
click at [1108, 276] on span ".text-xxs" at bounding box center [1108, 276] width 35 height 11
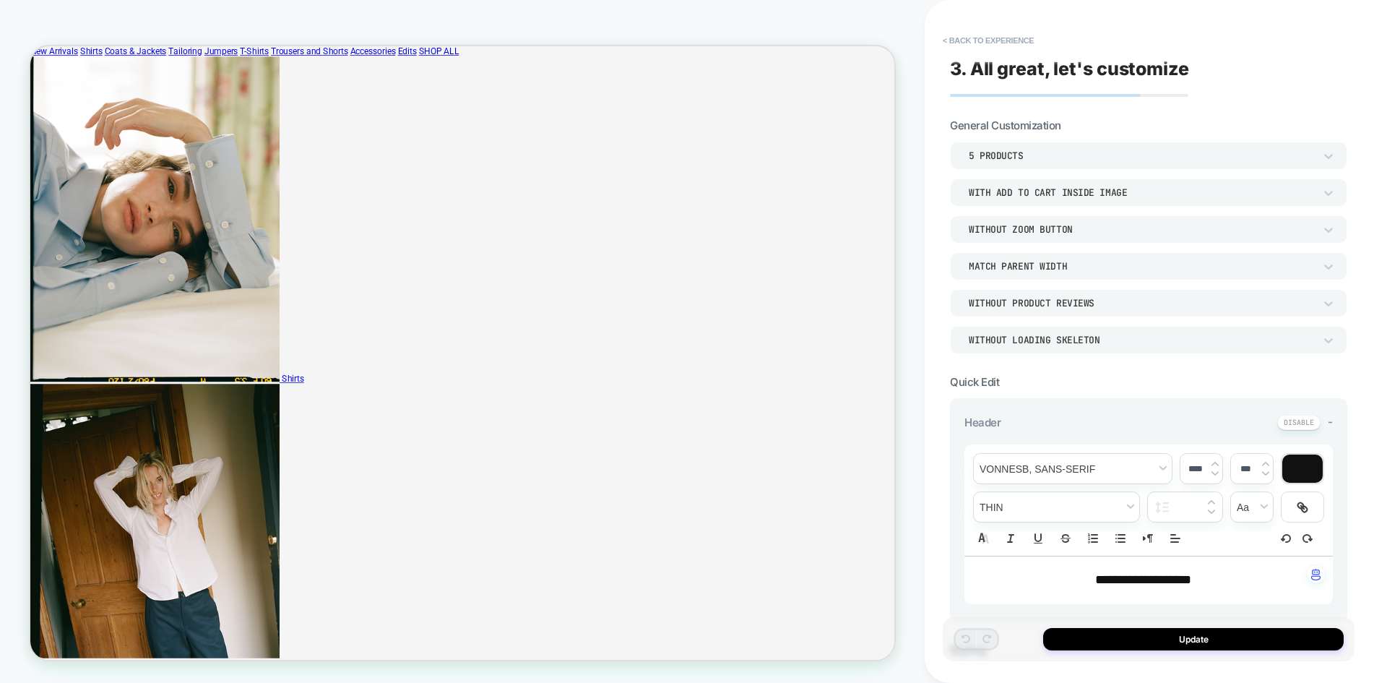
scroll to position [0, 0]
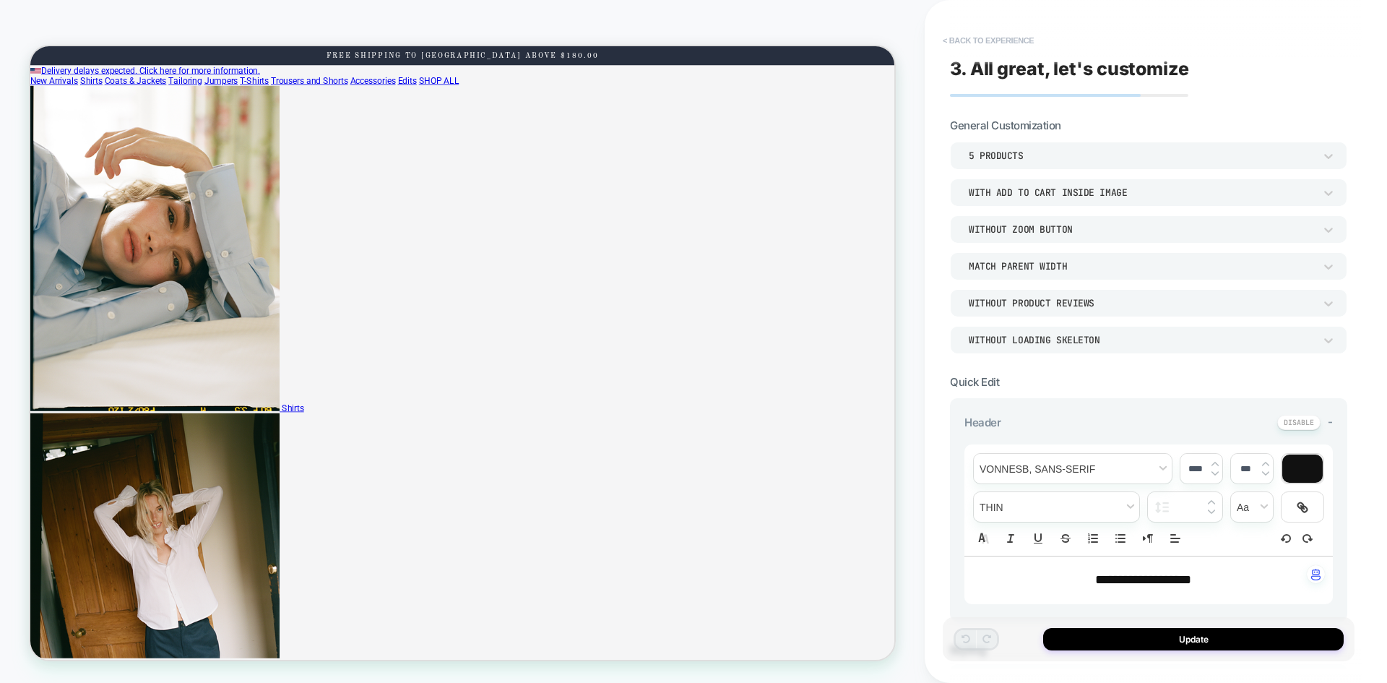
click at [977, 43] on button "< Back to experience" at bounding box center [987, 40] width 105 height 23
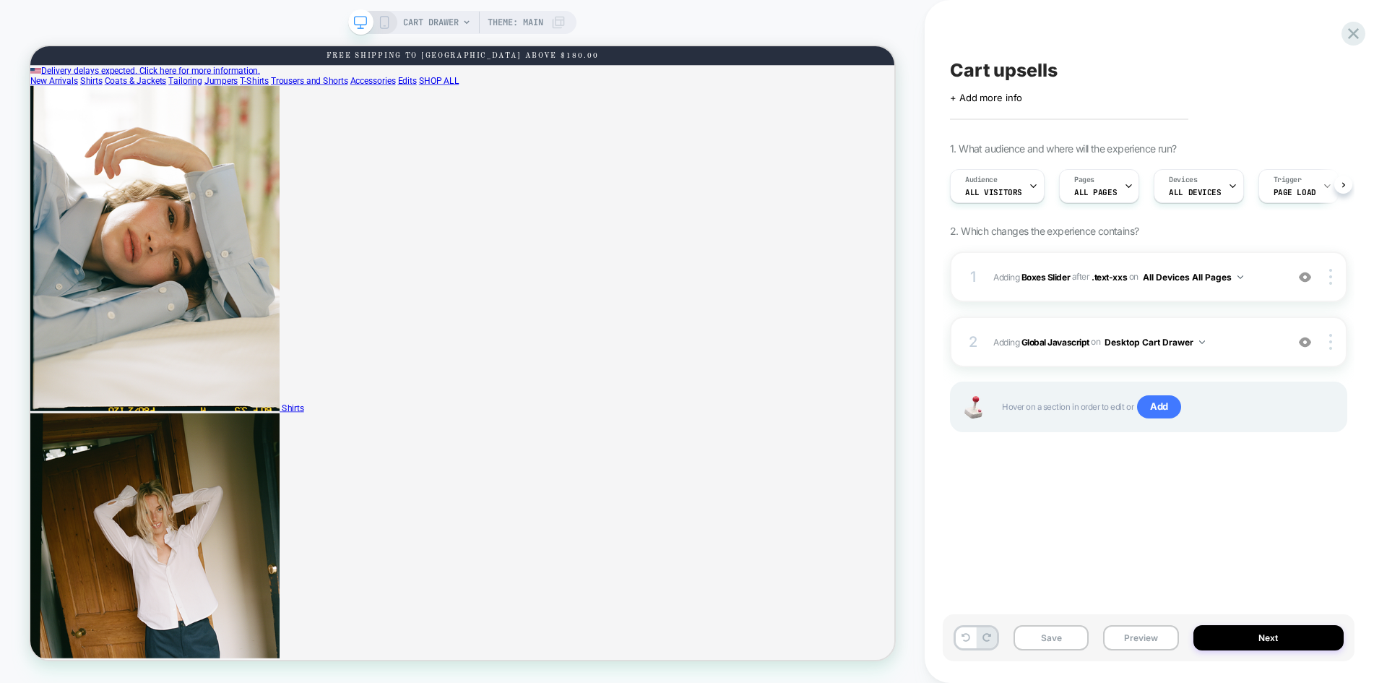
scroll to position [0, 1]
click at [1303, 341] on img at bounding box center [1305, 342] width 12 height 12
click at [1304, 276] on img at bounding box center [1305, 277] width 12 height 12
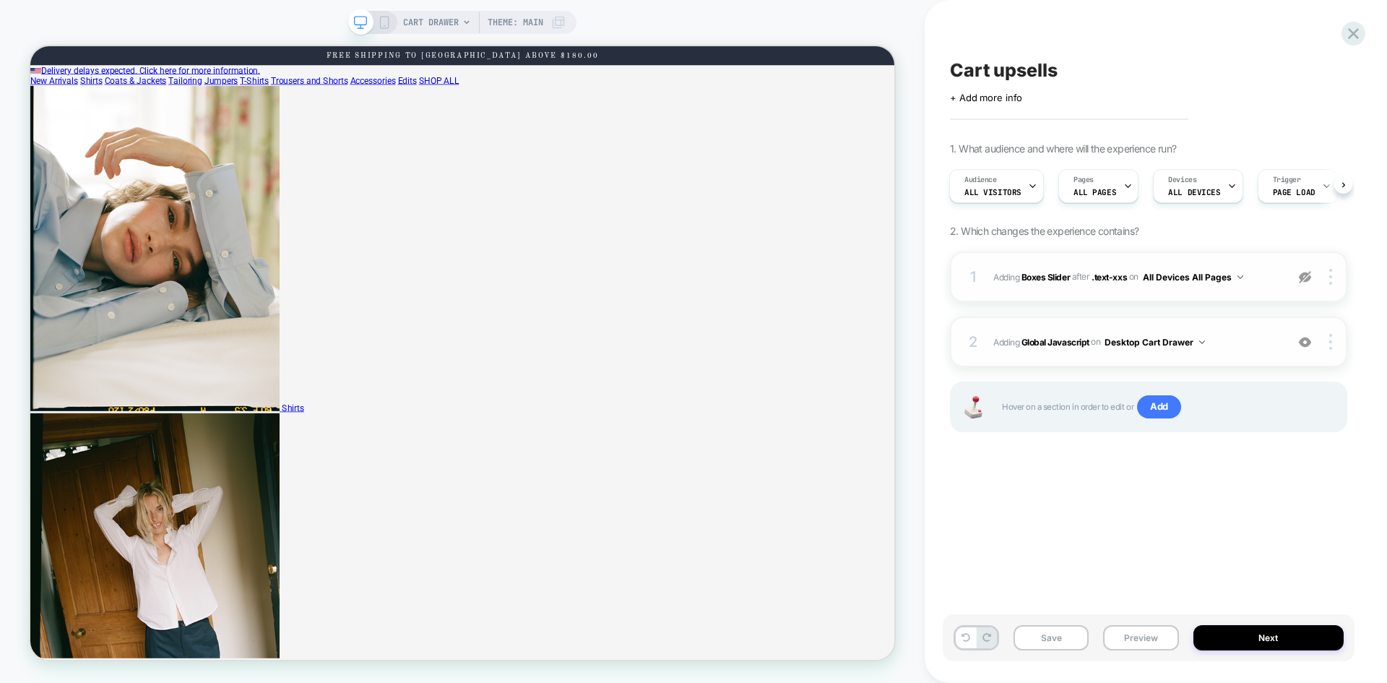
click at [1304, 276] on img at bounding box center [1305, 277] width 12 height 12
click at [1138, 638] on button "Preview" at bounding box center [1140, 637] width 75 height 25
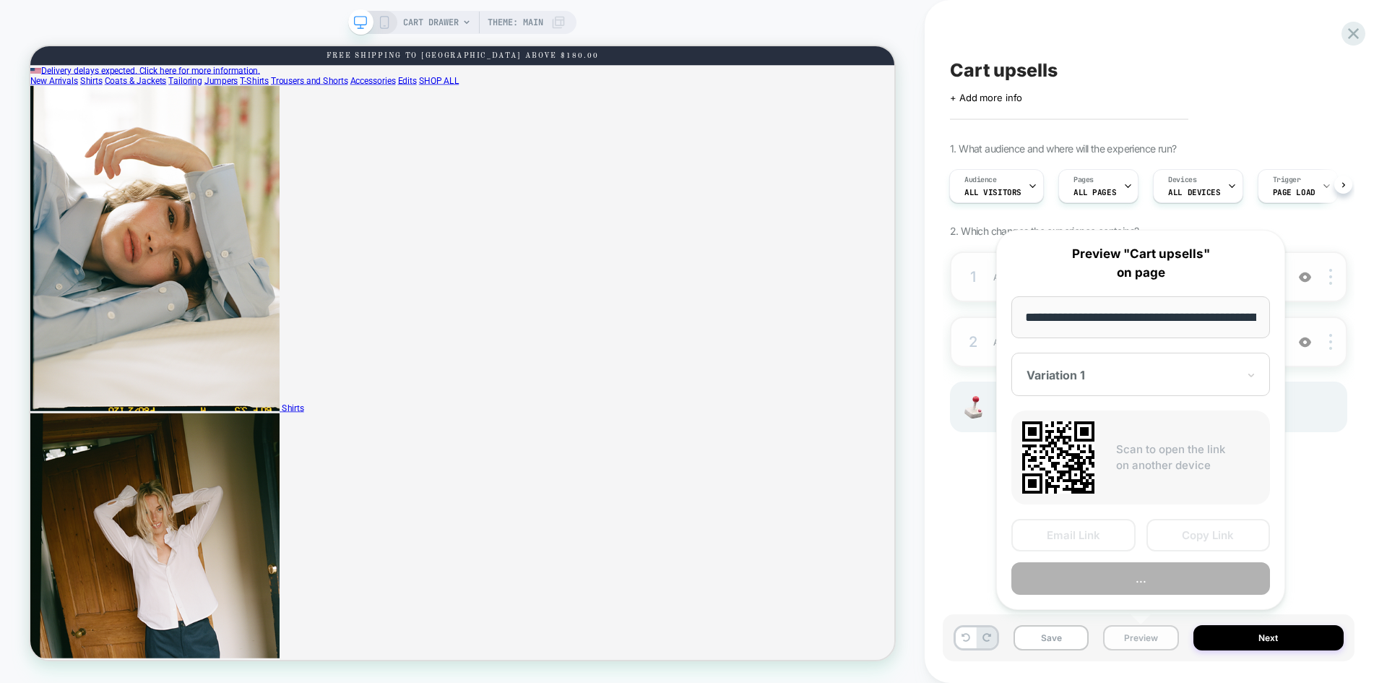
scroll to position [0, 238]
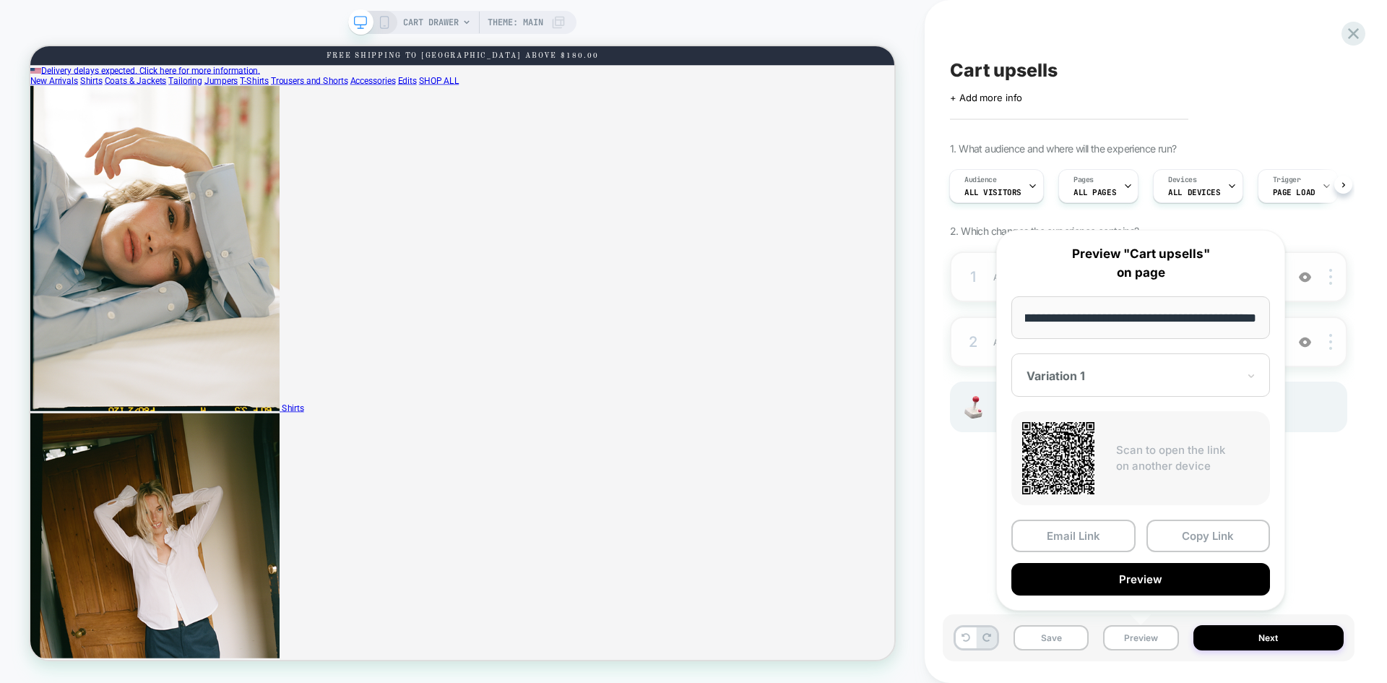
click at [1156, 569] on button "Preview" at bounding box center [1140, 579] width 259 height 33
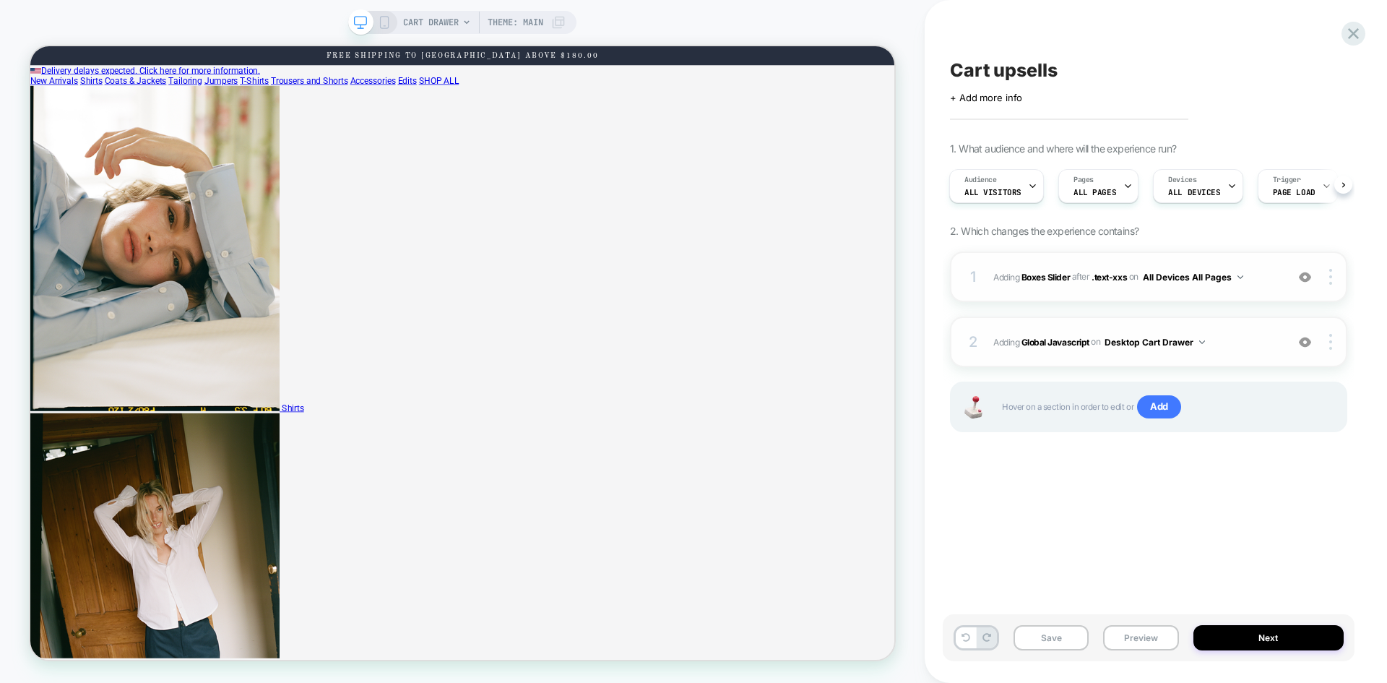
click at [1303, 342] on img at bounding box center [1305, 342] width 12 height 12
click at [1140, 638] on button "Preview" at bounding box center [1140, 637] width 75 height 25
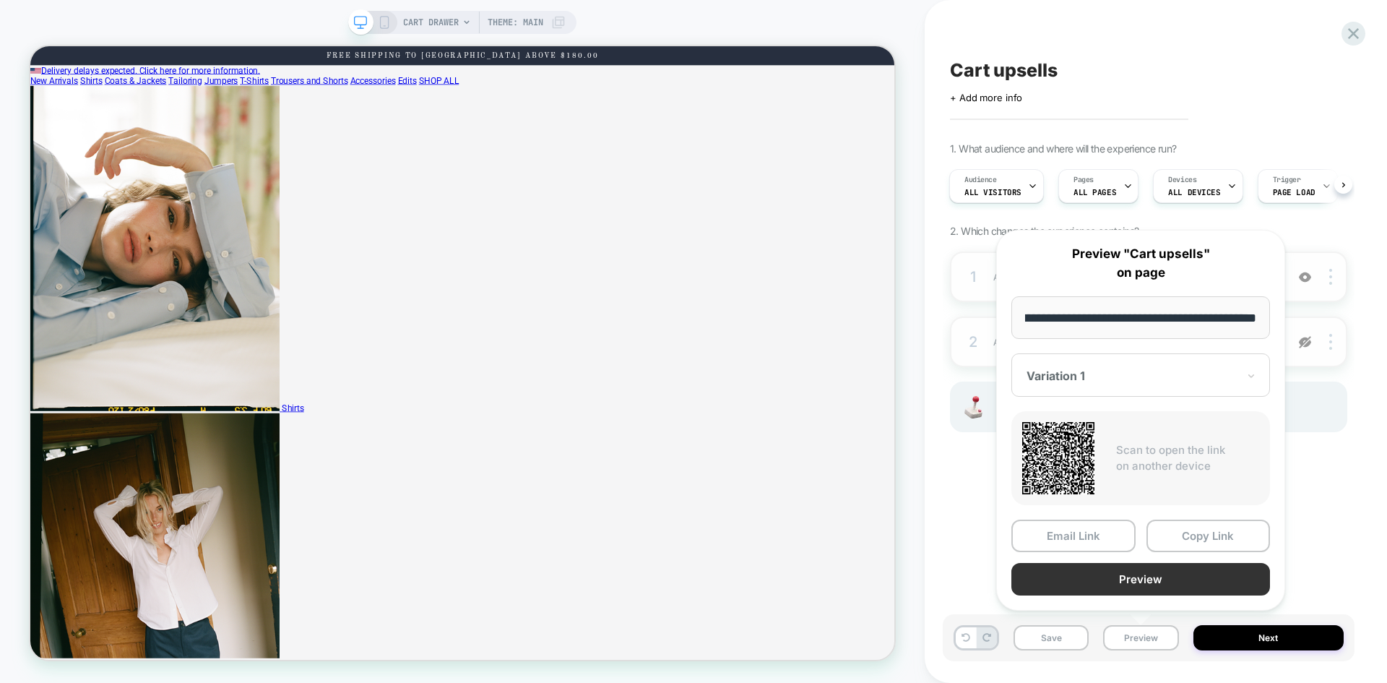
click at [1172, 579] on button "Preview" at bounding box center [1140, 579] width 259 height 33
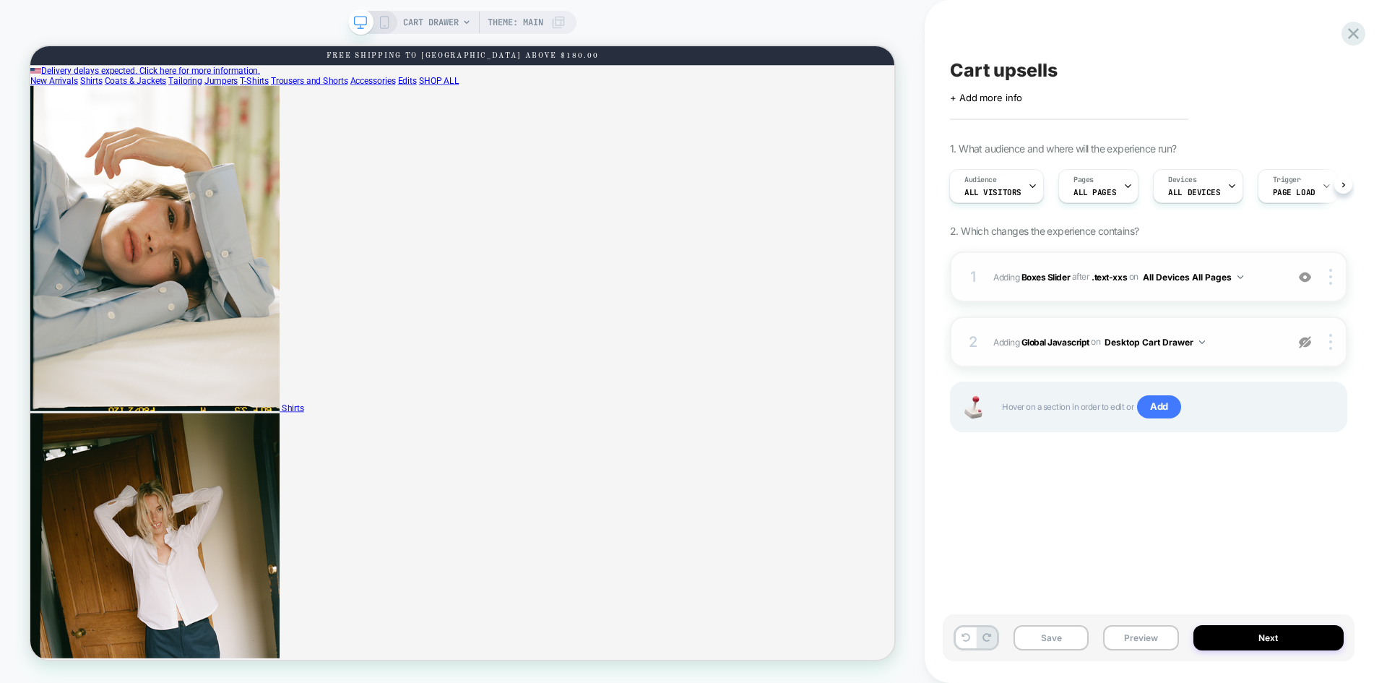
click at [1303, 338] on img at bounding box center [1305, 342] width 12 height 12
click at [1000, 64] on span "Cart upsells" at bounding box center [1004, 70] width 108 height 22
click at [1131, 639] on button "Preview" at bounding box center [1140, 637] width 75 height 25
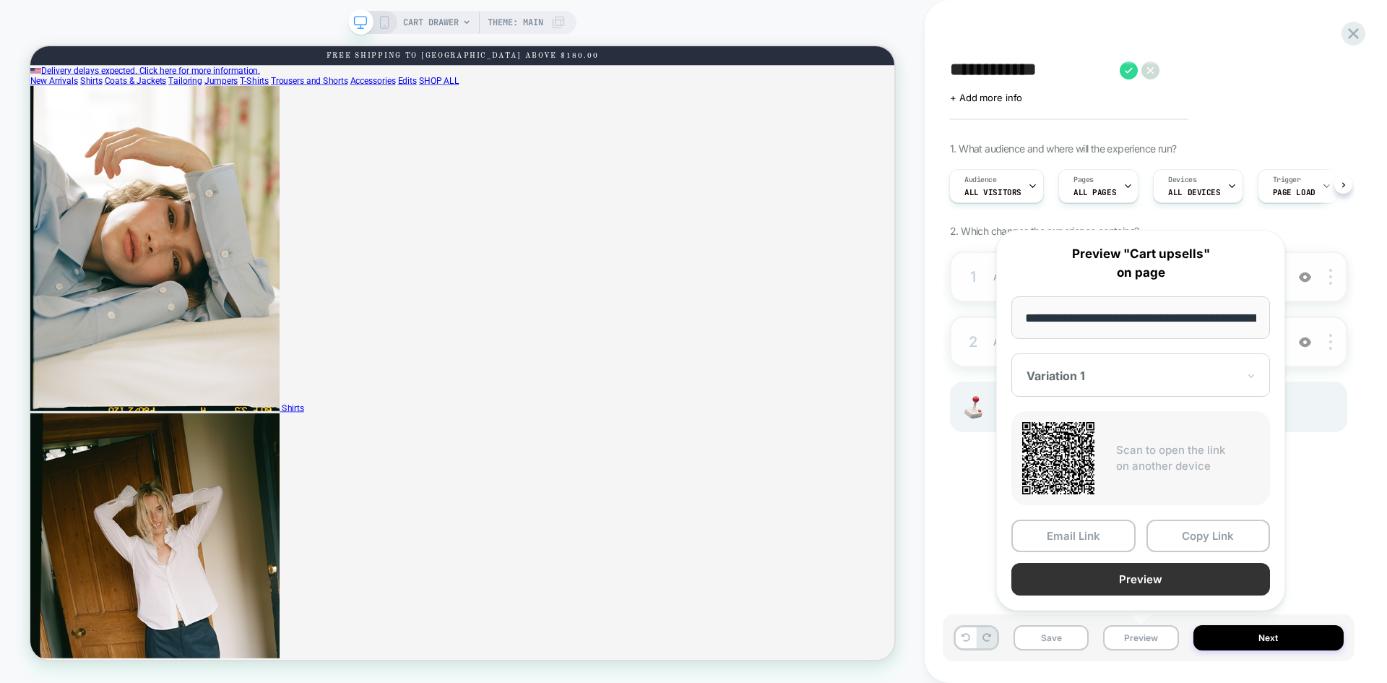
click at [1137, 580] on button "Preview" at bounding box center [1140, 579] width 259 height 33
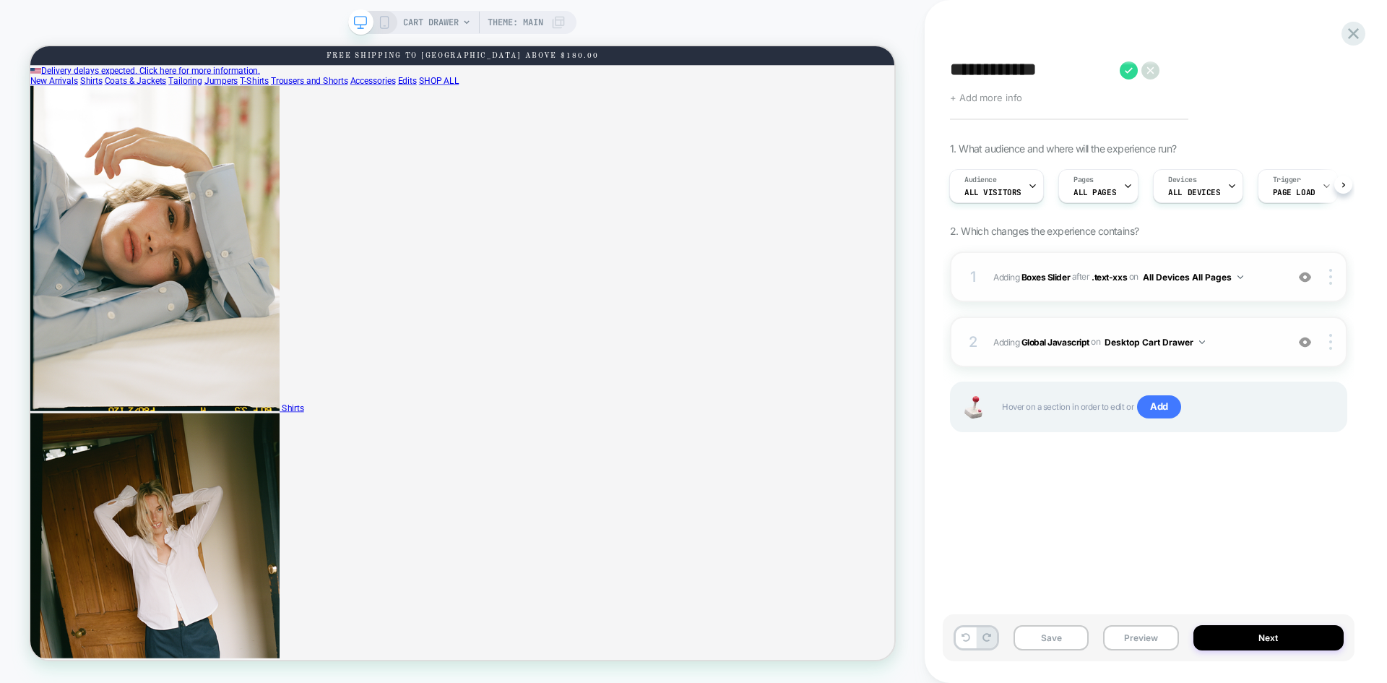
click at [1005, 92] on span "+ Add more info" at bounding box center [986, 98] width 72 height 12
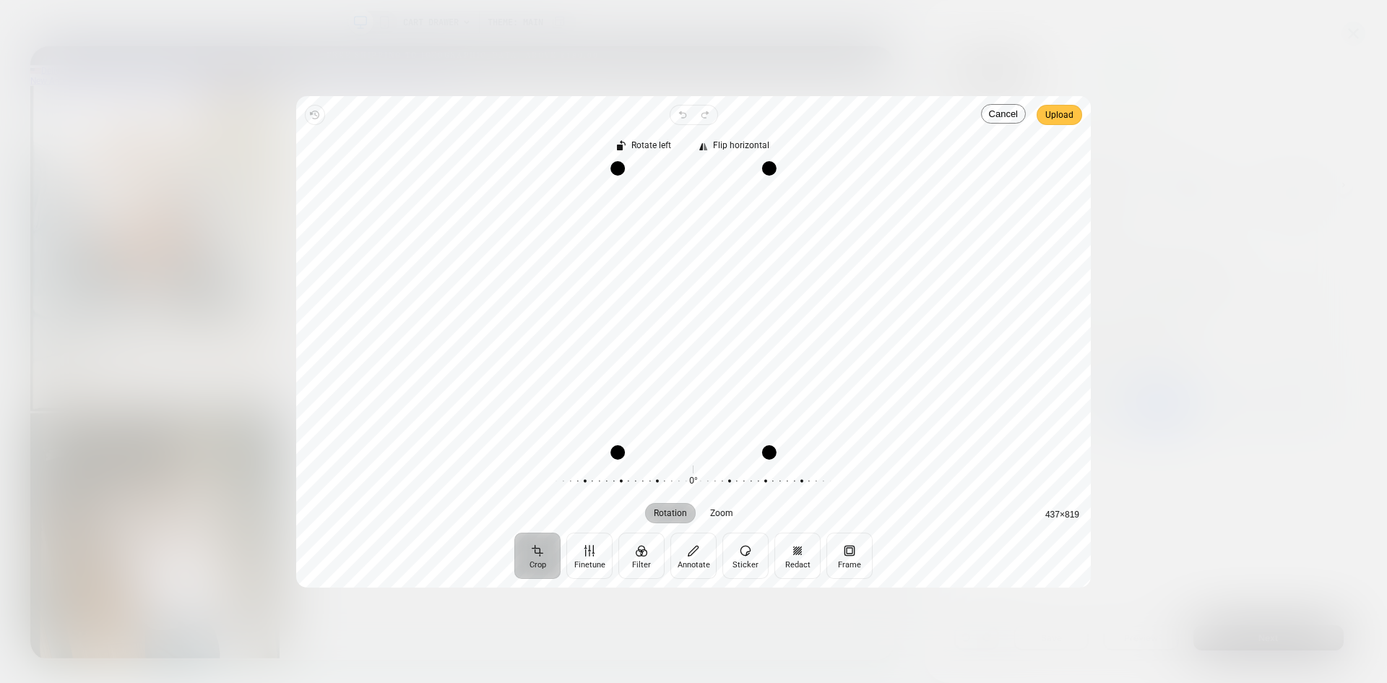
click at [1073, 116] on span "Upload" at bounding box center [1059, 114] width 28 height 17
click at [1067, 116] on span "Upload" at bounding box center [1059, 114] width 28 height 17
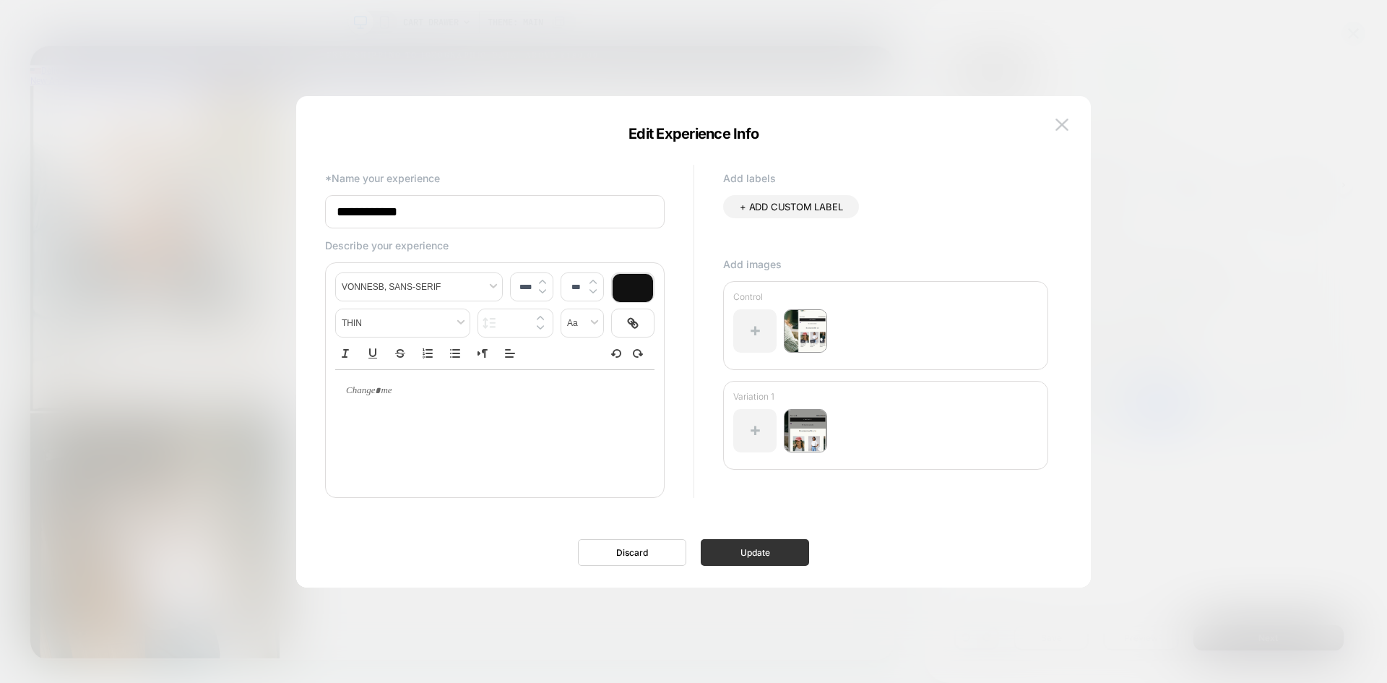
click at [734, 549] on button "Update" at bounding box center [755, 552] width 108 height 27
